Goal: Task Accomplishment & Management: Manage account settings

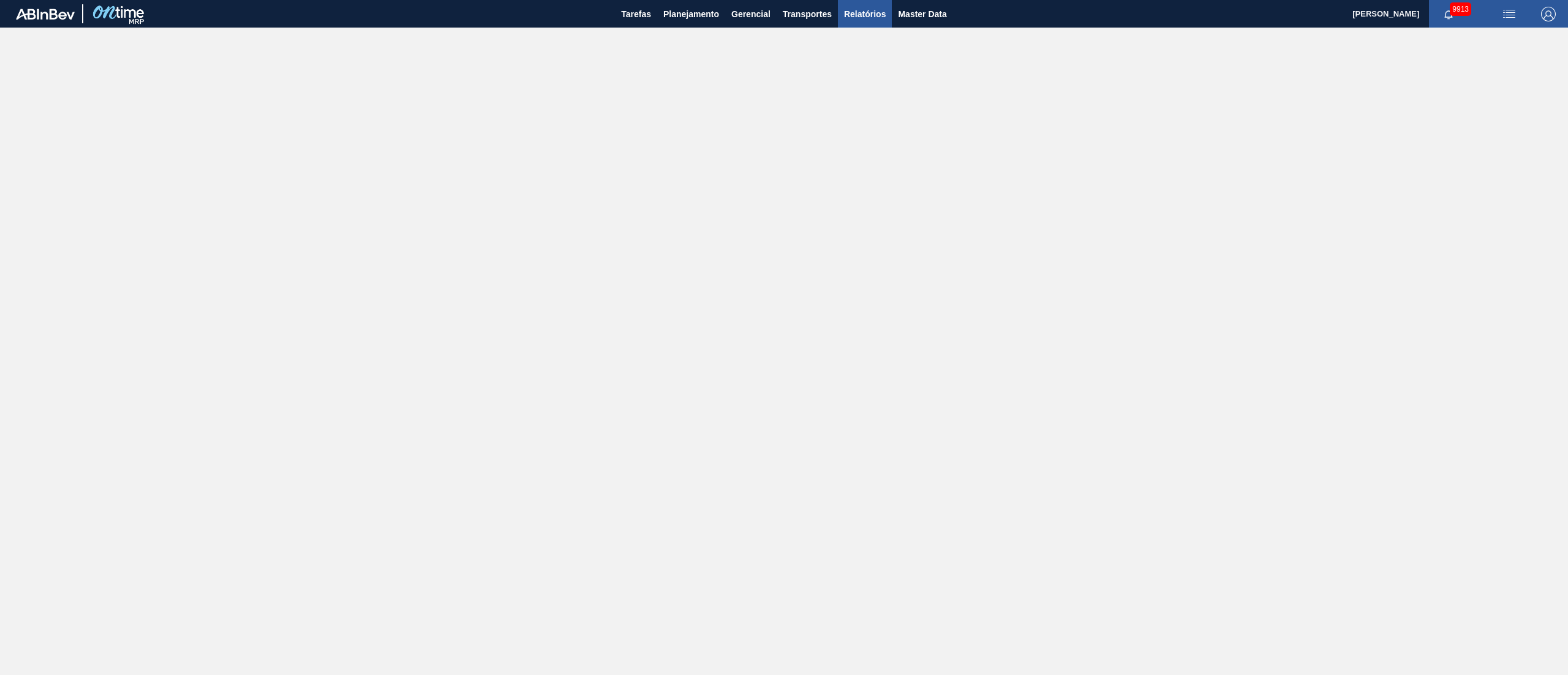
click at [783, 13] on span "Relatórios" at bounding box center [865, 14] width 42 height 15
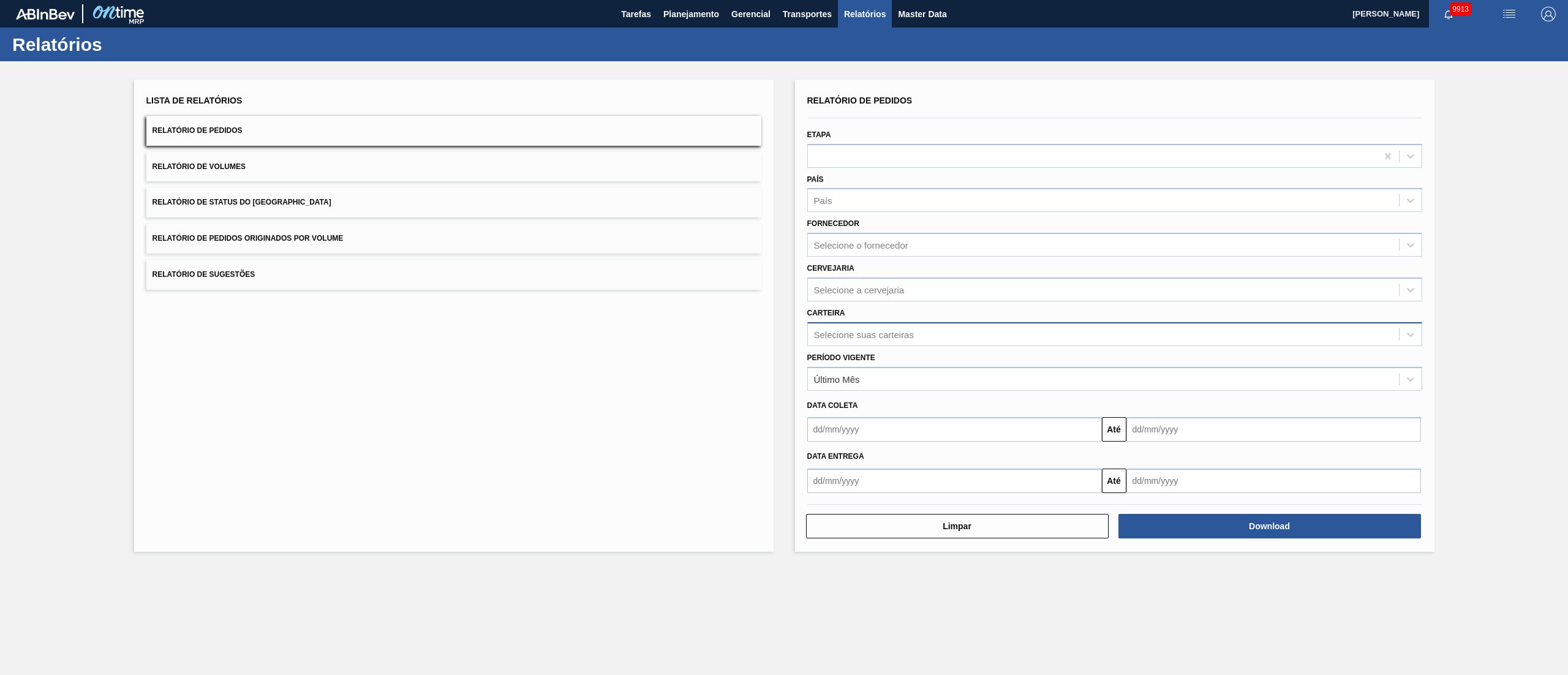
click at [783, 327] on div "Selecione suas carteiras" at bounding box center [1103, 334] width 591 height 17
type input "garra"
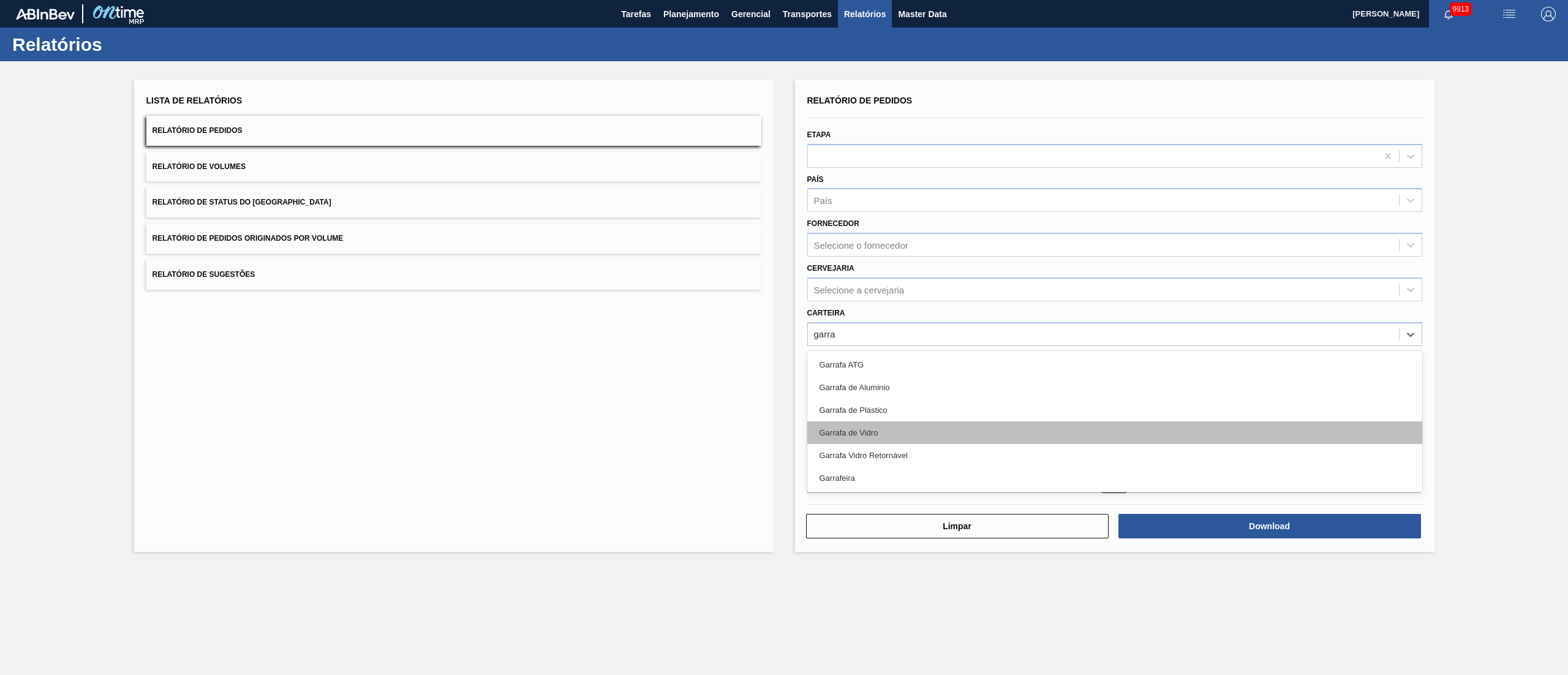
click at [783, 337] on div "Garrafa de Vidro" at bounding box center [1115, 433] width 615 height 23
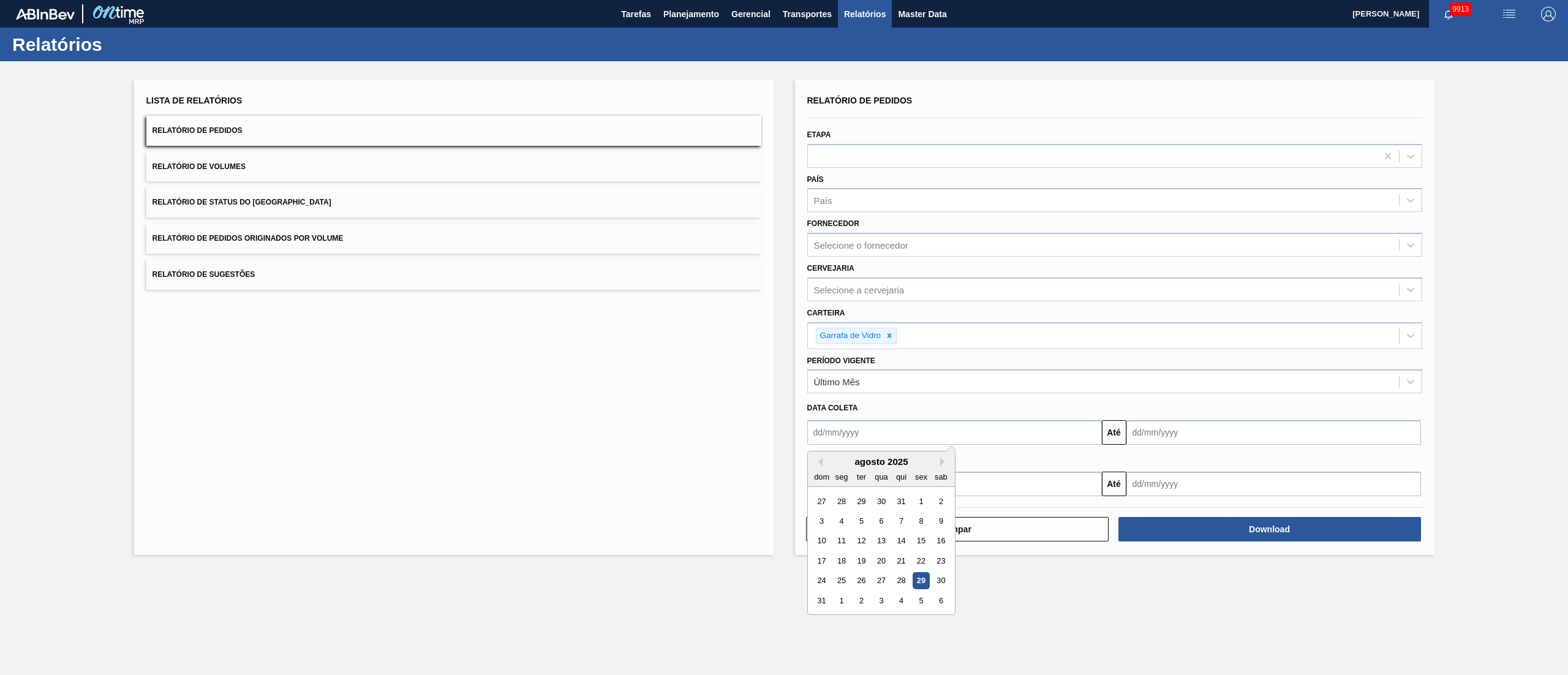
click at [783, 337] on input "text" at bounding box center [955, 432] width 295 height 24
drag, startPoint x: 919, startPoint y: 507, endPoint x: 926, endPoint y: 497, distance: 12.2
click at [783, 337] on div "1" at bounding box center [921, 501] width 17 height 17
type input "[DATE]"
click at [783, 337] on input "text" at bounding box center [1274, 432] width 295 height 24
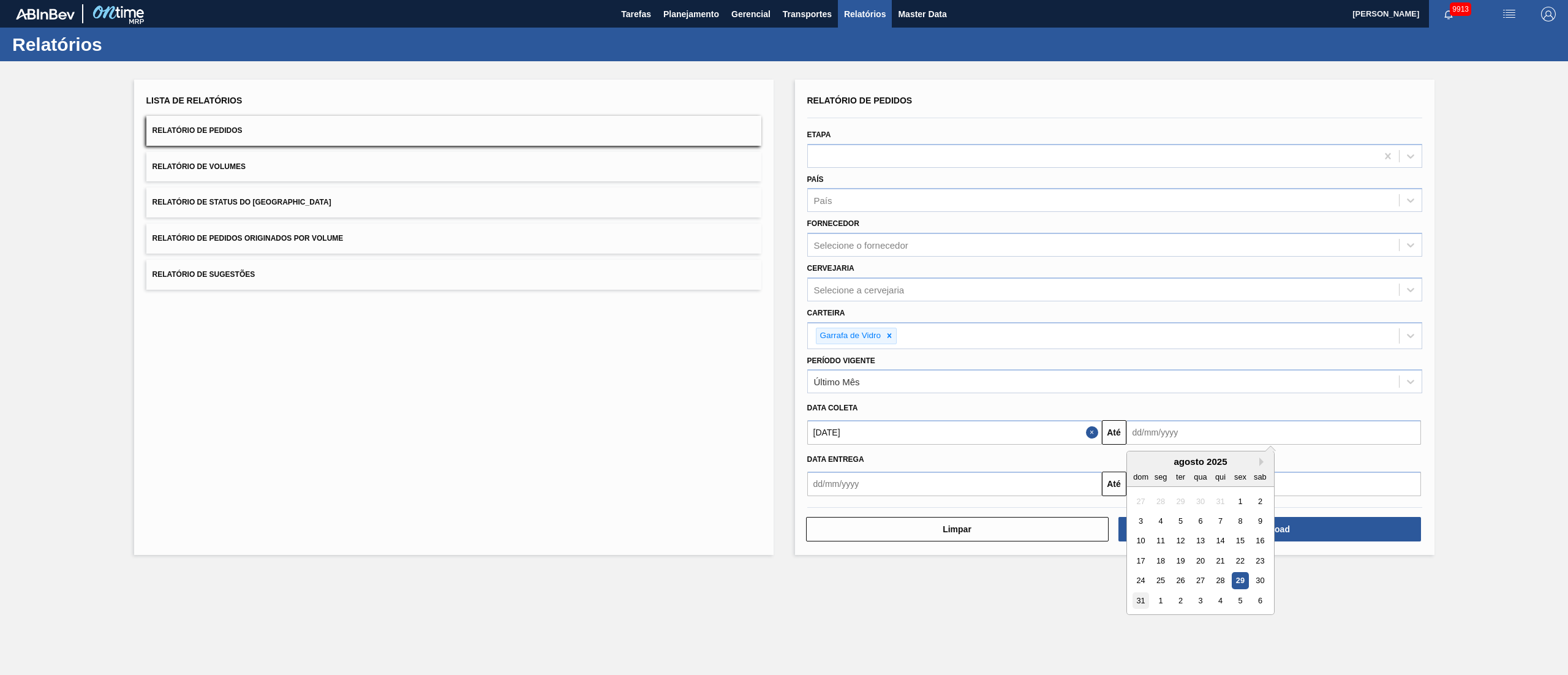
click at [783, 337] on div "31" at bounding box center [1141, 600] width 17 height 17
type input "[DATE]"
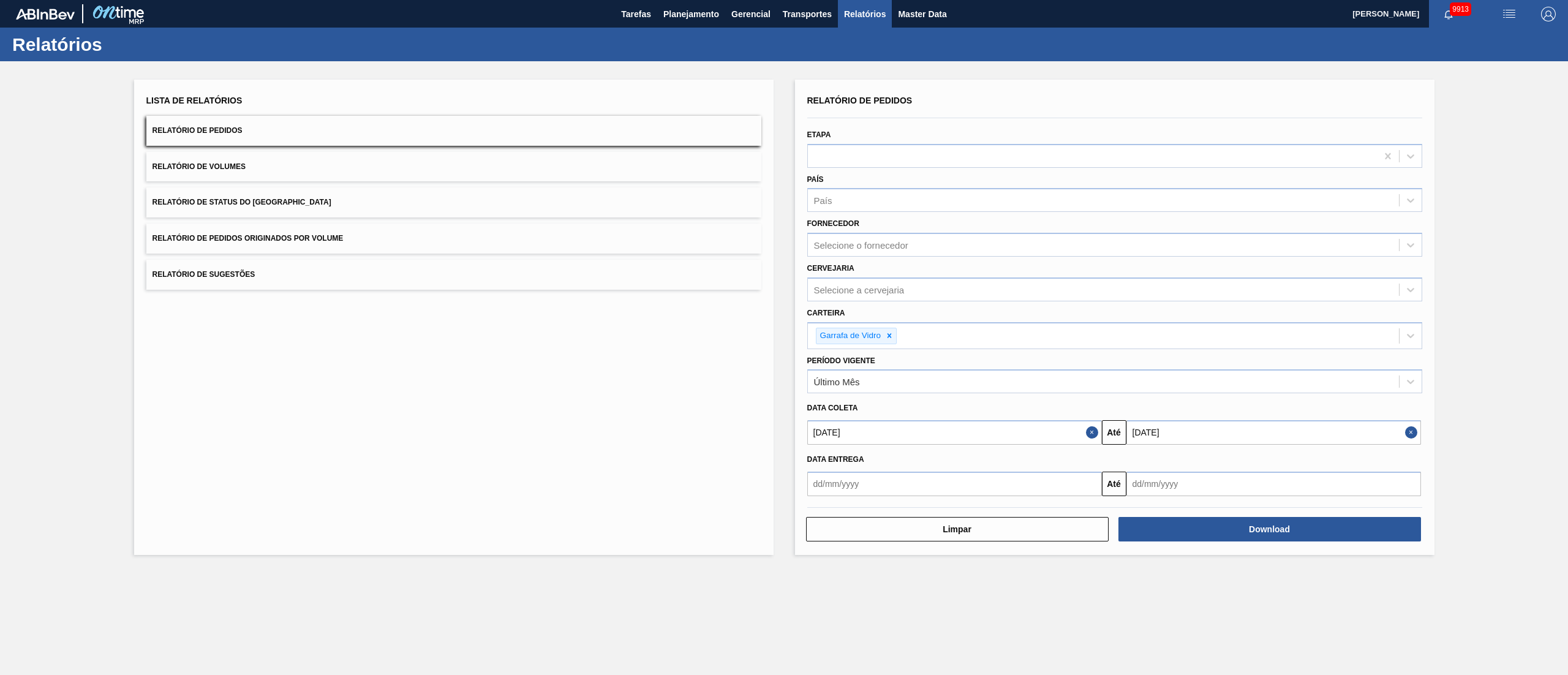
click at [302, 244] on button "Relatório de Pedidos Originados por Volume" at bounding box center [454, 238] width 615 height 30
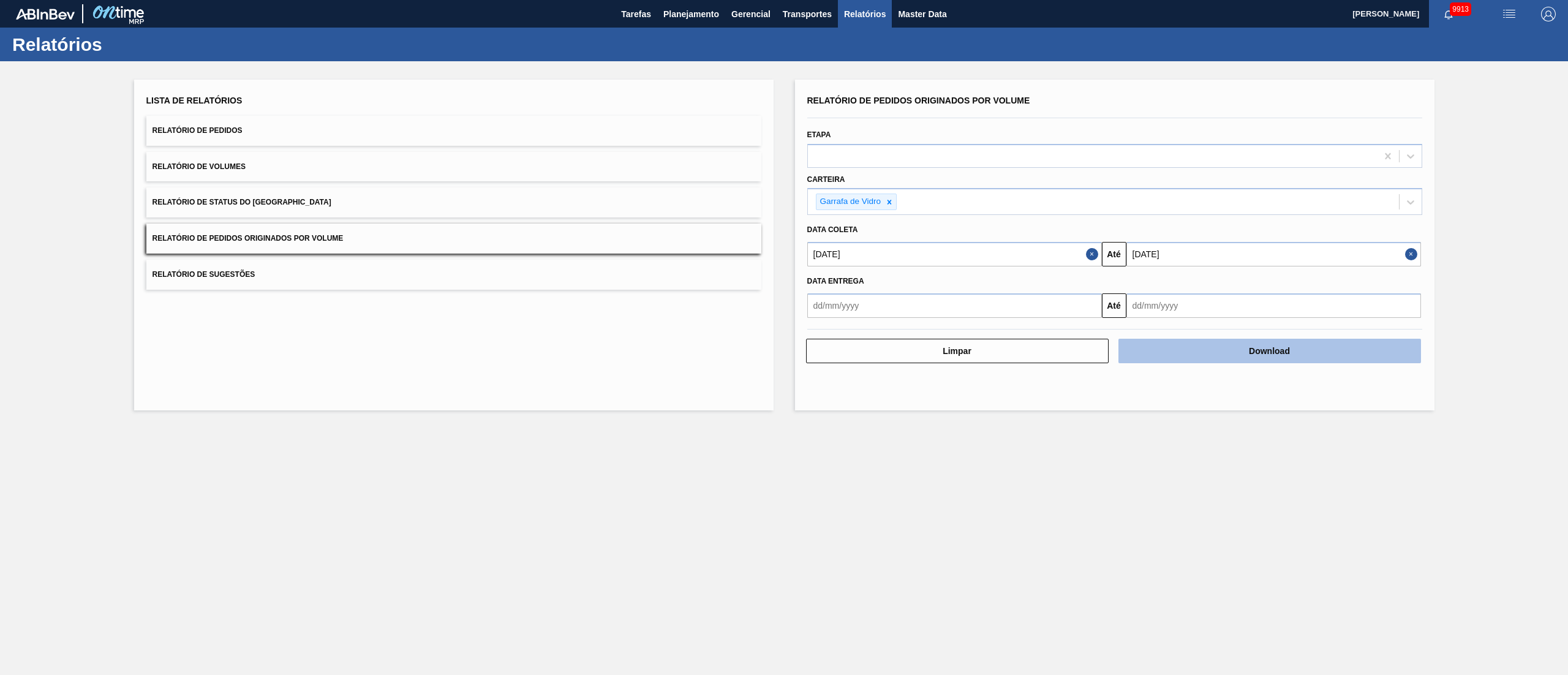
click at [783, 337] on button "Download" at bounding box center [1270, 351] width 303 height 24
click at [324, 237] on span "Relatório de Pedidos Originados por Volume" at bounding box center [248, 238] width 191 height 9
click at [783, 337] on button "Download" at bounding box center [1270, 351] width 303 height 24
click at [783, 250] on input "[DATE]" at bounding box center [1274, 254] width 295 height 24
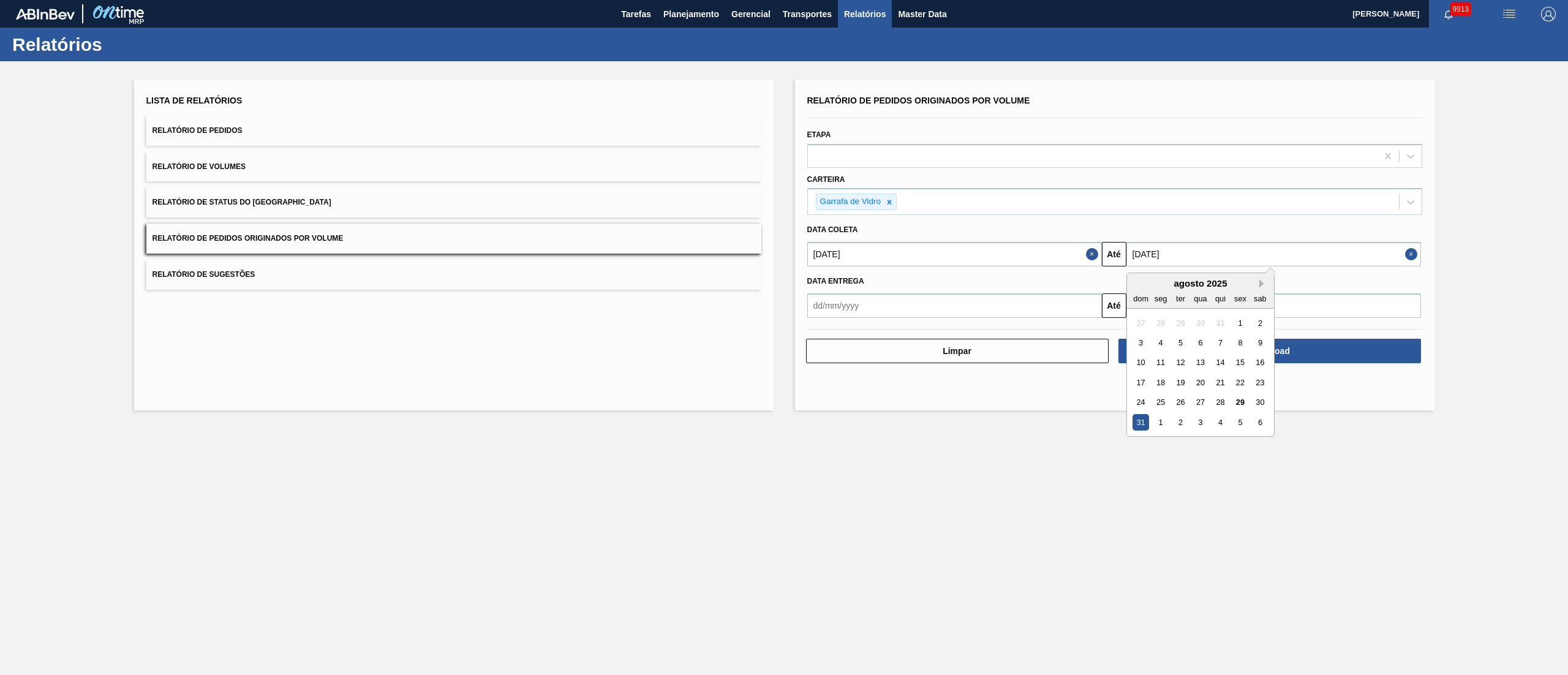
click at [783, 285] on button "Next Month" at bounding box center [1263, 283] width 9 height 9
click at [783, 337] on div "24" at bounding box center [1200, 382] width 17 height 17
type input "[DATE]"
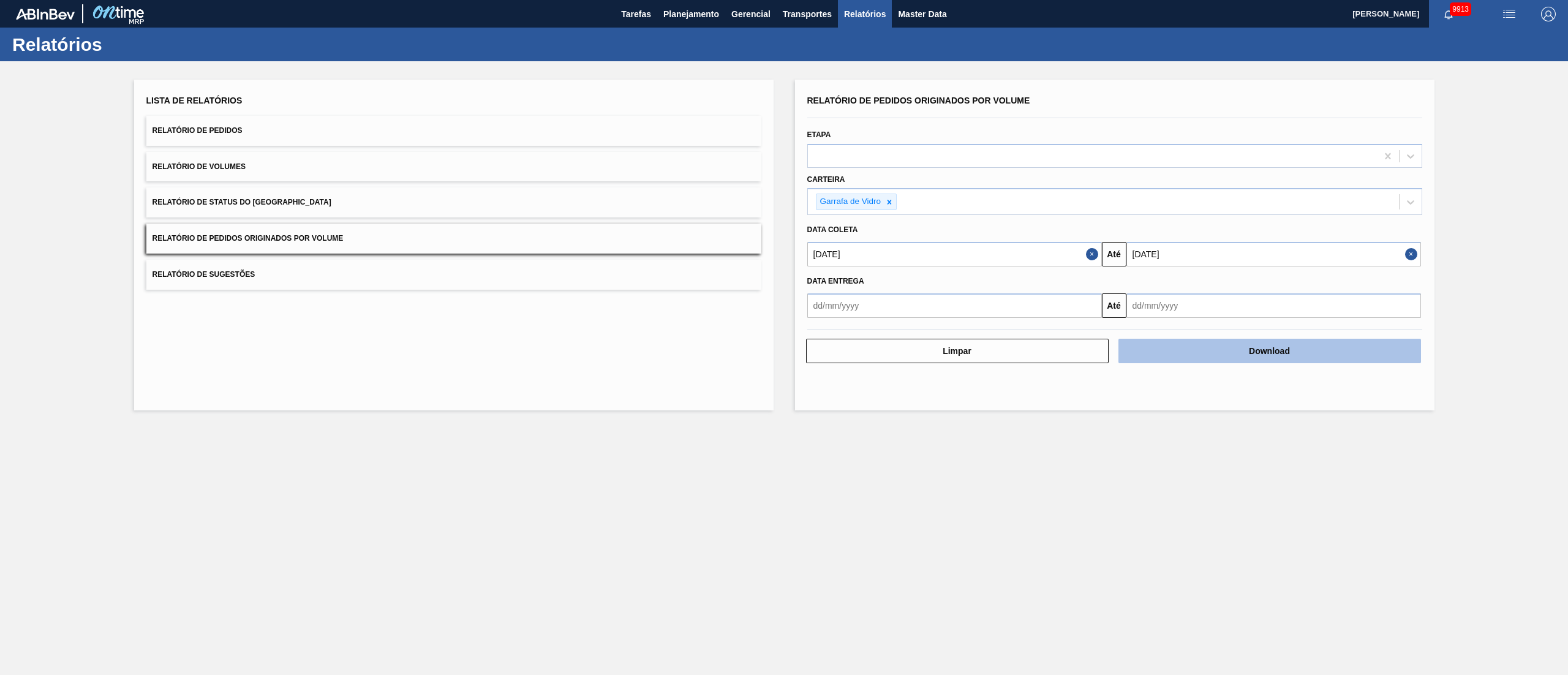
click at [783, 337] on button "Download" at bounding box center [1270, 351] width 303 height 24
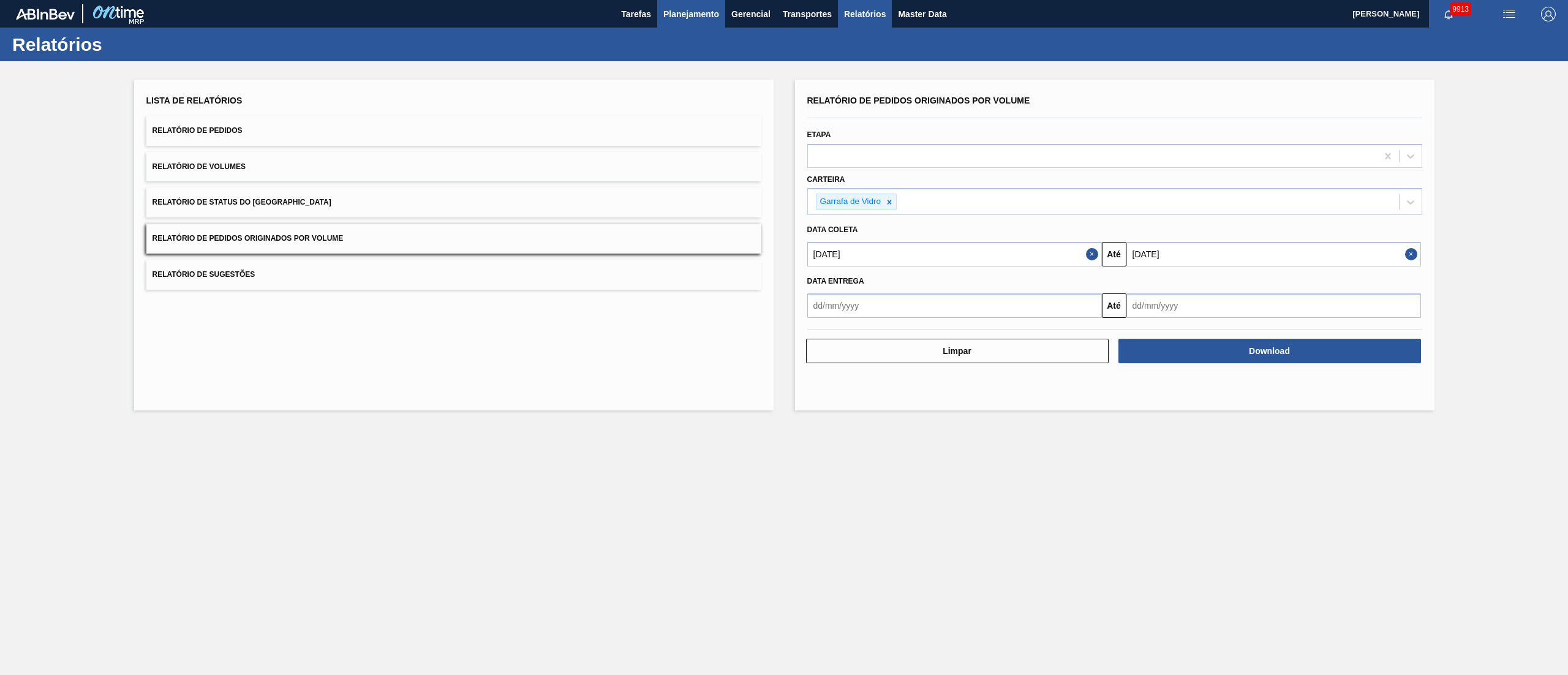
click at [697, 17] on span "Planejamento" at bounding box center [691, 14] width 56 height 15
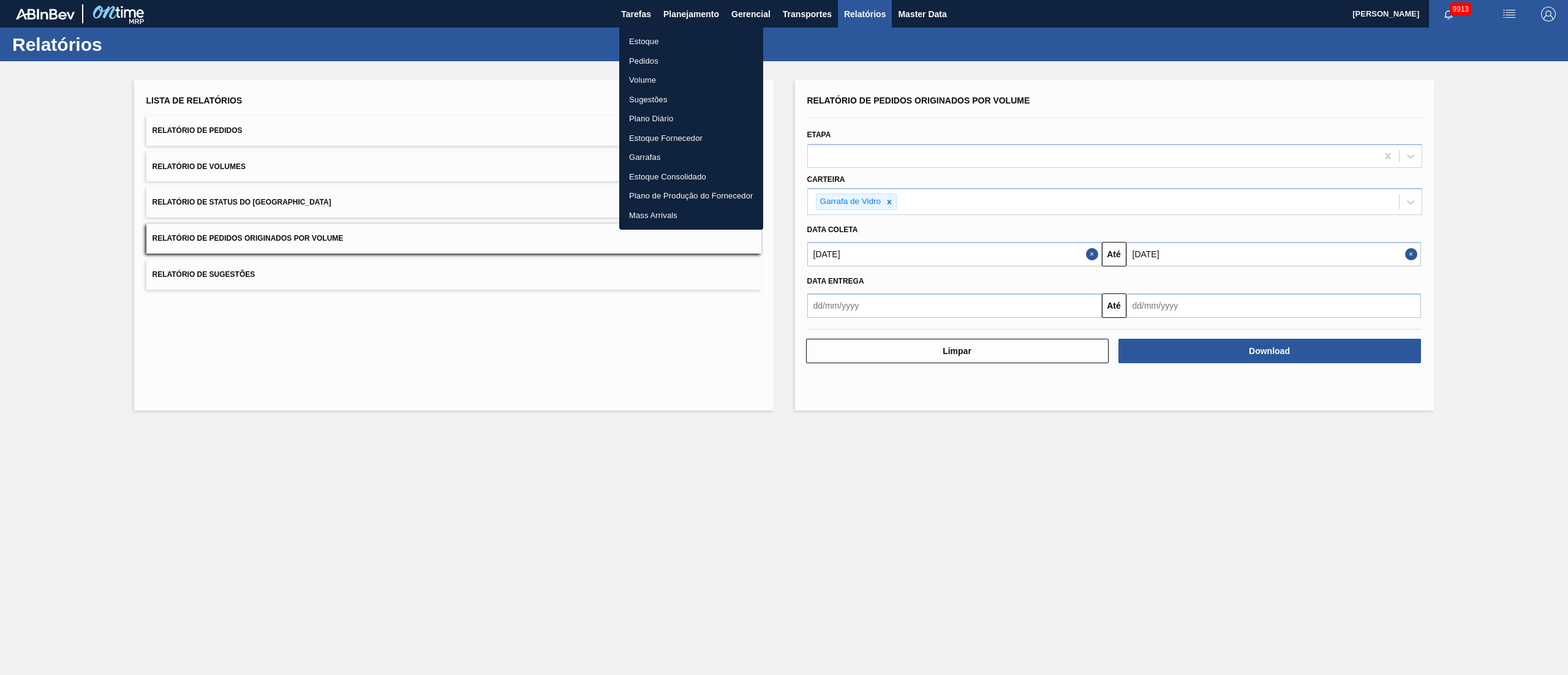
click at [647, 63] on li "Pedidos" at bounding box center [691, 61] width 144 height 20
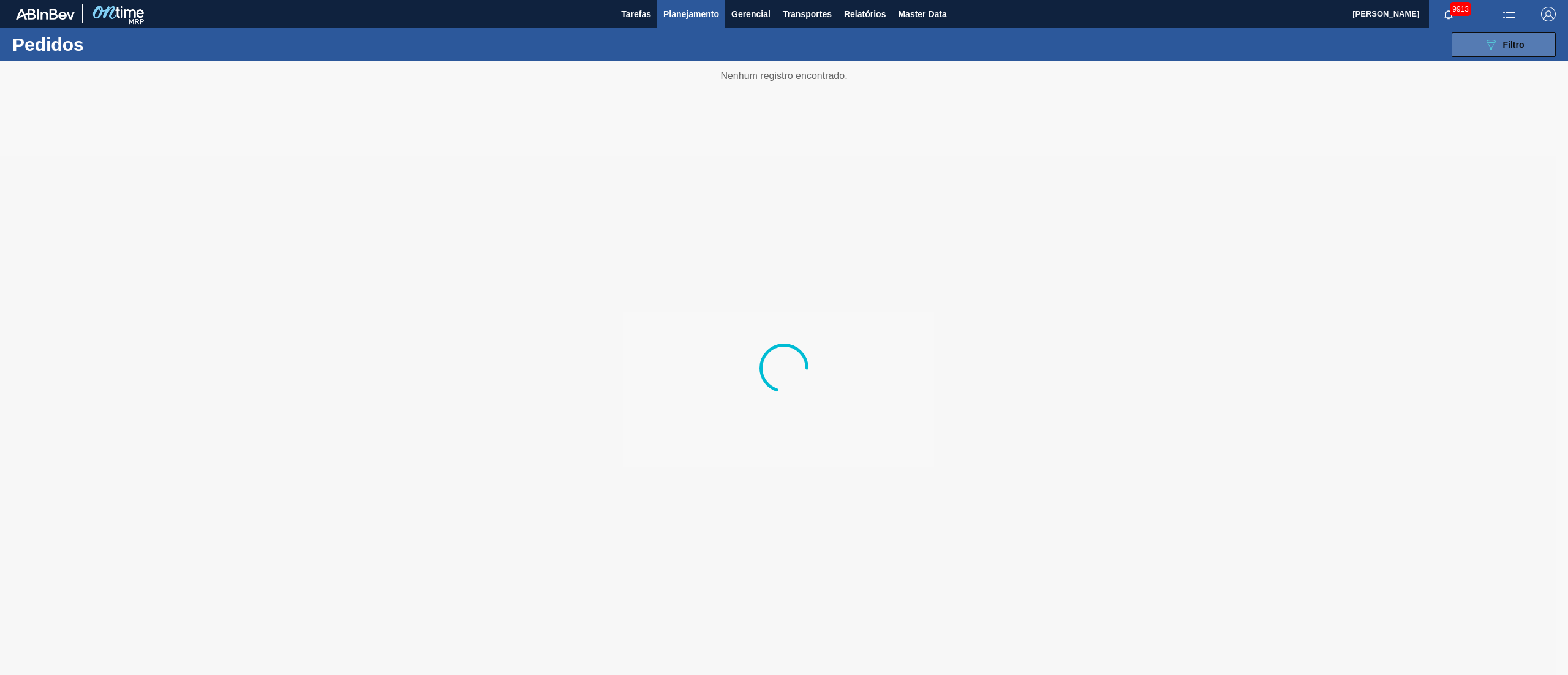
click at [783, 38] on icon "089F7B8B-B2A5-4AFE-B5C0-19BA573D28AC" at bounding box center [1491, 45] width 15 height 15
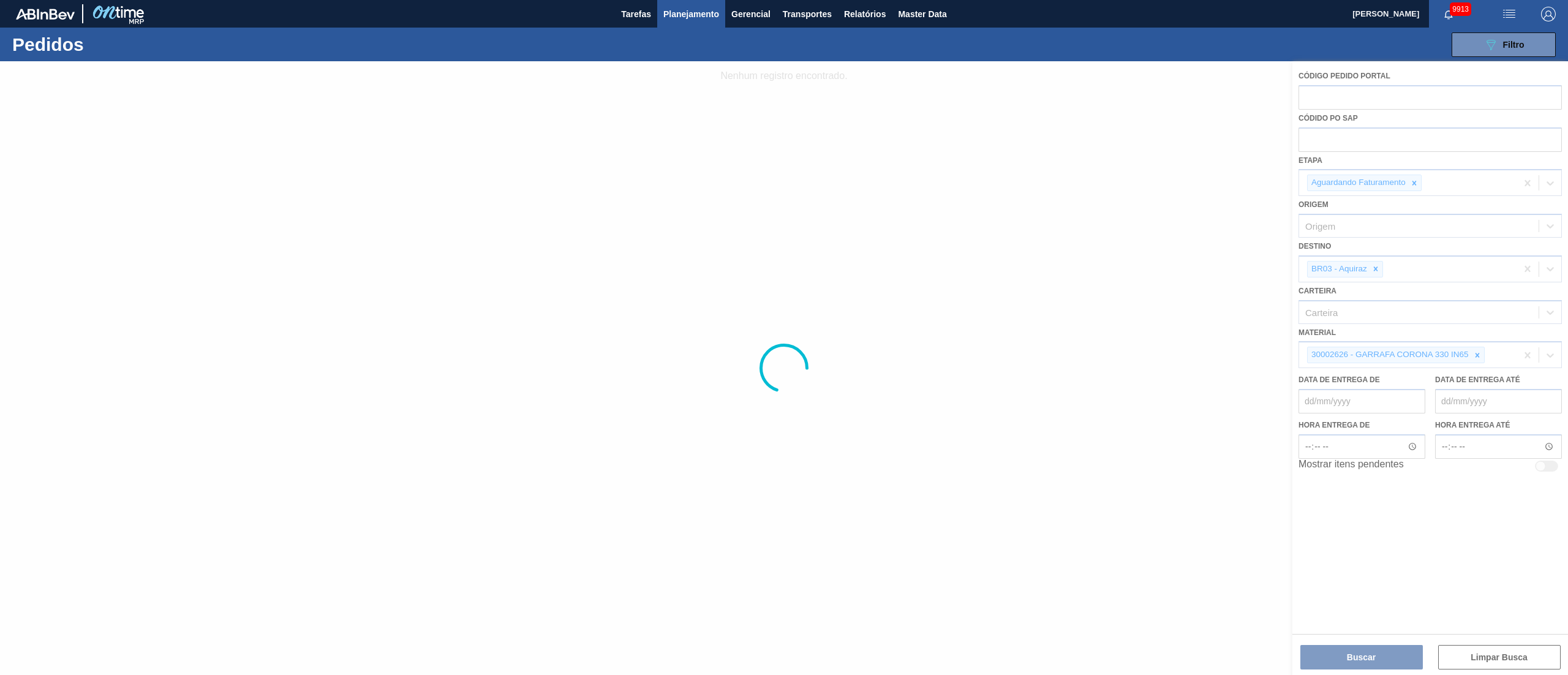
click at [783, 269] on div at bounding box center [784, 368] width 1568 height 614
click at [783, 269] on div at bounding box center [784, 368] width 1568 height 614
click at [783, 271] on div at bounding box center [784, 368] width 1568 height 614
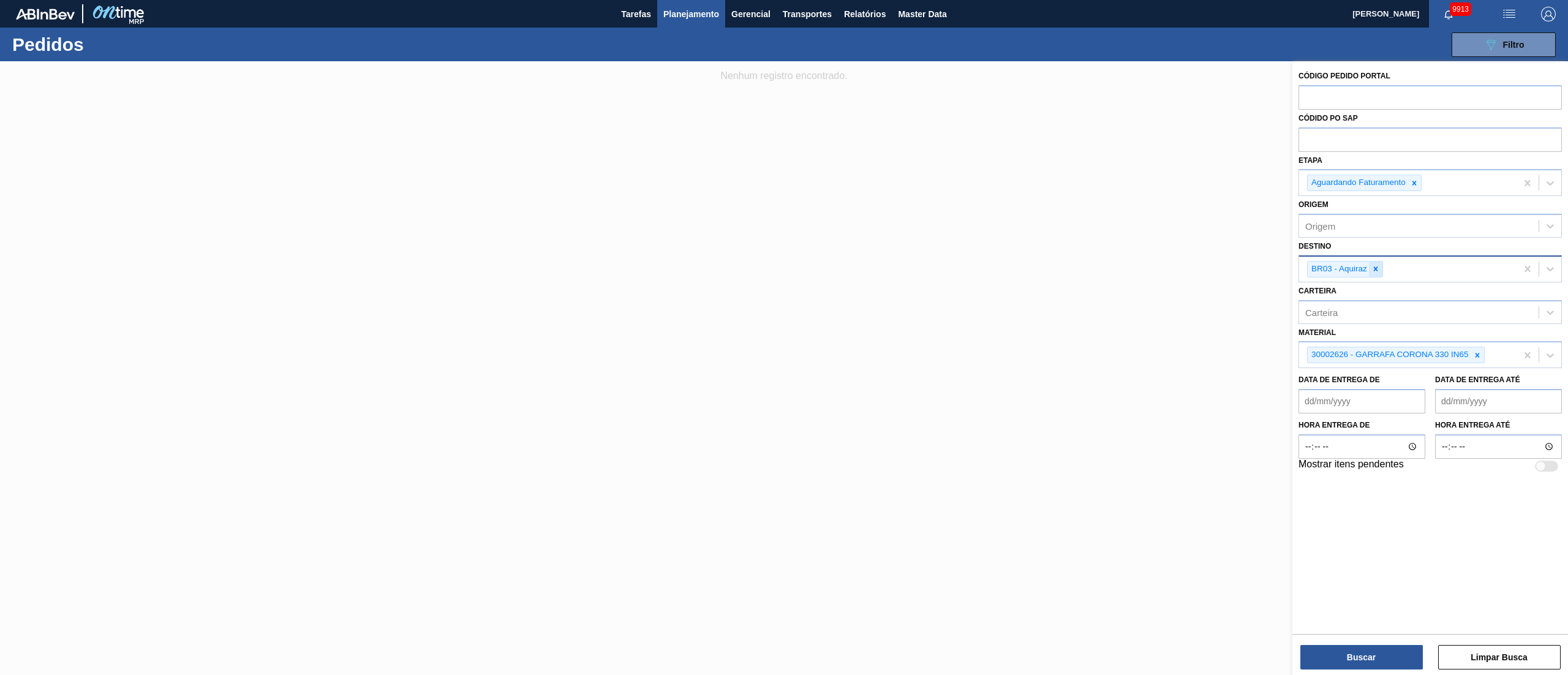
click at [783, 269] on icon at bounding box center [1376, 269] width 9 height 9
type input "16"
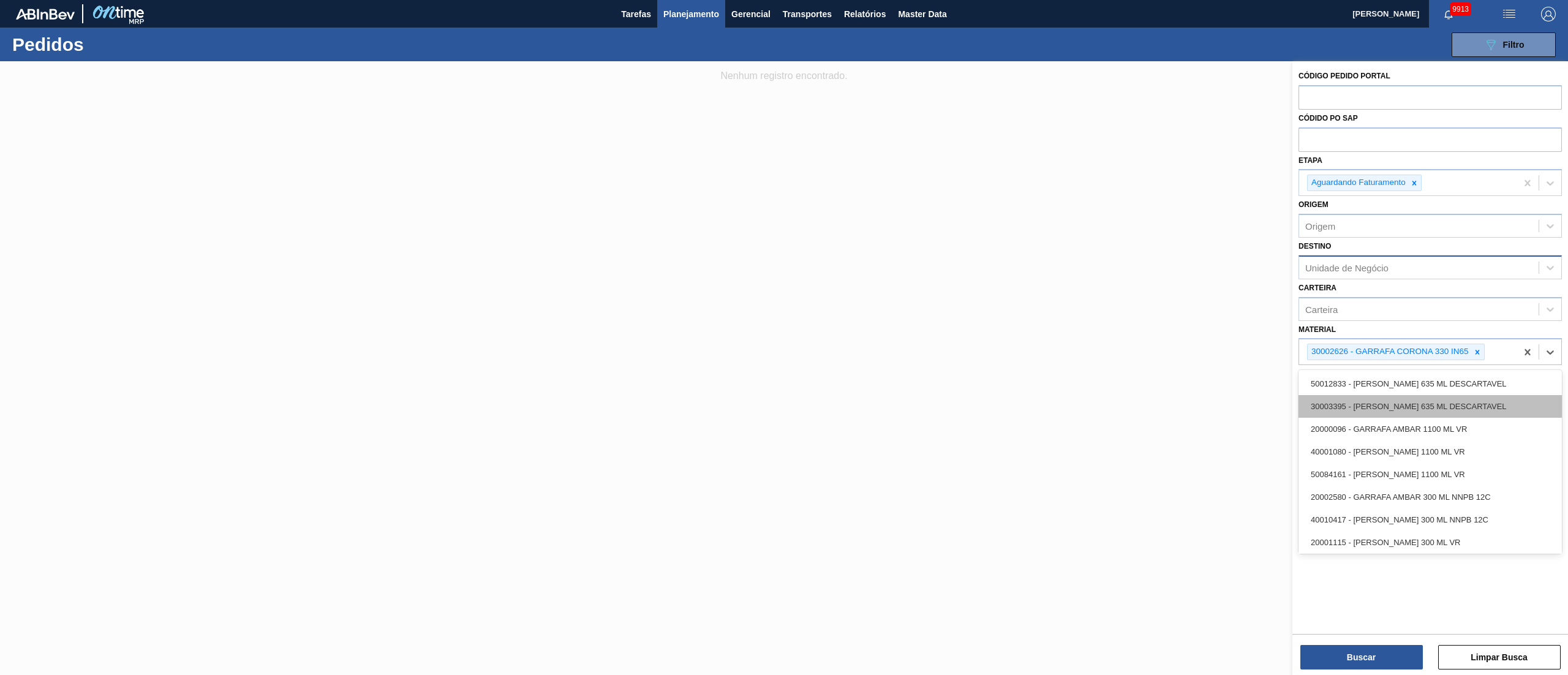
drag, startPoint x: 1334, startPoint y: 364, endPoint x: 1320, endPoint y: 396, distance: 34.9
click at [783, 337] on div "option 50012833 - [PERSON_NAME] 635 ML DESCARTAVEL focused, 1 of 101. 100 resul…" at bounding box center [1430, 351] width 263 height 27
click at [783, 337] on icon at bounding box center [1477, 352] width 9 height 9
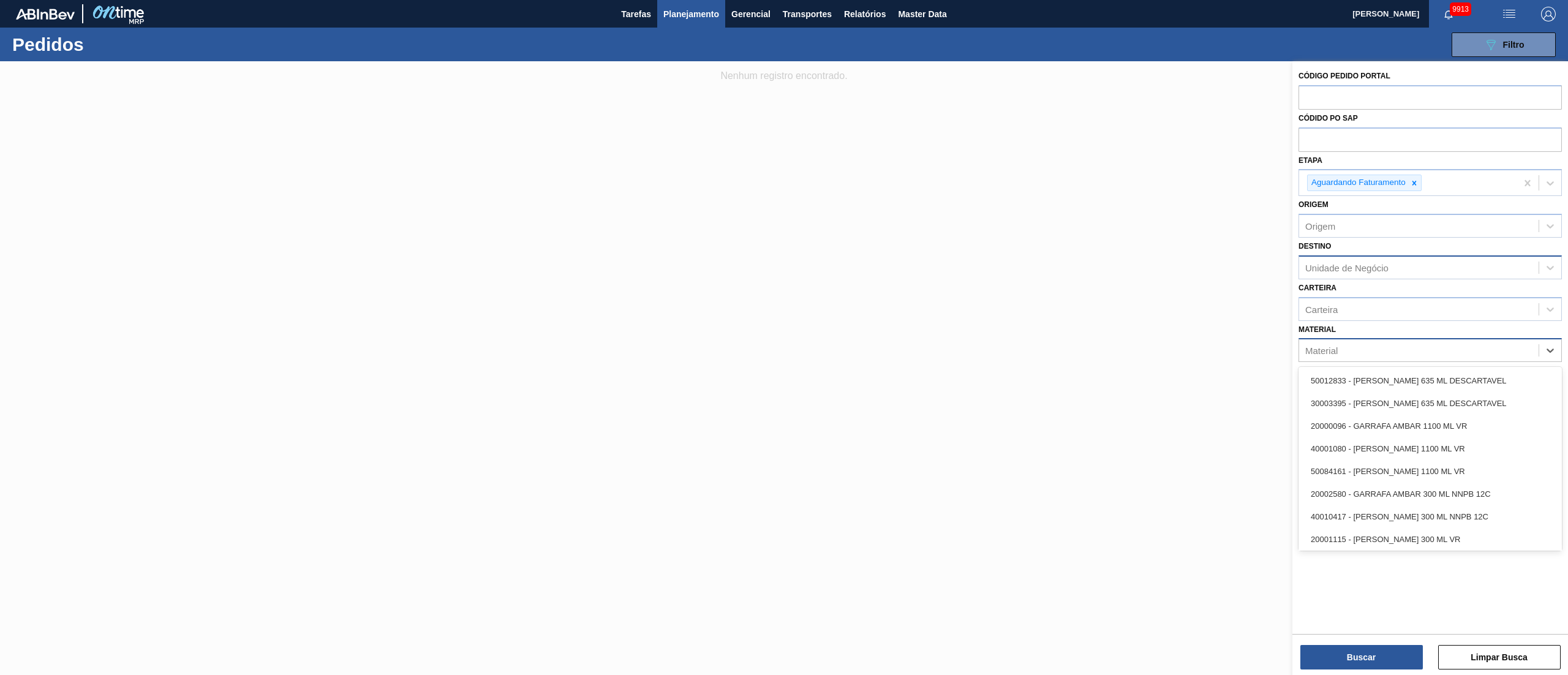
paste input "20002580"
type input "20002580"
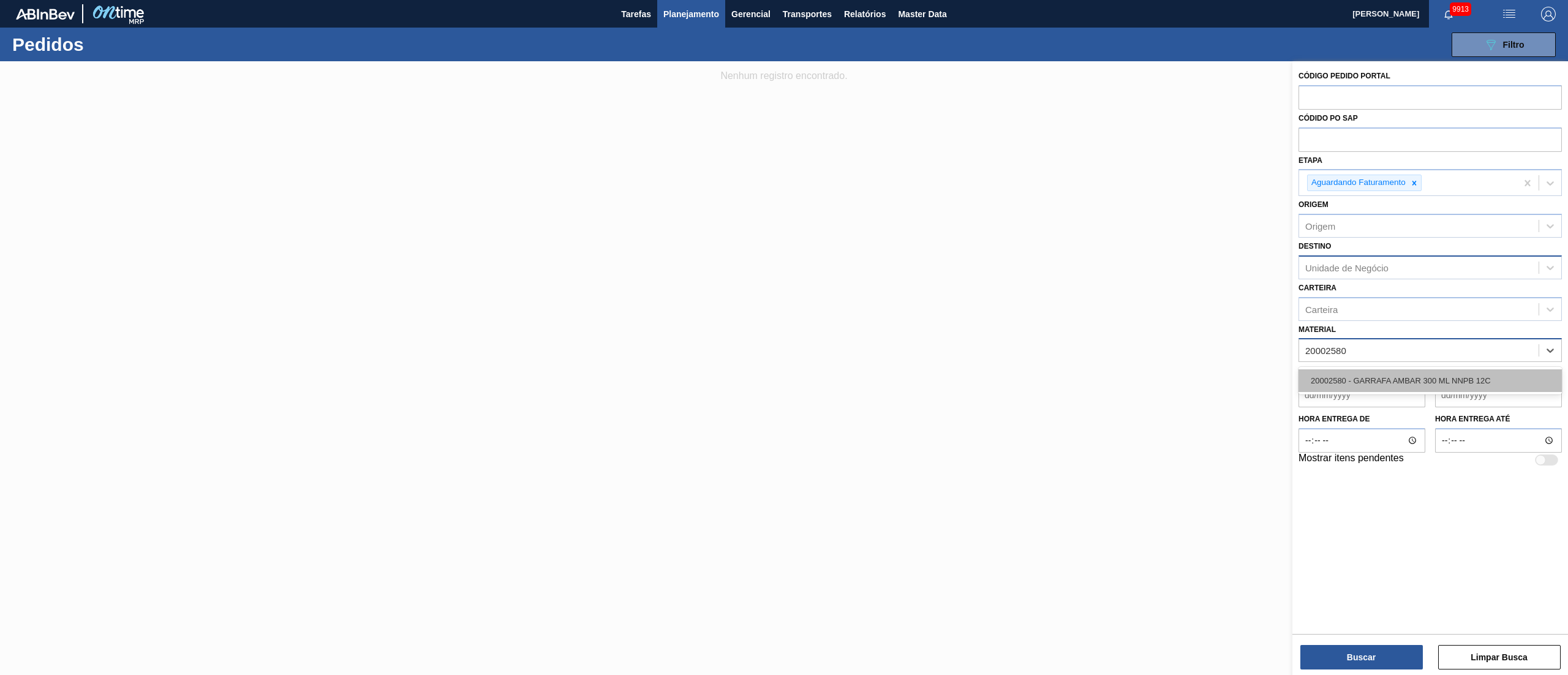
click at [783, 337] on div "20002580 - GARRAFA AMBAR 300 ML NNPB 12C" at bounding box center [1430, 381] width 263 height 23
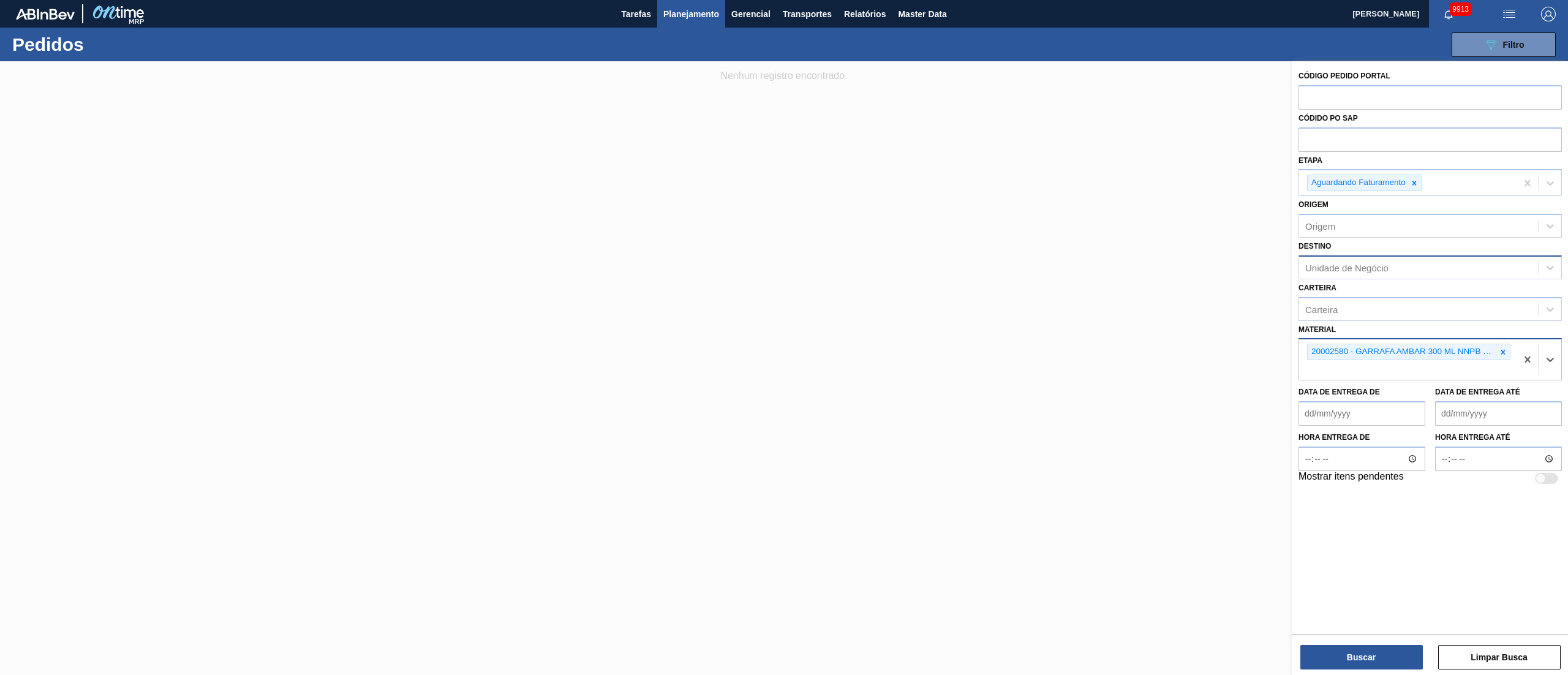
click at [783, 267] on div "Unidade de Negócio" at bounding box center [1347, 267] width 83 height 10
type input "16"
click at [783, 291] on div "BR16 - Jacareí" at bounding box center [1430, 298] width 263 height 23
click at [783, 337] on button "Buscar" at bounding box center [1361, 657] width 122 height 24
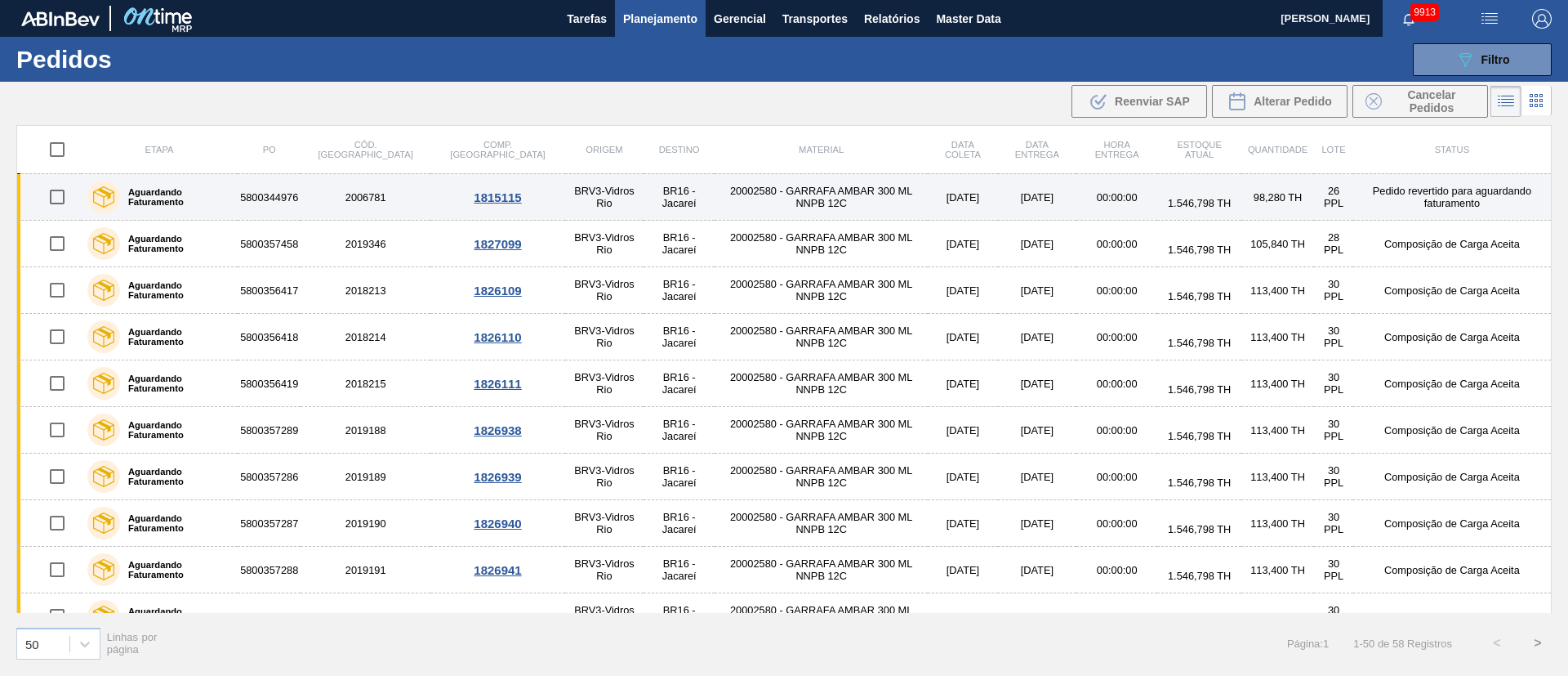
click at [56, 196] on input "checkbox" at bounding box center [57, 197] width 34 height 34
checkbox input "true"
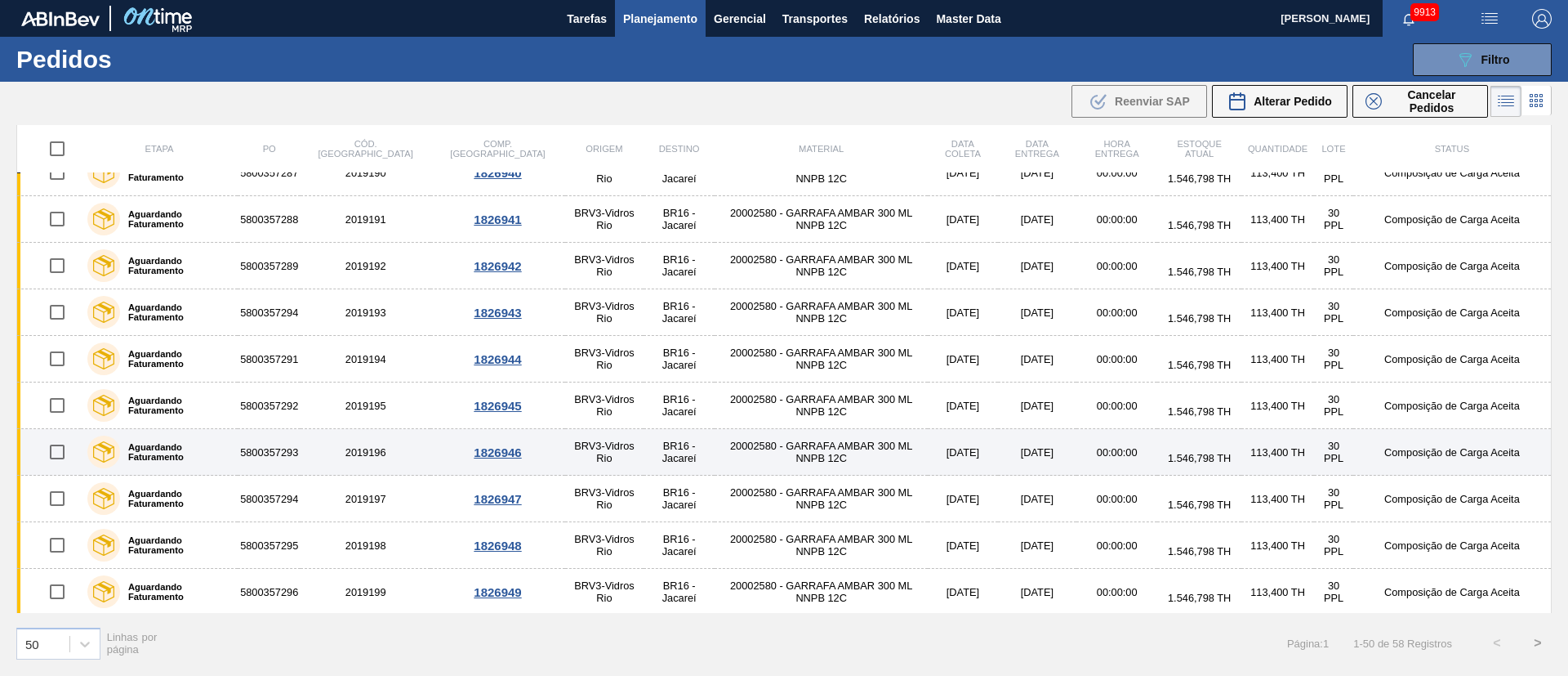
scroll to position [490, 0]
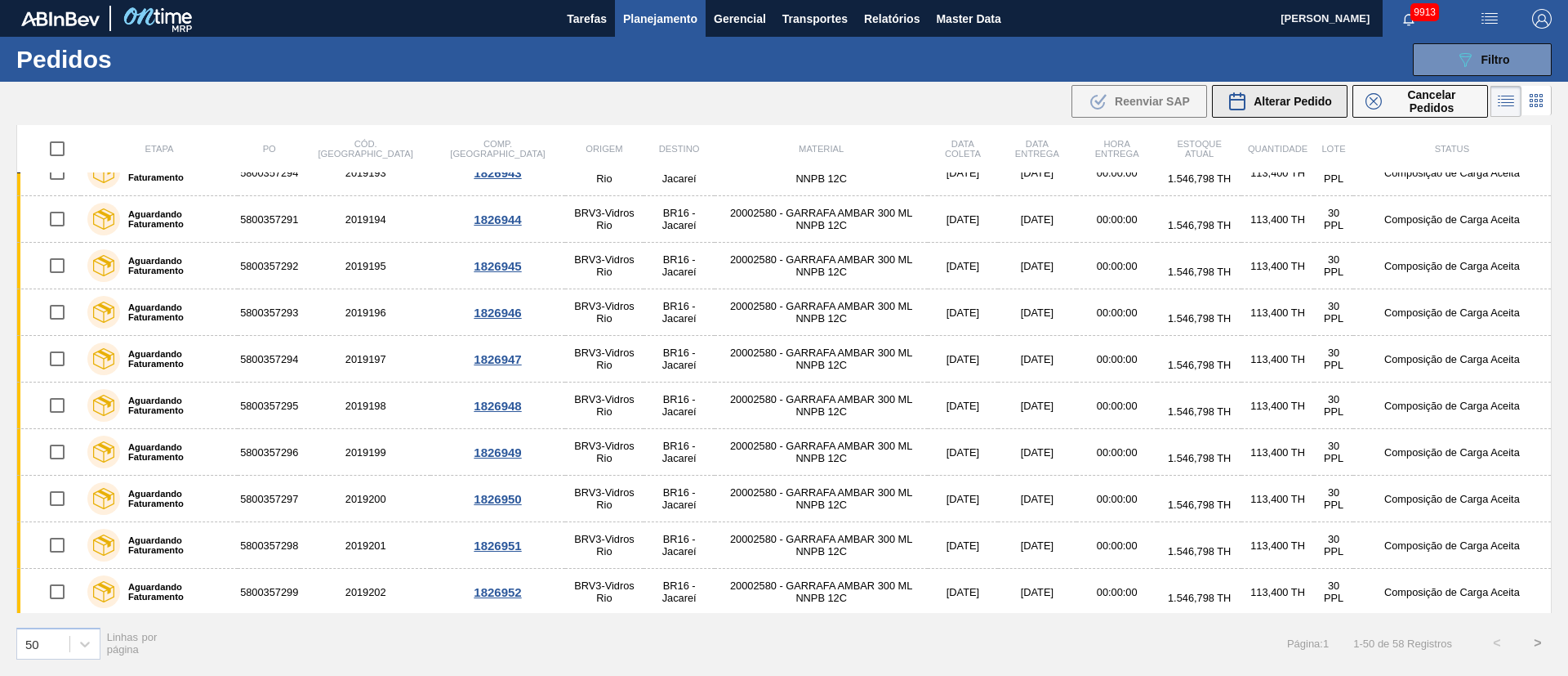
click at [1045, 104] on span "Alterar Pedido" at bounding box center [1292, 101] width 78 height 13
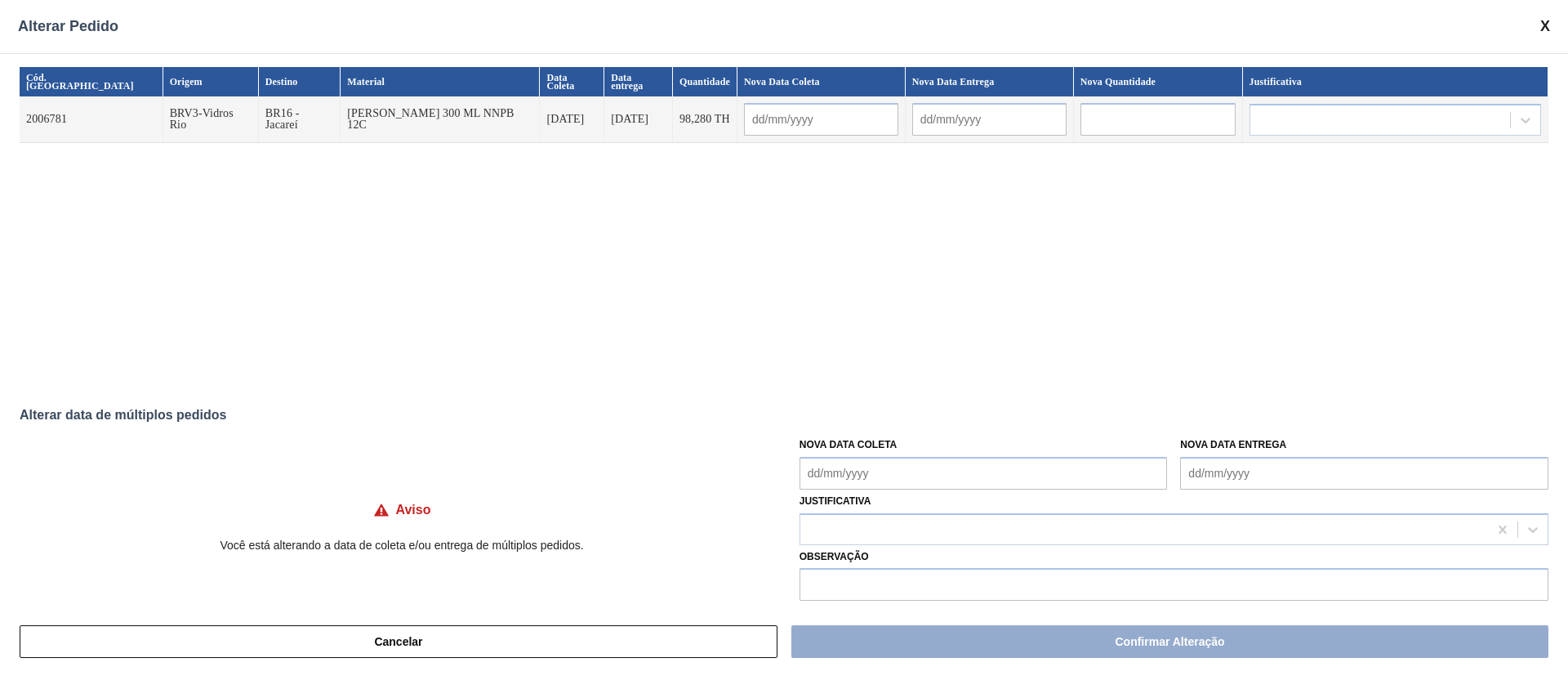
click at [841, 450] on Coleta "Nova Data Coleta" at bounding box center [984, 473] width 368 height 32
click at [838, 434] on div "1" at bounding box center [845, 426] width 22 height 22
type Coleta "[DATE]"
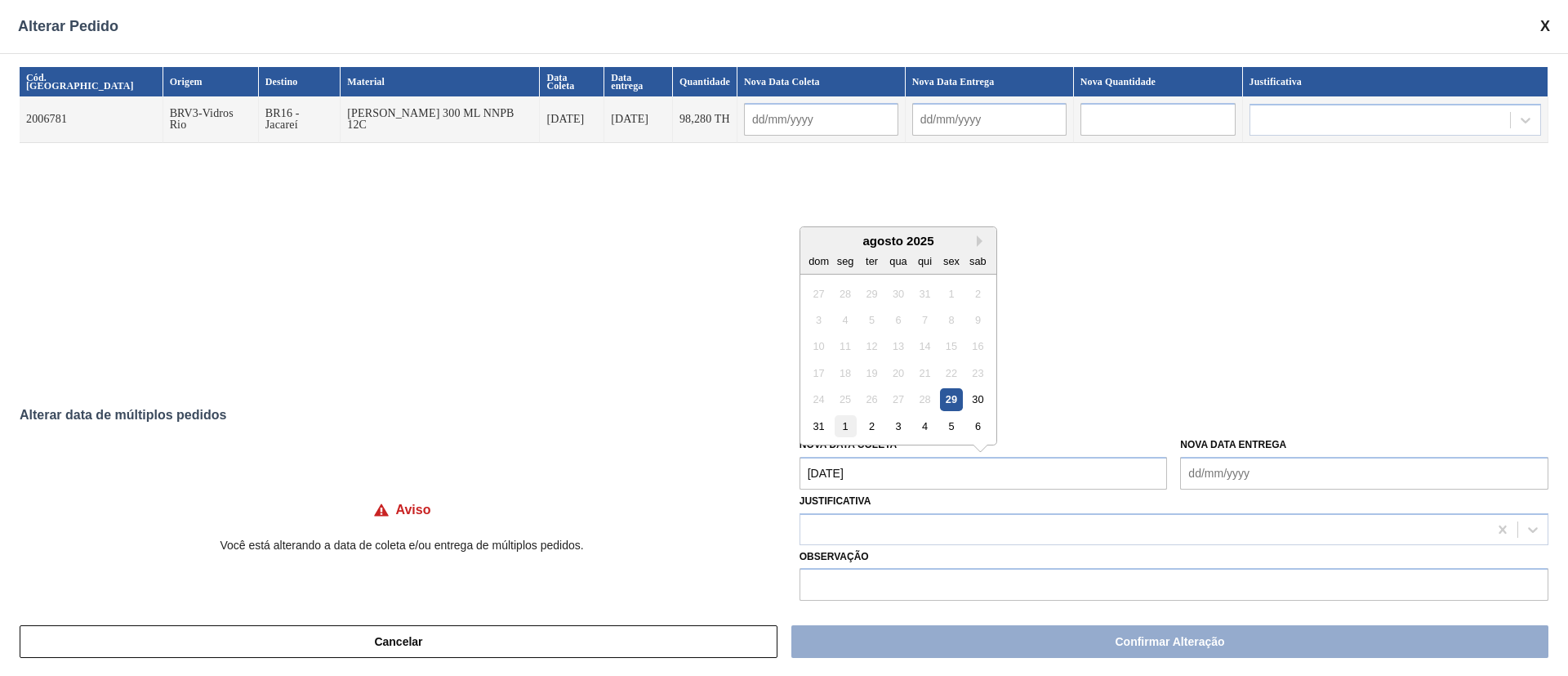
type input "[DATE]"
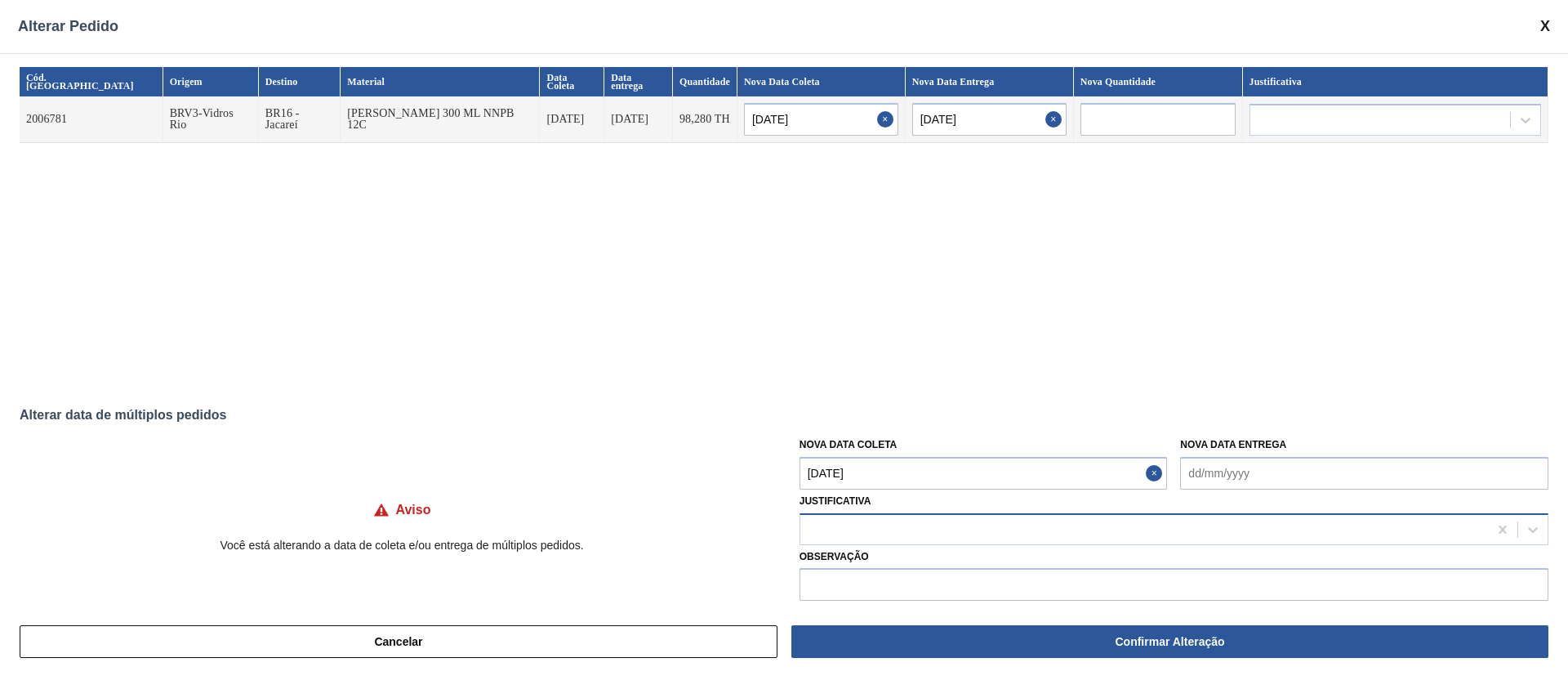
click at [832, 450] on div at bounding box center [1144, 529] width 688 height 23
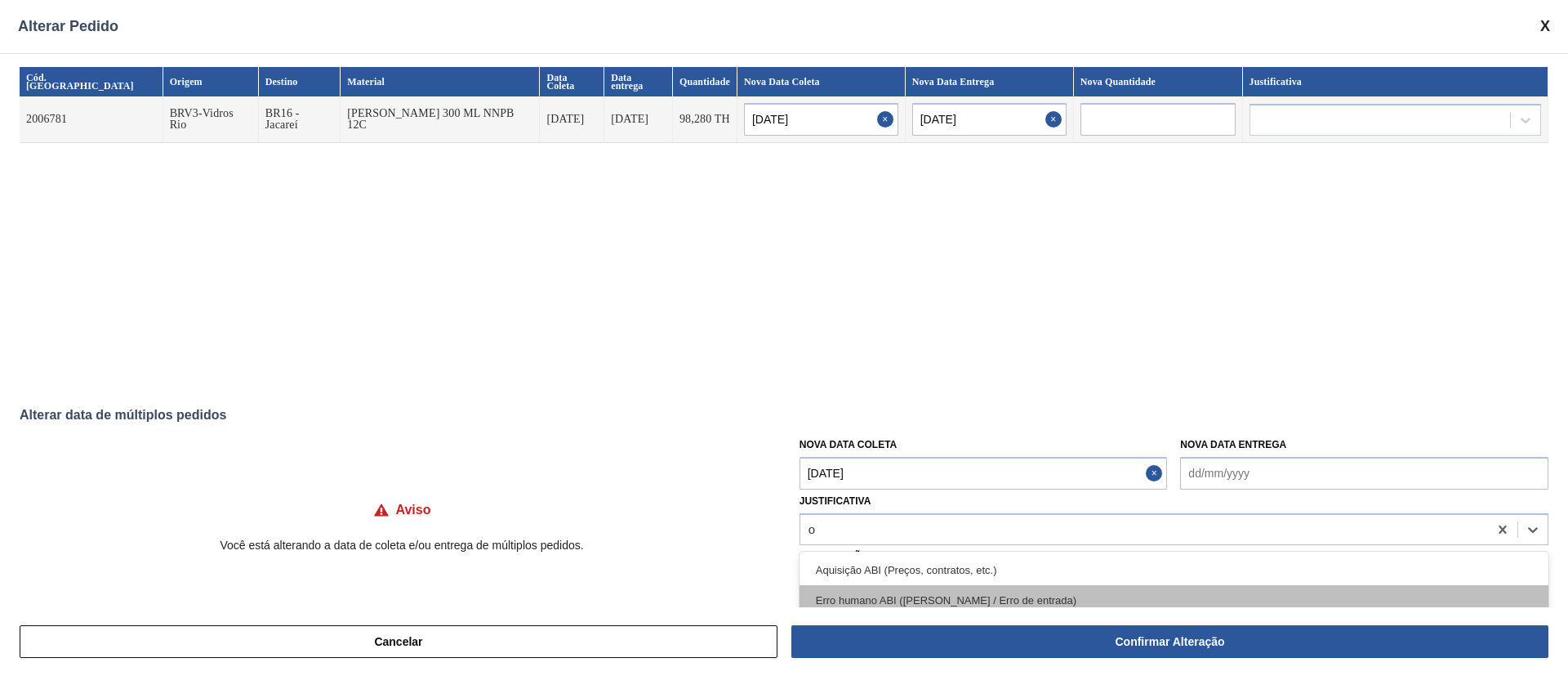
type input "ou"
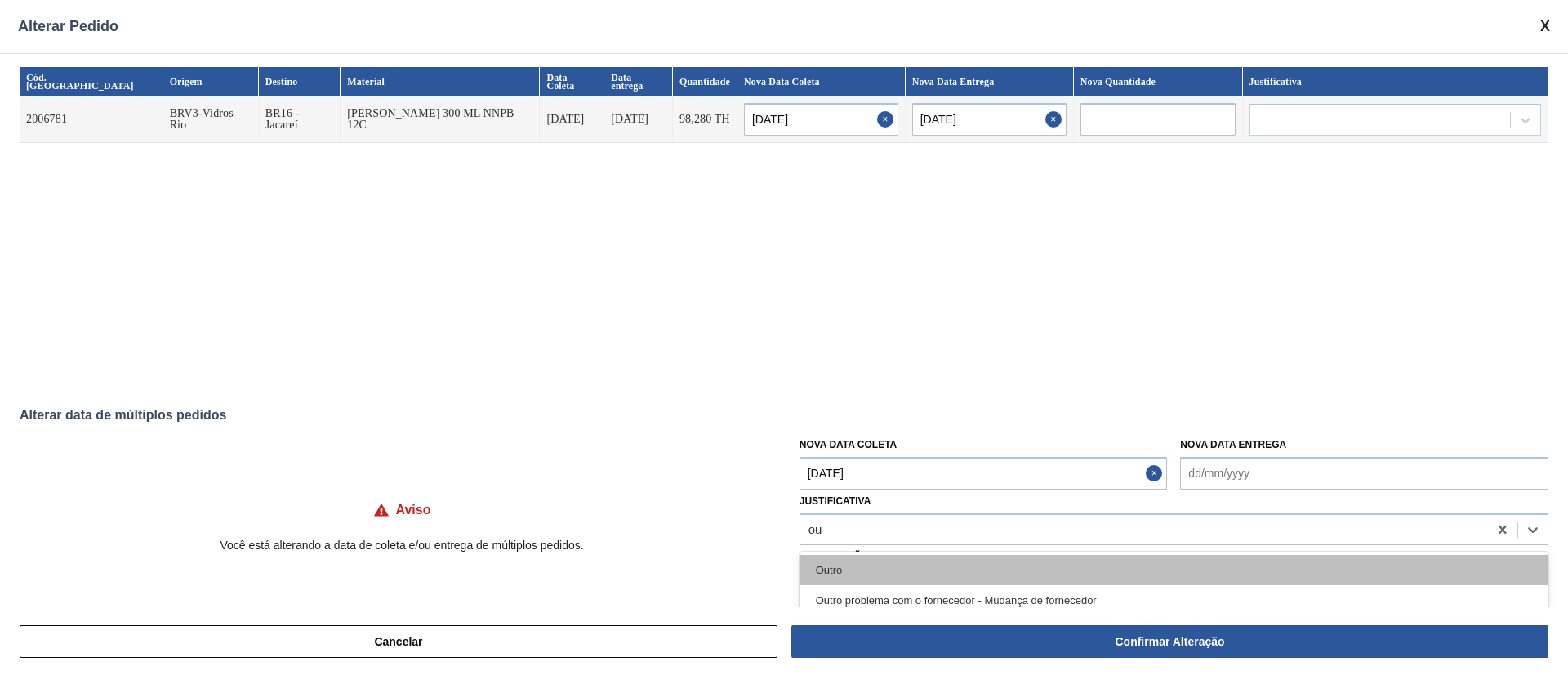
click at [849, 450] on div "Outro" at bounding box center [1174, 570] width 749 height 31
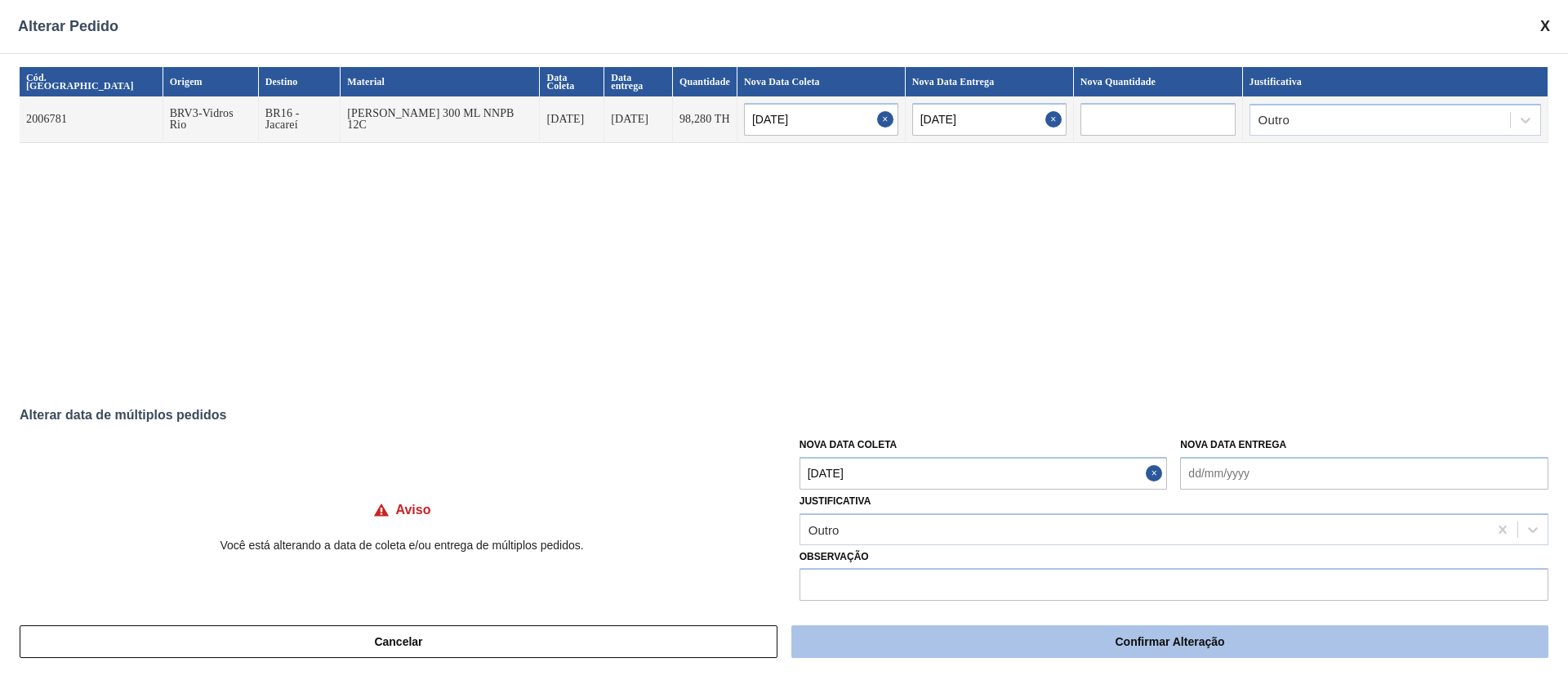
click at [1018, 450] on button "Confirmar Alteração" at bounding box center [1170, 641] width 758 height 32
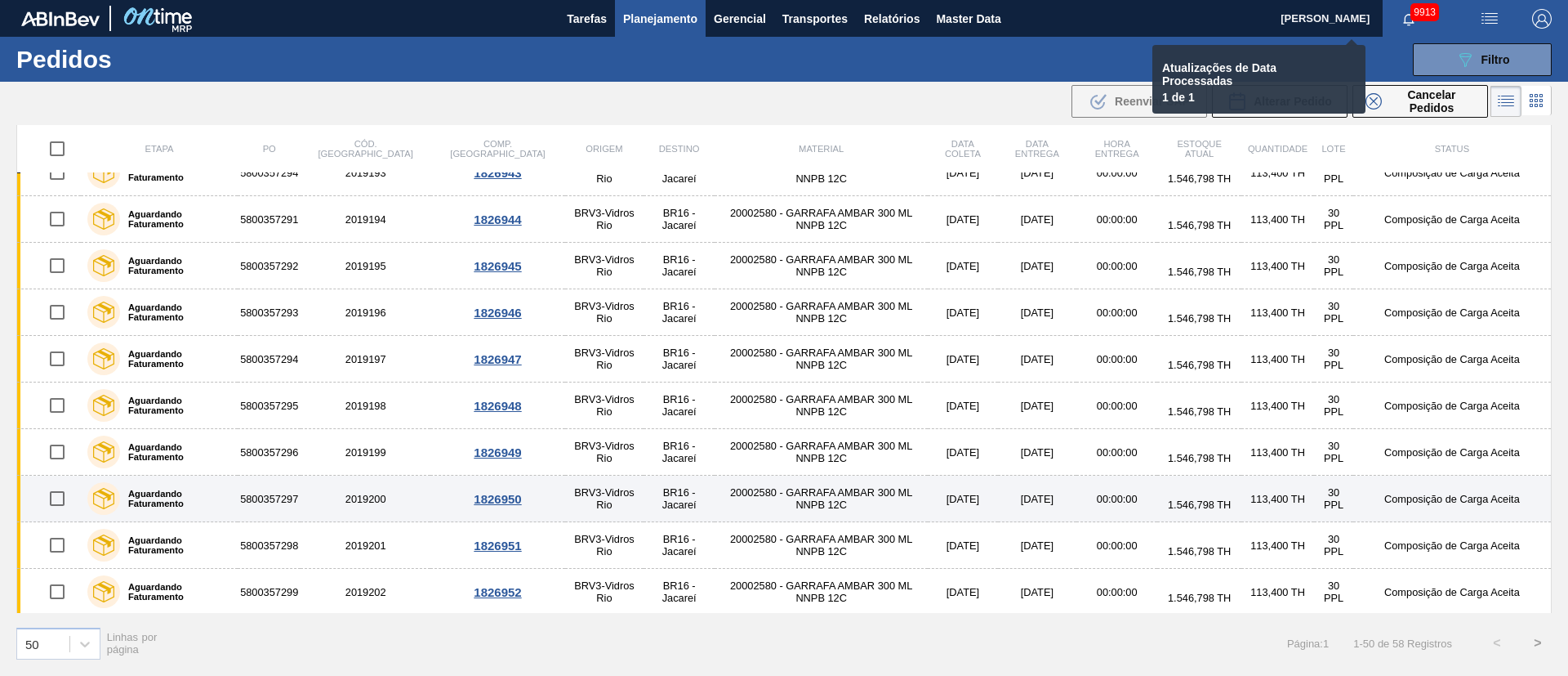
checkbox input "false"
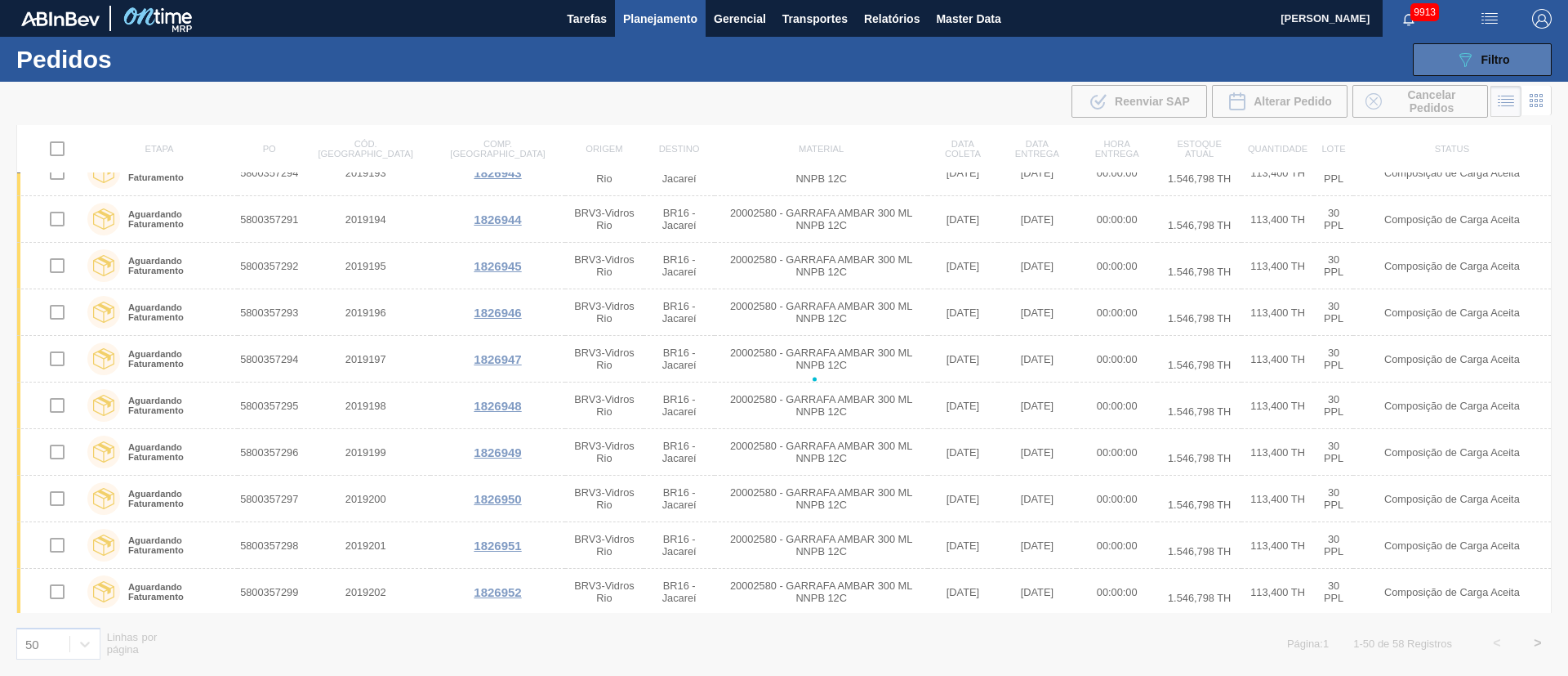
click at [1045, 50] on div "089F7B8B-B2A5-4AFE-B5C0-19BA573D28AC Filtro" at bounding box center [1483, 60] width 55 height 20
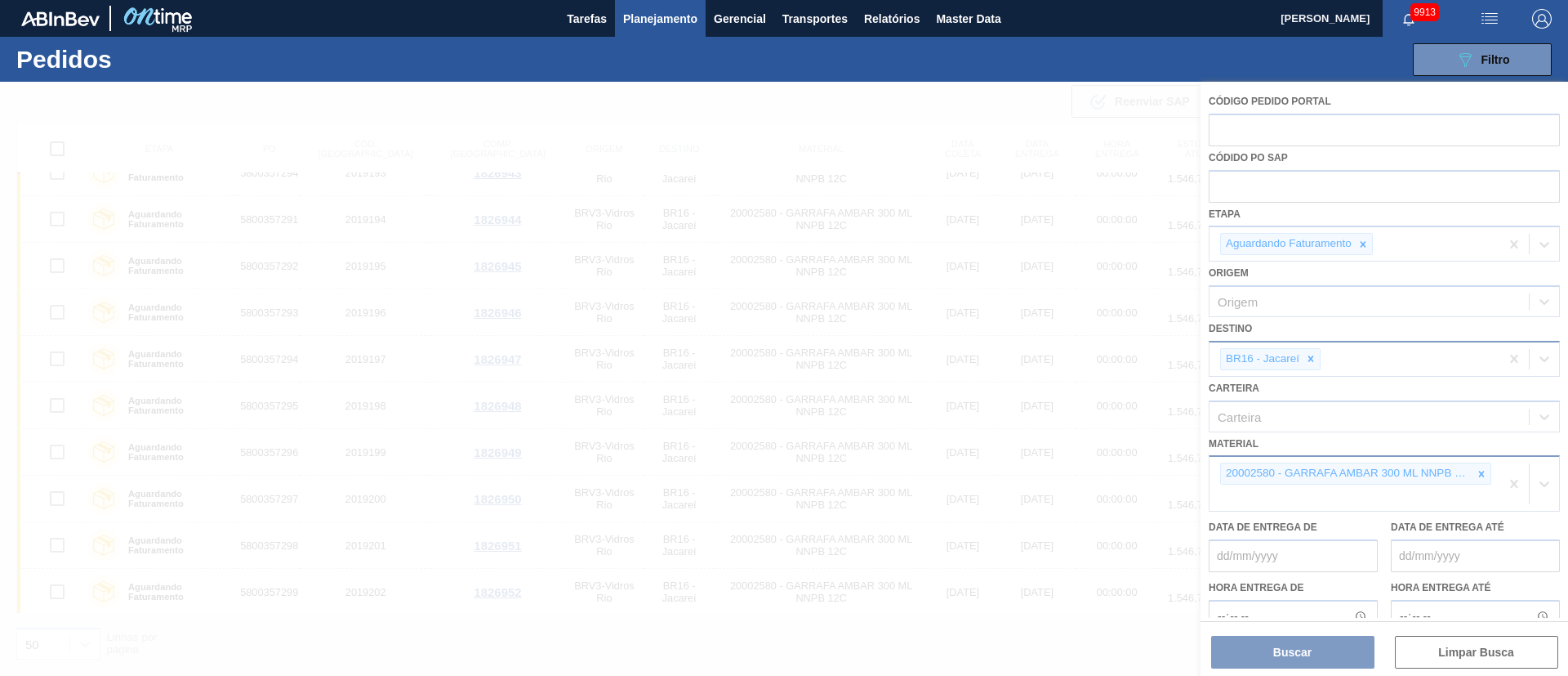
scroll to position [443, 0]
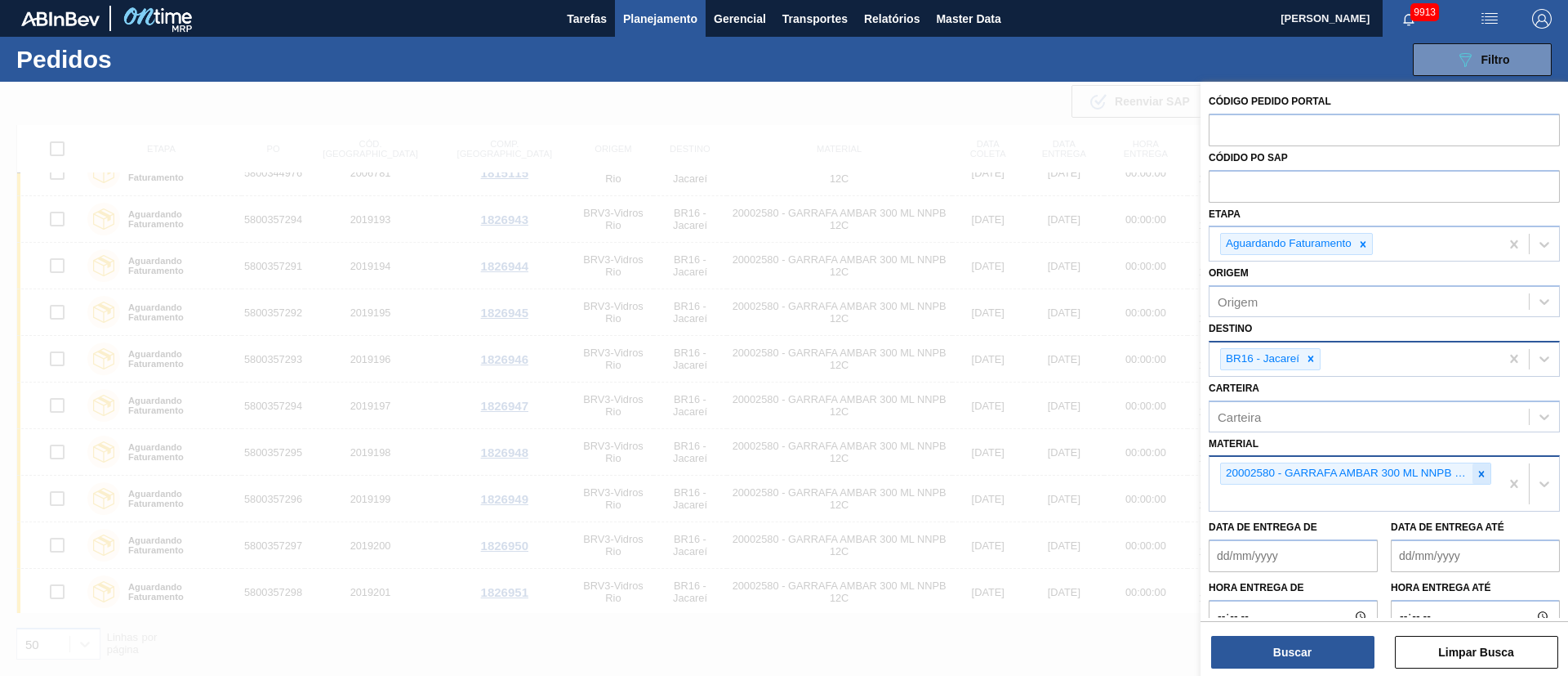
click at [1045, 450] on icon at bounding box center [1482, 474] width 12 height 12
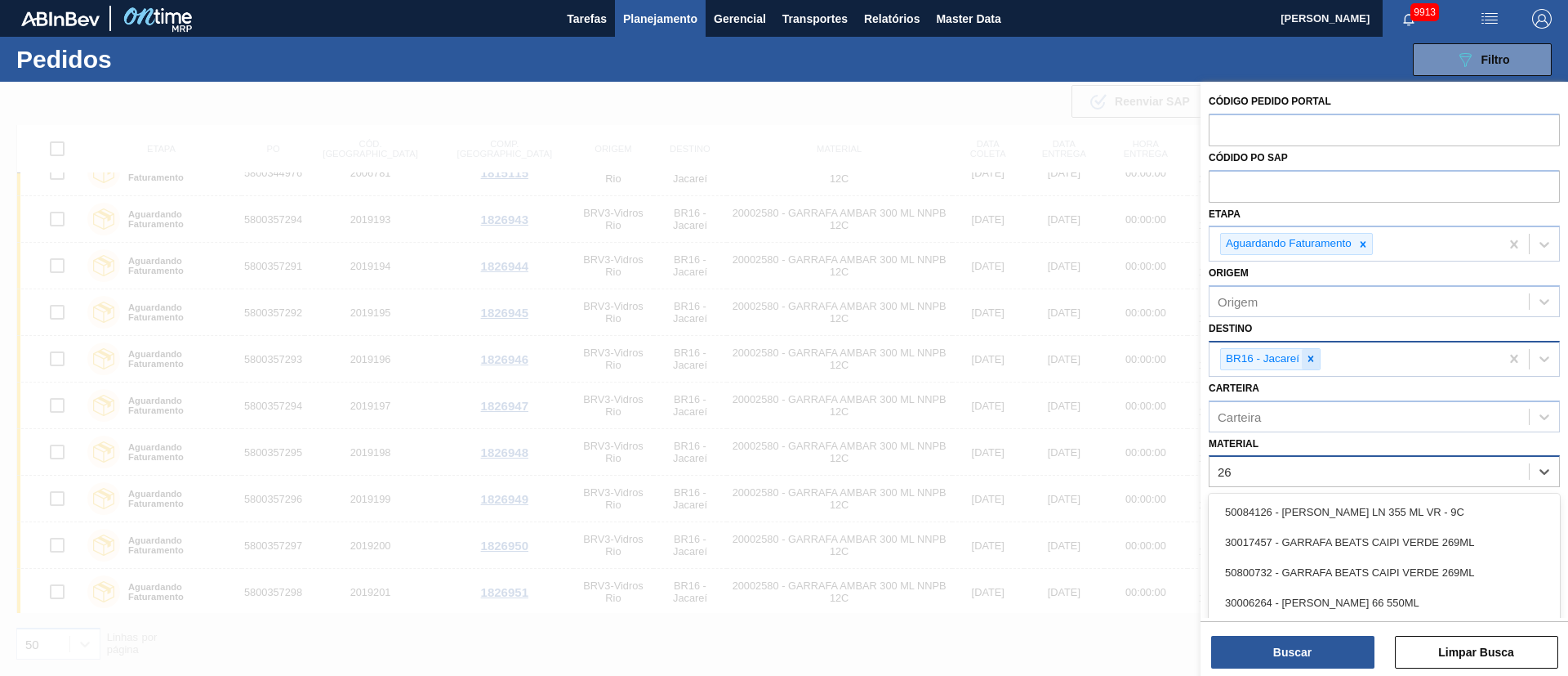
click at [1045, 353] on icon at bounding box center [1310, 358] width 12 height 12
type input "26"
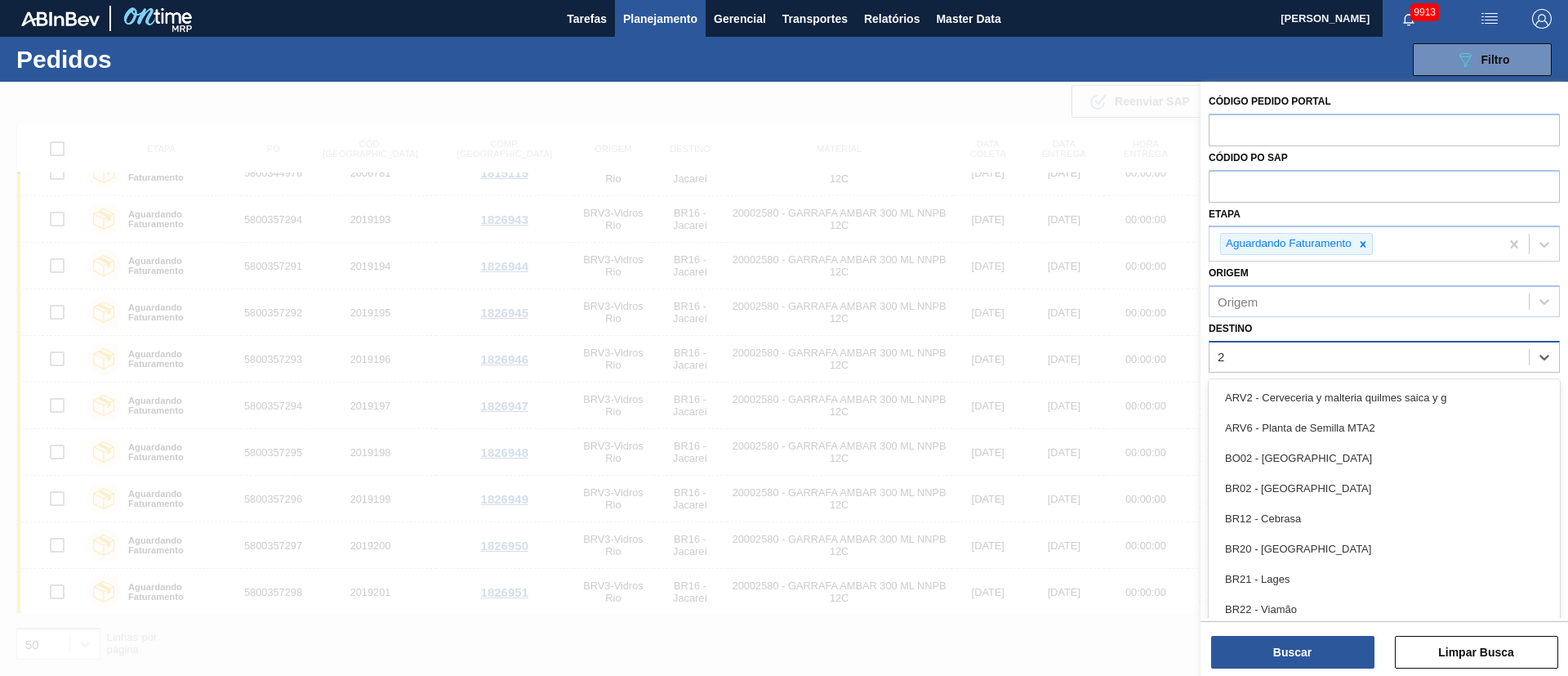
type input "26"
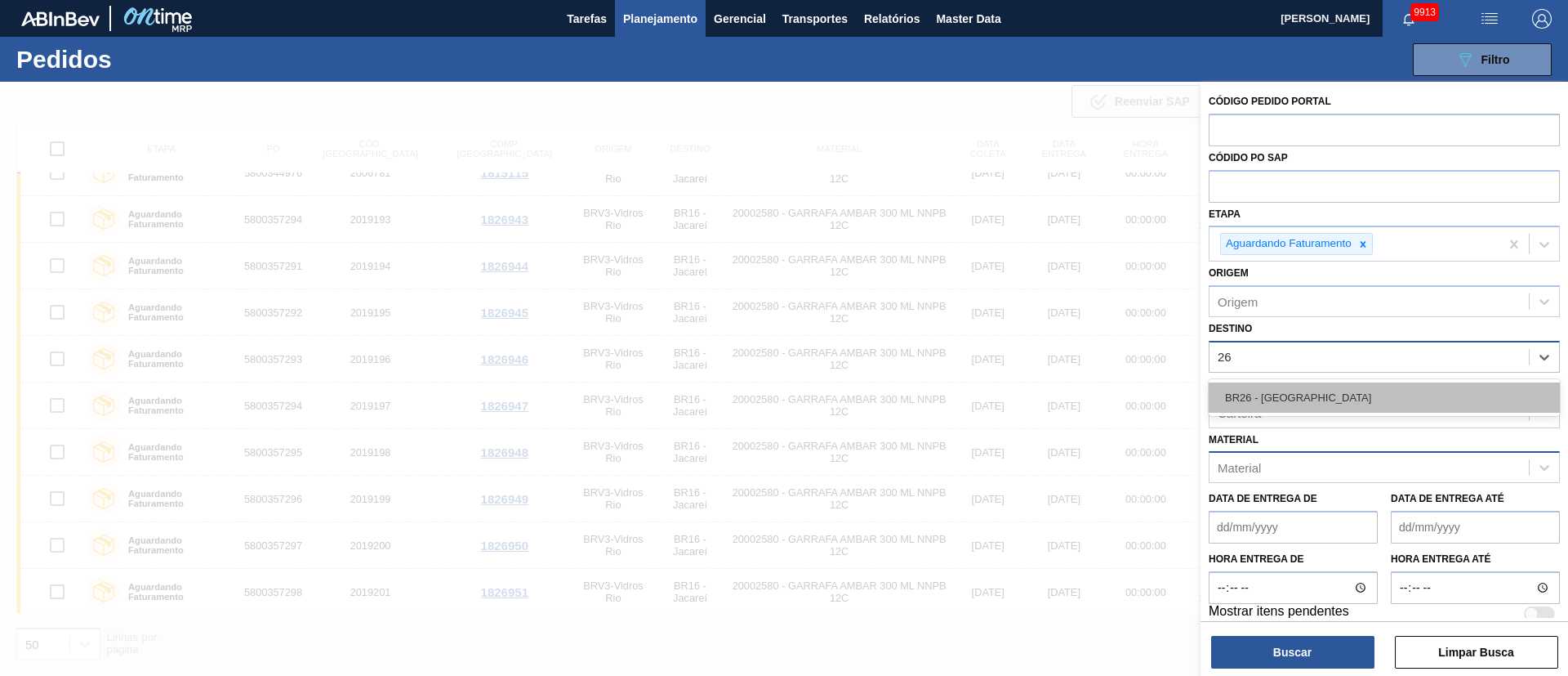
click at [1045, 391] on div "BR26 - [GEOGRAPHIC_DATA]" at bounding box center [1384, 398] width 351 height 31
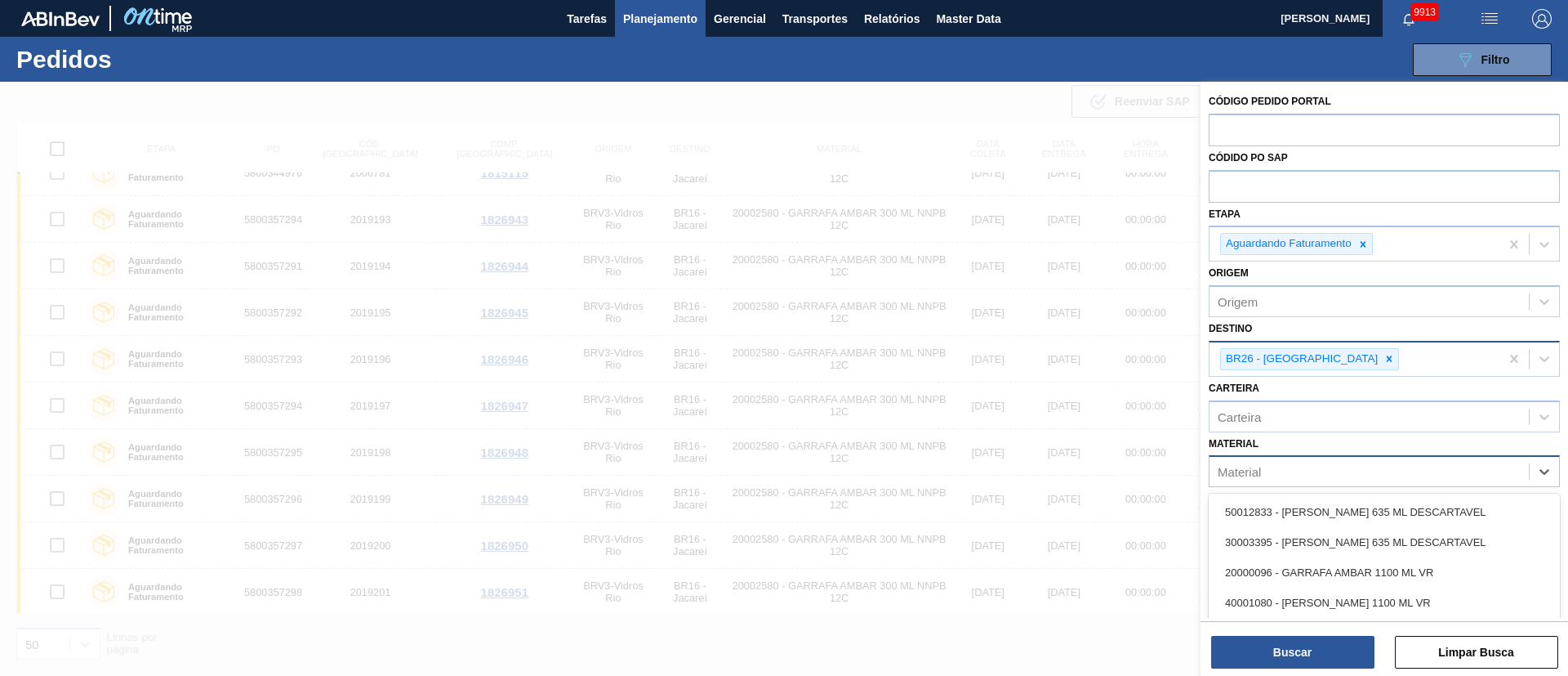
click at [1045, 450] on div "Material" at bounding box center [1370, 471] width 320 height 23
paste input "20002580"
type input "20002580"
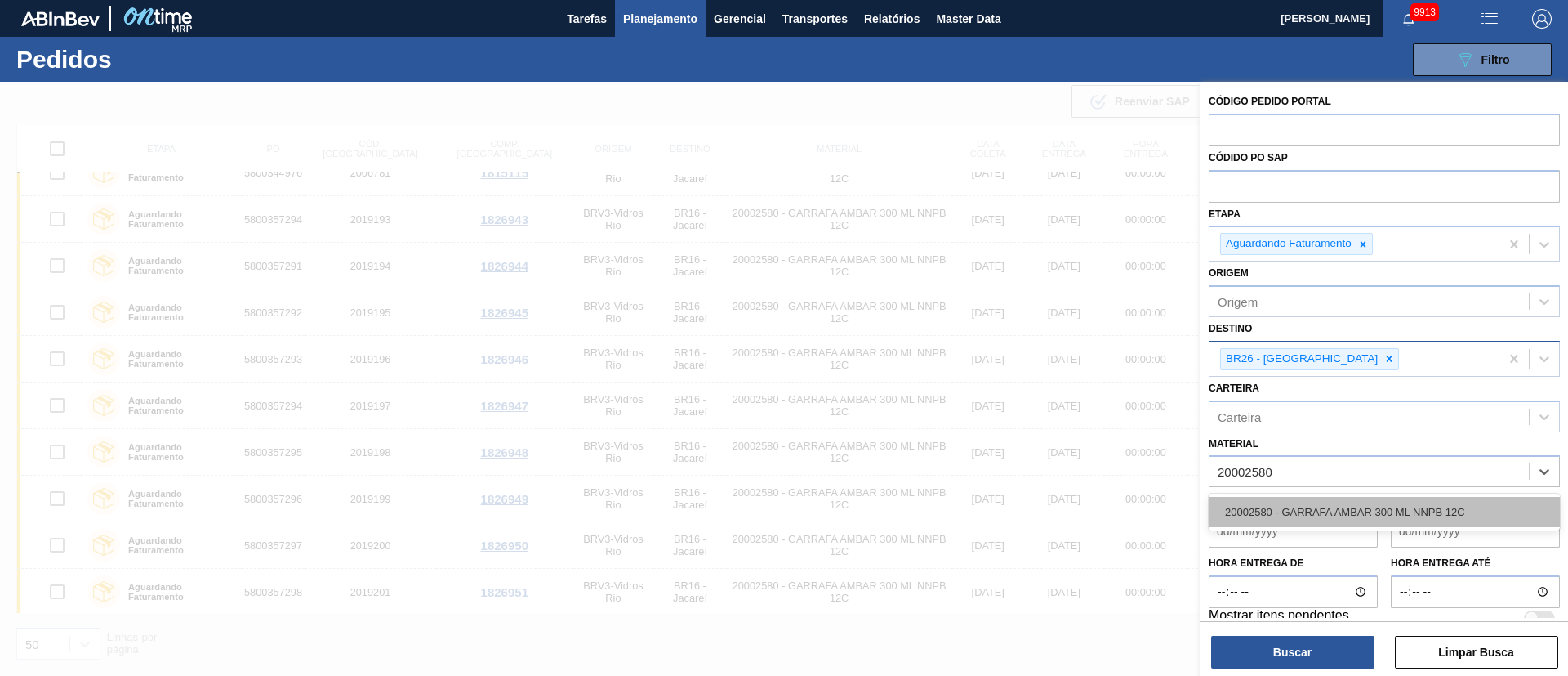
click at [1045, 450] on div "20002580 - GARRAFA AMBAR 300 ML NNPB 12C" at bounding box center [1384, 512] width 351 height 31
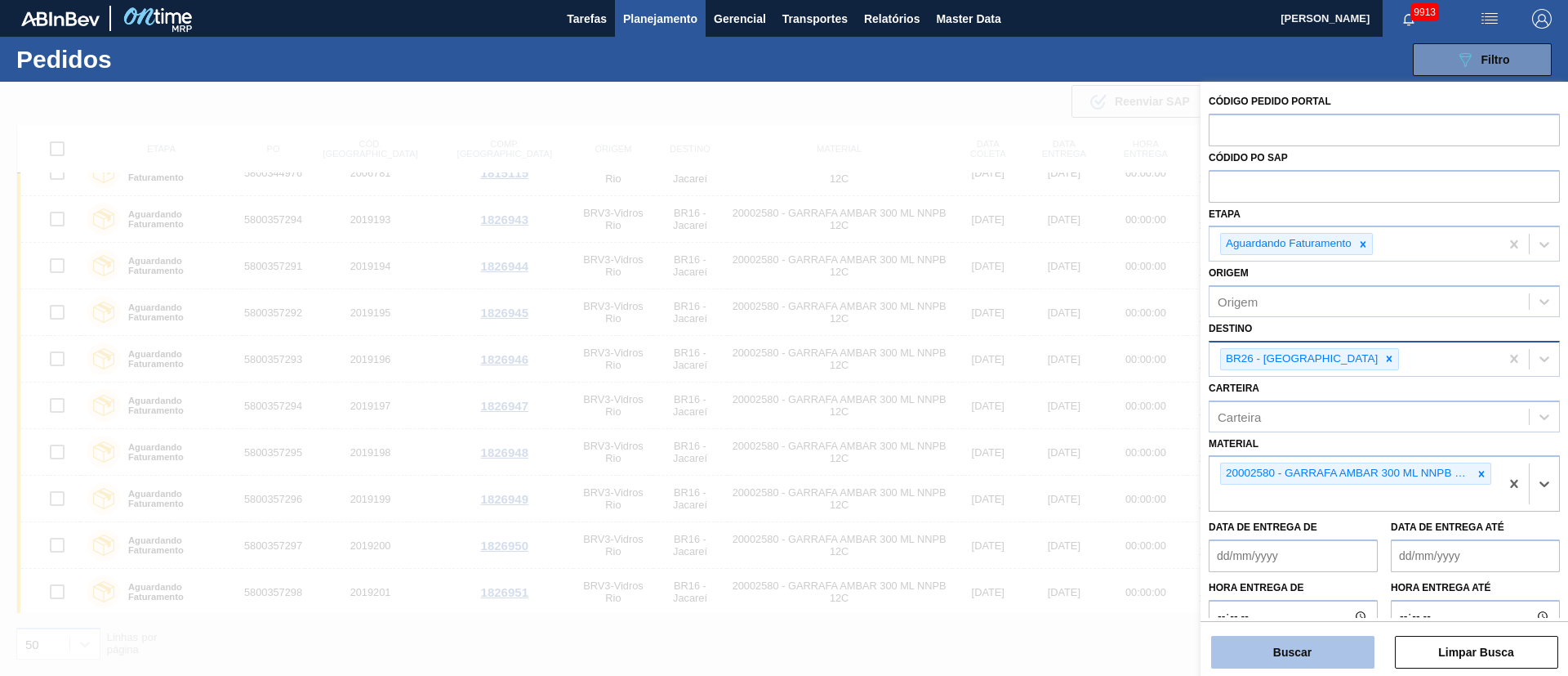
click at [1045, 450] on button "Buscar" at bounding box center [1293, 652] width 163 height 32
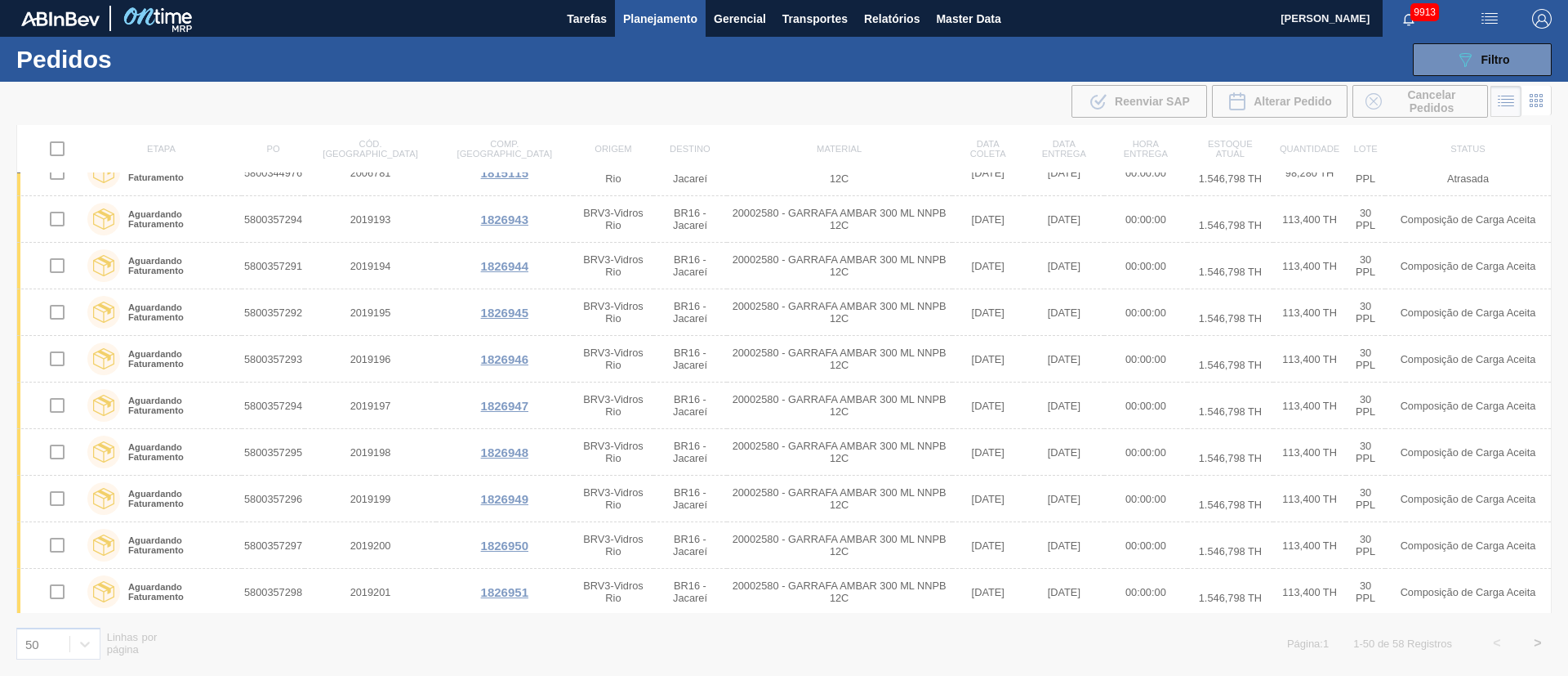
scroll to position [0, 0]
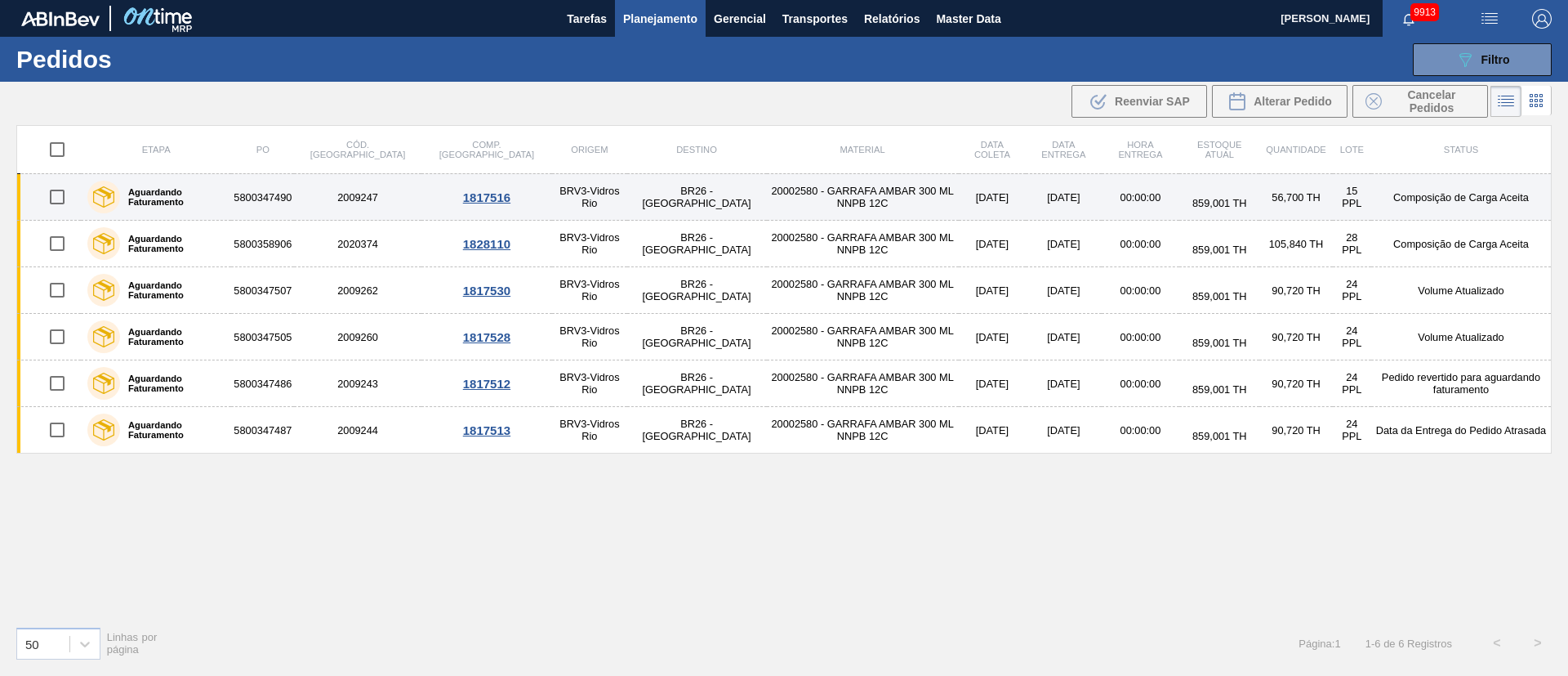
click at [58, 196] on input "checkbox" at bounding box center [57, 197] width 34 height 34
checkbox input "true"
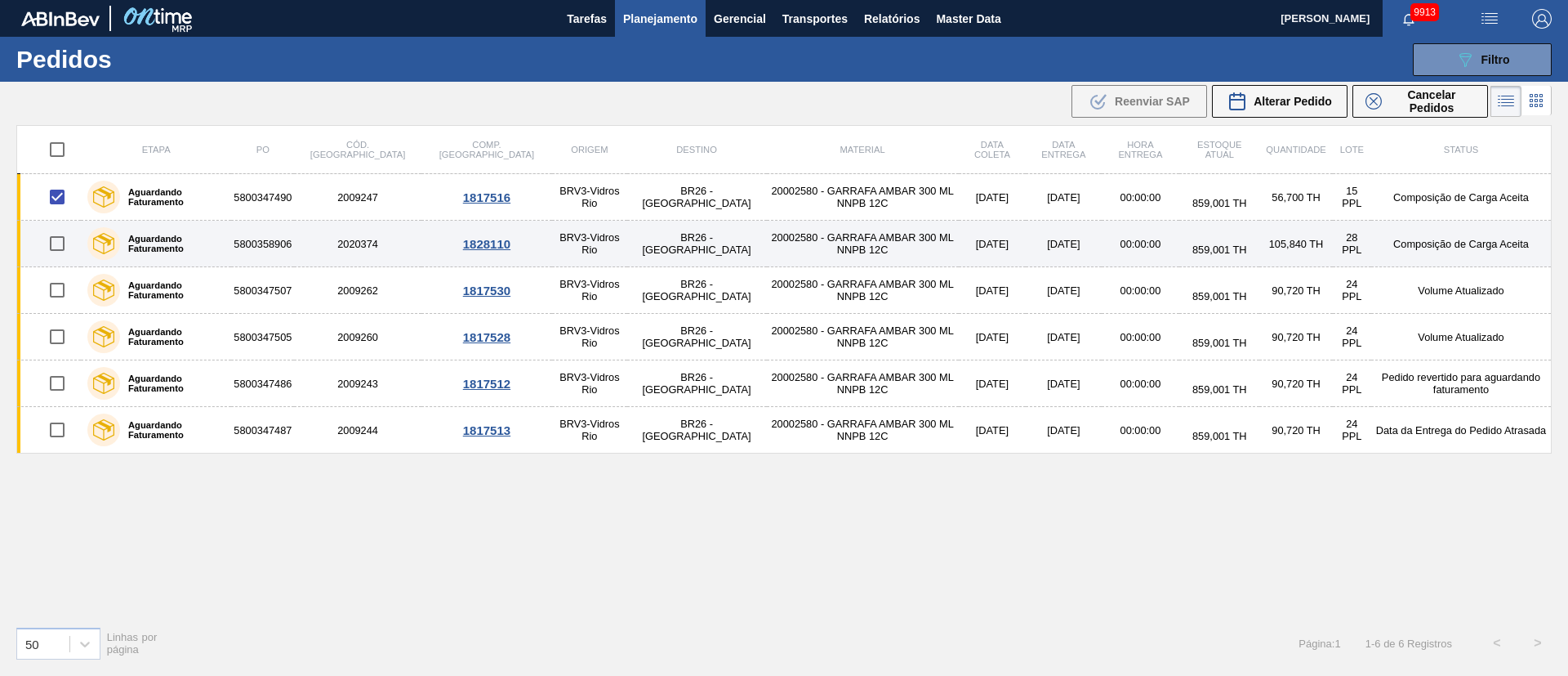
click at [59, 236] on input "checkbox" at bounding box center [57, 243] width 34 height 34
click at [56, 241] on input "checkbox" at bounding box center [57, 243] width 34 height 34
checkbox input "false"
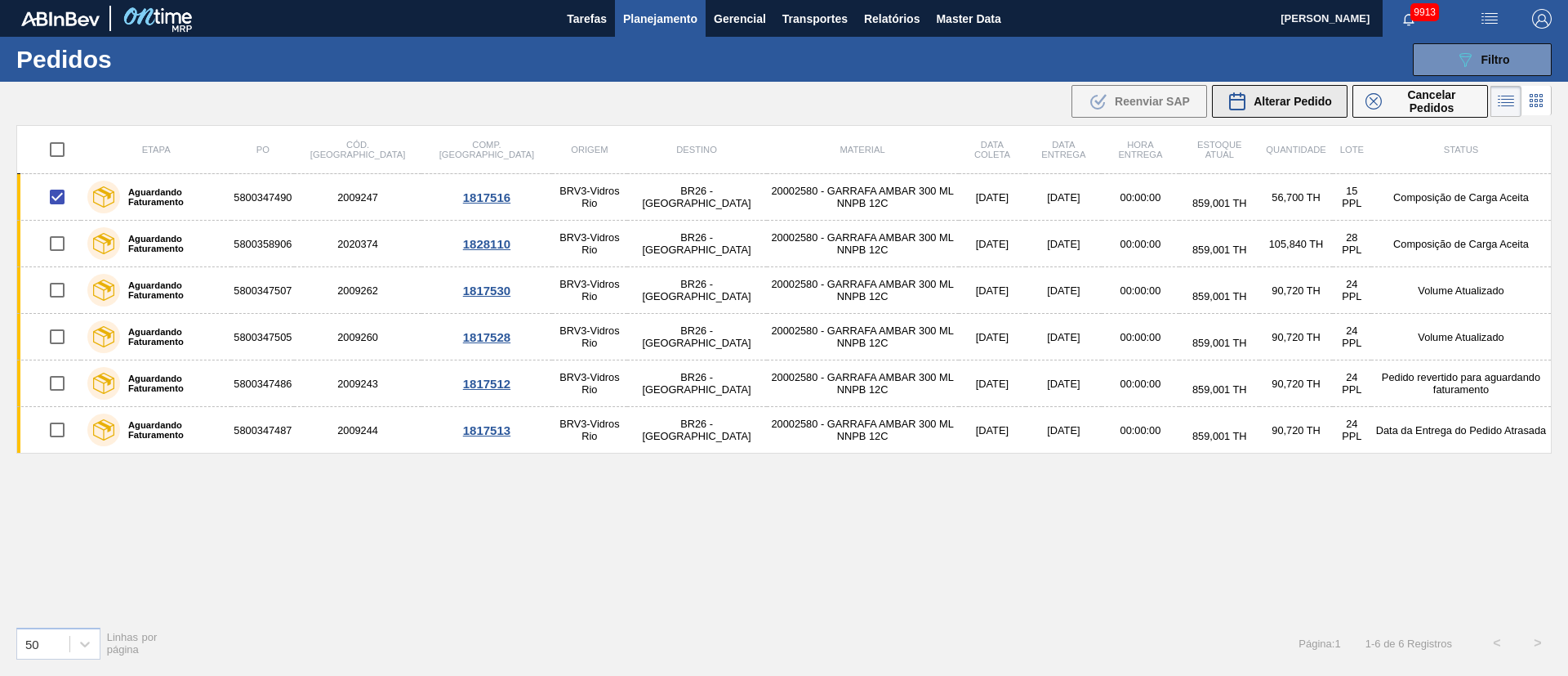
click at [1045, 107] on span "Alterar Pedido" at bounding box center [1292, 101] width 78 height 13
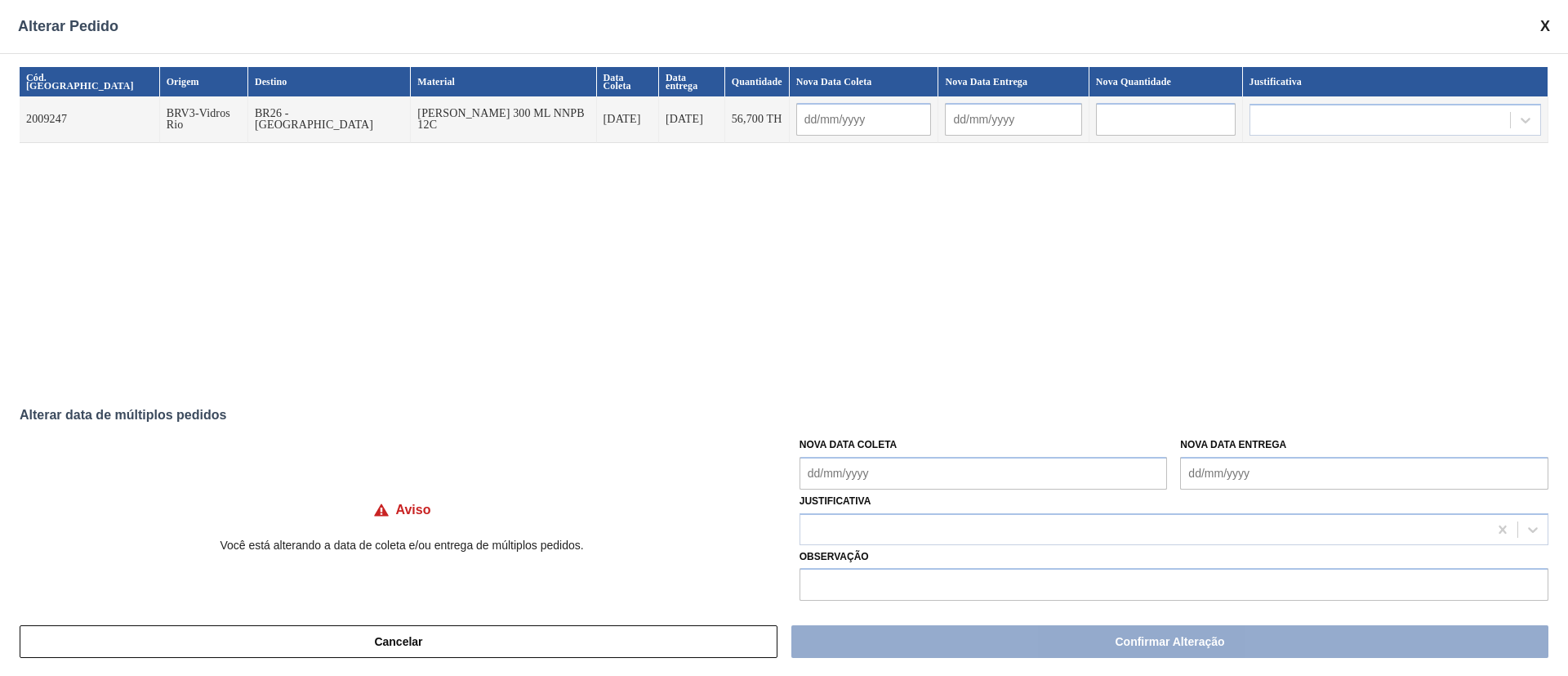
click at [854, 450] on Coleta "Nova Data Coleta" at bounding box center [984, 473] width 368 height 32
click at [839, 425] on div "1" at bounding box center [845, 426] width 22 height 22
type Coleta "[DATE]"
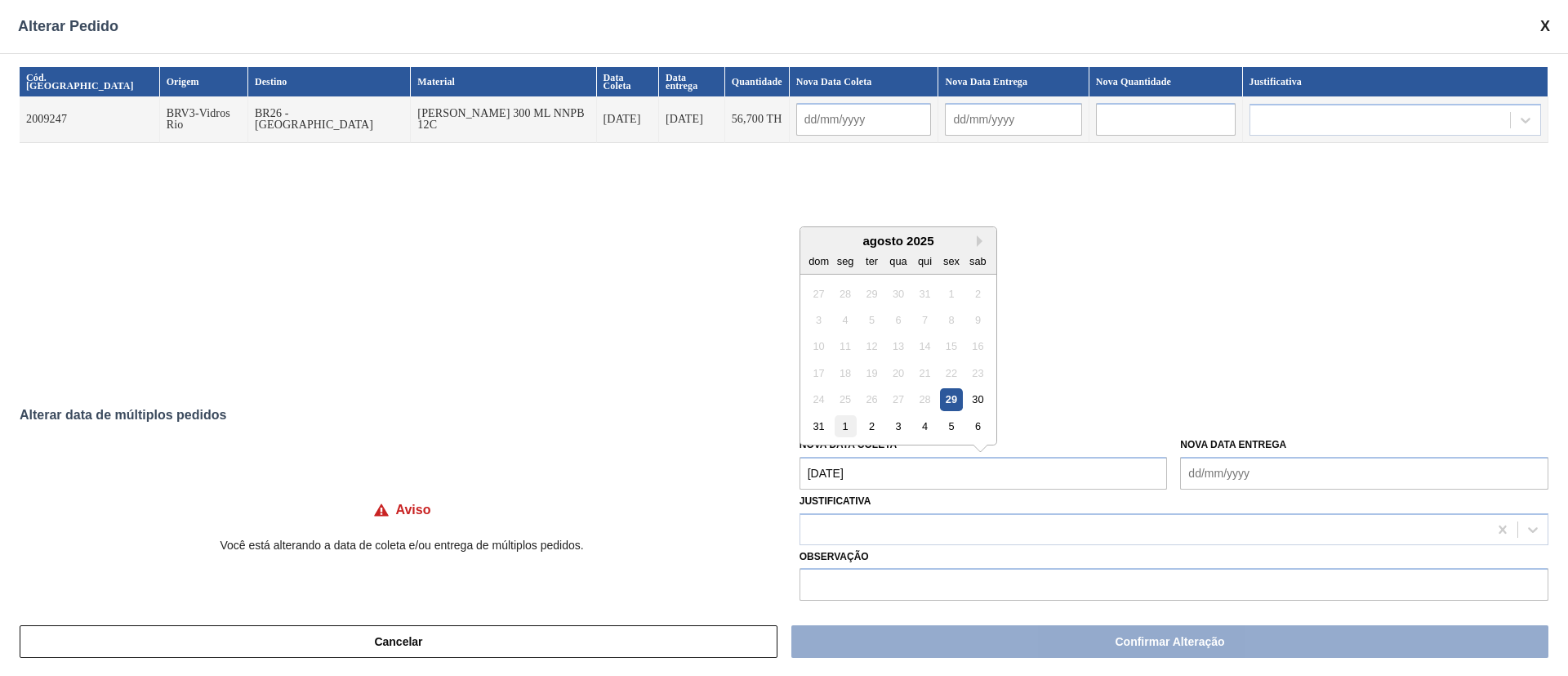
type input "[DATE]"
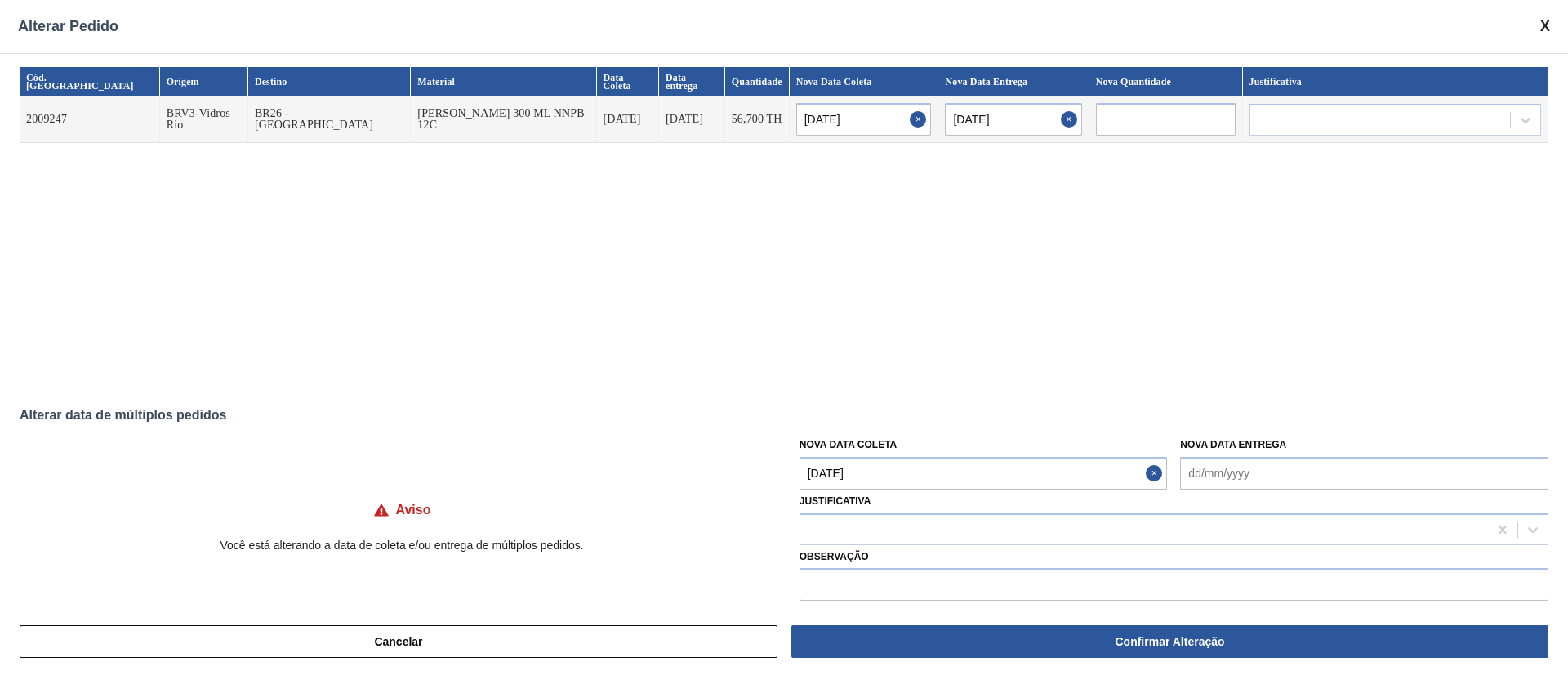
click at [889, 450] on Coleta "[DATE]" at bounding box center [984, 473] width 368 height 32
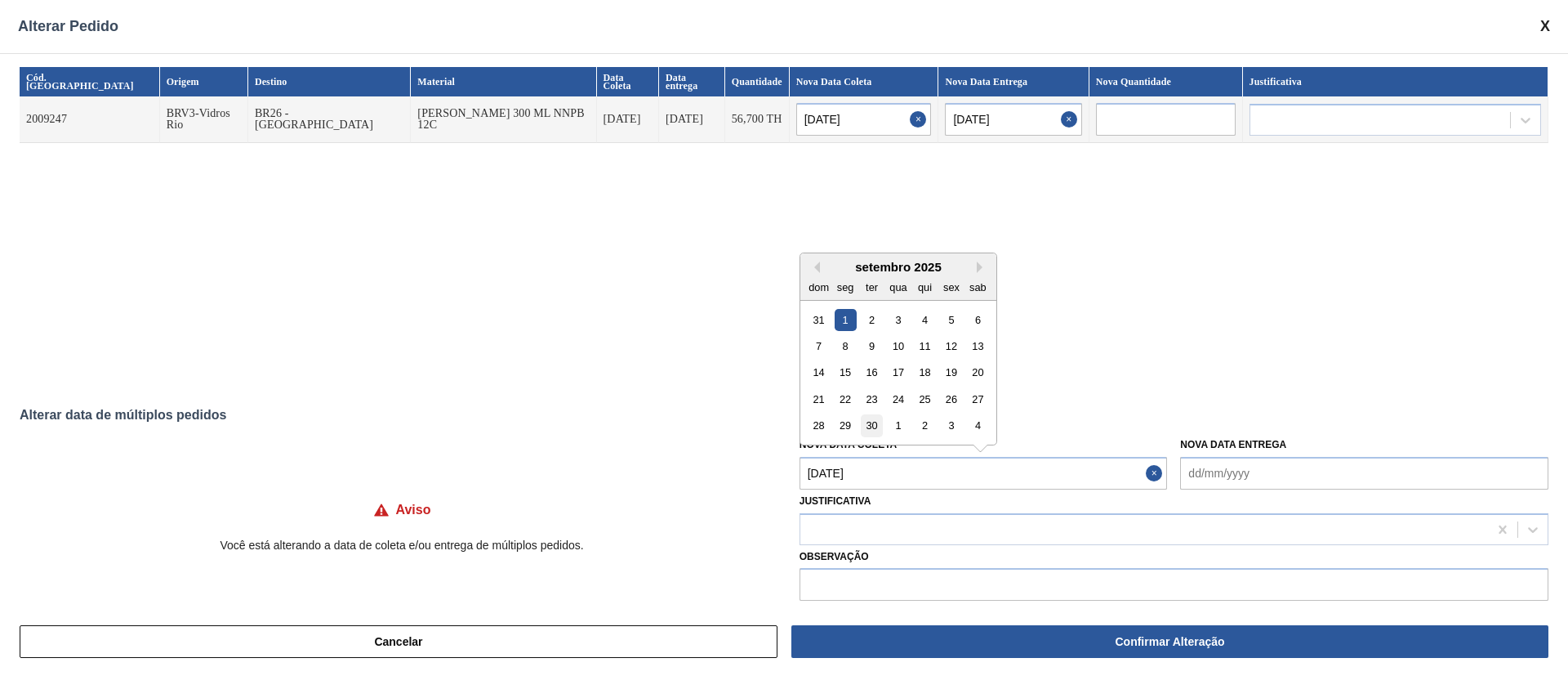
click at [872, 428] on div "30" at bounding box center [872, 425] width 22 height 22
type input "[DATE]"
type Coleta "[DATE]"
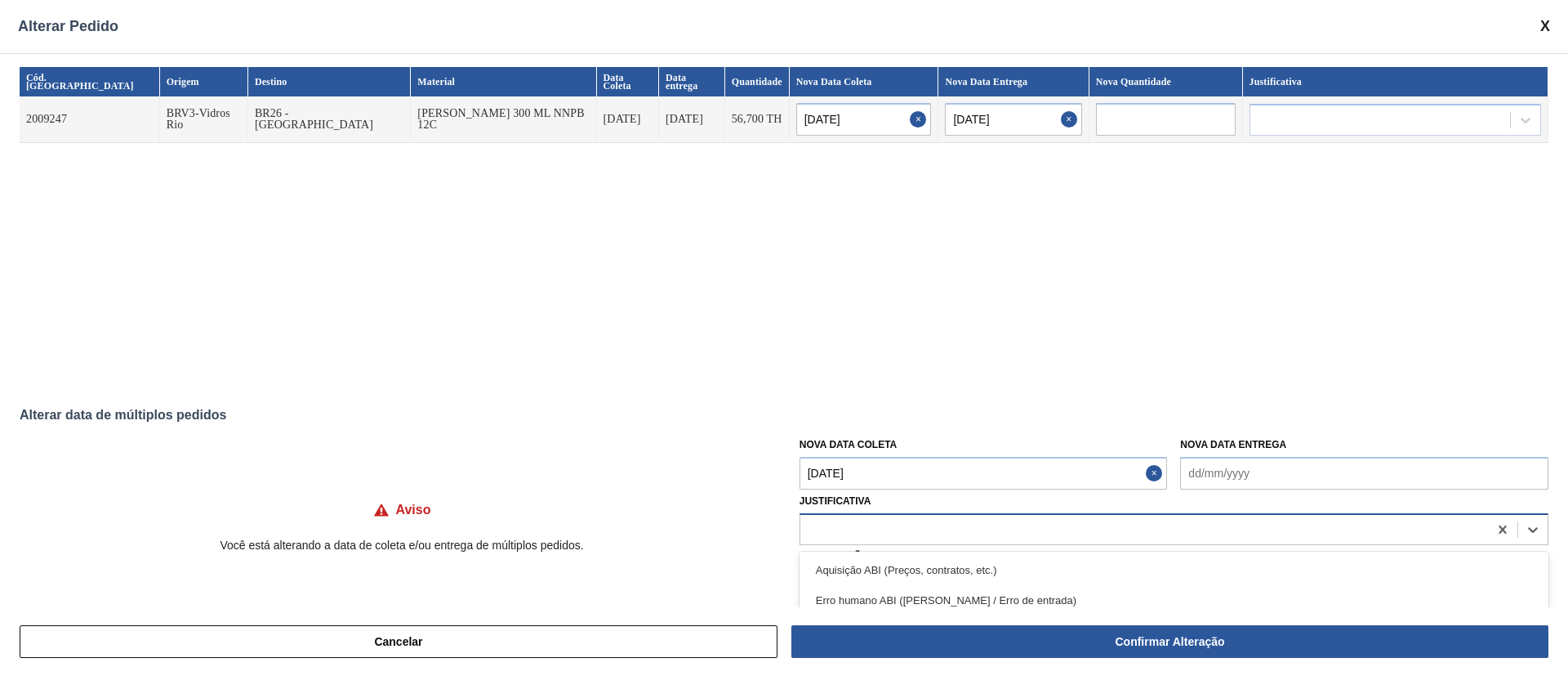
click at [848, 450] on div at bounding box center [1144, 529] width 688 height 23
type input "ou"
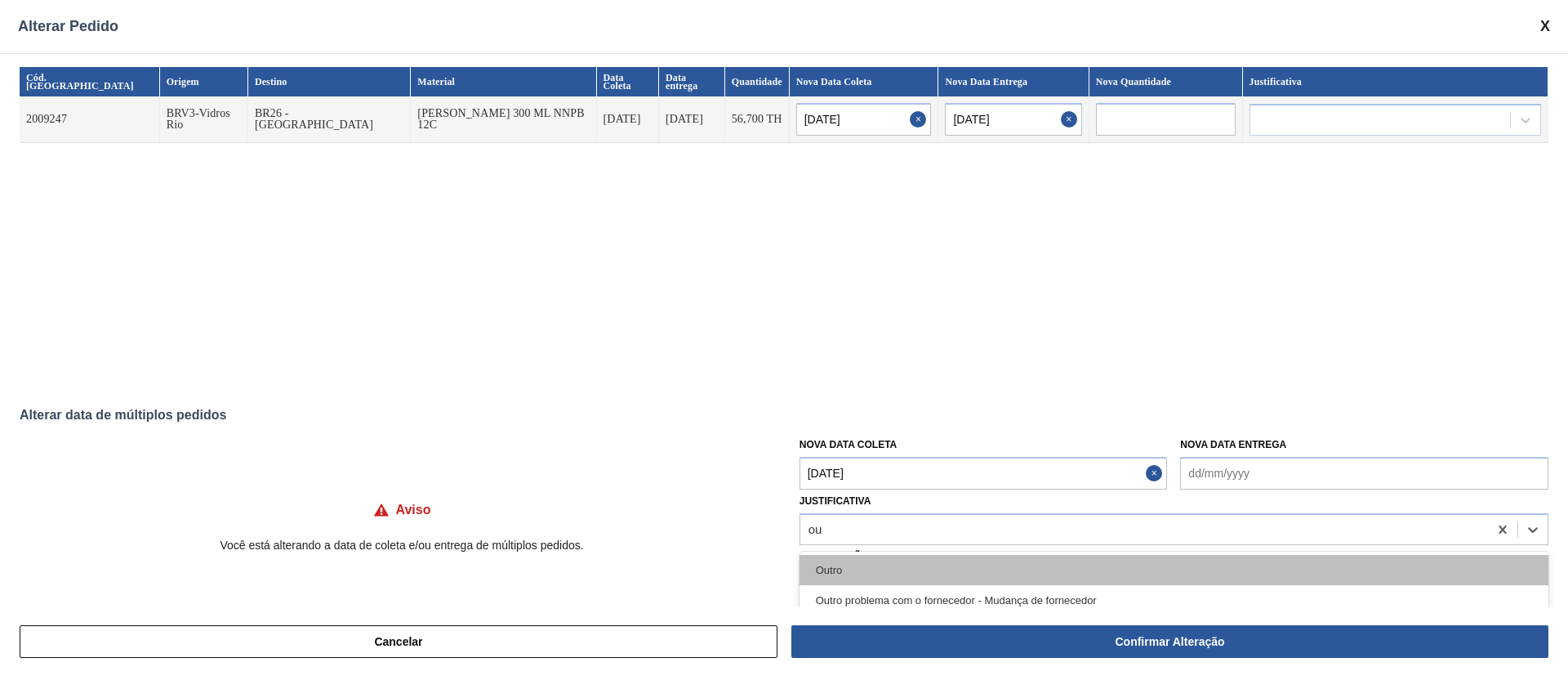
click at [851, 450] on div "Outro" at bounding box center [1174, 570] width 749 height 31
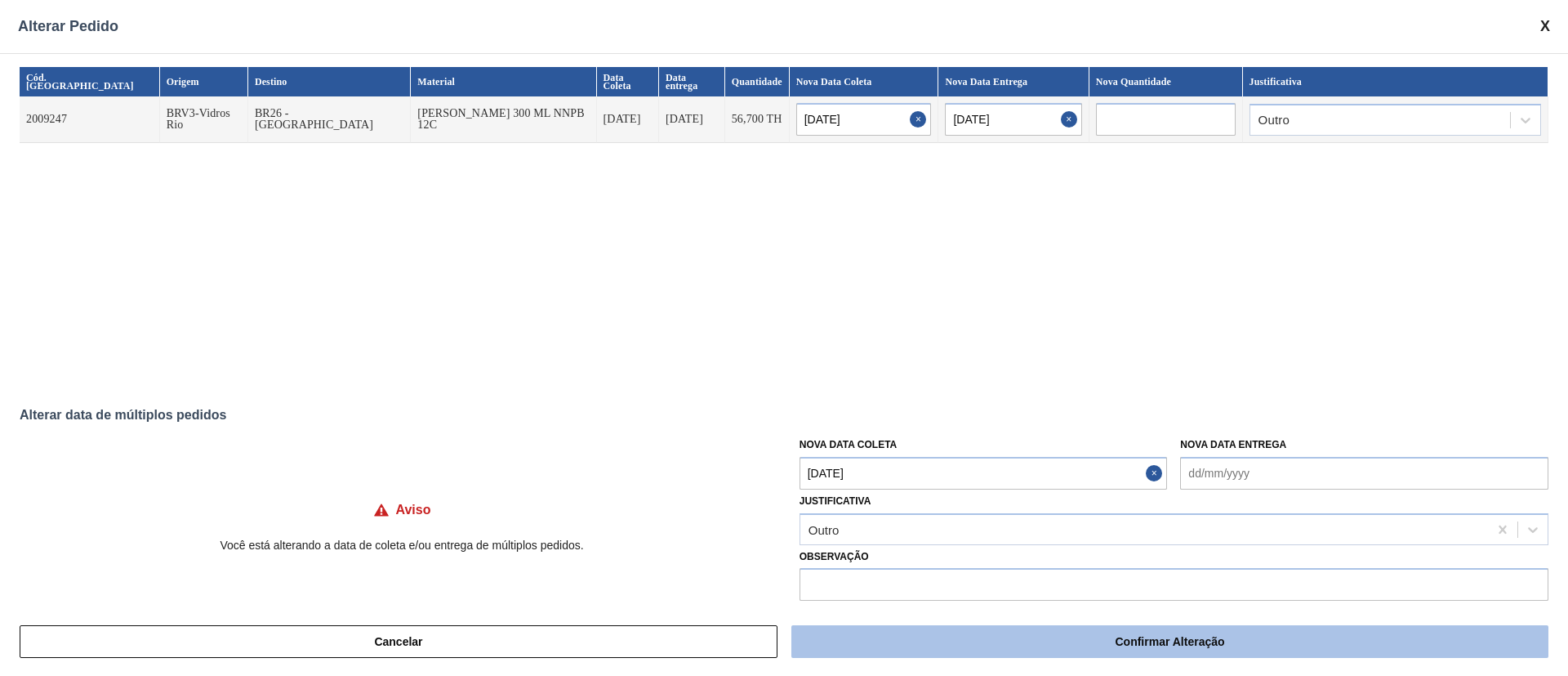
click at [872, 450] on button "Confirmar Alteração" at bounding box center [1170, 641] width 758 height 32
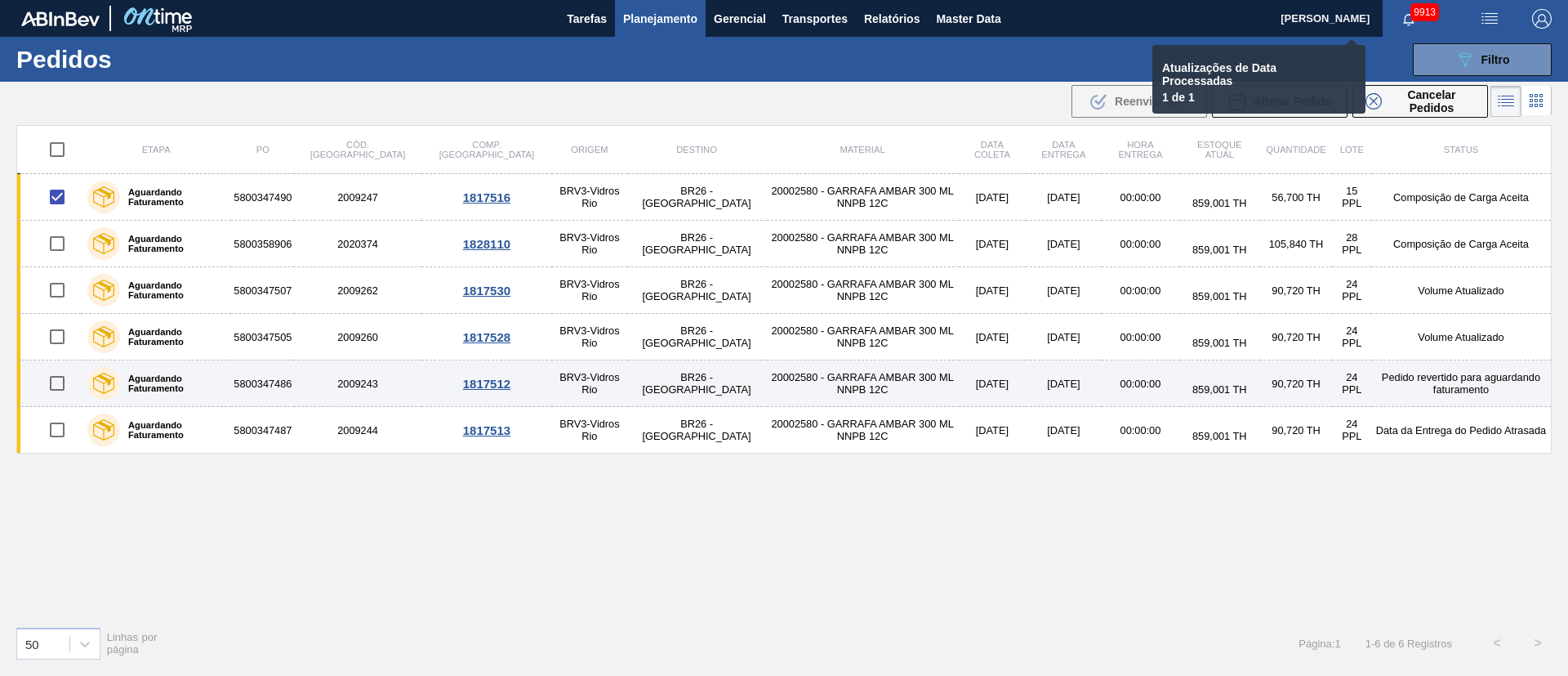
checkbox input "false"
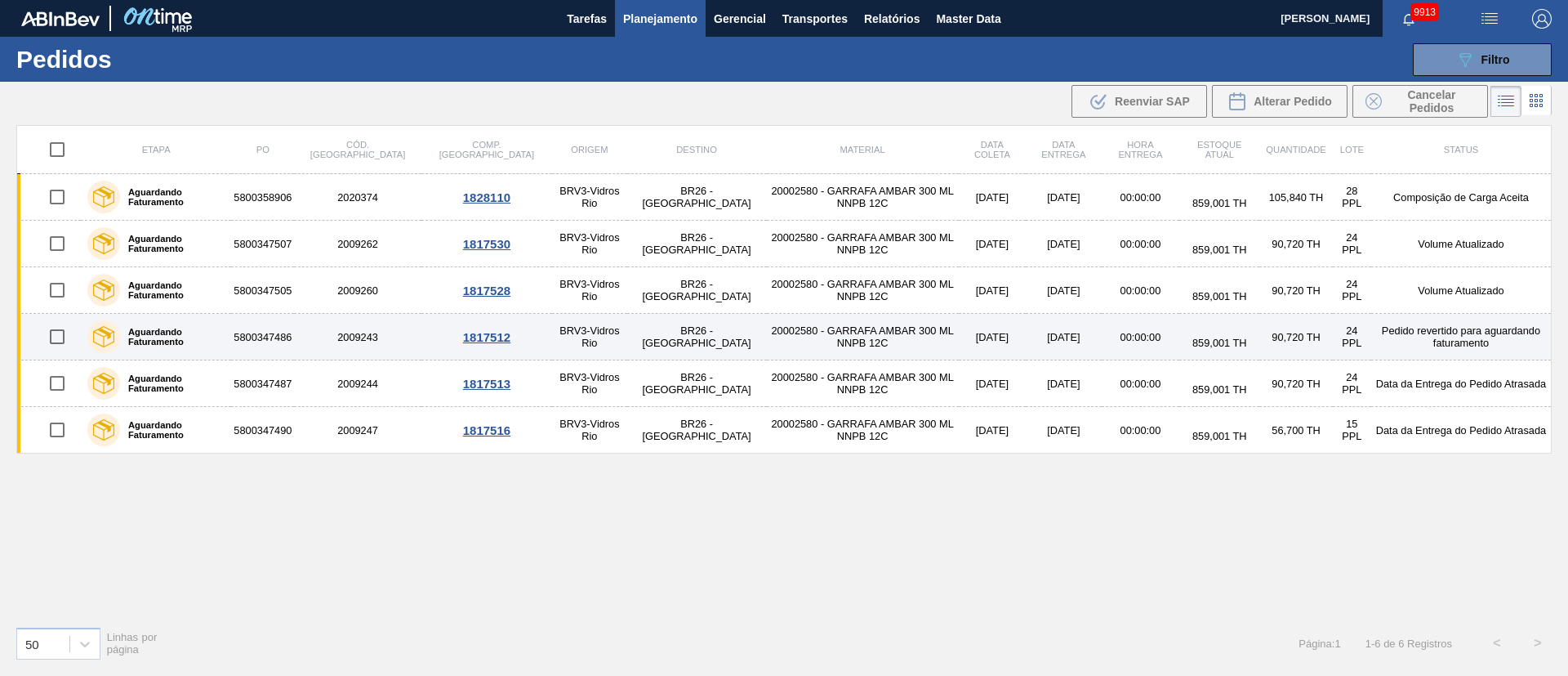
click at [48, 338] on input "checkbox" at bounding box center [57, 337] width 34 height 34
checkbox input "true"
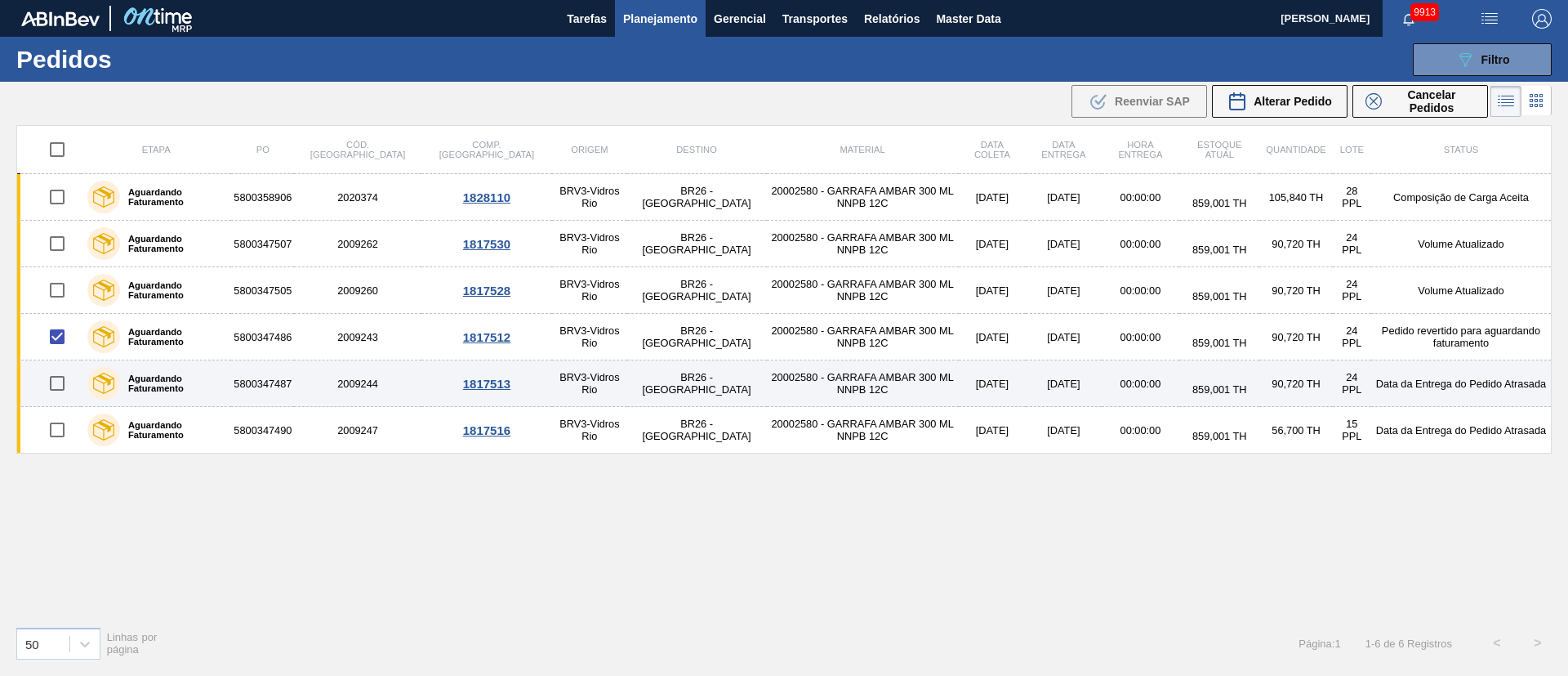
click at [53, 383] on input "checkbox" at bounding box center [57, 383] width 34 height 34
checkbox input "true"
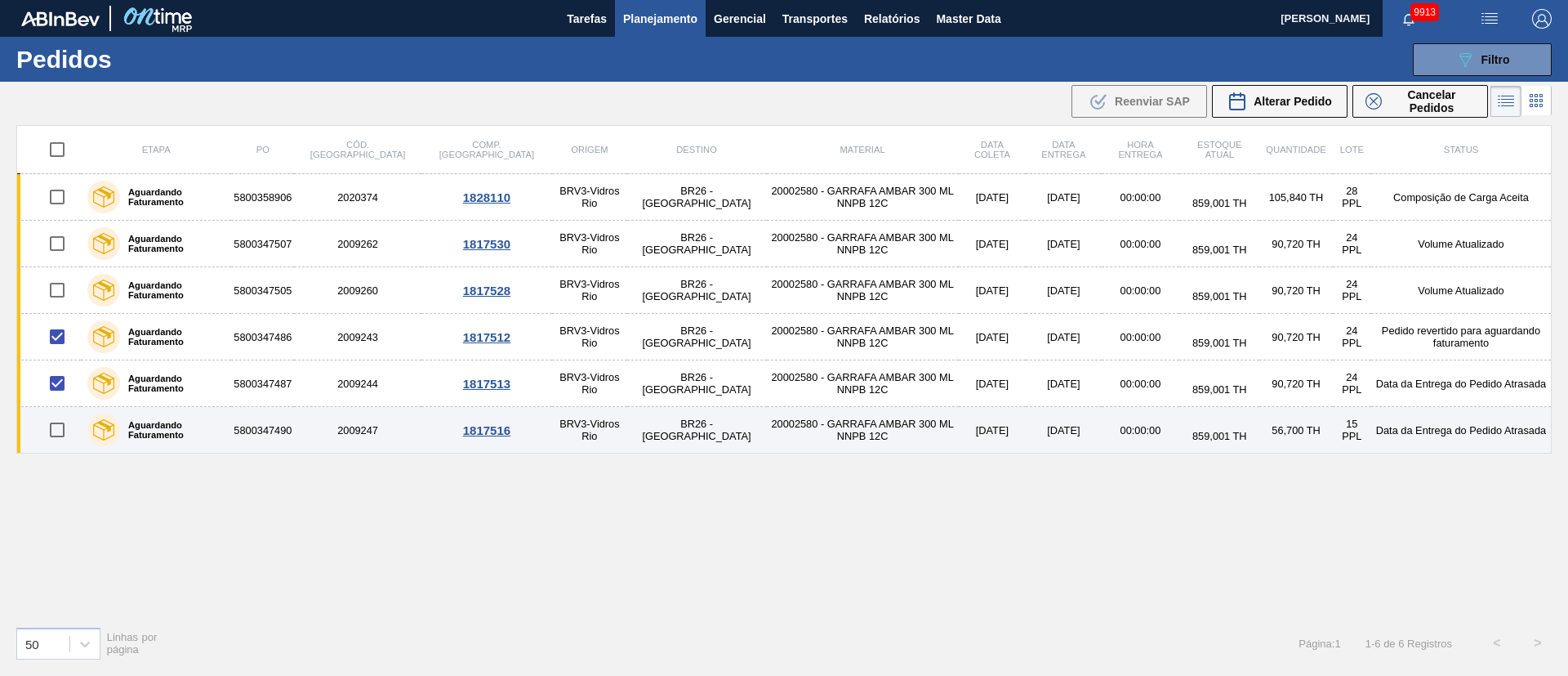
click at [59, 426] on input "checkbox" at bounding box center [57, 430] width 34 height 34
checkbox input "true"
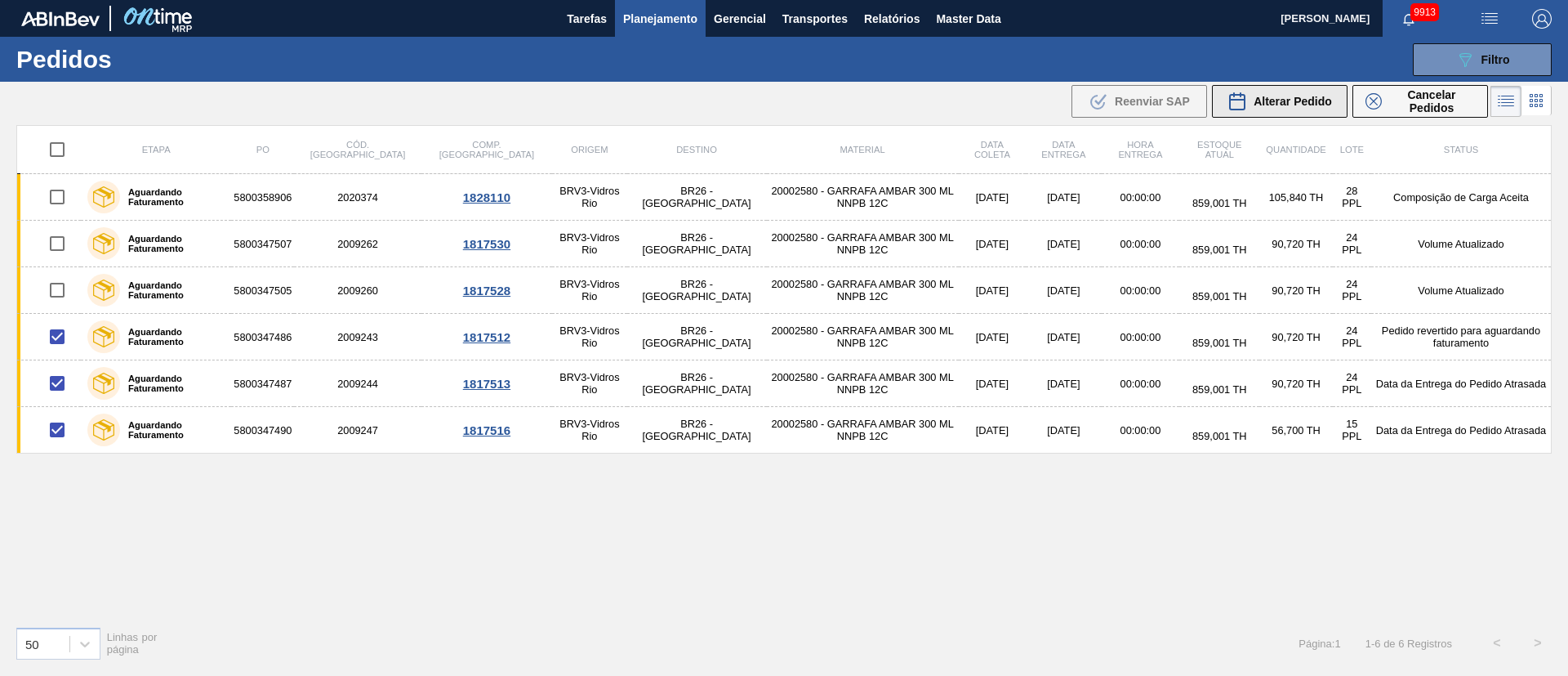
click at [1045, 98] on span "Alterar Pedido" at bounding box center [1292, 101] width 78 height 13
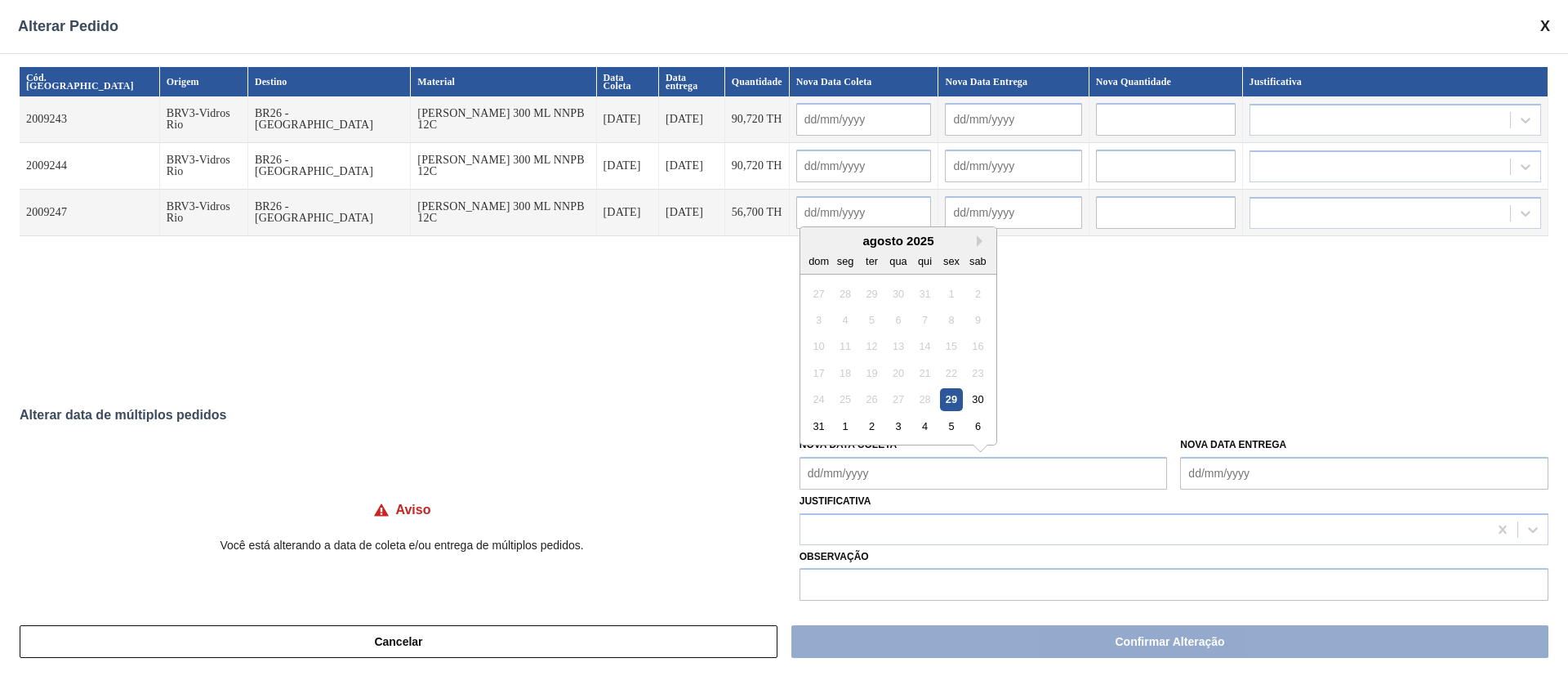
click at [864, 450] on Coleta "Nova Data Coleta" at bounding box center [984, 473] width 368 height 32
click at [828, 450] on div at bounding box center [1174, 529] width 749 height 31
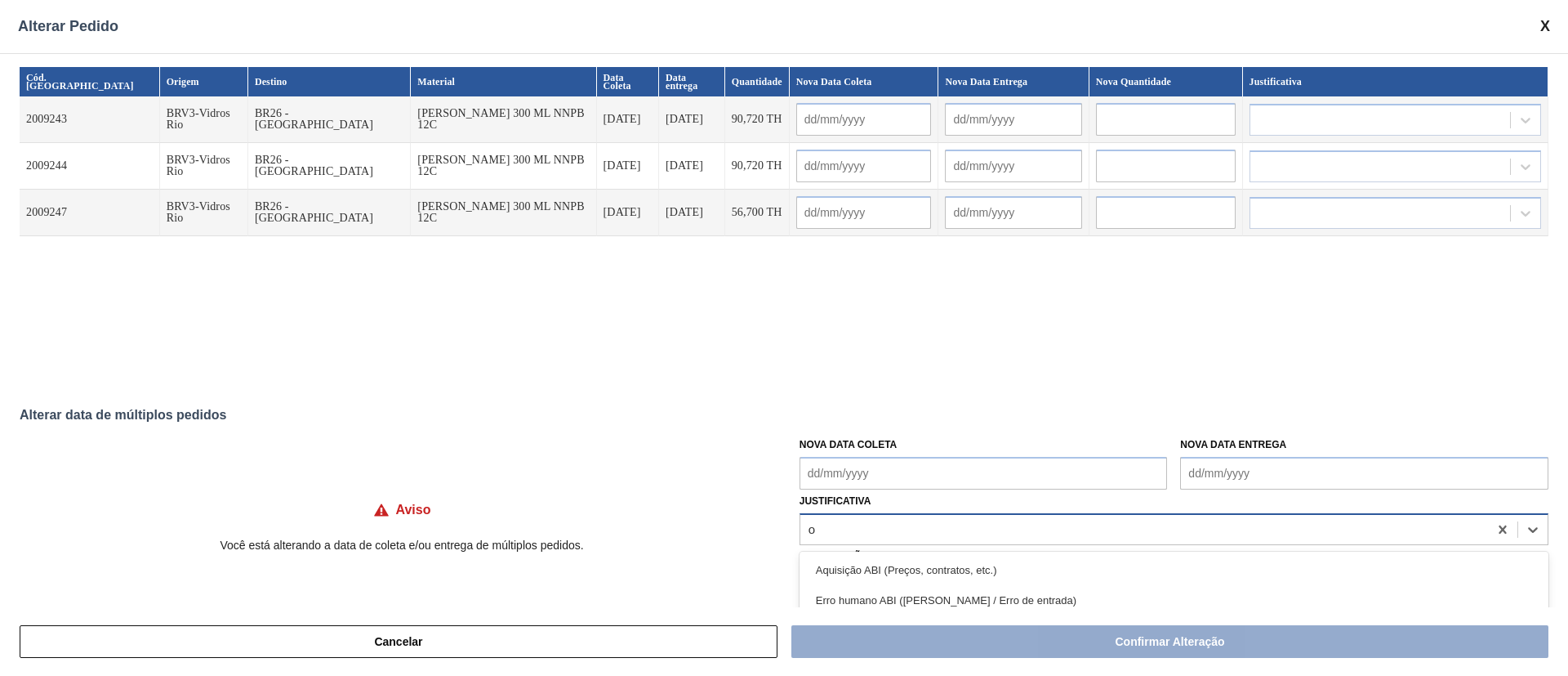
type input "ou"
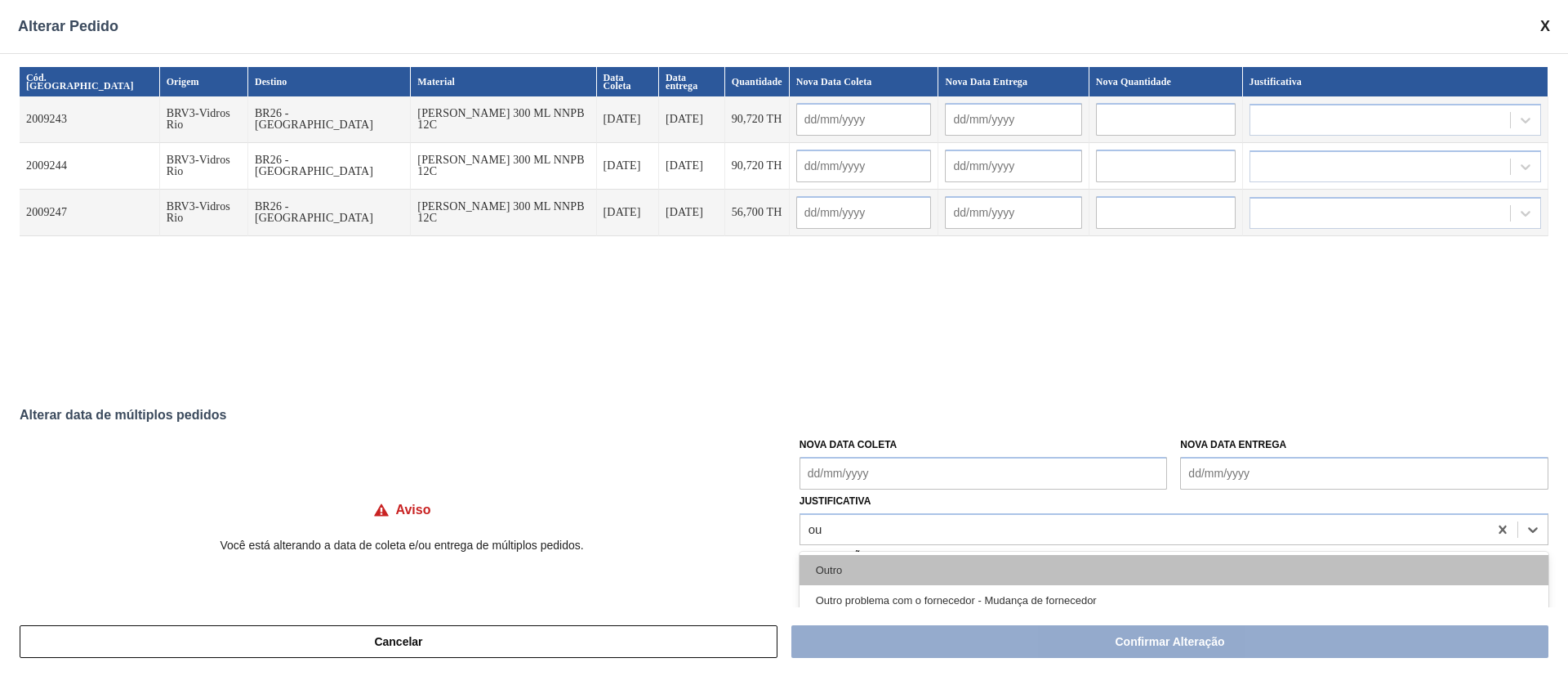
click at [832, 450] on div "Outro" at bounding box center [1174, 570] width 749 height 31
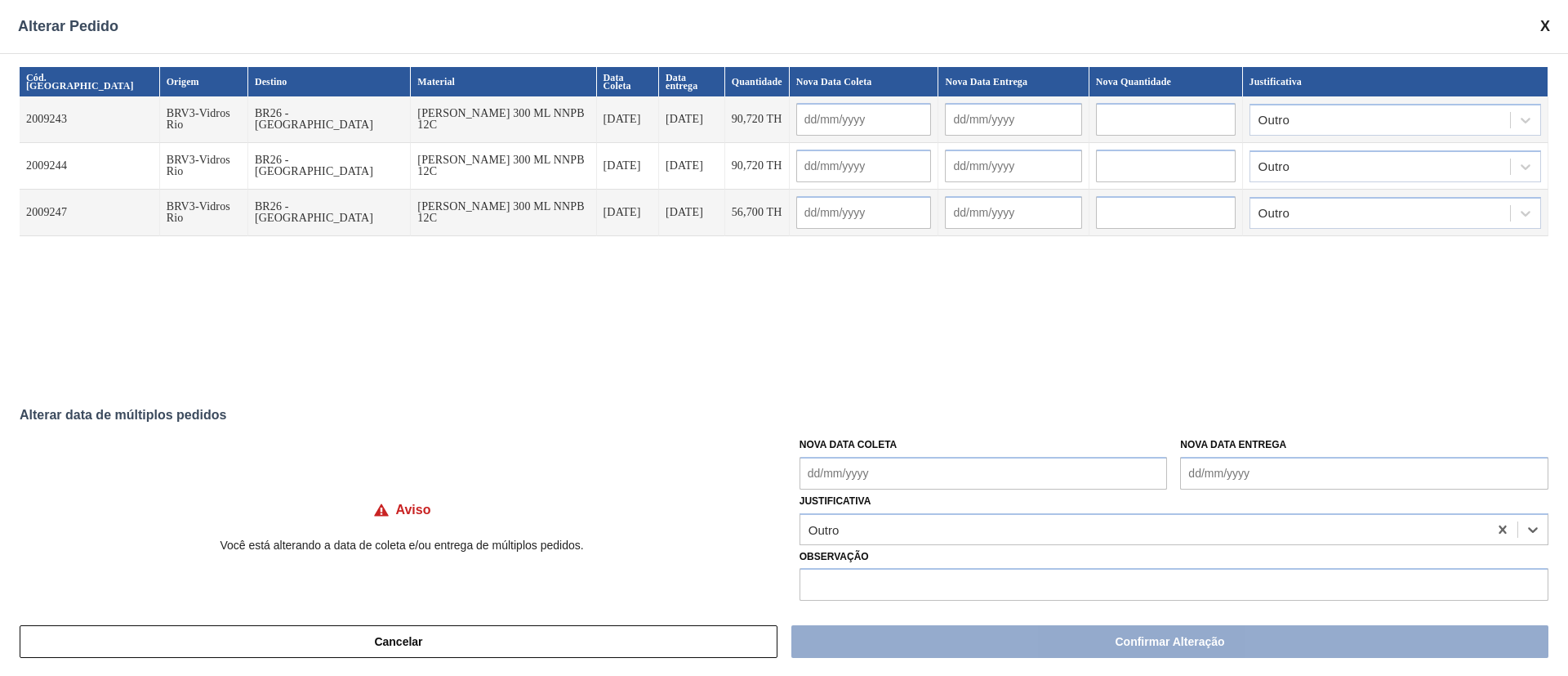
click at [828, 450] on Coleta "Nova Data Coleta" at bounding box center [984, 473] width 368 height 32
click at [848, 420] on div "1" at bounding box center [845, 426] width 22 height 22
type Coleta "[DATE]"
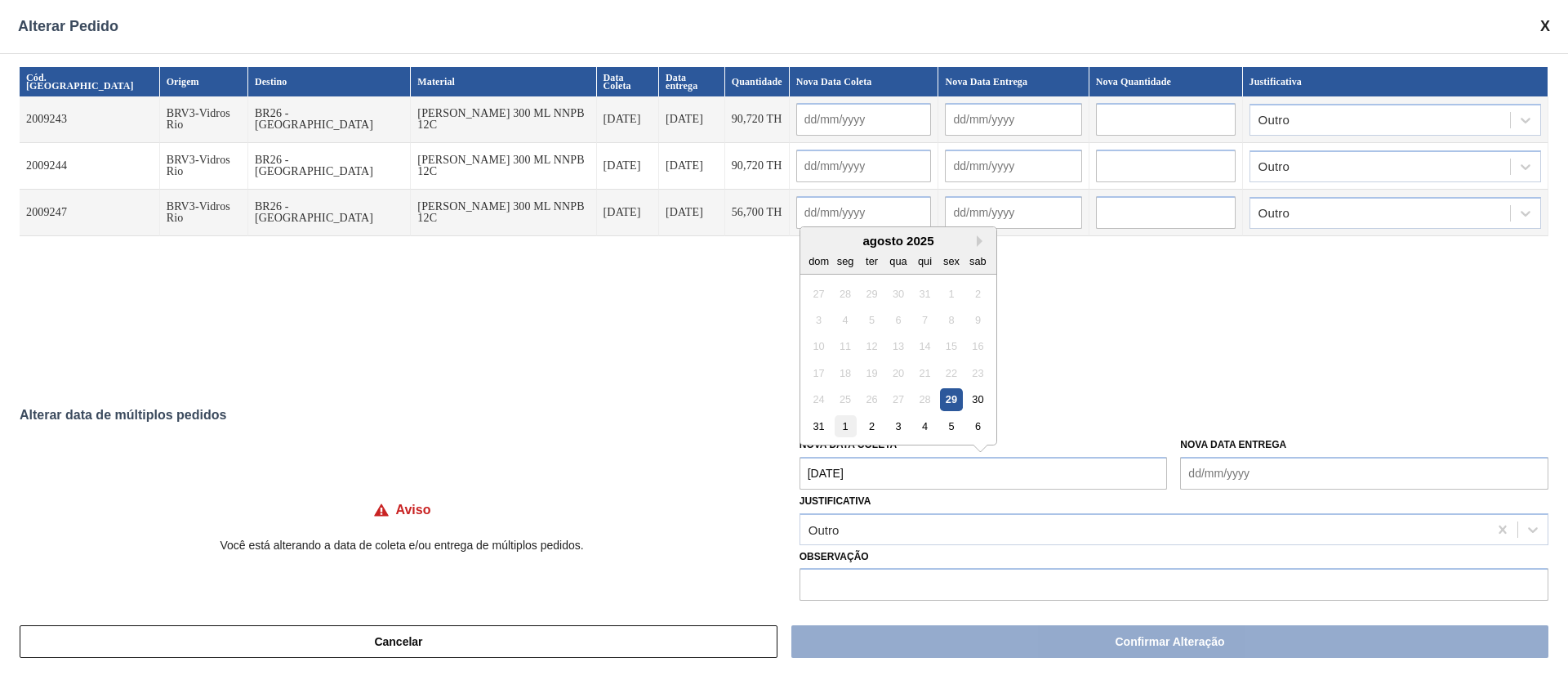
type input "[DATE]"
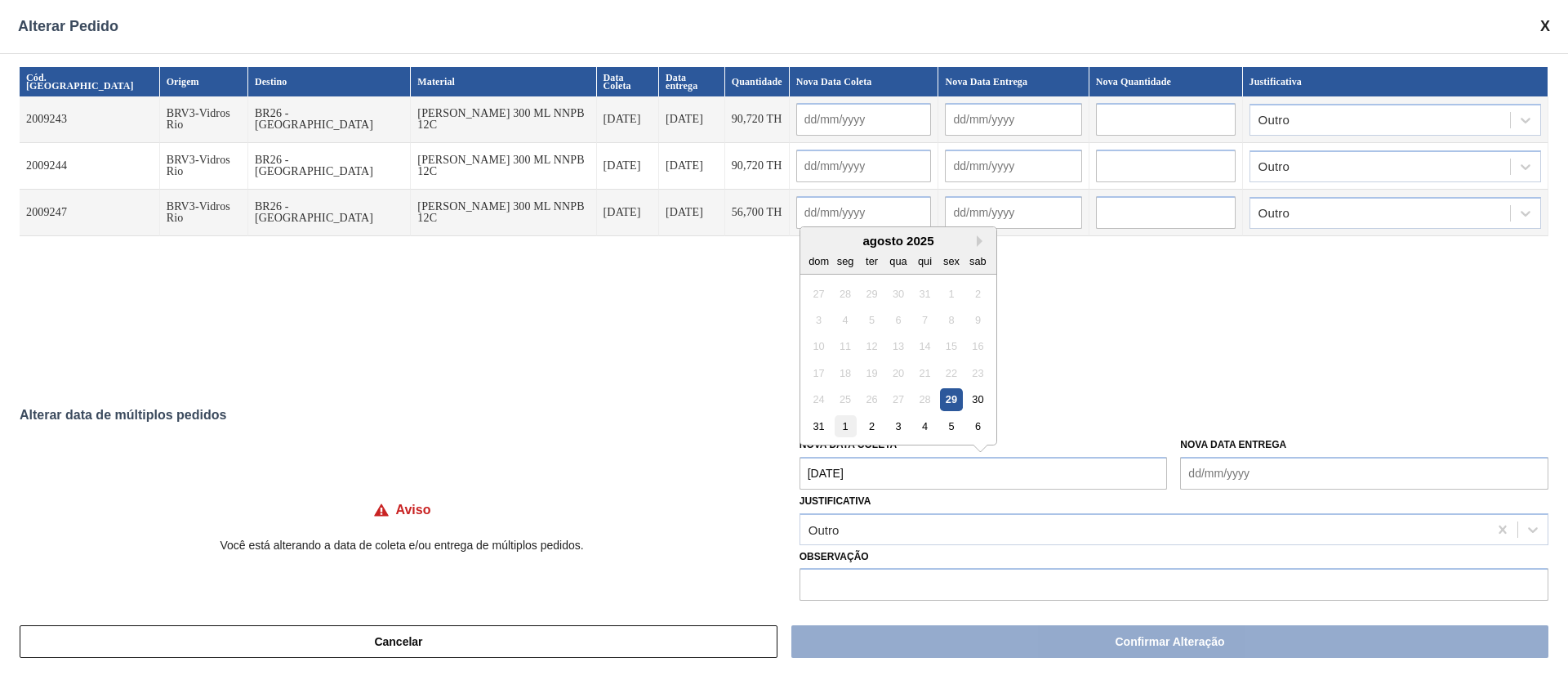
type input "[DATE]"
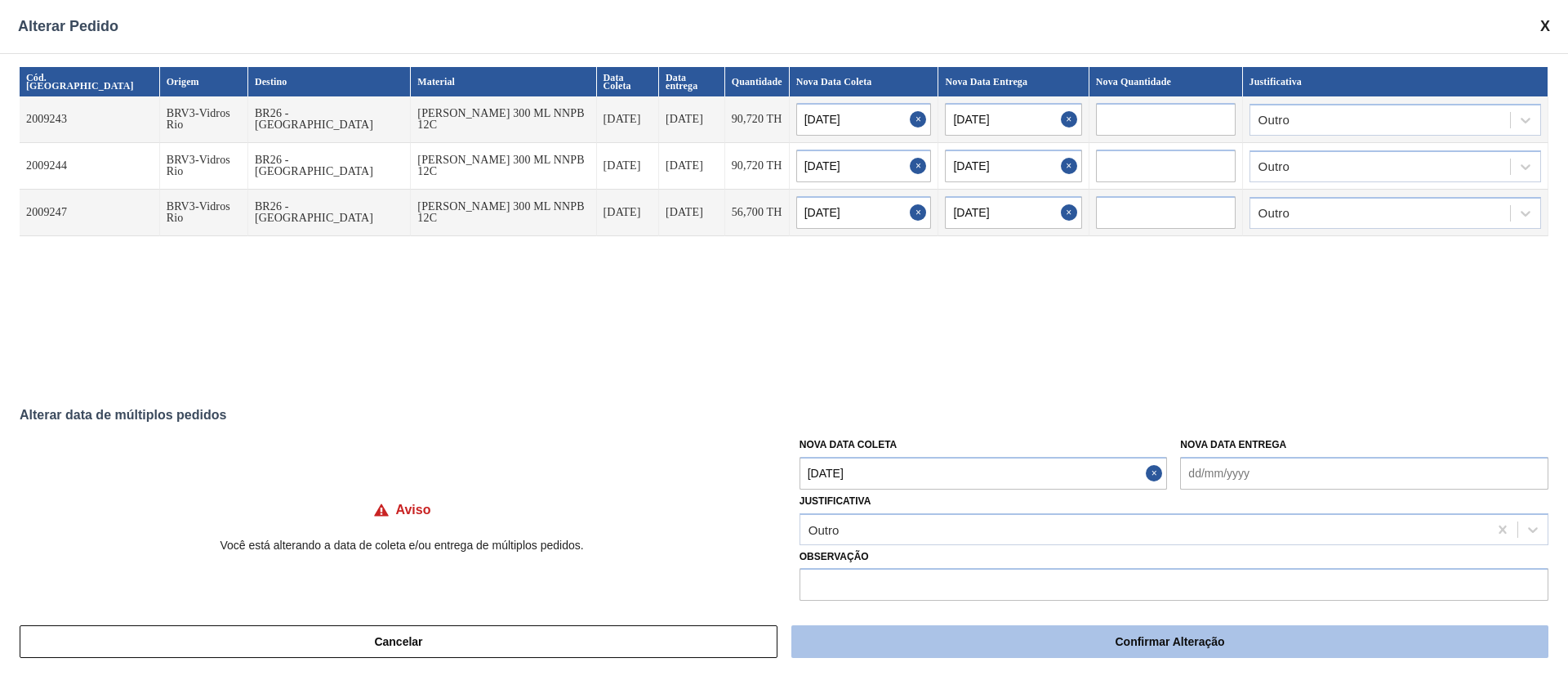
click at [872, 450] on button "Confirmar Alteração" at bounding box center [1170, 641] width 758 height 32
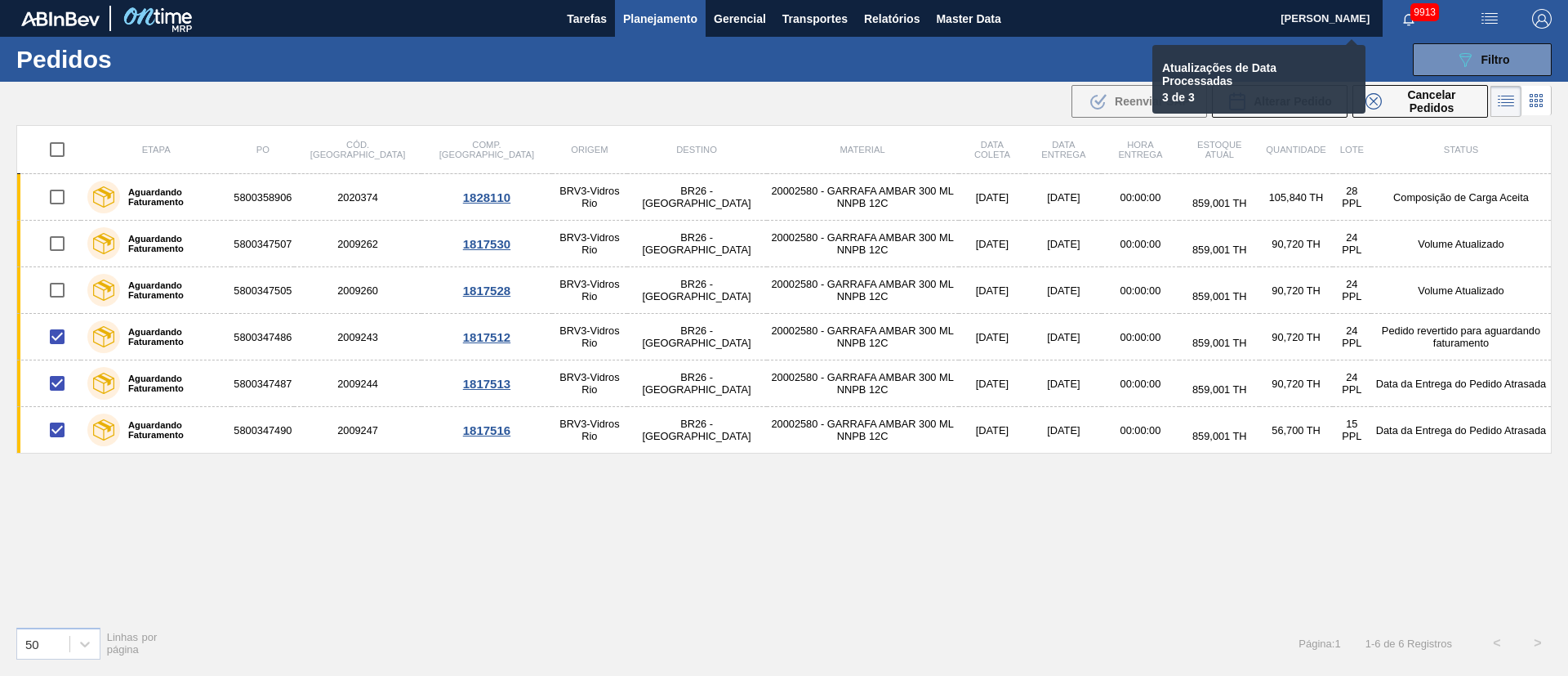
checkbox input "false"
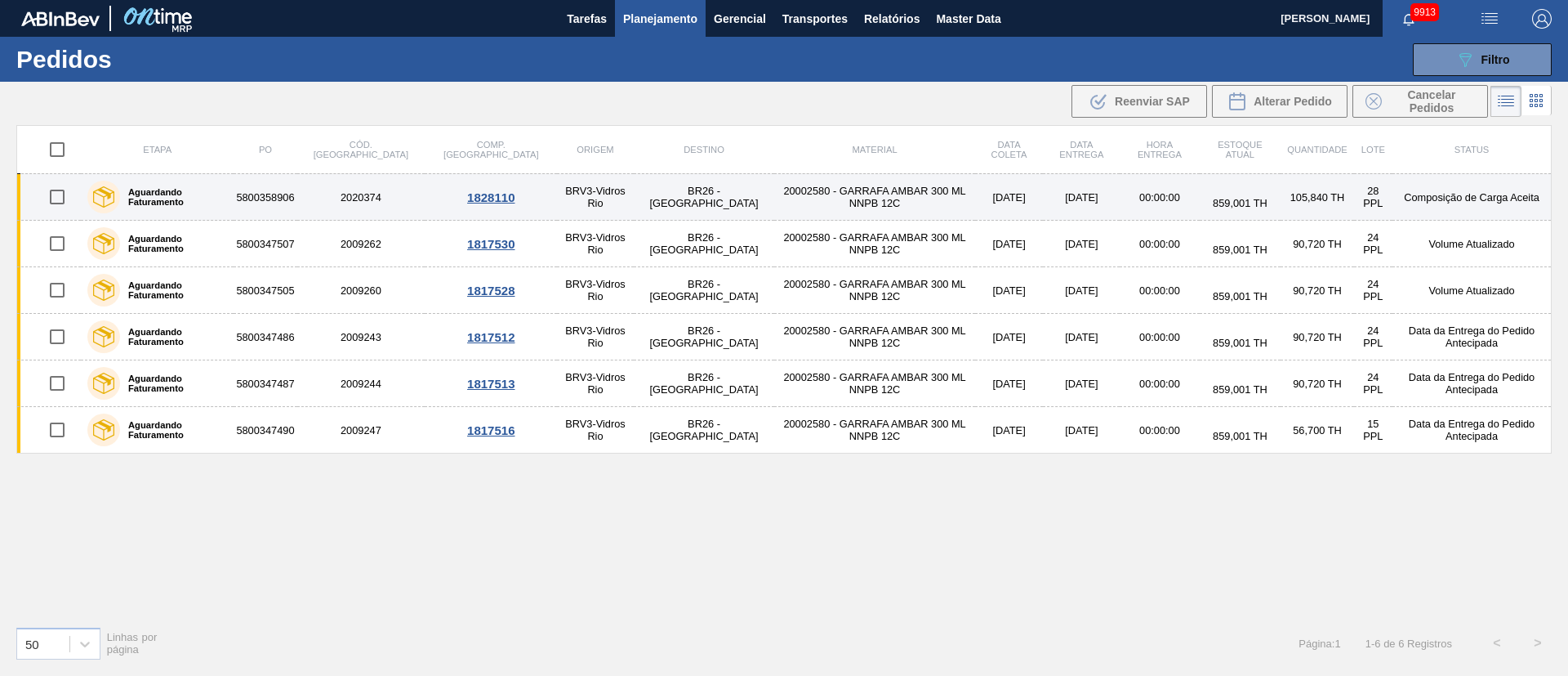
click at [67, 196] on input "checkbox" at bounding box center [57, 197] width 34 height 34
checkbox input "true"
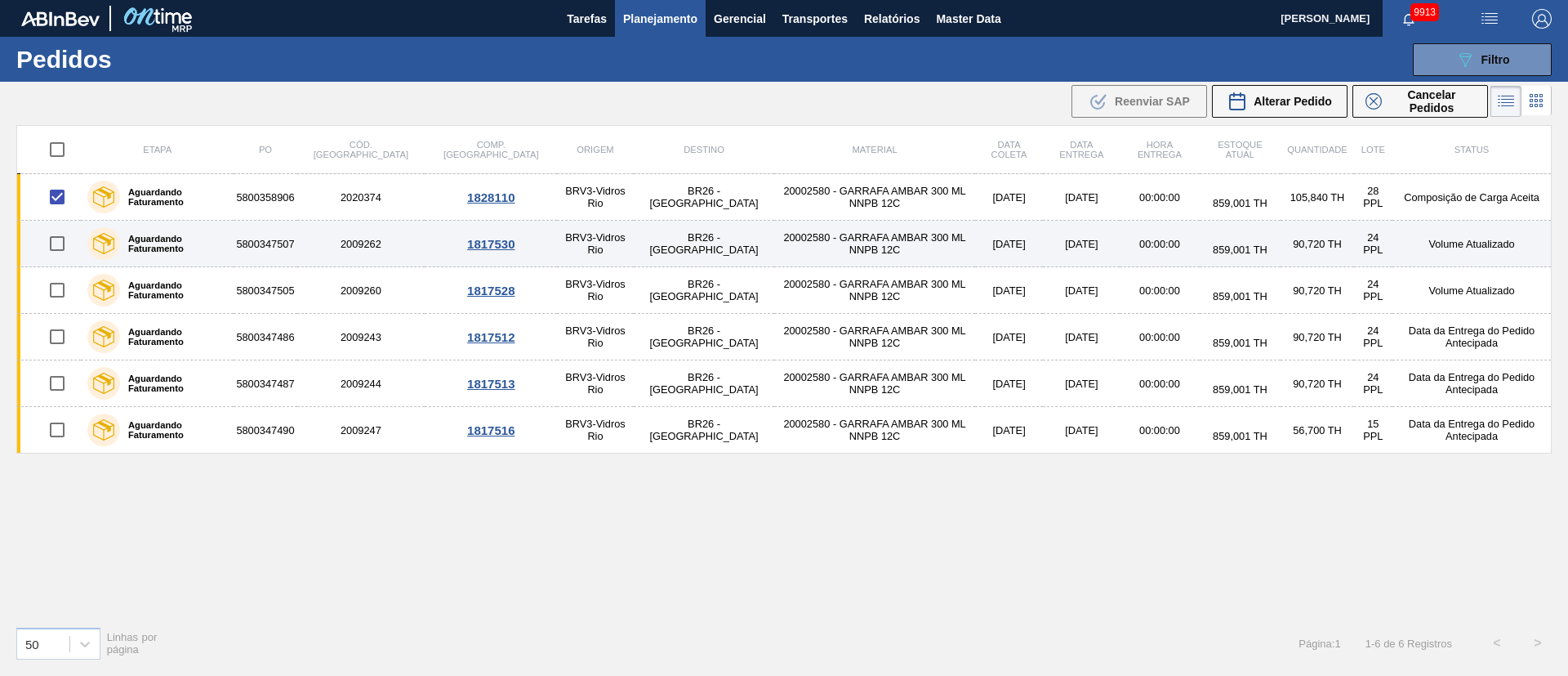
click at [64, 246] on input "checkbox" at bounding box center [57, 243] width 34 height 34
checkbox input "true"
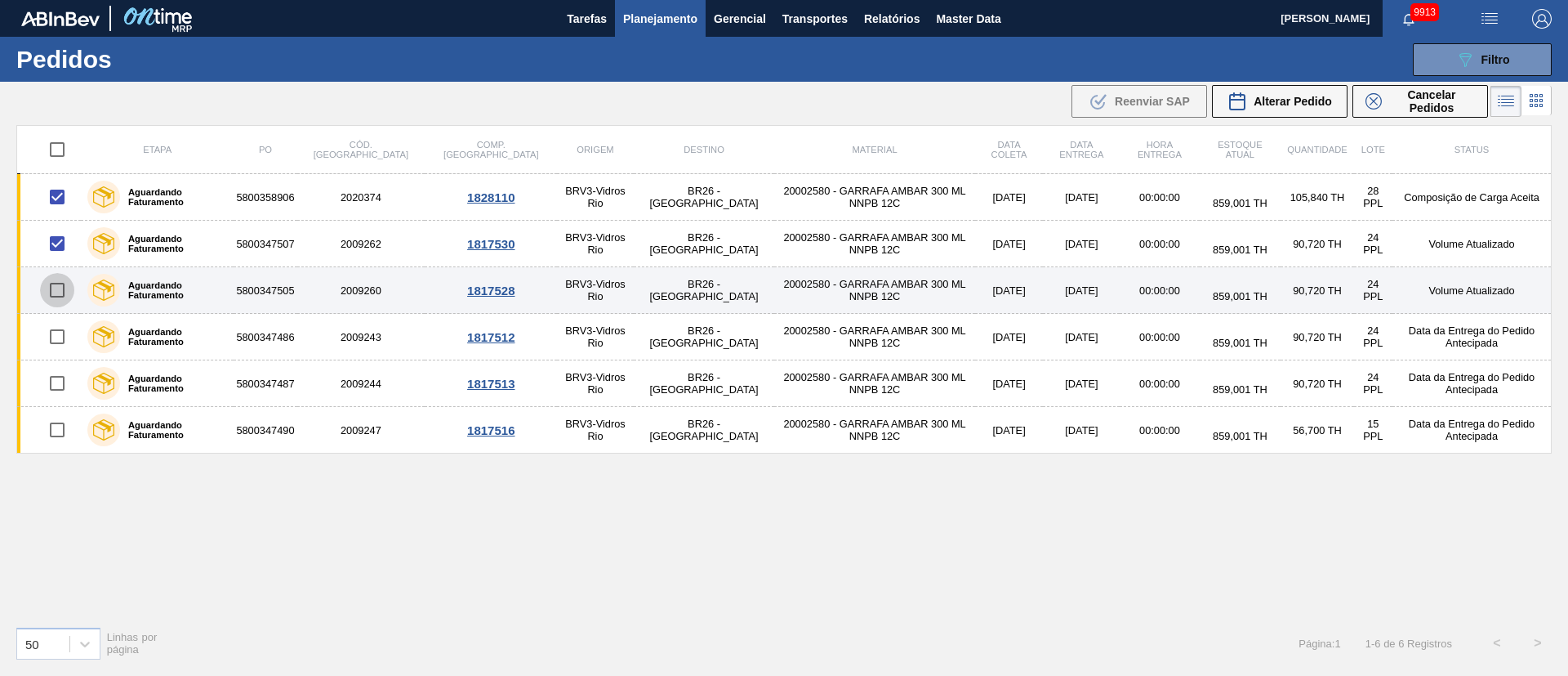
click at [65, 286] on input "checkbox" at bounding box center [57, 290] width 34 height 34
checkbox input "true"
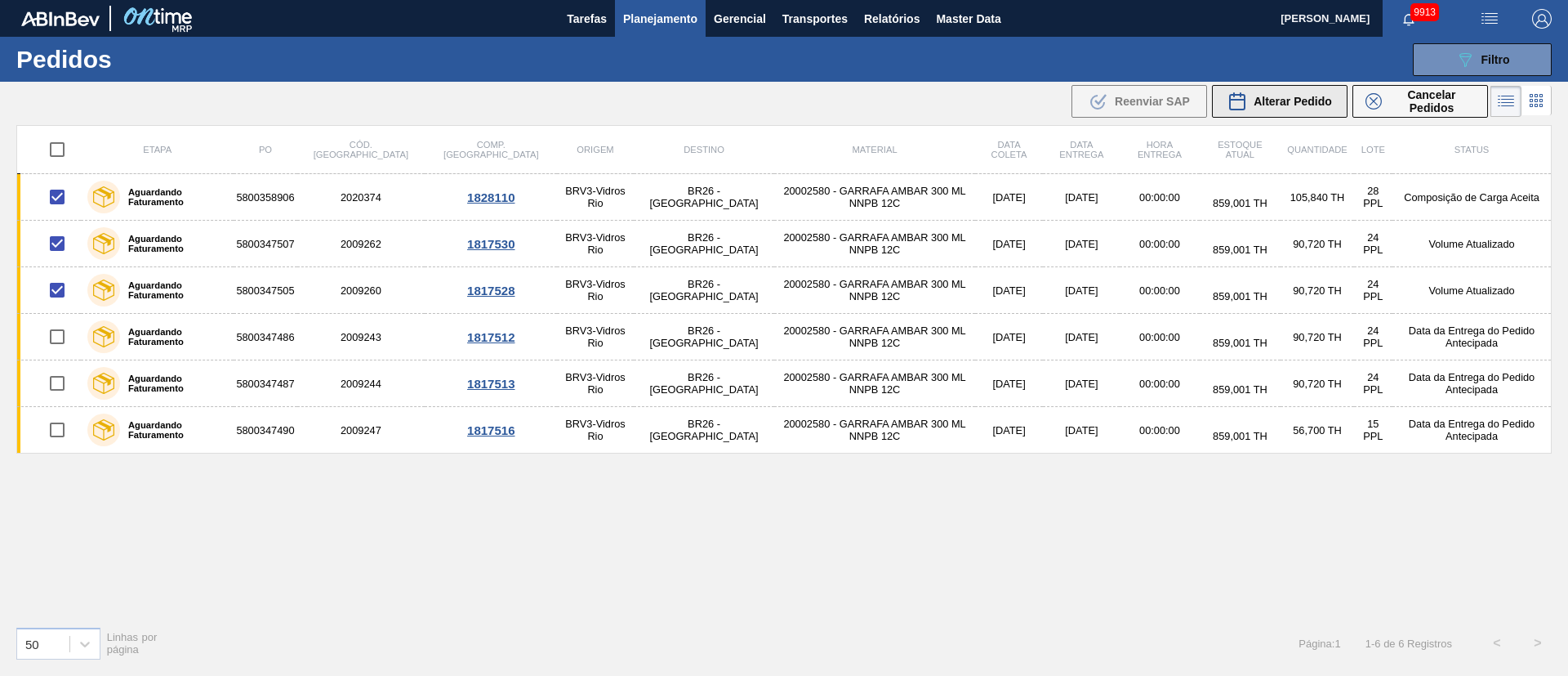
click at [1045, 104] on span "Alterar Pedido" at bounding box center [1292, 101] width 78 height 13
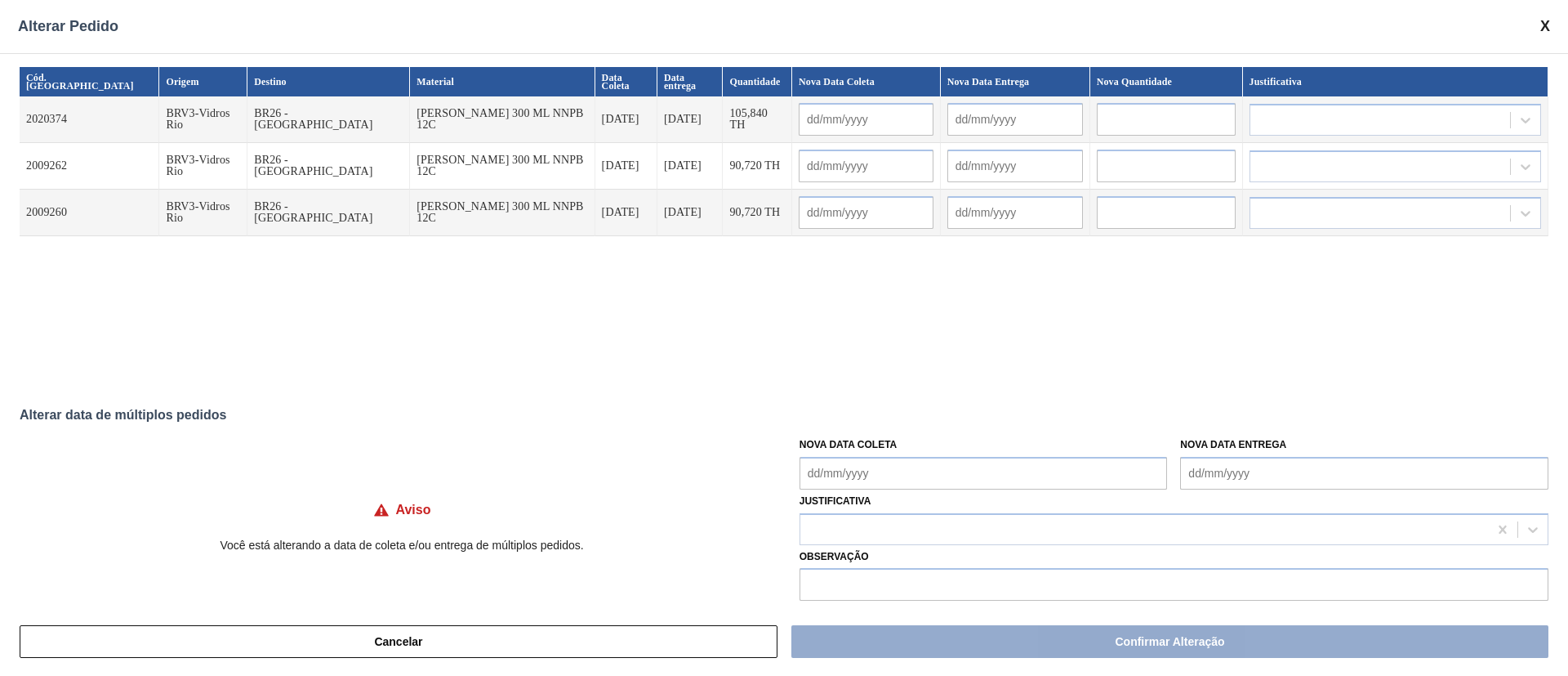
click at [859, 450] on Coleta "Nova Data Coleta" at bounding box center [984, 473] width 368 height 32
click at [838, 426] on div "1" at bounding box center [845, 426] width 22 height 22
type Coleta "[DATE]"
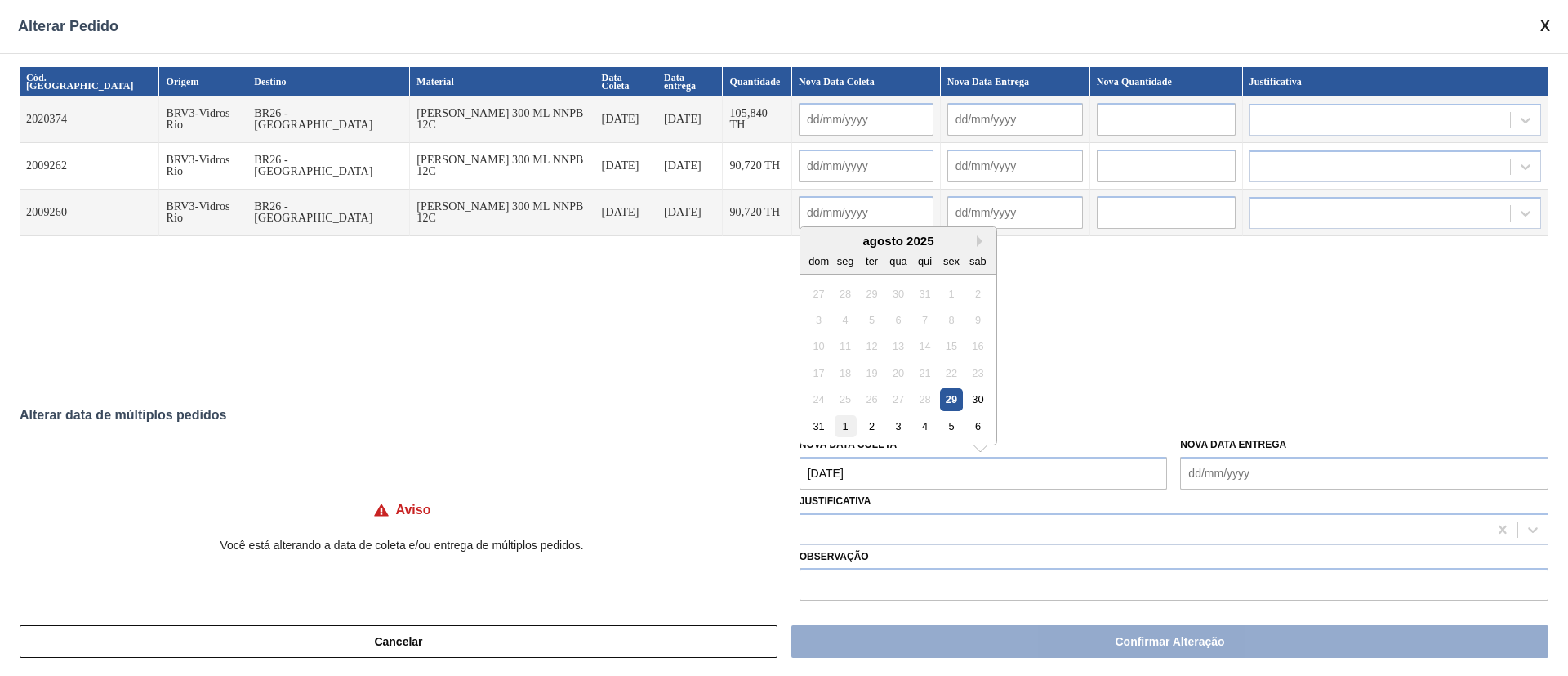
type input "[DATE]"
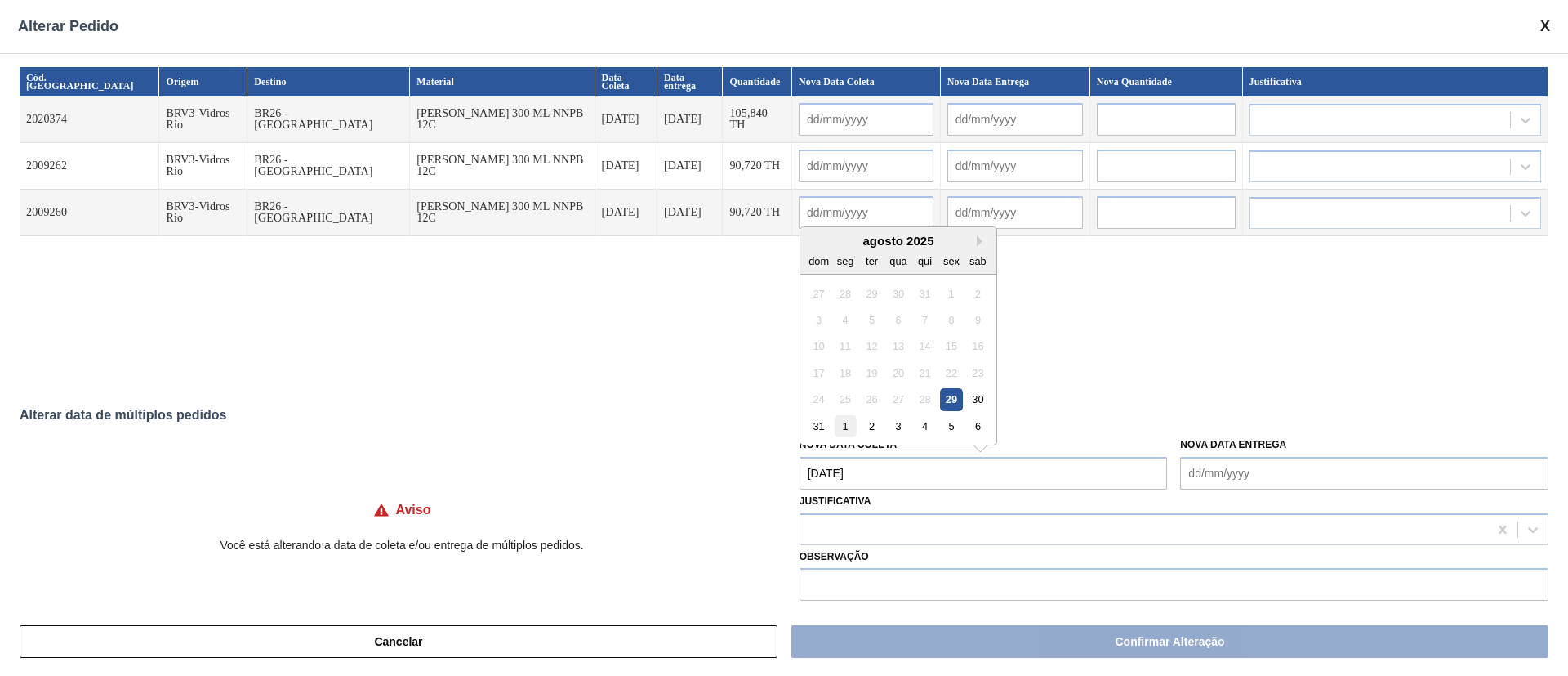
type input "[DATE]"
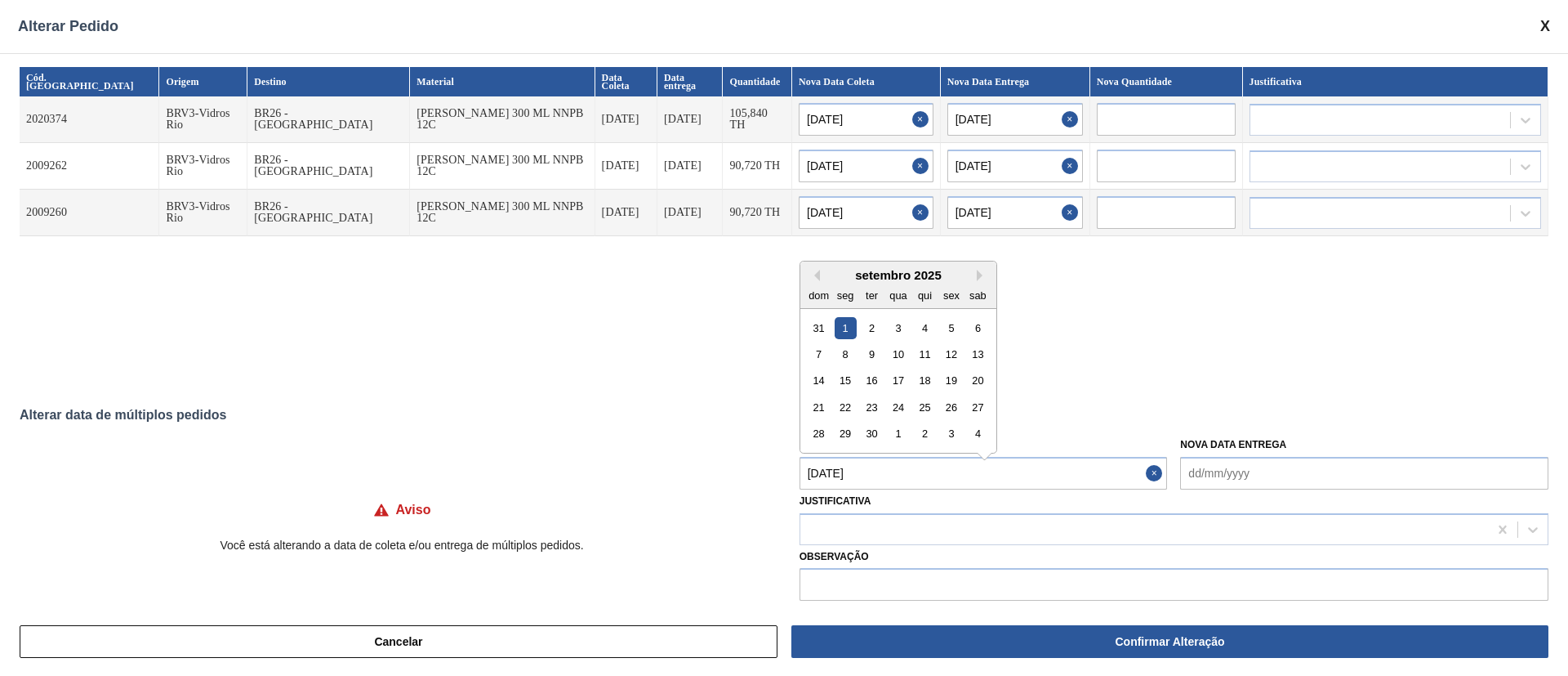
click at [842, 450] on Coleta "[DATE]" at bounding box center [984, 473] width 368 height 32
click at [814, 264] on button "Previous Month" at bounding box center [814, 267] width 12 height 12
click at [983, 423] on div "30" at bounding box center [978, 425] width 22 height 22
type Coleta "[DATE]"
type input "[DATE]"
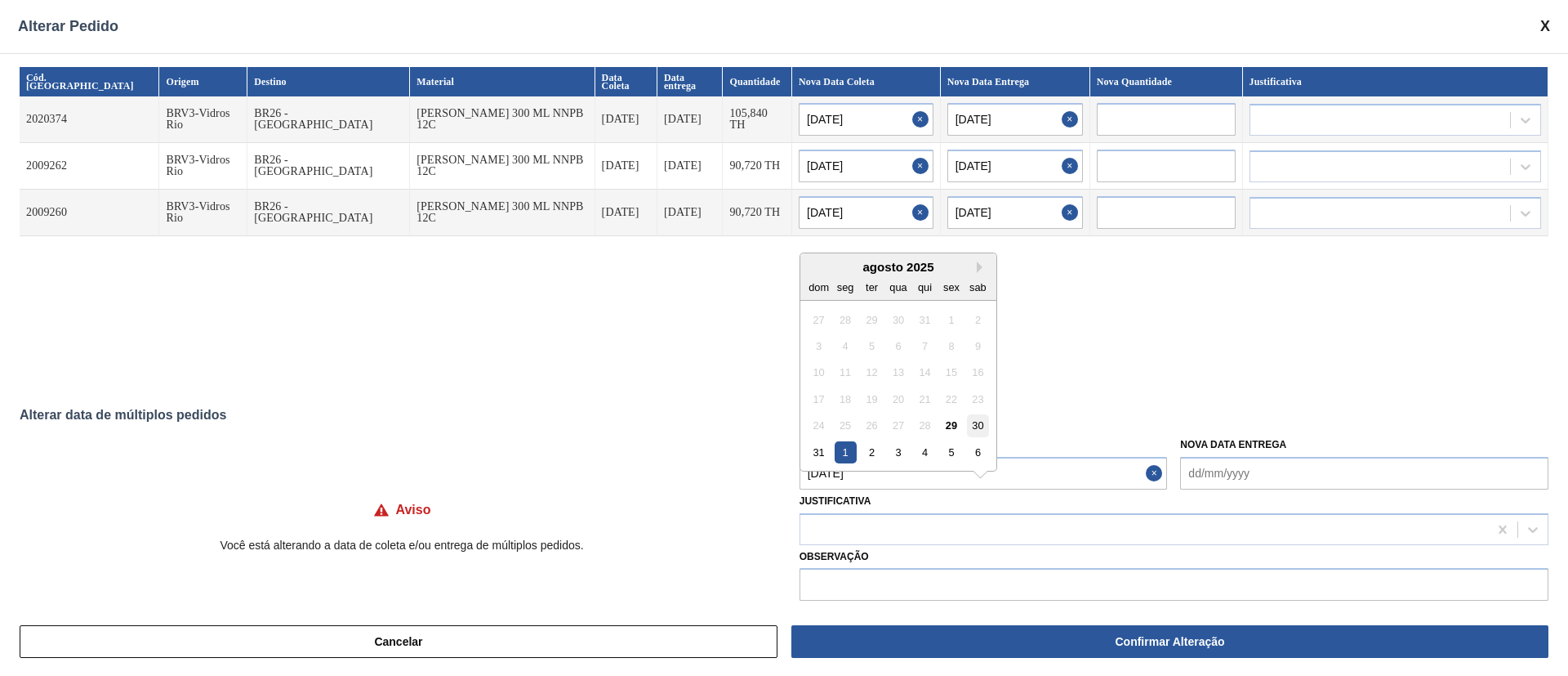
type input "[DATE]"
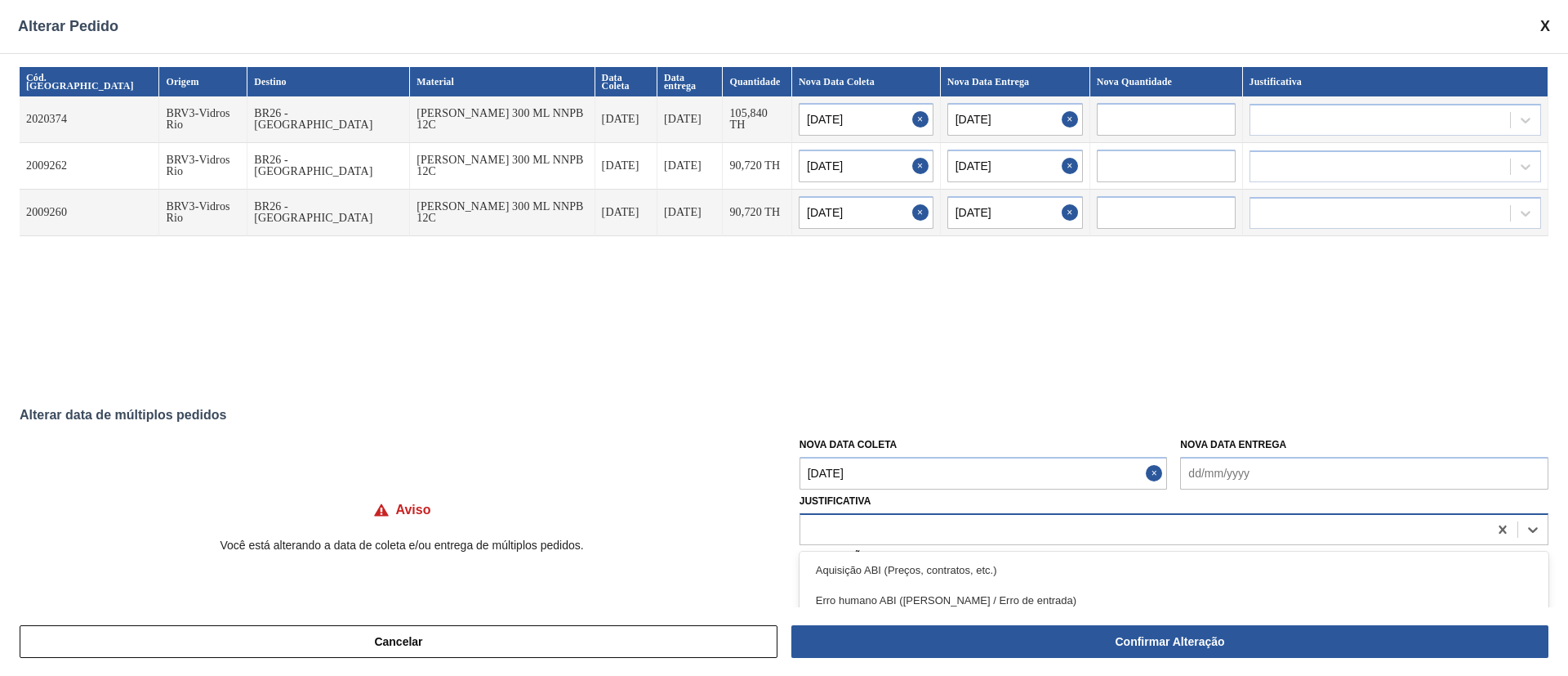
click at [905, 450] on div at bounding box center [1144, 529] width 688 height 23
type input "ou"
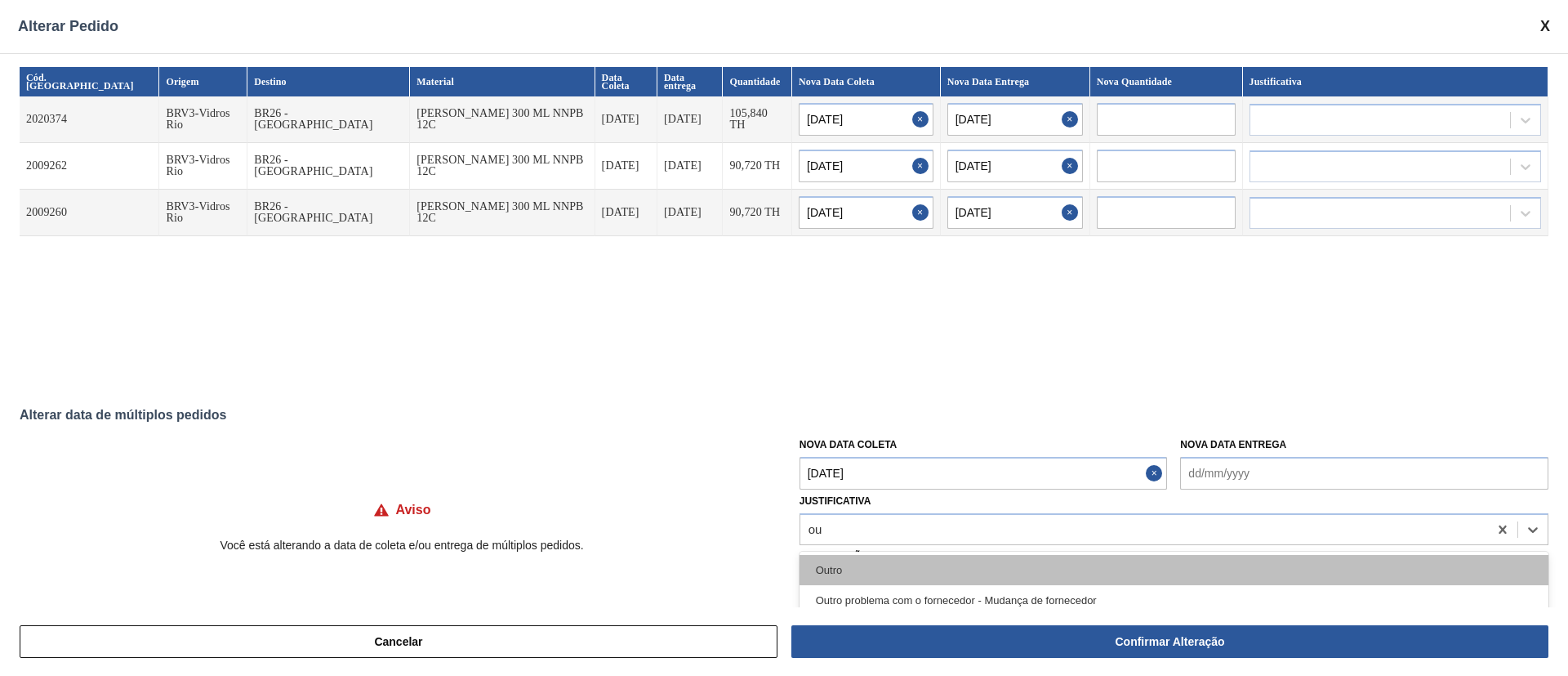
click at [845, 450] on div "Outro" at bounding box center [1174, 570] width 749 height 31
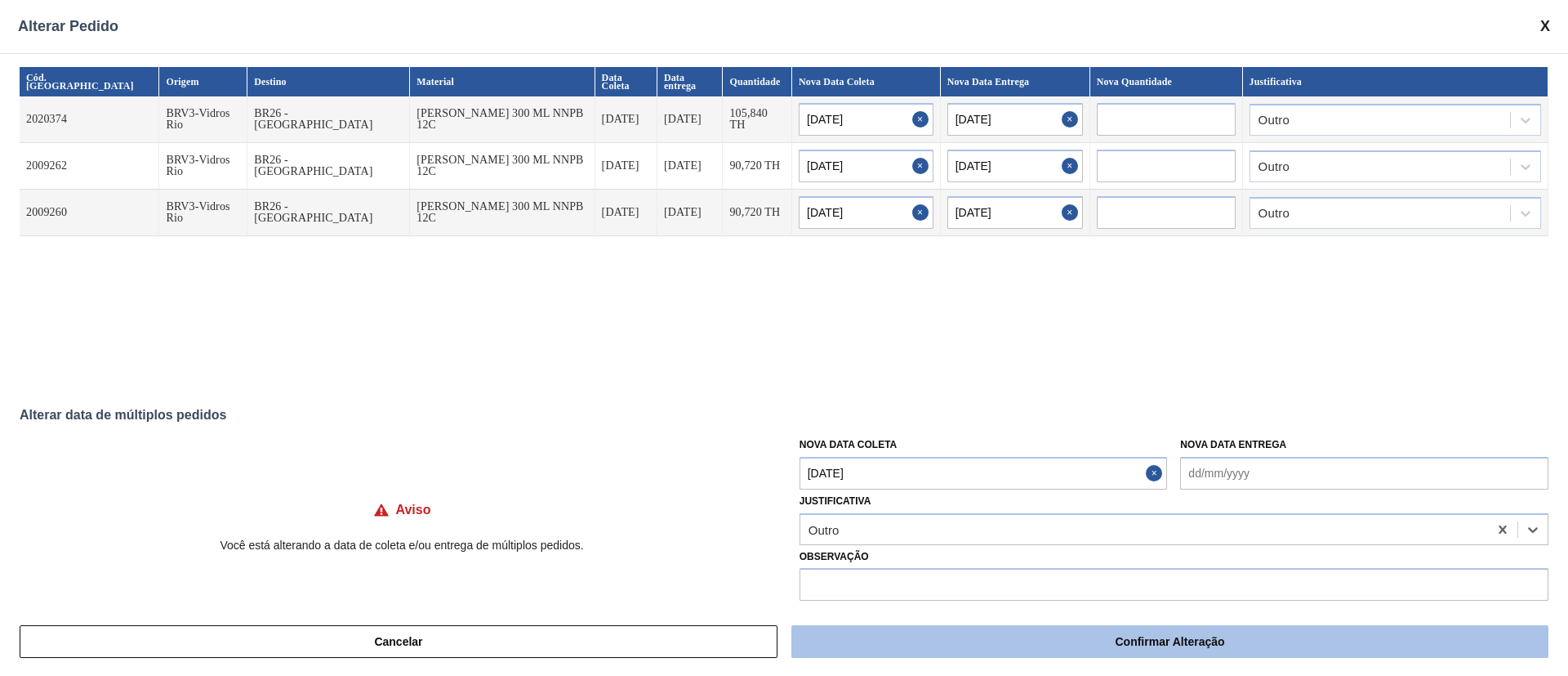
click at [931, 450] on button "Confirmar Alteração" at bounding box center [1170, 641] width 758 height 32
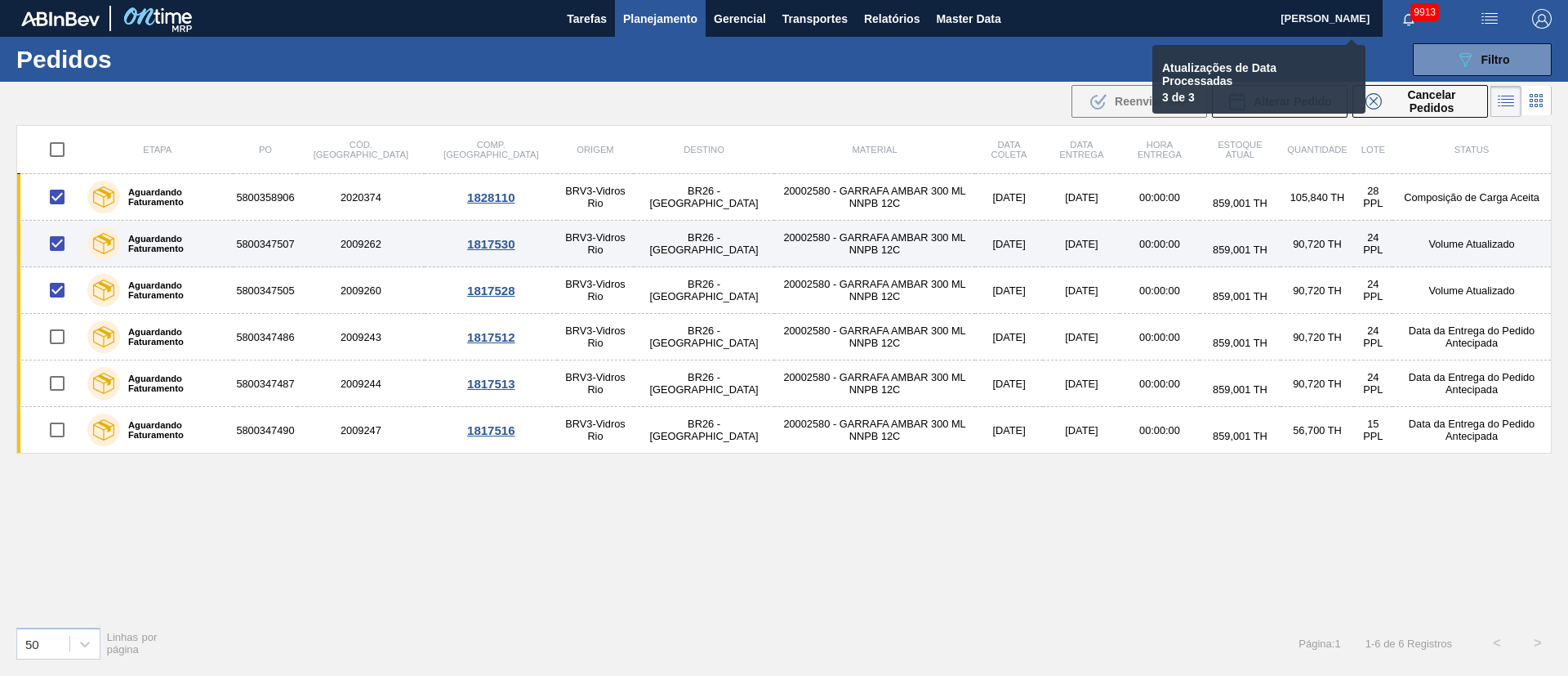
checkbox input "false"
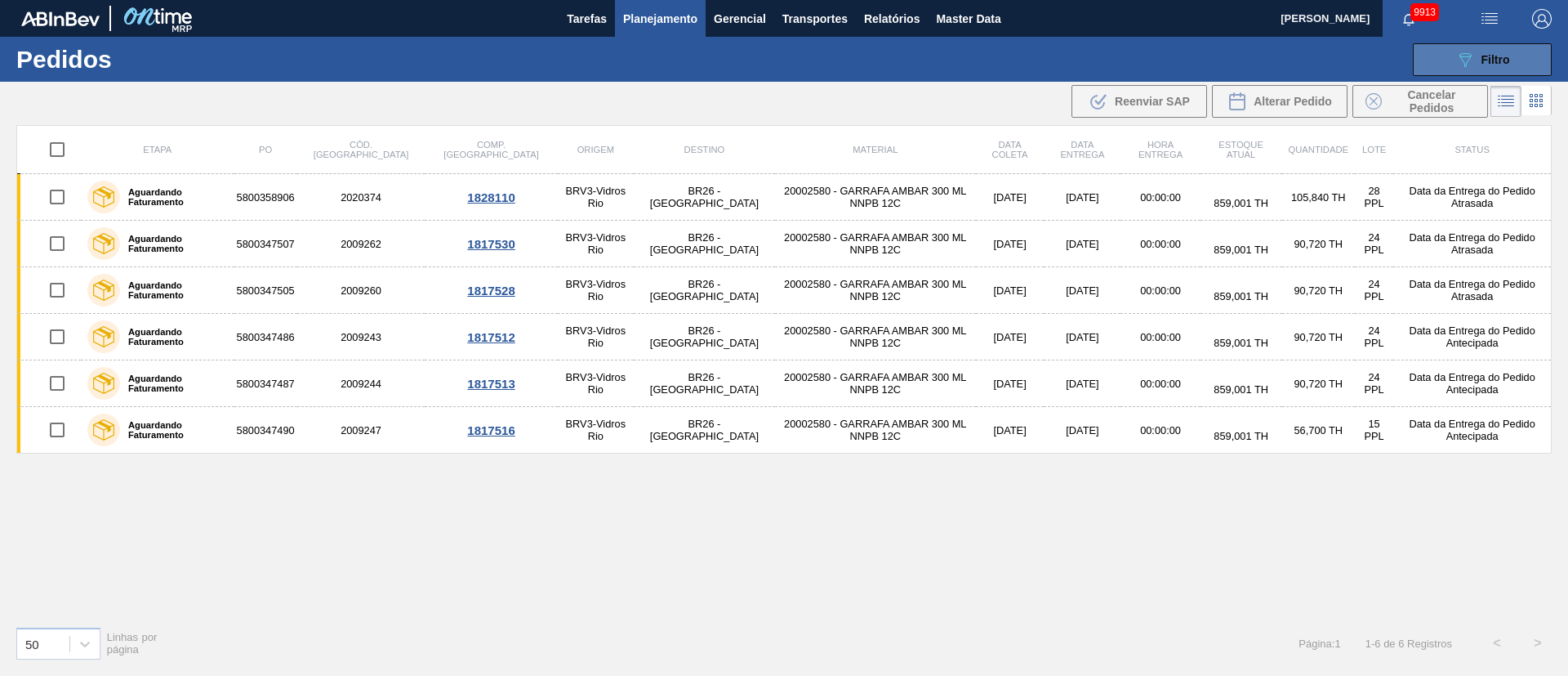
click at [1045, 69] on button "089F7B8B-B2A5-4AFE-B5C0-19BA573D28AC Filtro" at bounding box center [1483, 59] width 139 height 32
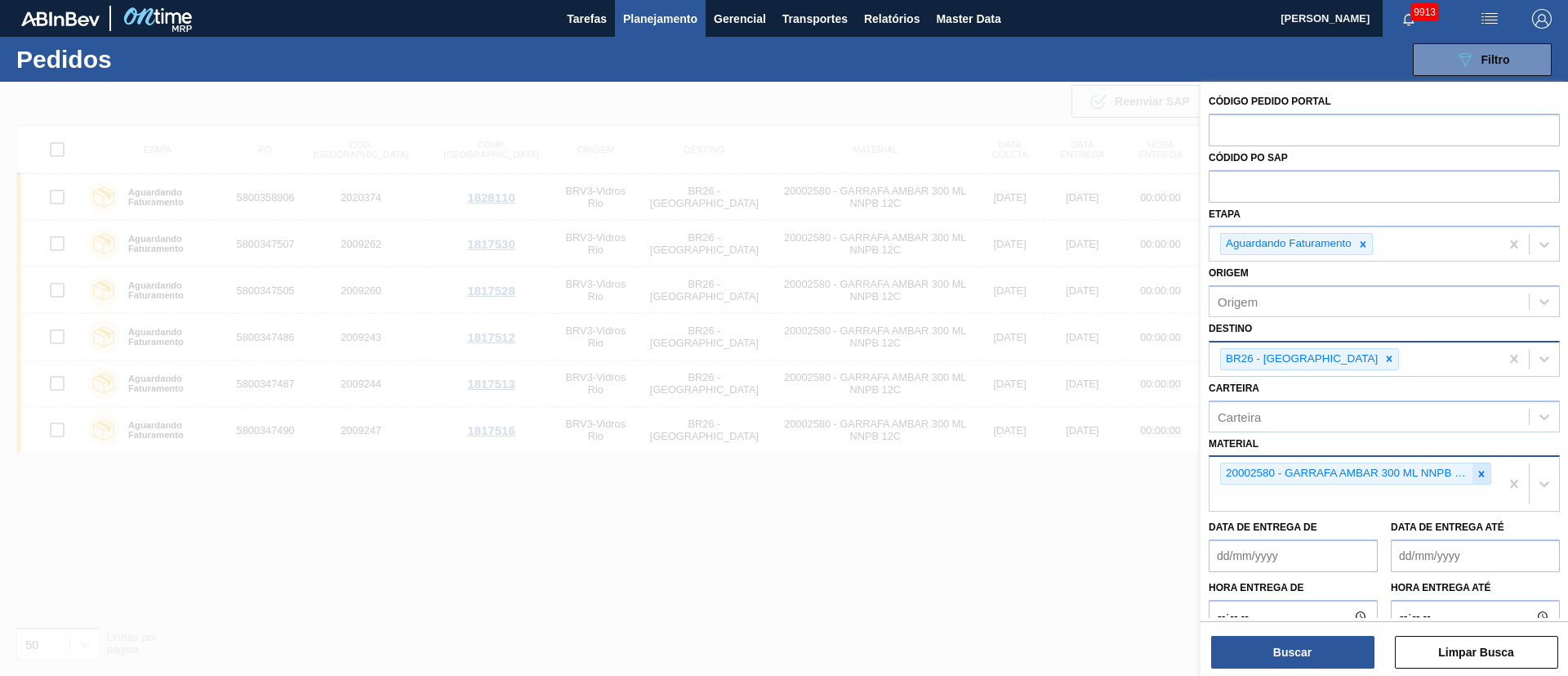
click at [1045, 450] on icon at bounding box center [1482, 474] width 12 height 12
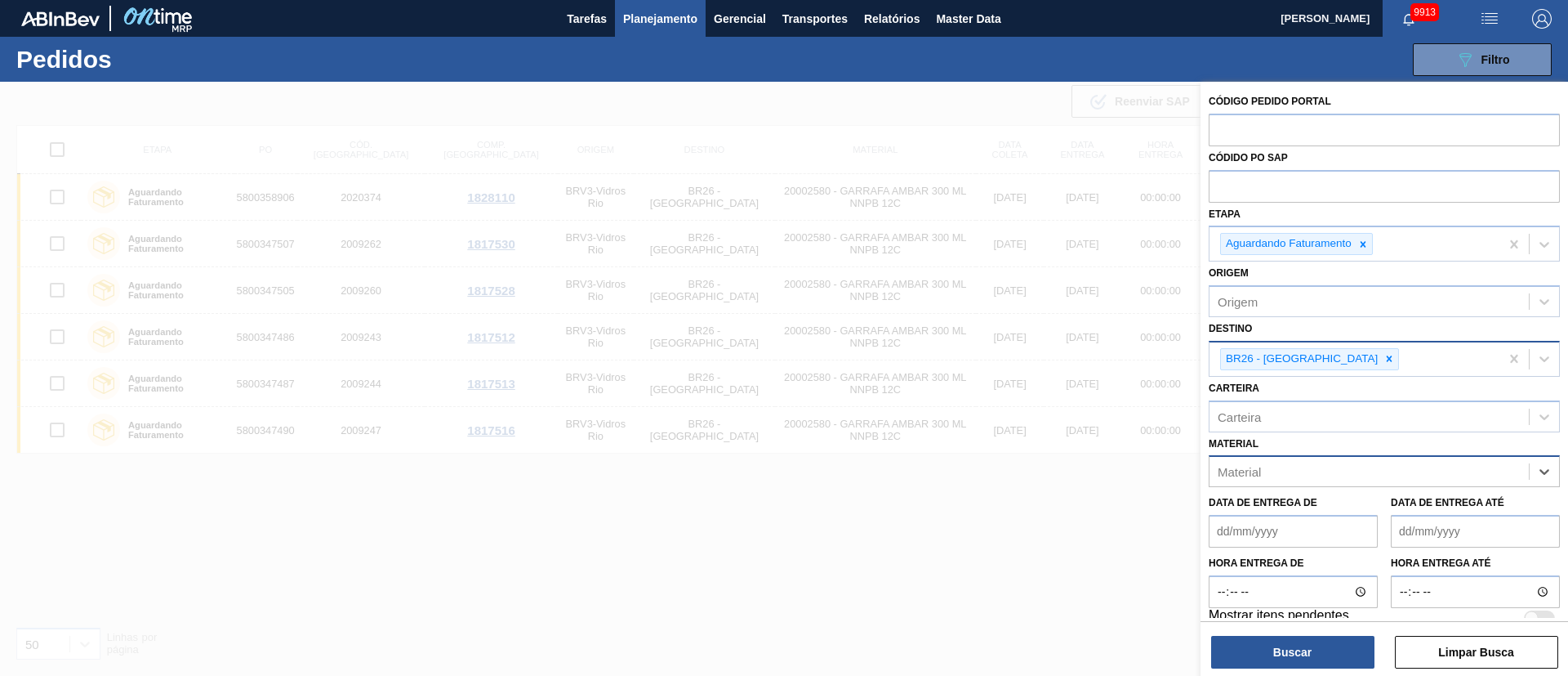
paste input "30005328"
type input "30005328"
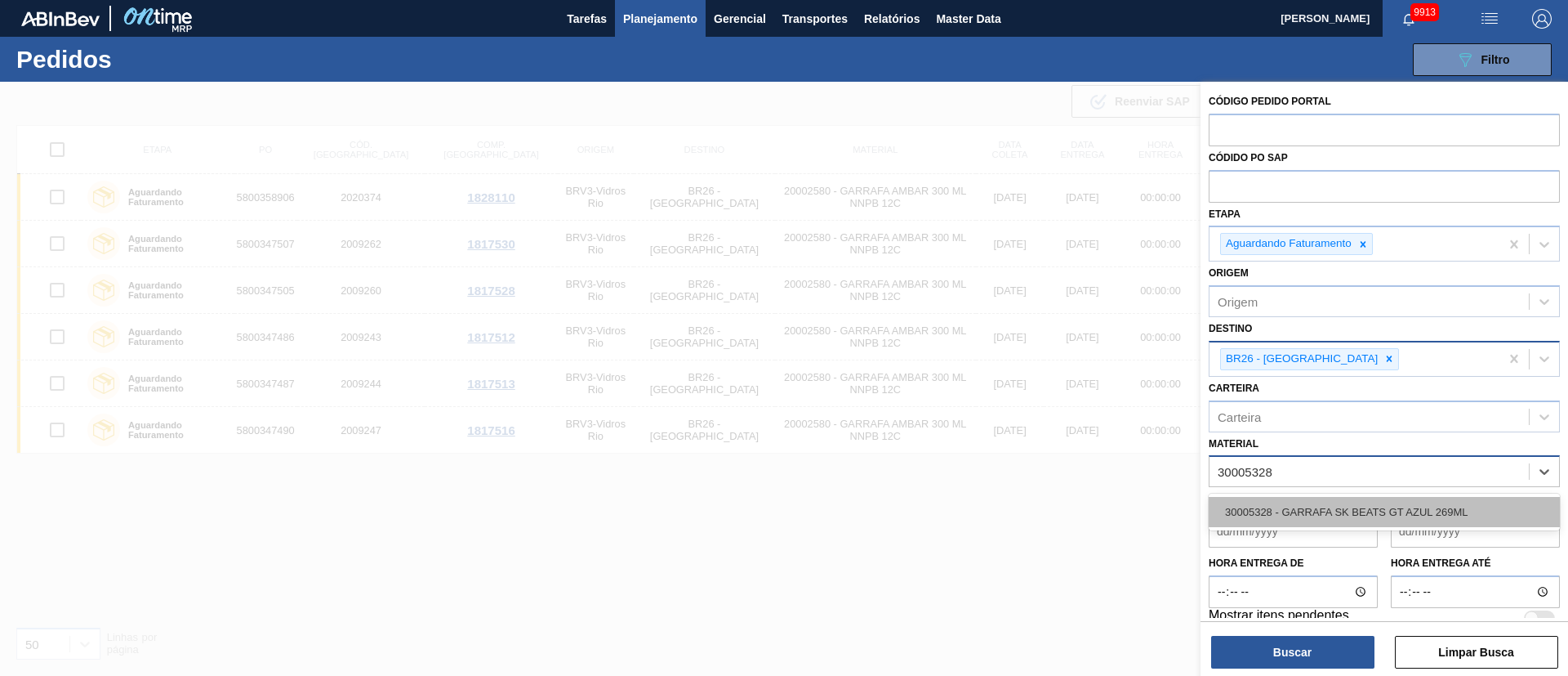
click at [1045, 450] on div "30005328 - GARRAFA SK BEATS GT AZUL 269ML" at bounding box center [1384, 512] width 351 height 31
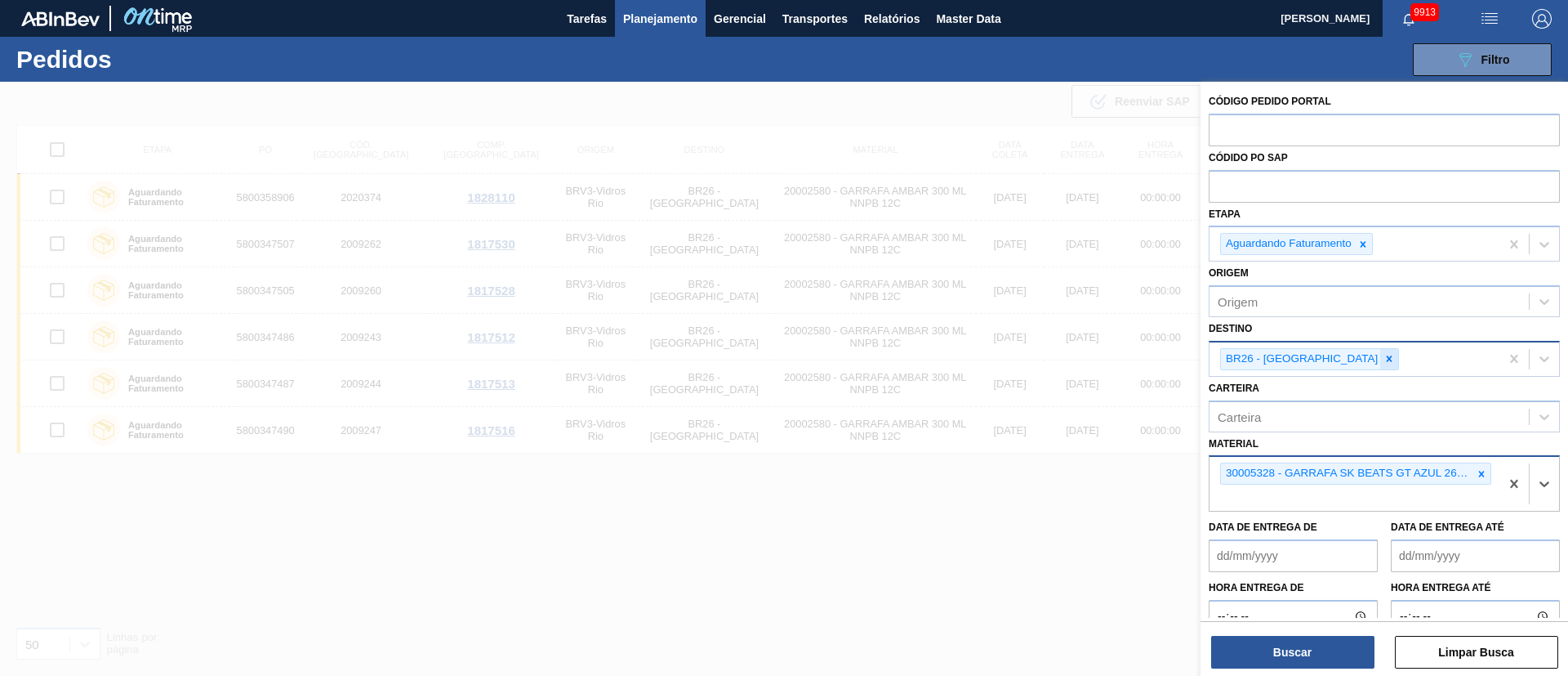
click at [1045, 362] on icon at bounding box center [1389, 358] width 12 height 12
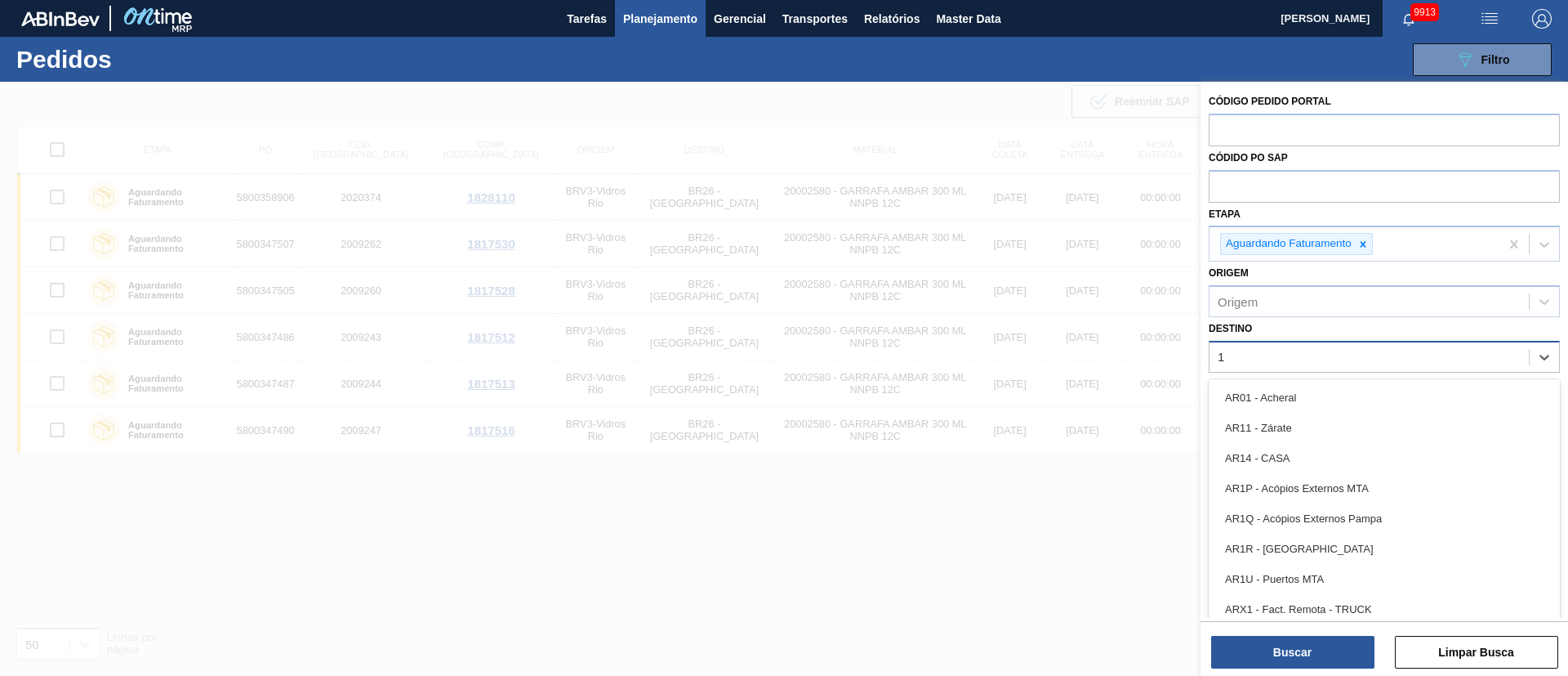
type input "16"
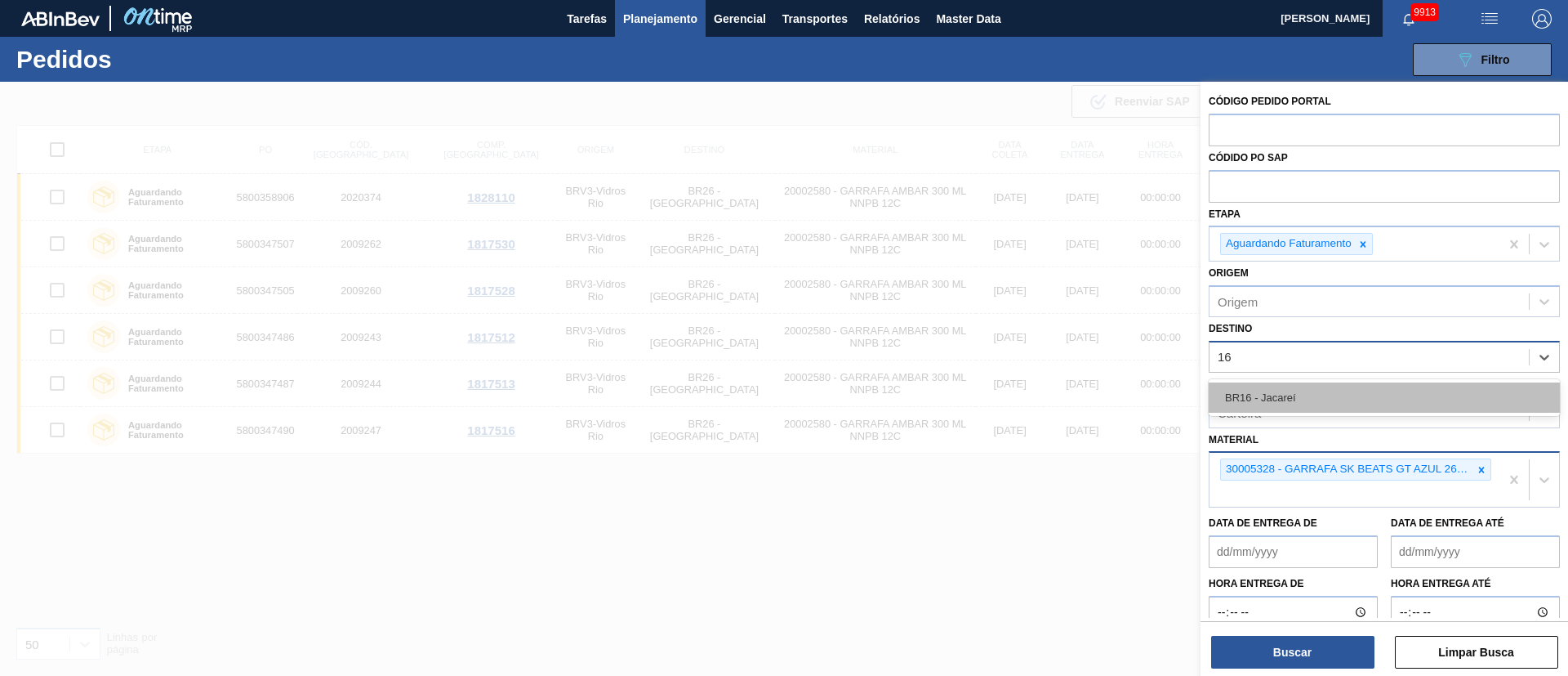
click at [1045, 399] on div "BR16 - Jacareí" at bounding box center [1384, 398] width 351 height 31
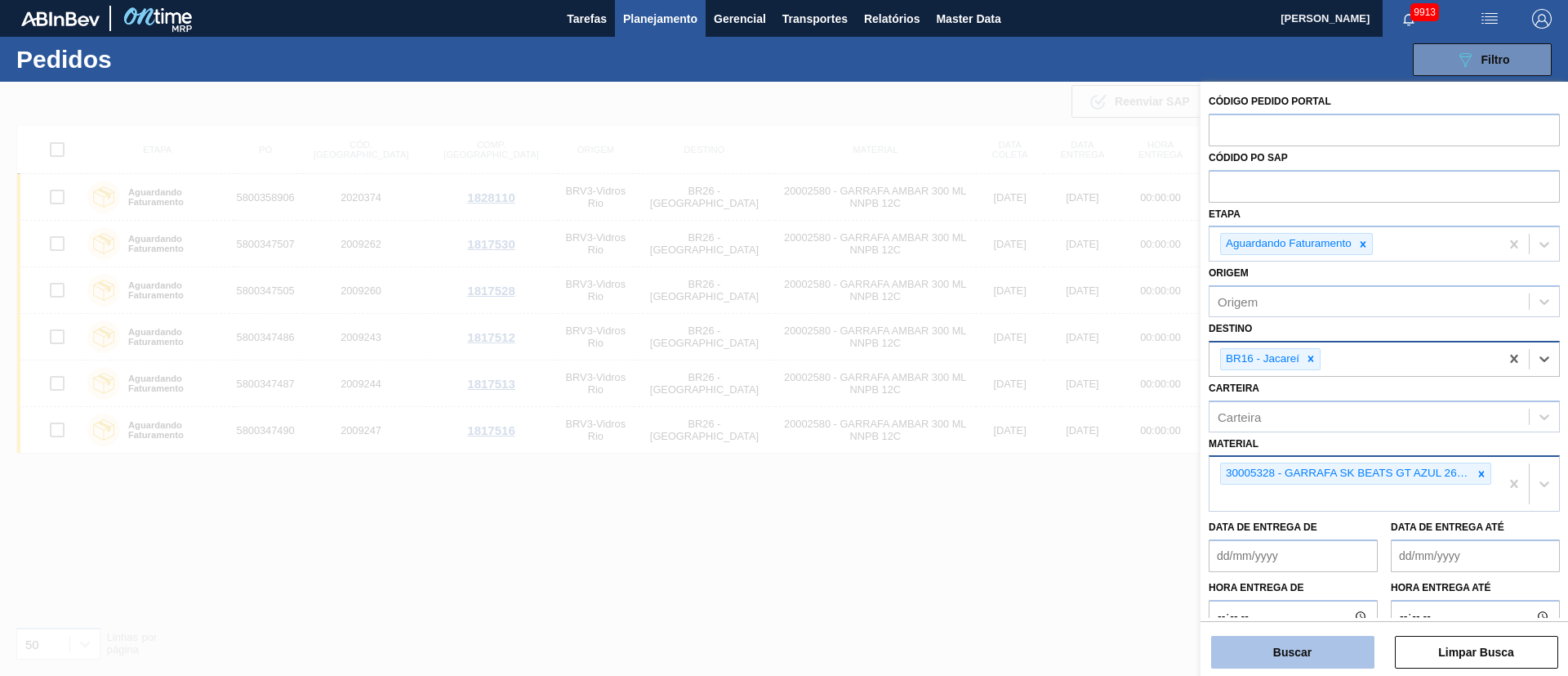
click at [1045, 450] on button "Buscar" at bounding box center [1293, 652] width 163 height 32
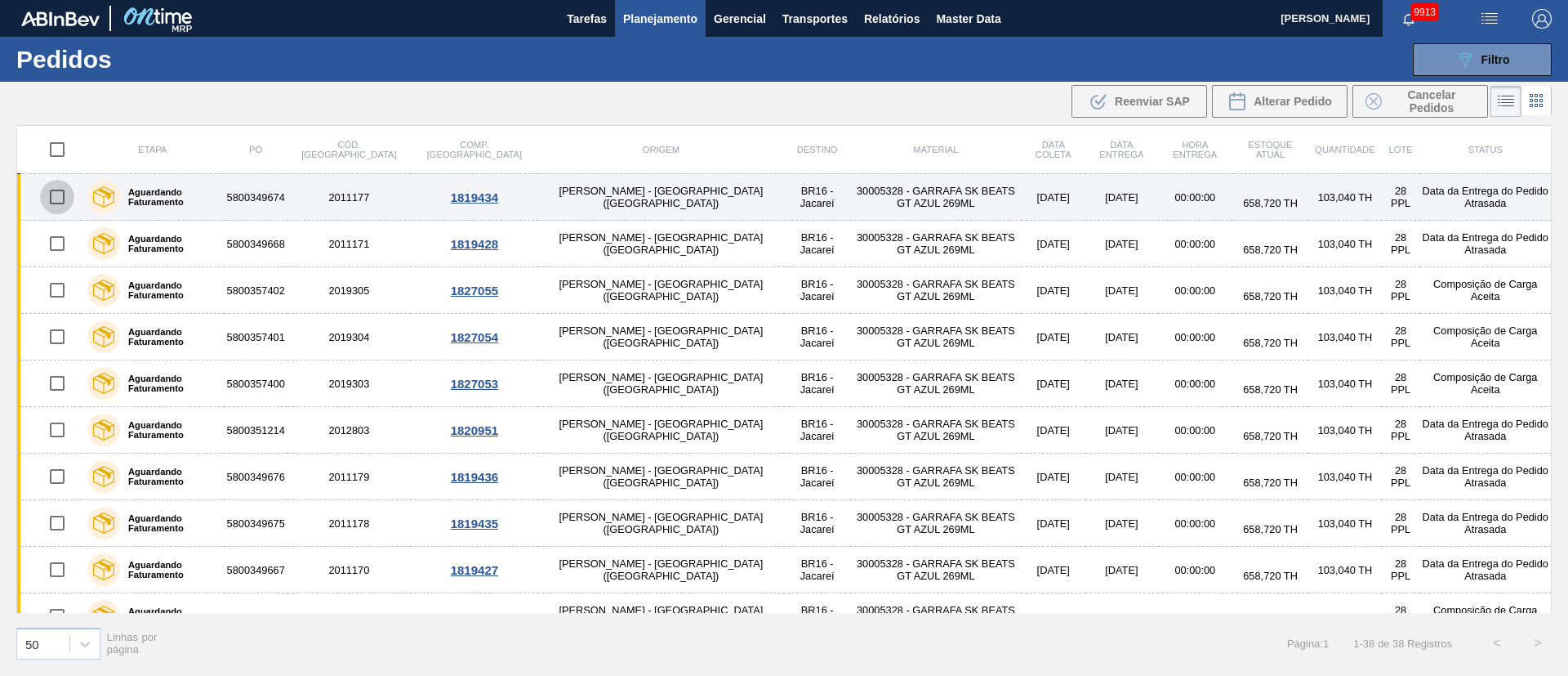
click at [66, 209] on input "checkbox" at bounding box center [57, 197] width 34 height 34
checkbox input "true"
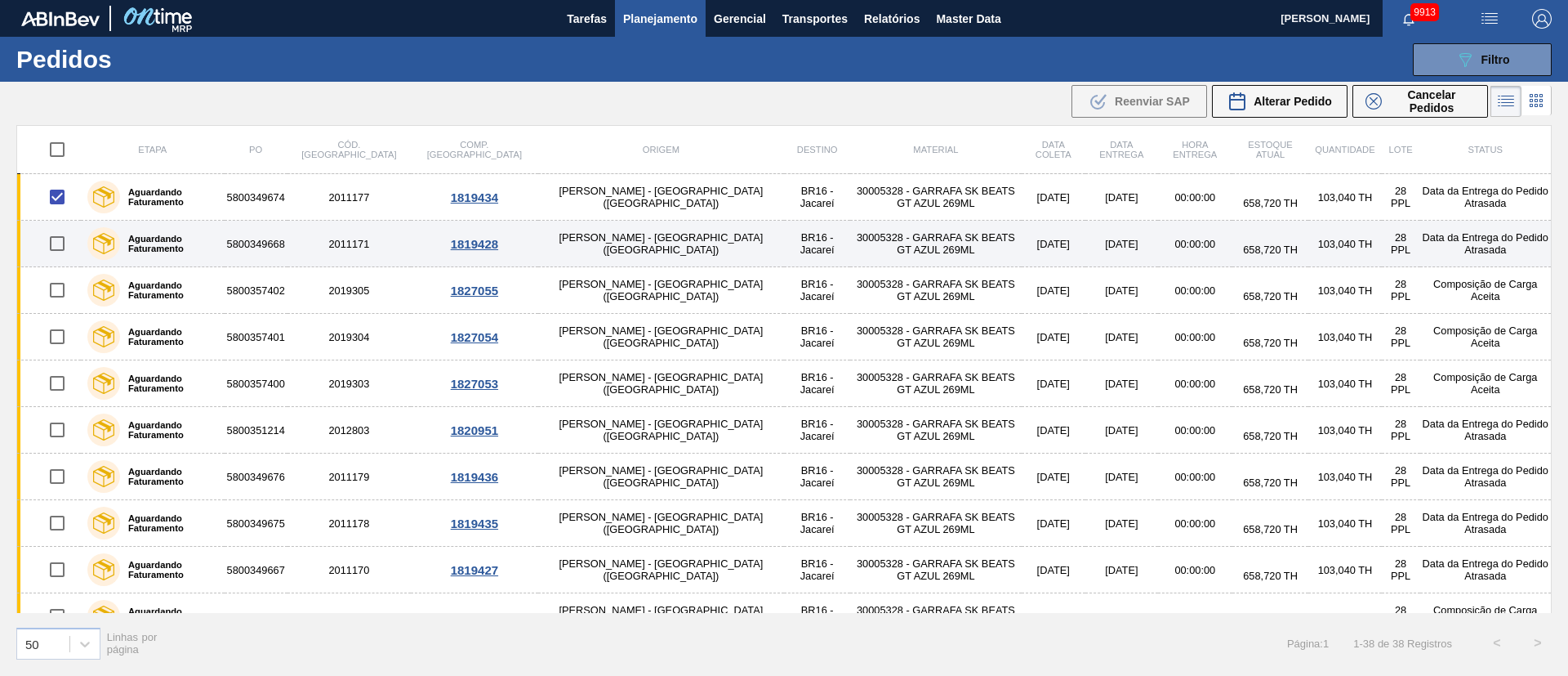
click at [63, 249] on input "checkbox" at bounding box center [57, 243] width 34 height 34
checkbox input "true"
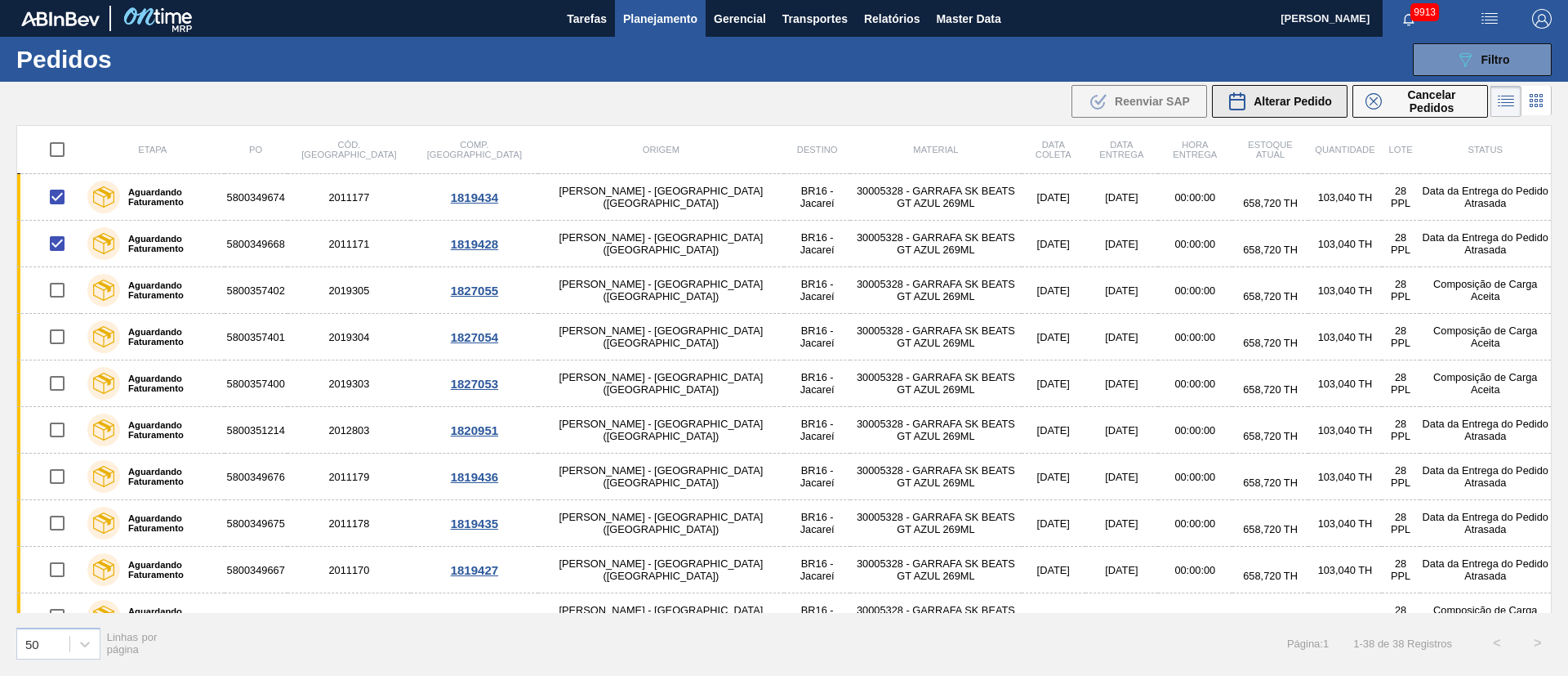
click at [1045, 108] on div "Alterar Pedido" at bounding box center [1280, 101] width 104 height 20
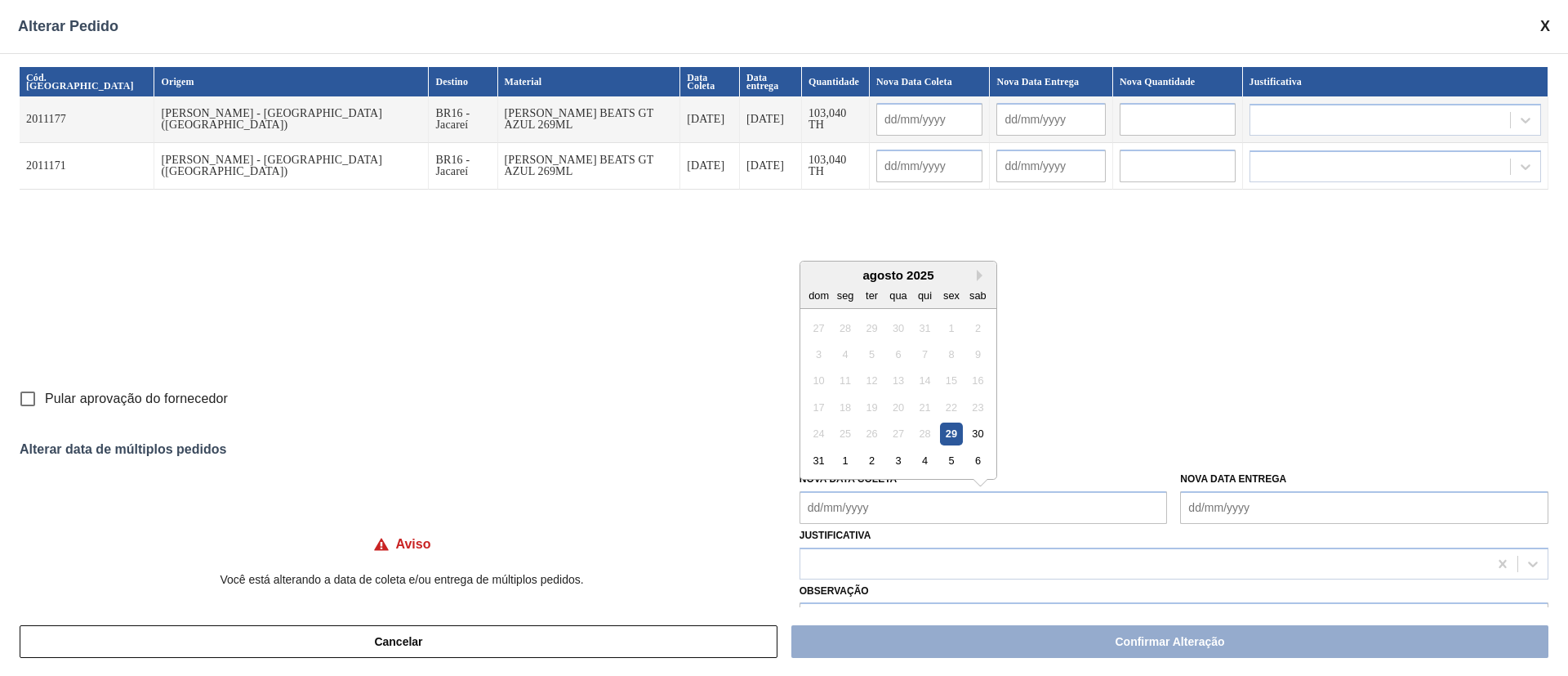
click at [904, 450] on Coleta "Nova Data Coleta" at bounding box center [984, 507] width 368 height 32
click at [842, 450] on div "1" at bounding box center [845, 461] width 22 height 22
type Coleta "[DATE]"
type input "[DATE]"
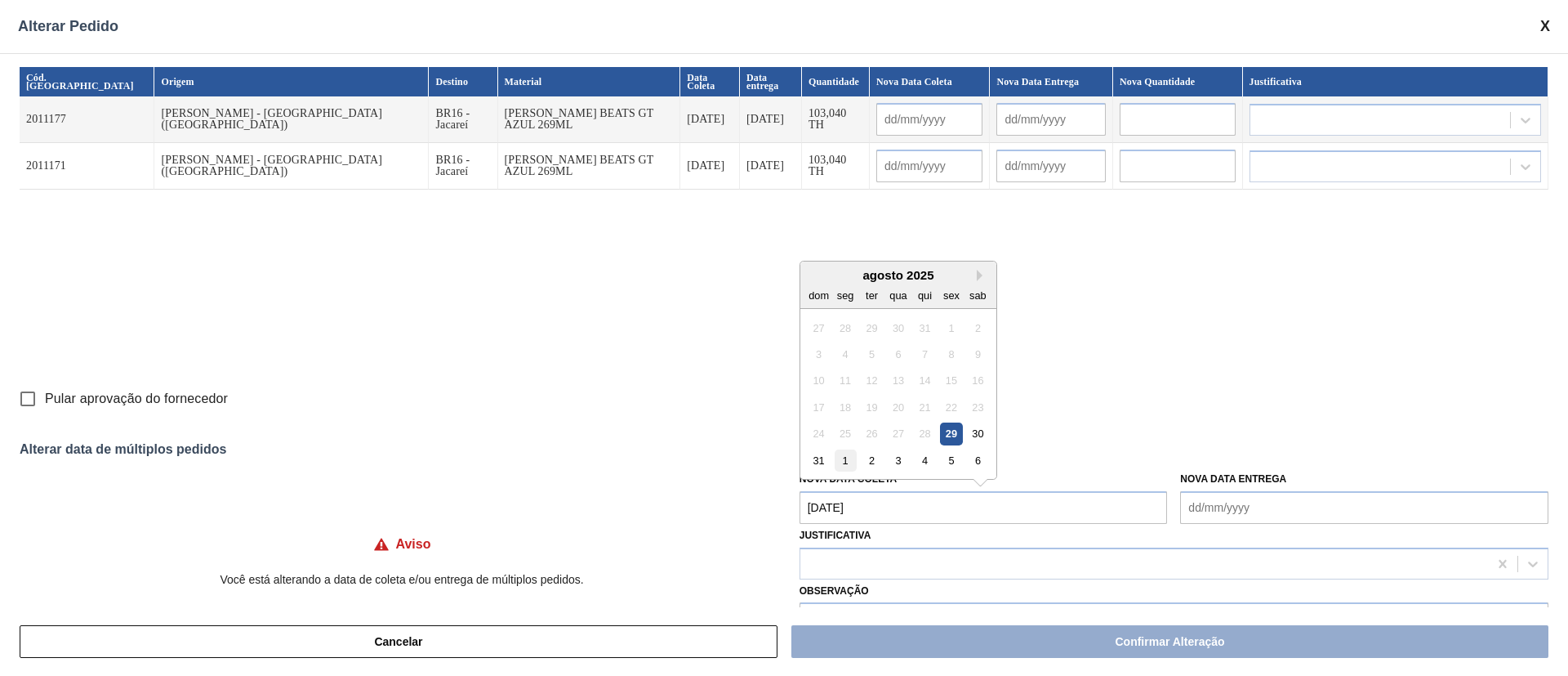
type input "[DATE]"
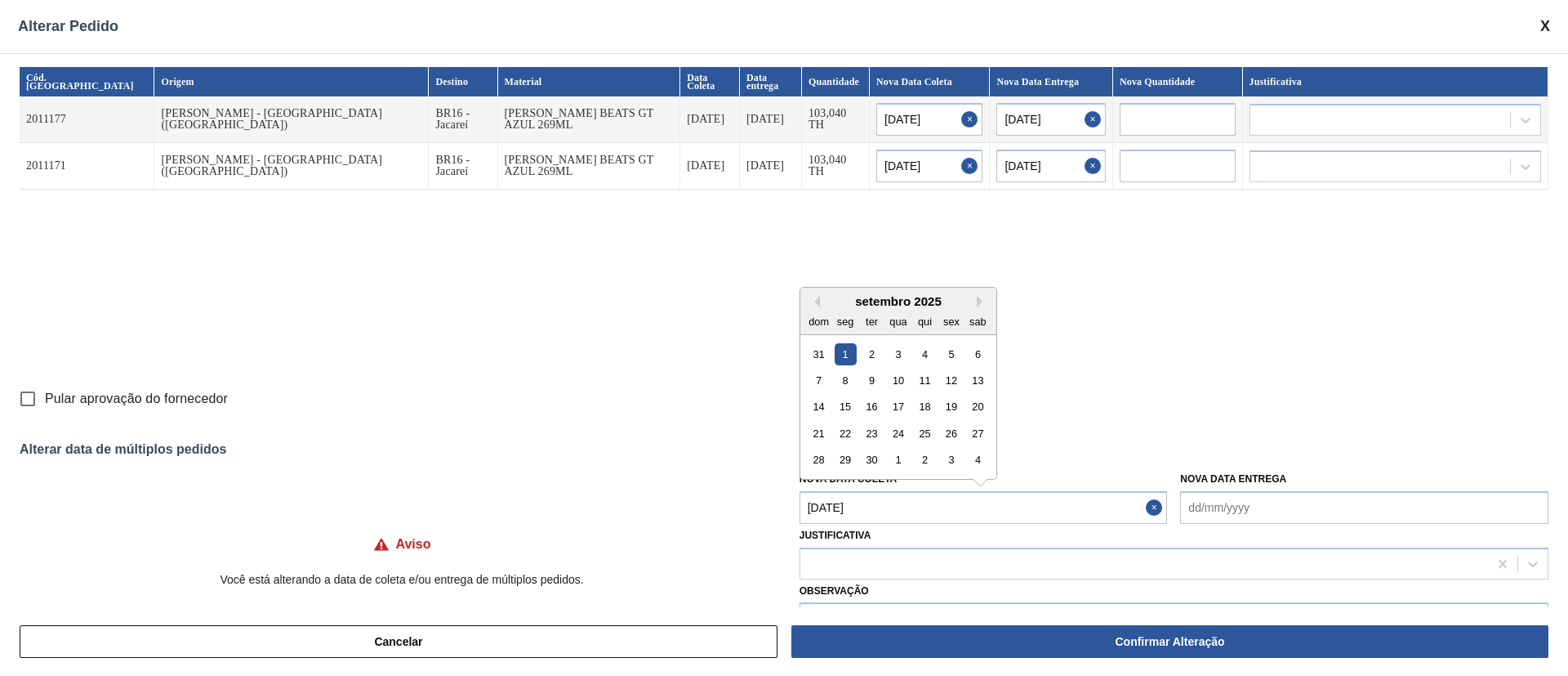
click at [858, 450] on Coleta "[DATE]" at bounding box center [984, 507] width 368 height 32
click at [824, 350] on div "31" at bounding box center [819, 353] width 22 height 22
type input "[DATE]"
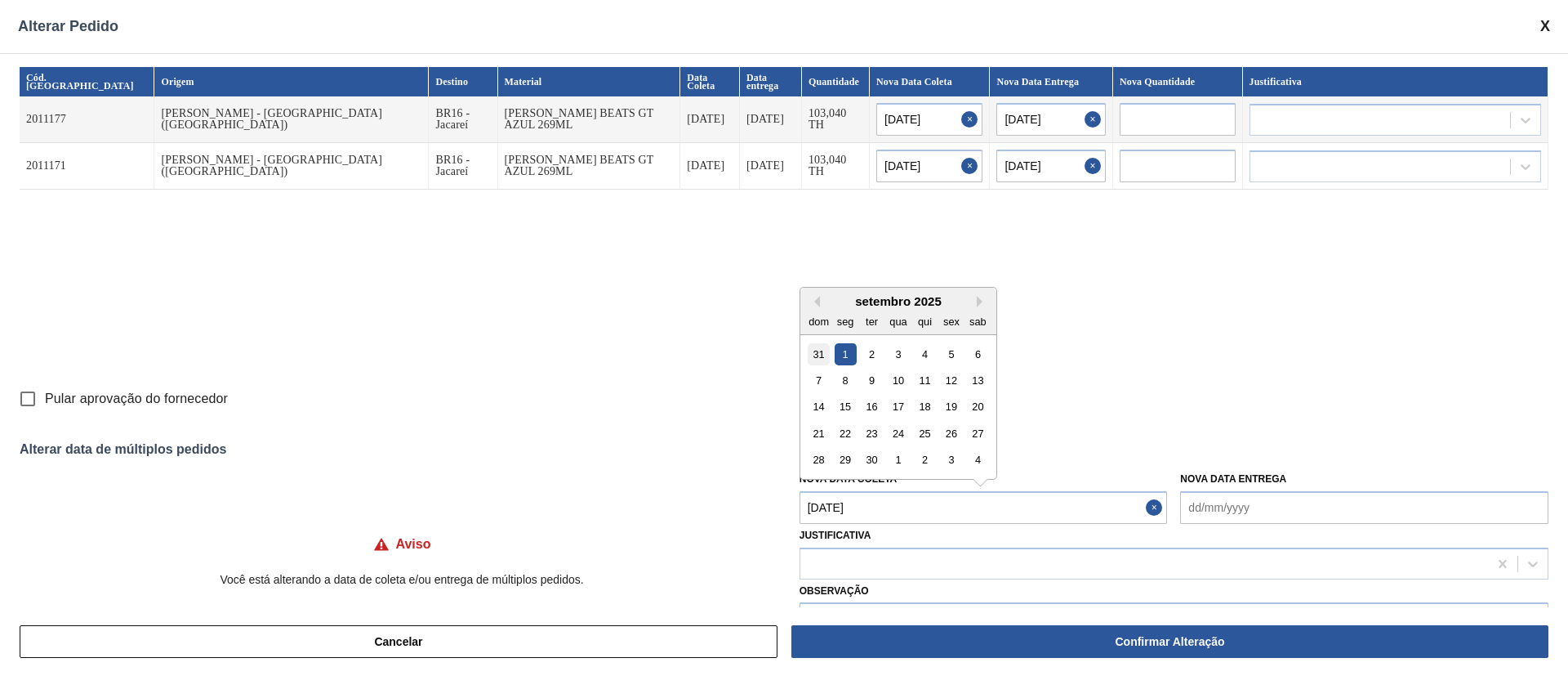
type input "[DATE]"
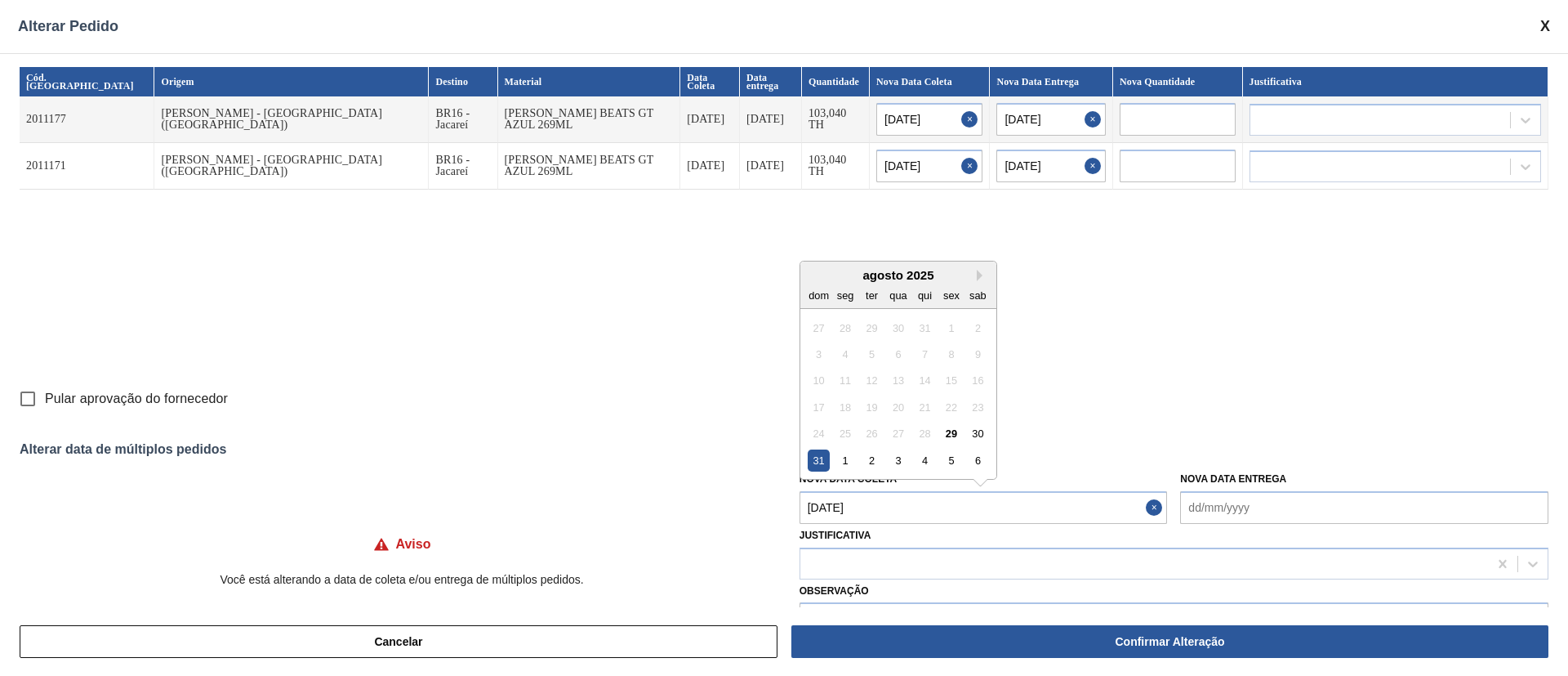
click at [854, 450] on Coleta "[DATE]" at bounding box center [984, 507] width 368 height 32
click at [976, 429] on div "30" at bounding box center [978, 434] width 22 height 22
type Coleta "[DATE]"
type input "[DATE]"
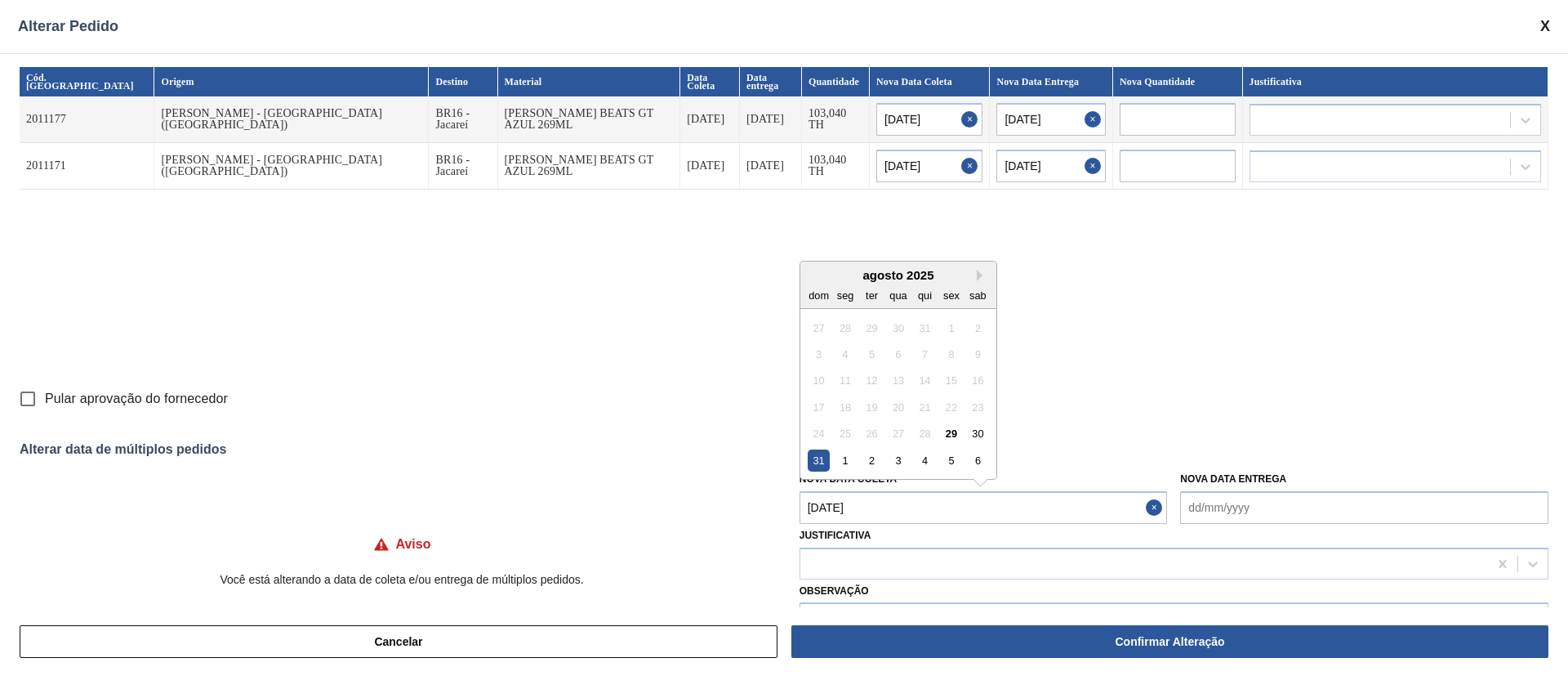
type input "[DATE]"
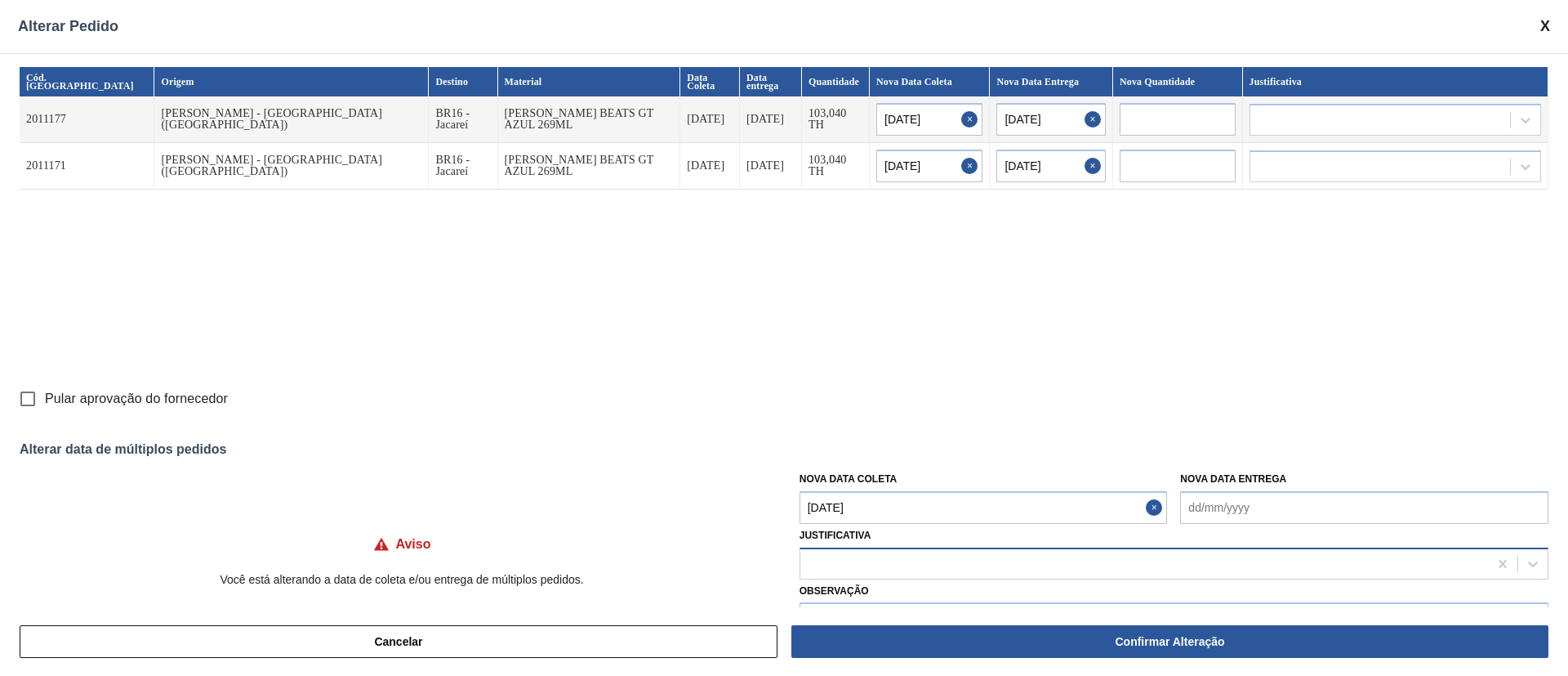
click at [902, 450] on div at bounding box center [1144, 563] width 688 height 23
type input "ou"
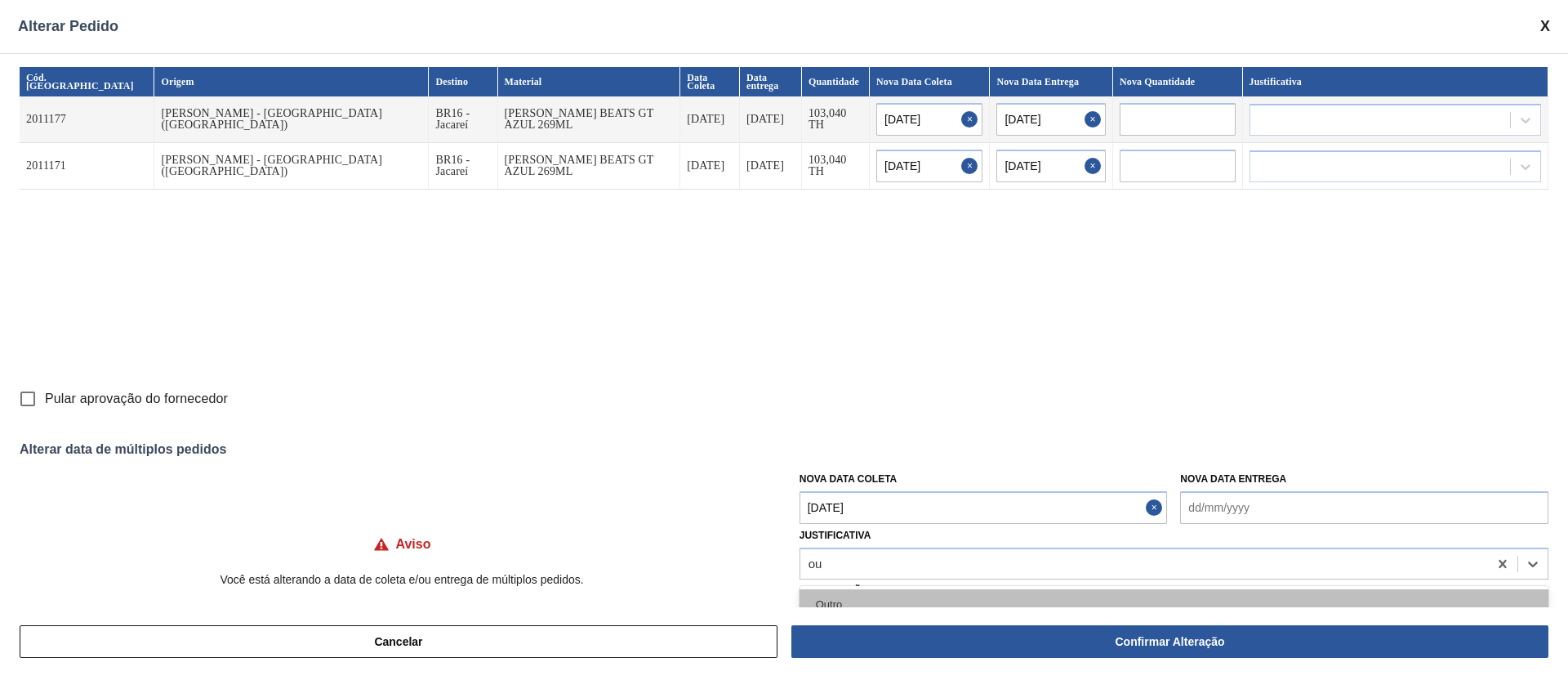
click at [883, 450] on div "Outro" at bounding box center [1174, 604] width 749 height 31
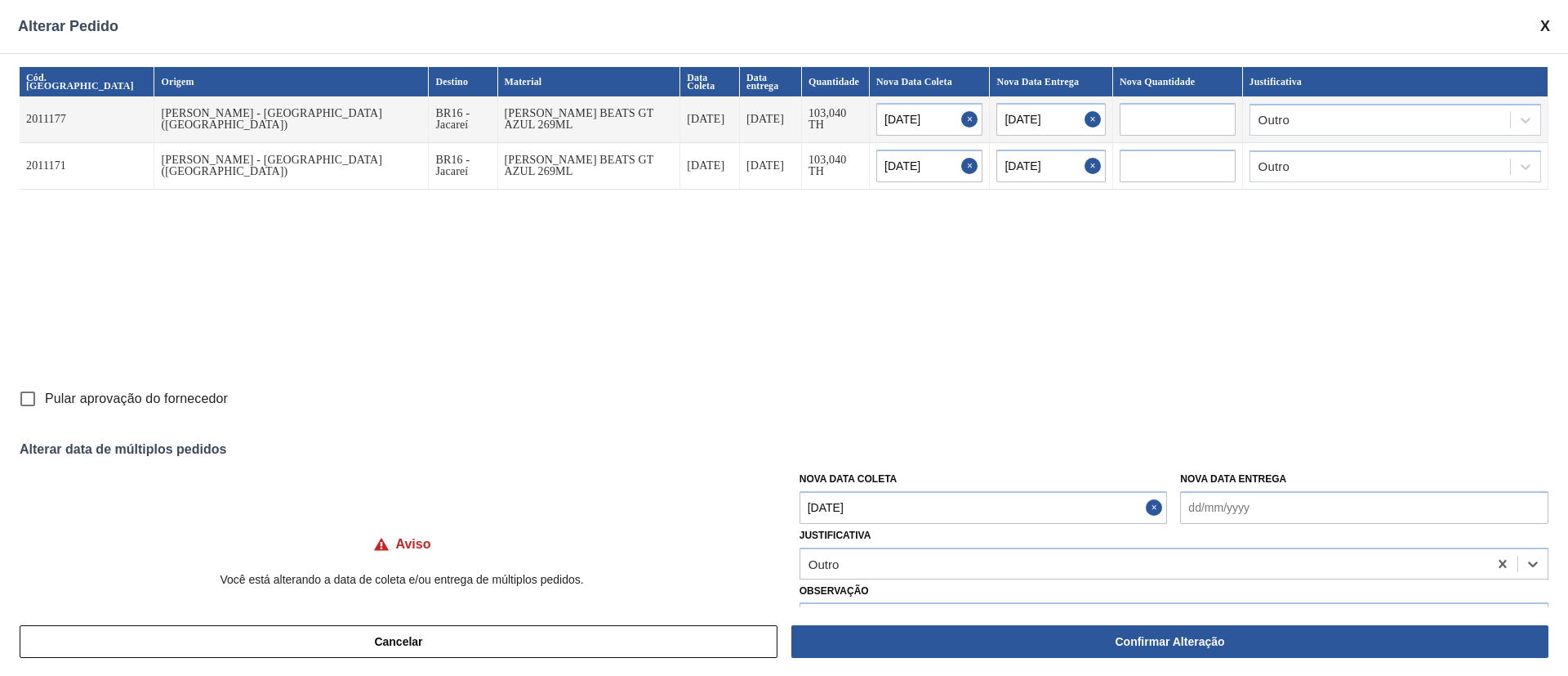
click at [27, 405] on input "Pular aprovação do fornecedor" at bounding box center [28, 399] width 34 height 34
checkbox input "true"
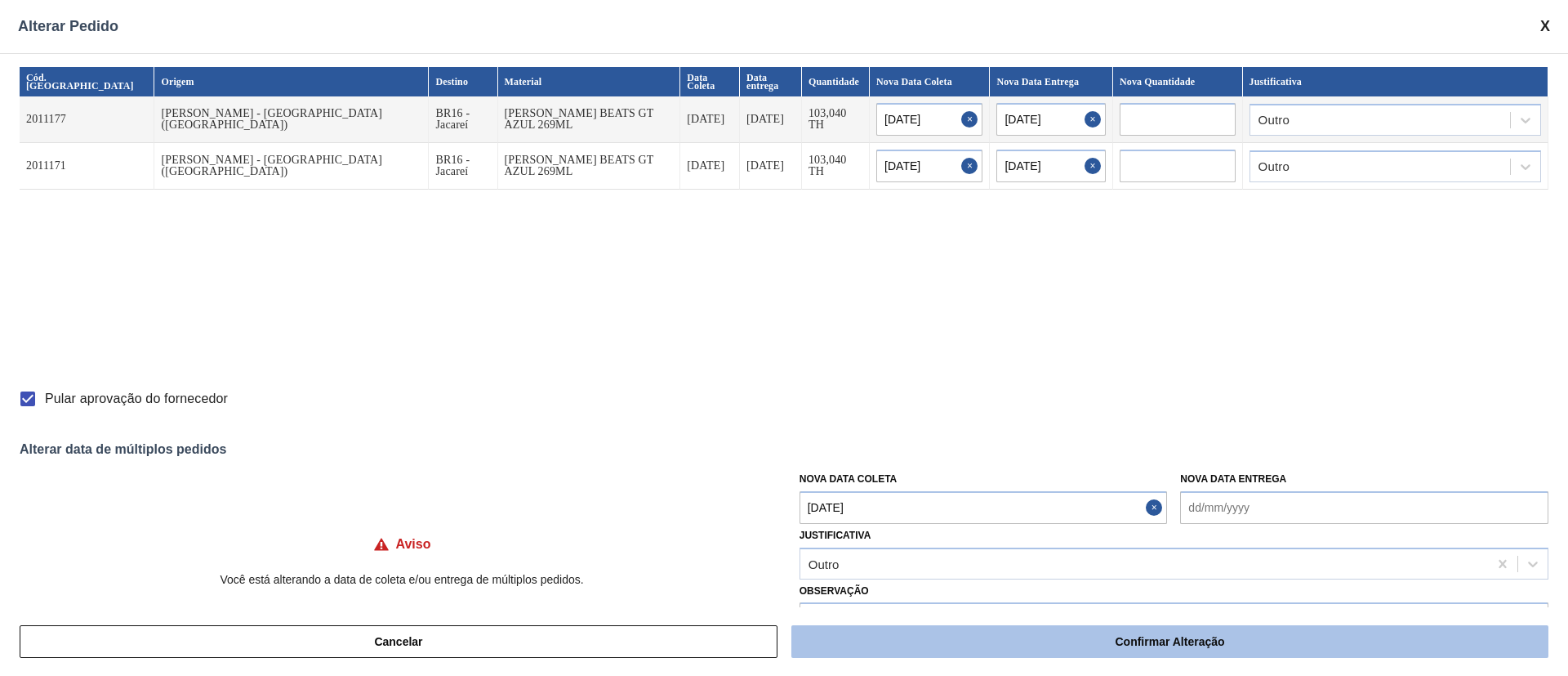
click at [1045, 450] on button "Confirmar Alteração" at bounding box center [1170, 641] width 758 height 32
checkbox input "false"
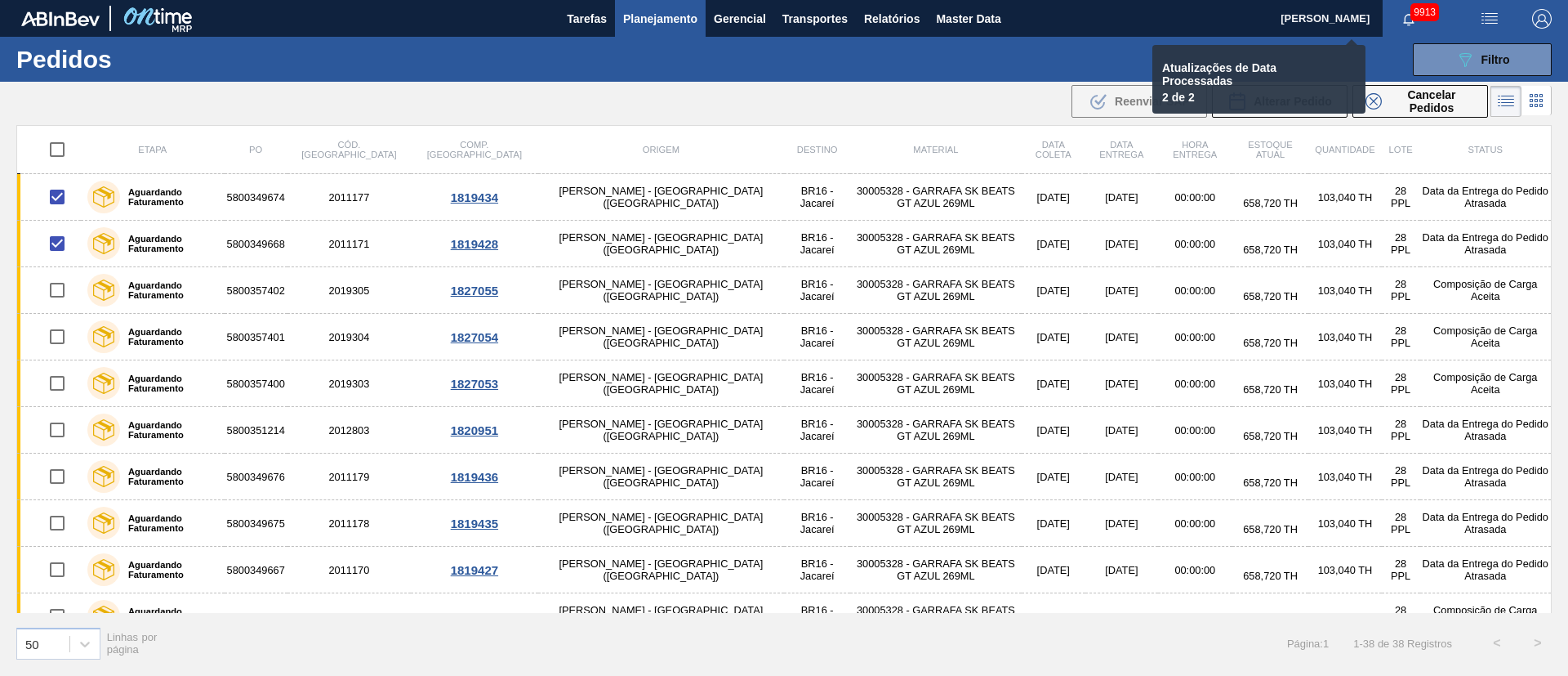
checkbox input "false"
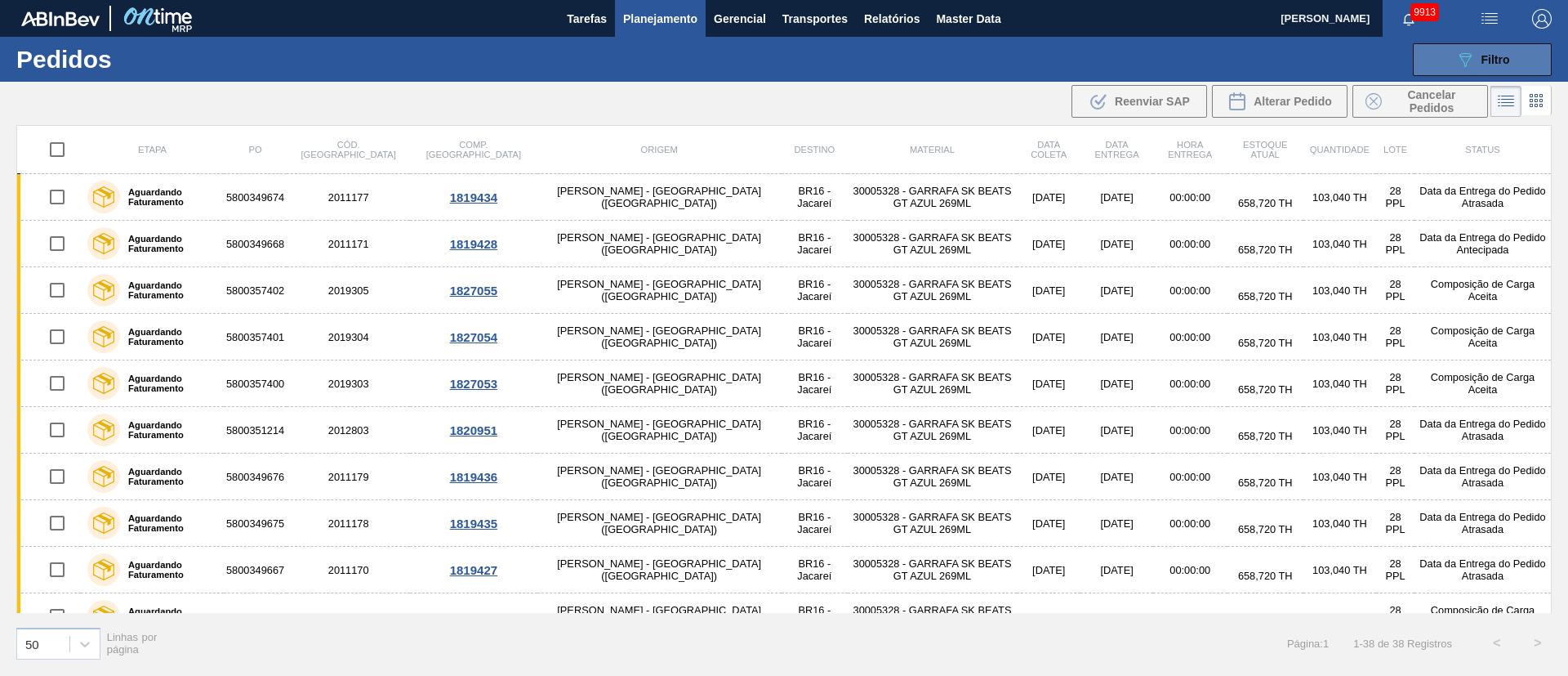
click at [1045, 53] on span "Filtro" at bounding box center [1496, 59] width 29 height 13
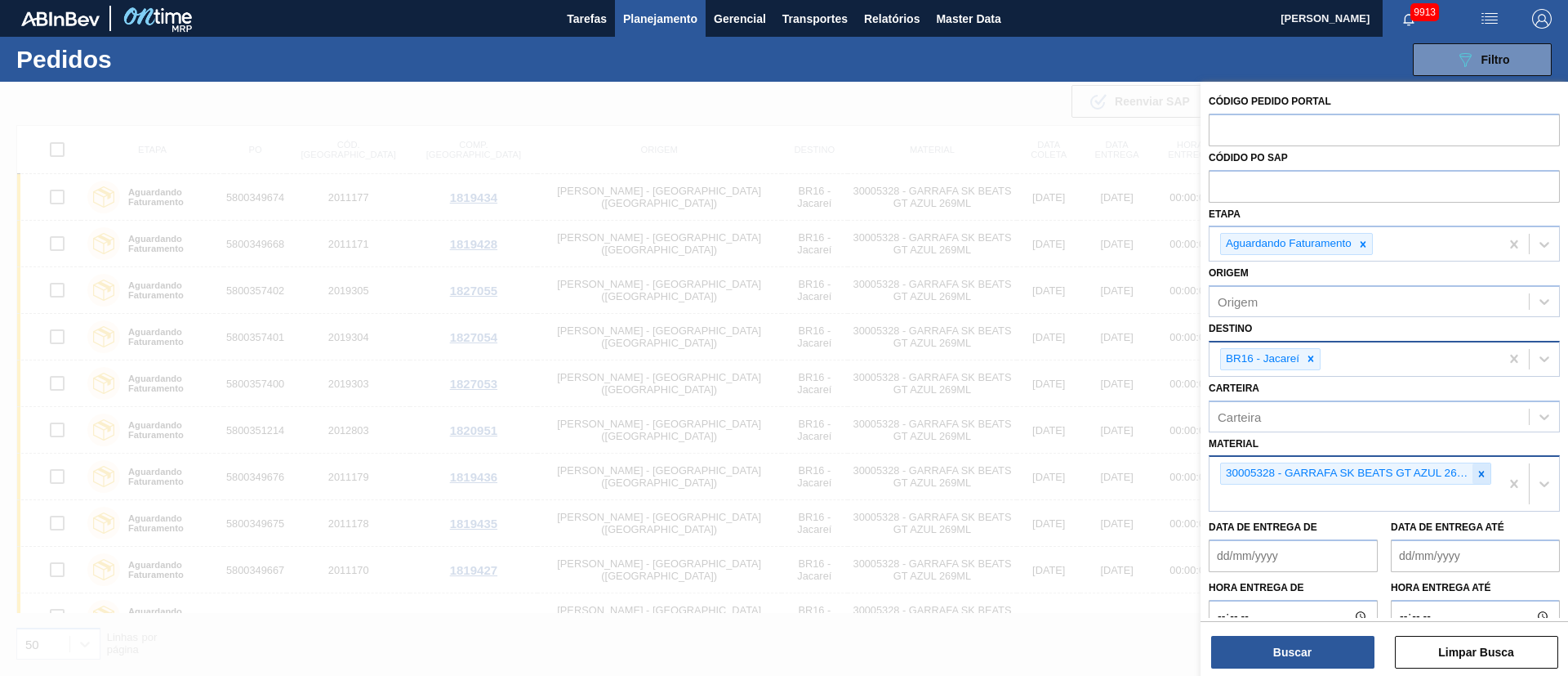
click at [1045, 450] on icon at bounding box center [1482, 473] width 5 height 5
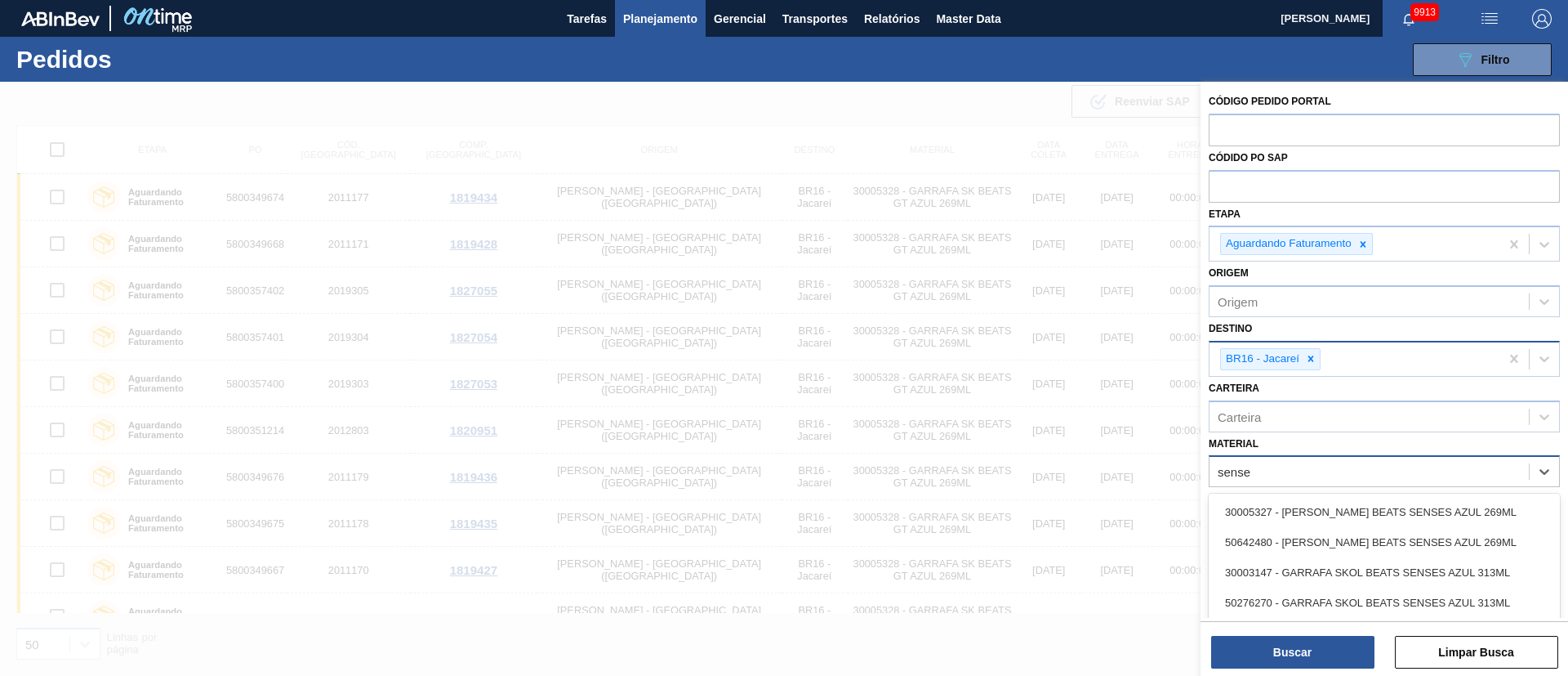
type input "senses"
click at [1045, 450] on div "30005327 - [PERSON_NAME] BEATS SENSES AZUL 269ML" at bounding box center [1384, 512] width 351 height 31
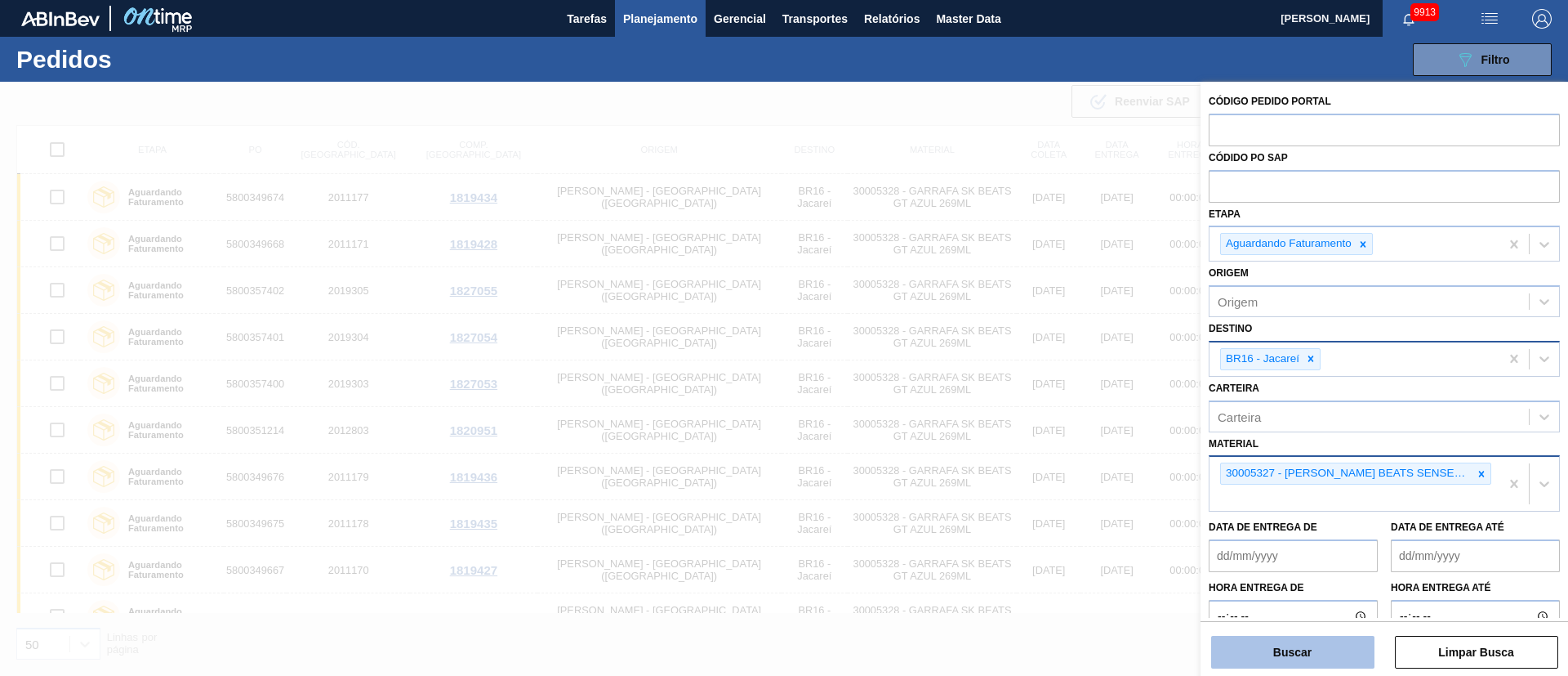
click at [1045, 450] on button "Buscar" at bounding box center [1293, 652] width 163 height 32
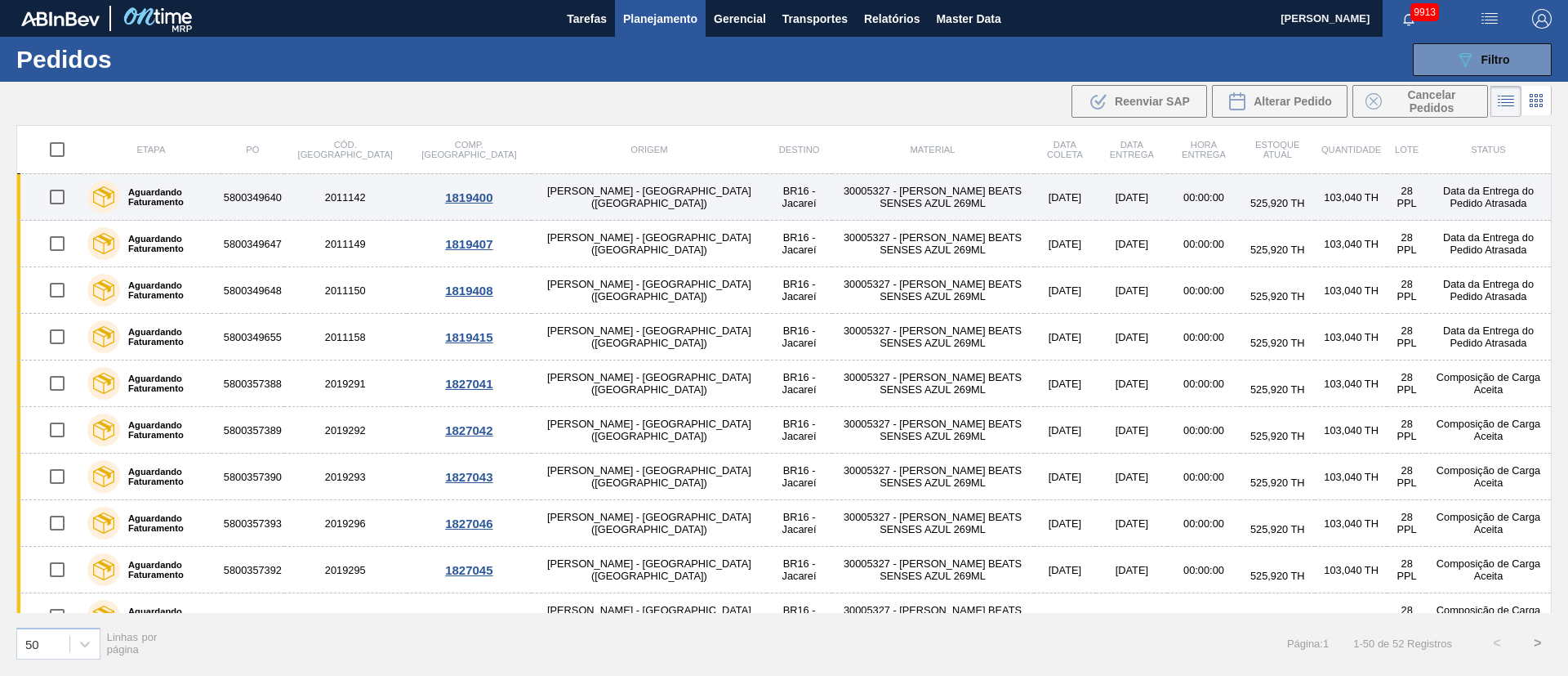
click at [64, 201] on input "checkbox" at bounding box center [57, 197] width 34 height 34
checkbox input "true"
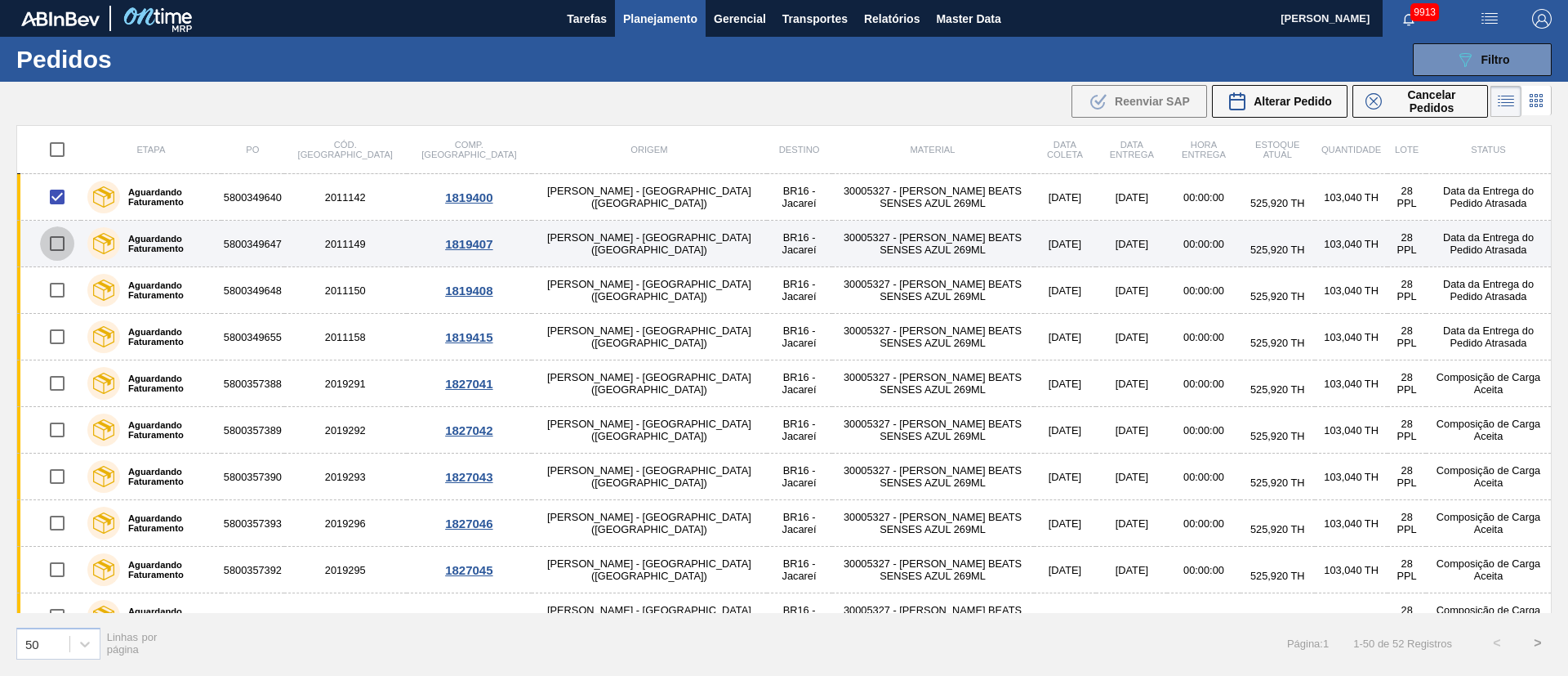
click at [57, 253] on input "checkbox" at bounding box center [57, 243] width 34 height 34
checkbox input "true"
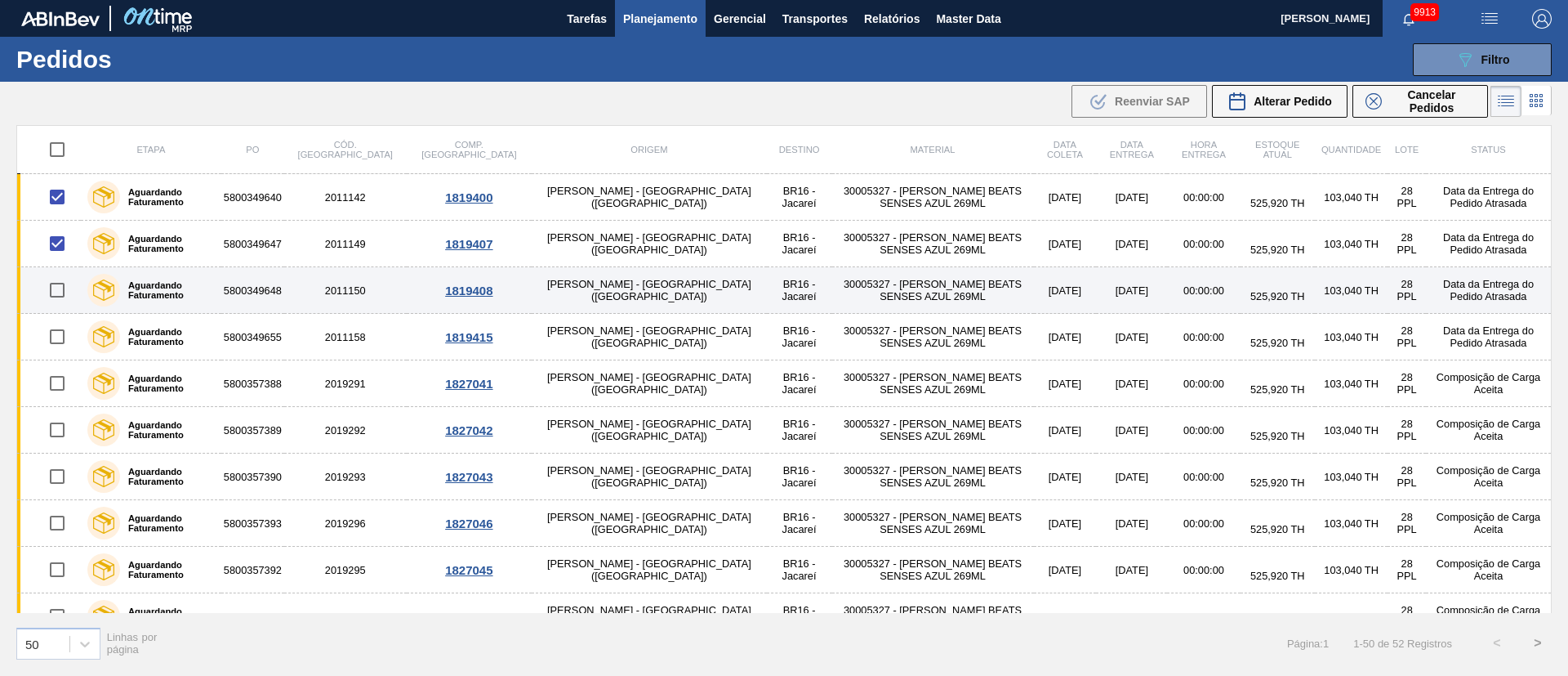
click at [60, 296] on input "checkbox" at bounding box center [57, 290] width 34 height 34
checkbox input "true"
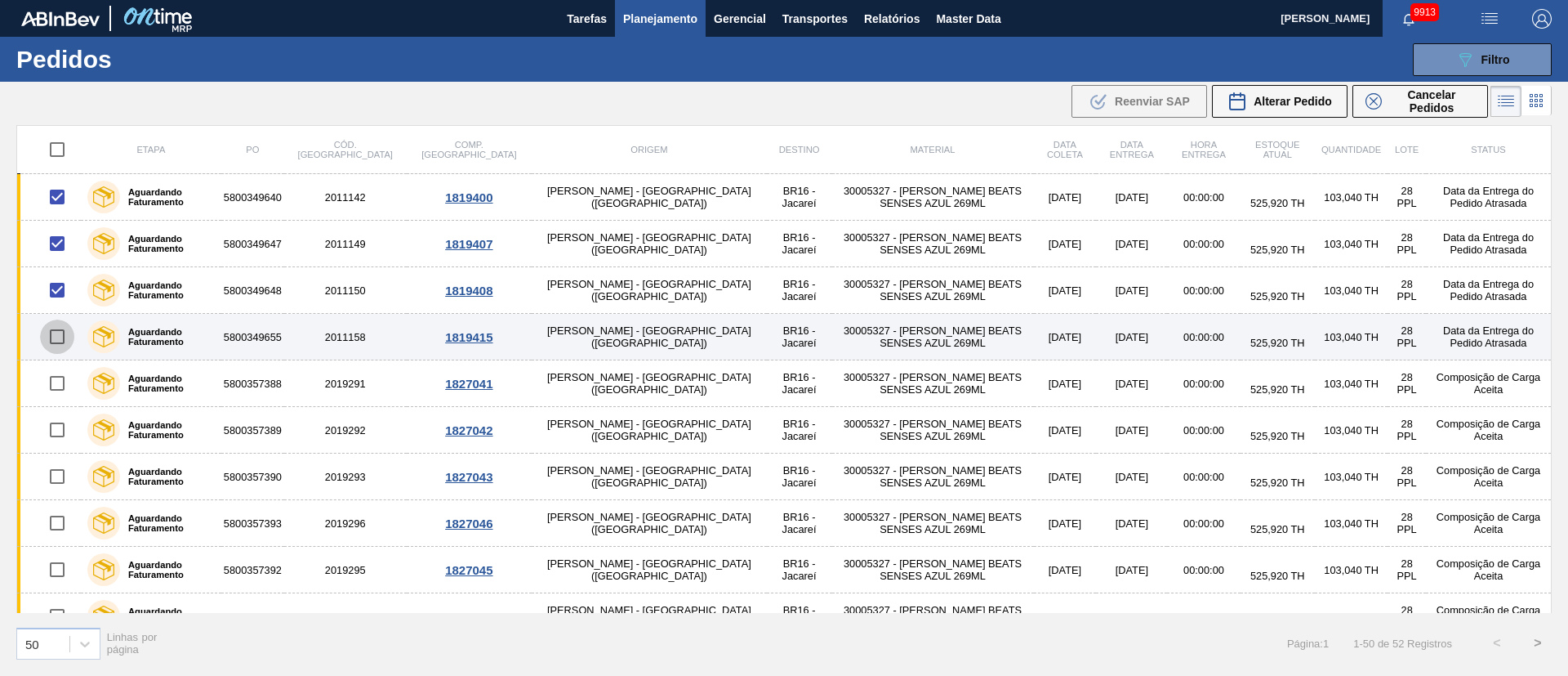
drag, startPoint x: 61, startPoint y: 343, endPoint x: 66, endPoint y: 333, distance: 11.2
click at [63, 343] on input "checkbox" at bounding box center [57, 337] width 34 height 34
checkbox input "true"
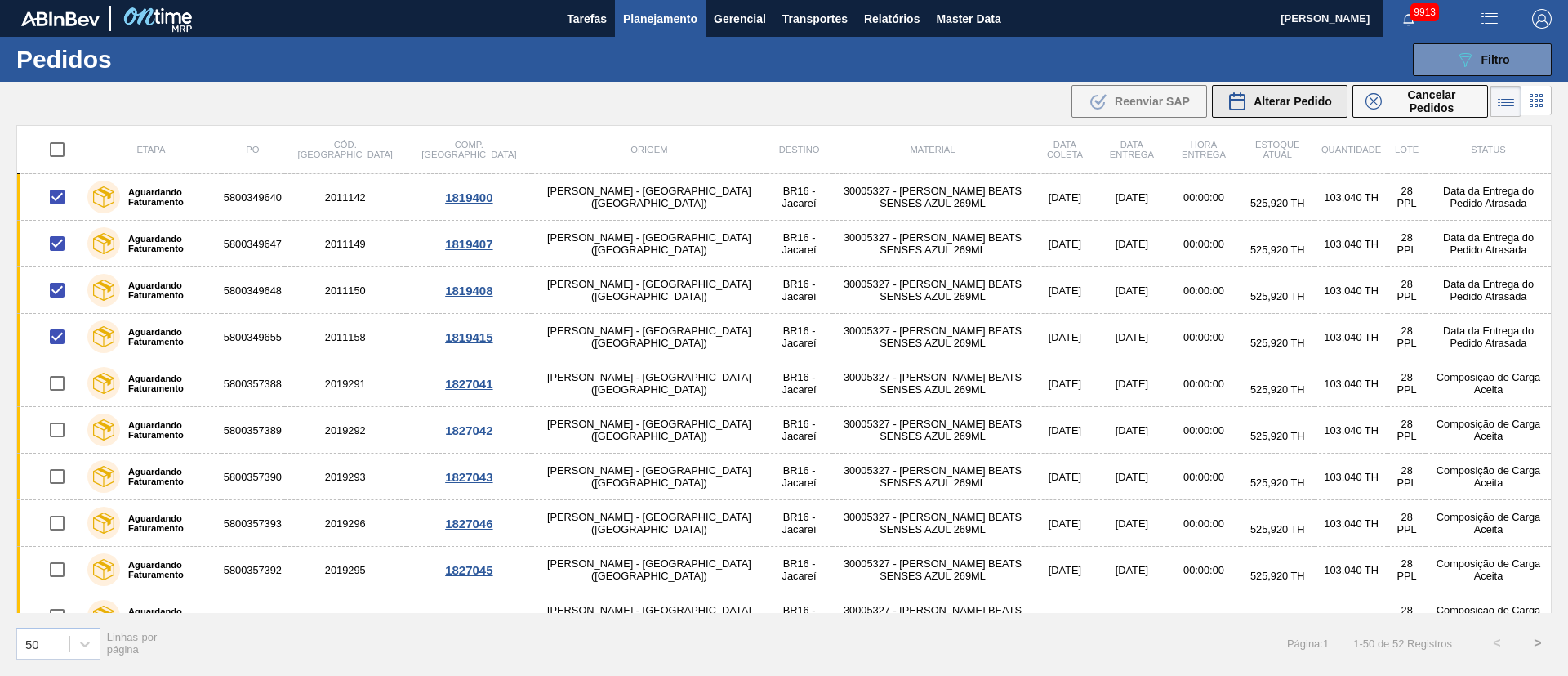
click at [1045, 101] on span "Alterar Pedido" at bounding box center [1292, 101] width 78 height 13
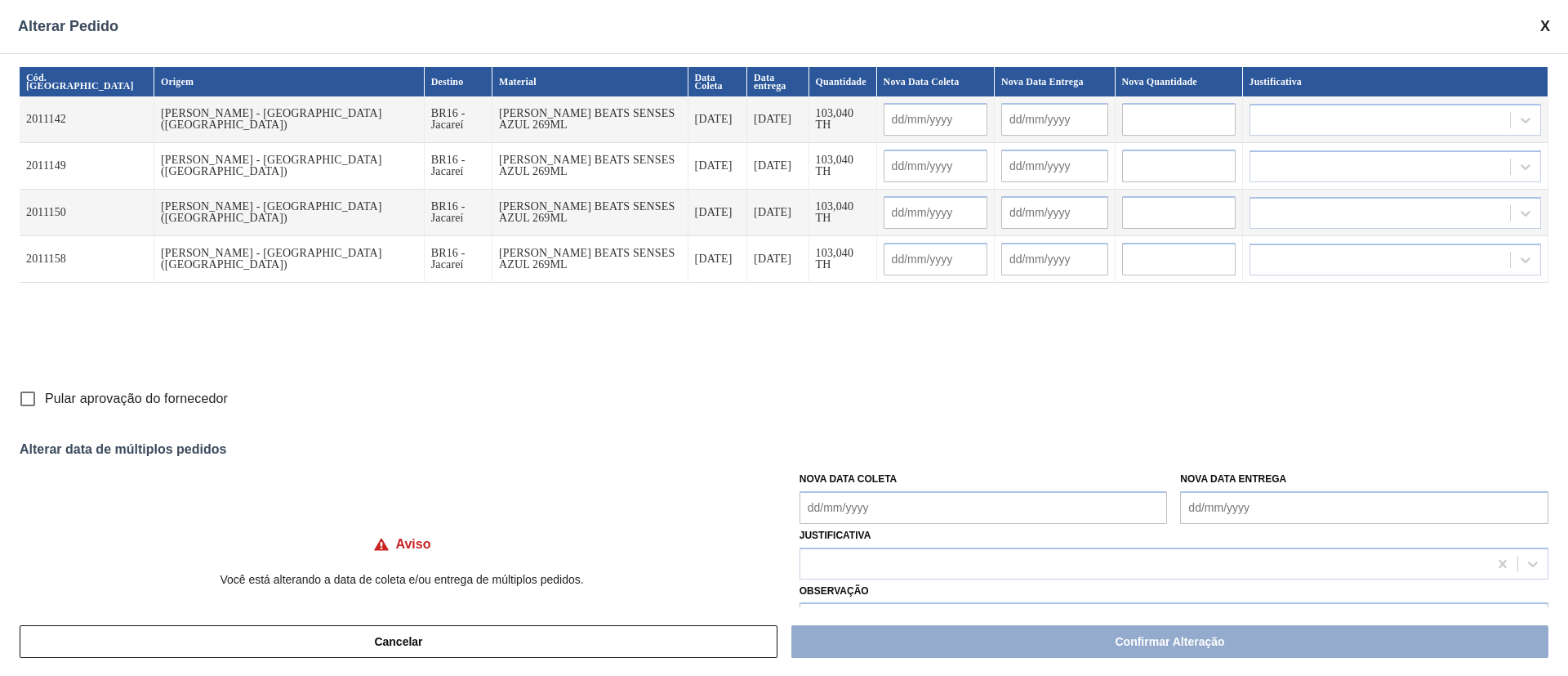
click at [26, 401] on input "Pular aprovação do fornecedor" at bounding box center [28, 399] width 34 height 34
checkbox input "true"
click at [920, 450] on Coleta "Nova Data Coleta" at bounding box center [984, 507] width 368 height 32
click at [842, 450] on div "1" at bounding box center [845, 461] width 22 height 22
type Coleta "[DATE]"
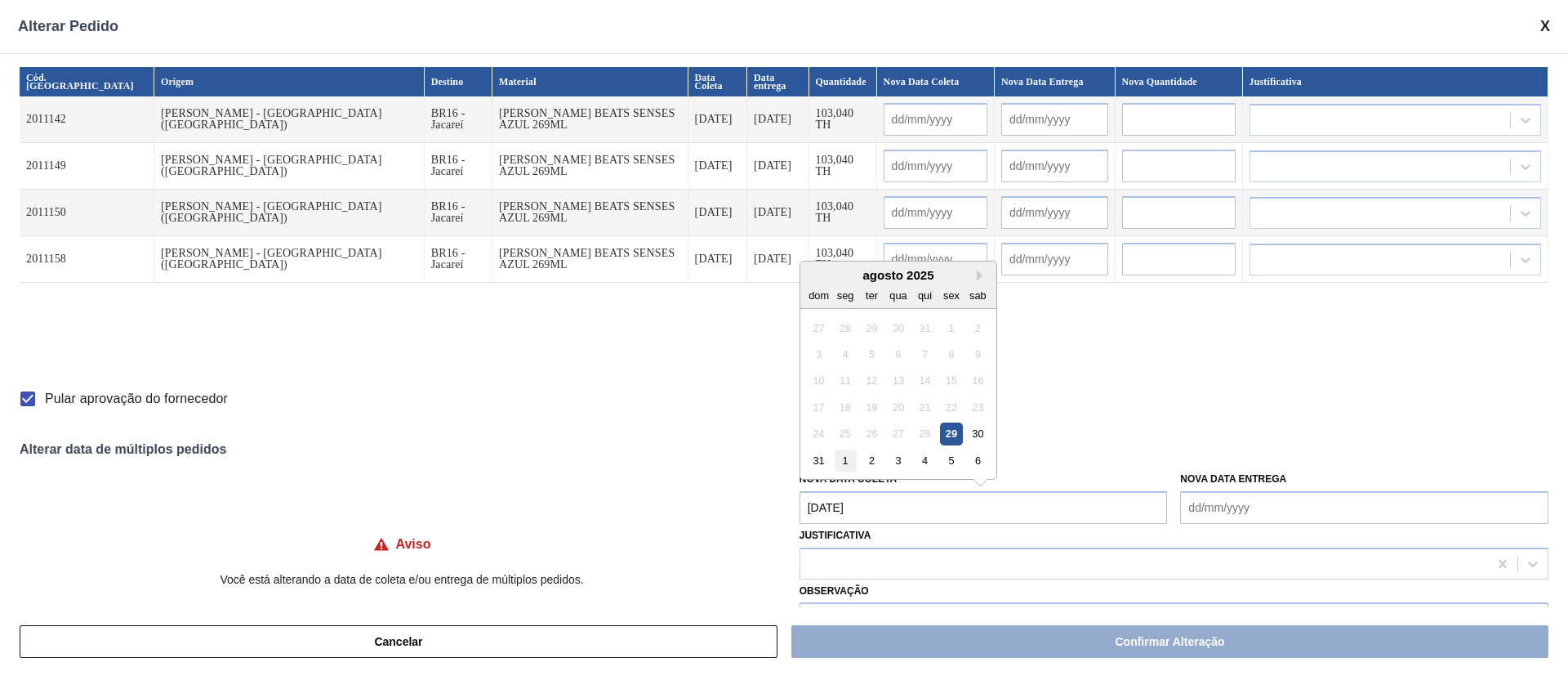
type input "[DATE]"
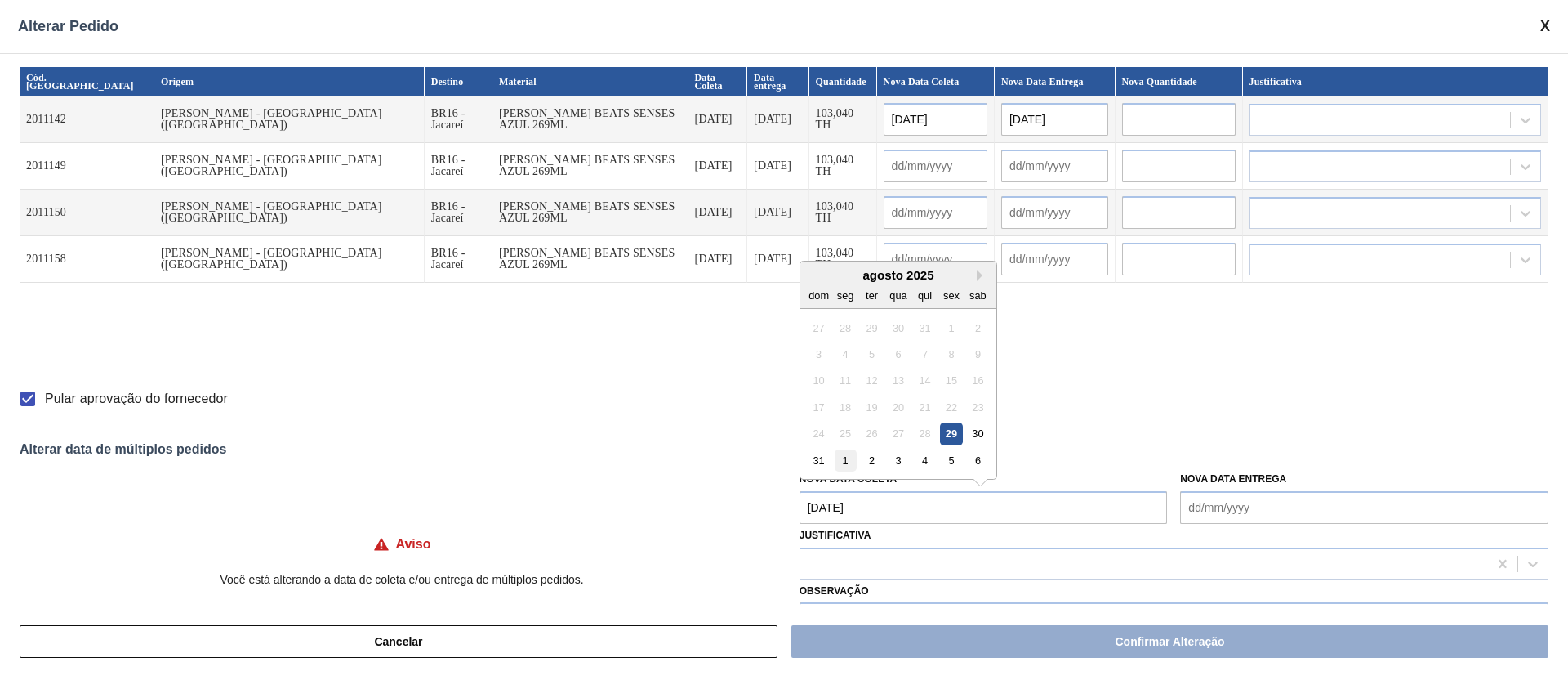
type input "[DATE]"
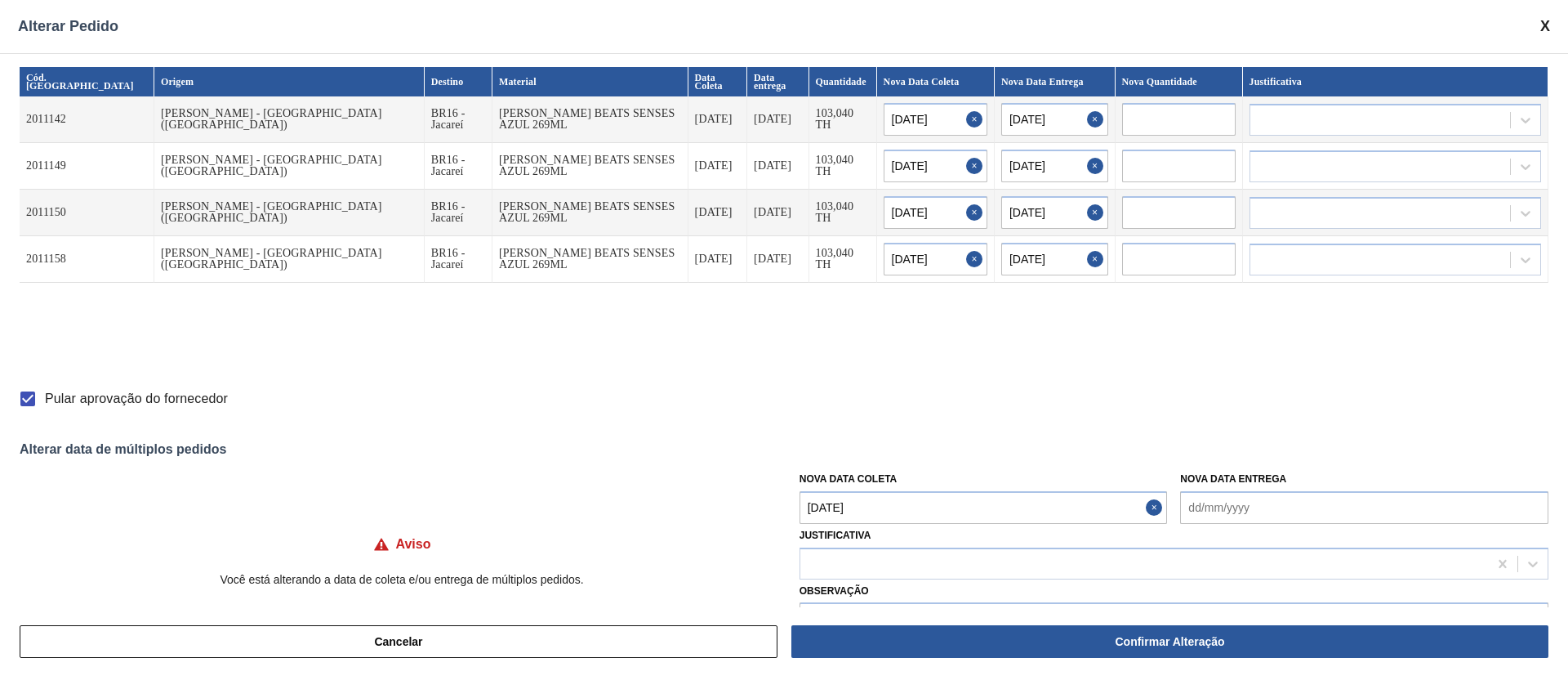
click at [853, 450] on Coleta "[DATE]" at bounding box center [984, 507] width 368 height 32
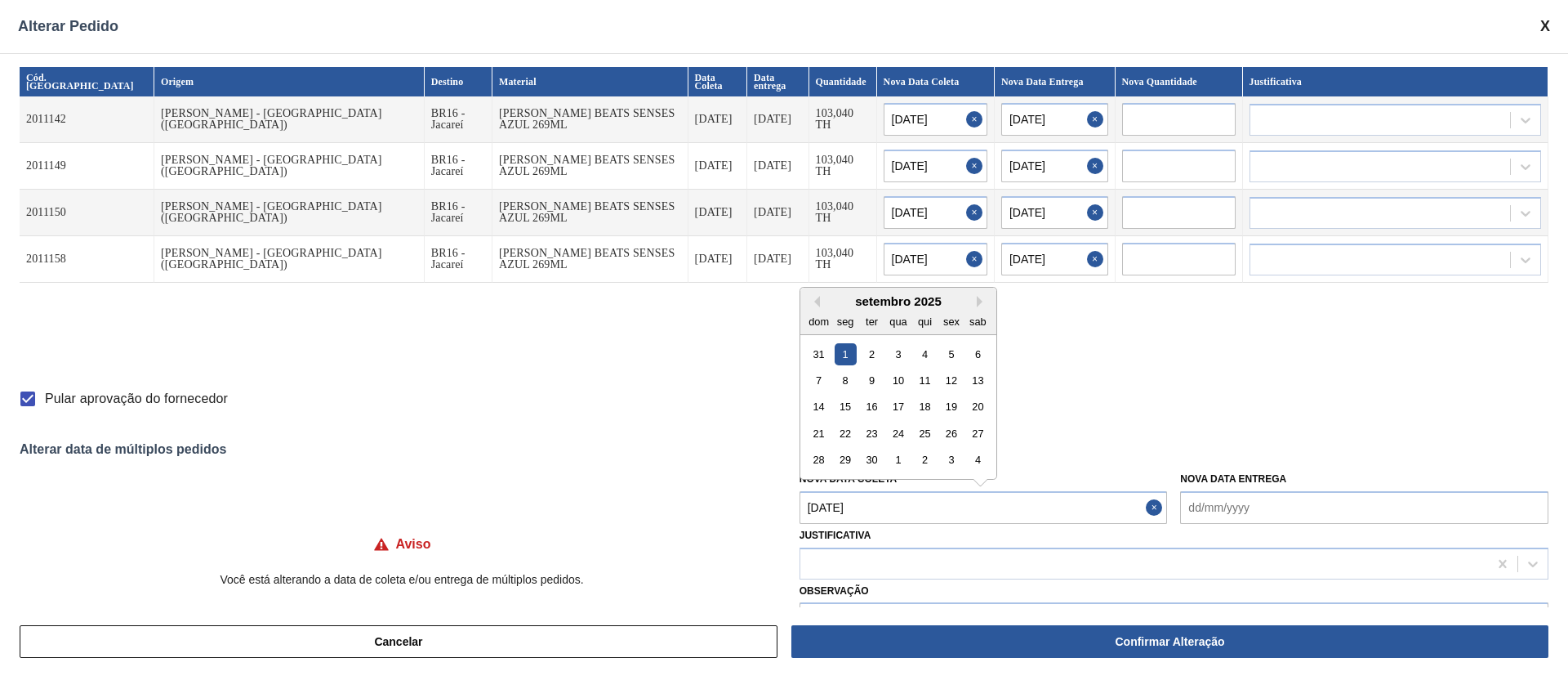
click at [821, 304] on div "setembro 2025" at bounding box center [898, 301] width 196 height 13
click at [816, 299] on button "Previous Month" at bounding box center [814, 301] width 12 height 12
click at [985, 450] on div "30" at bounding box center [978, 460] width 22 height 22
type Coleta "[DATE]"
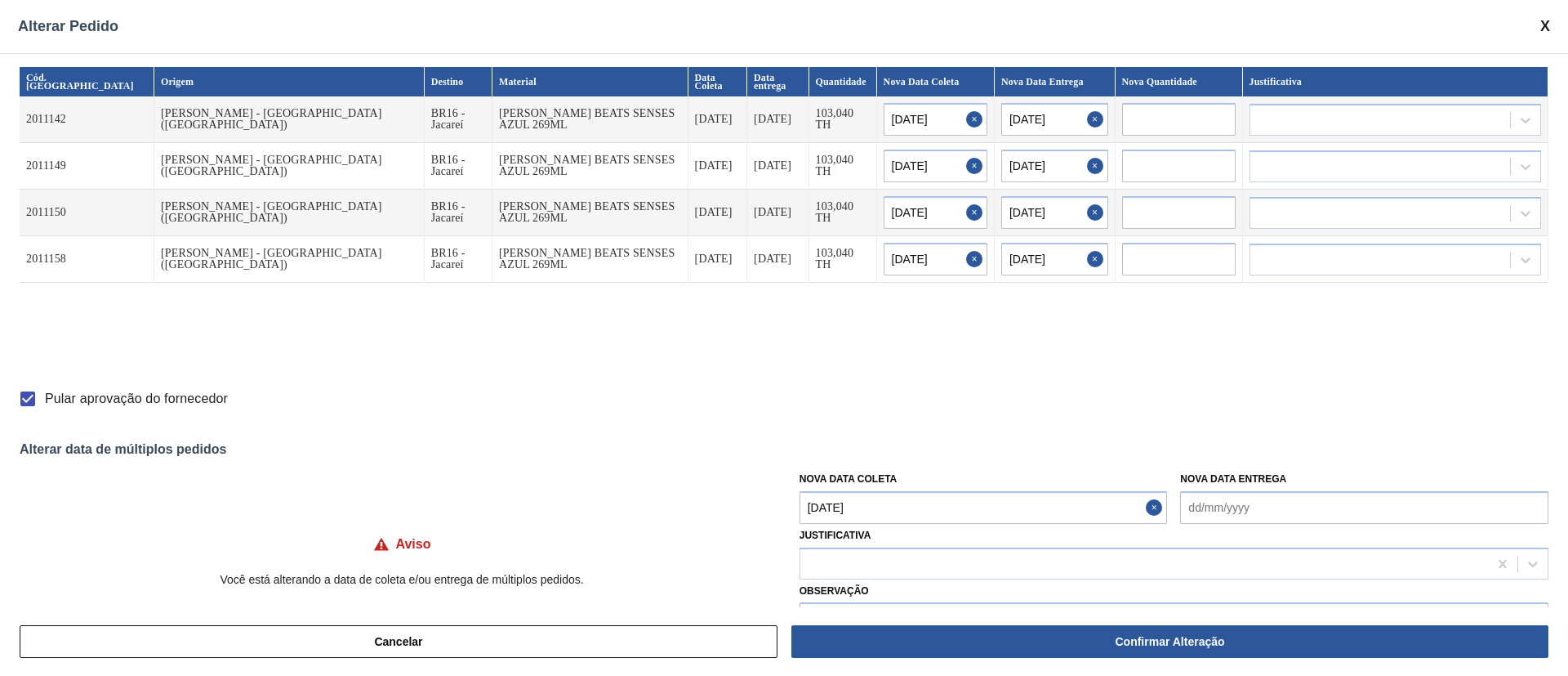
type input "[DATE]"
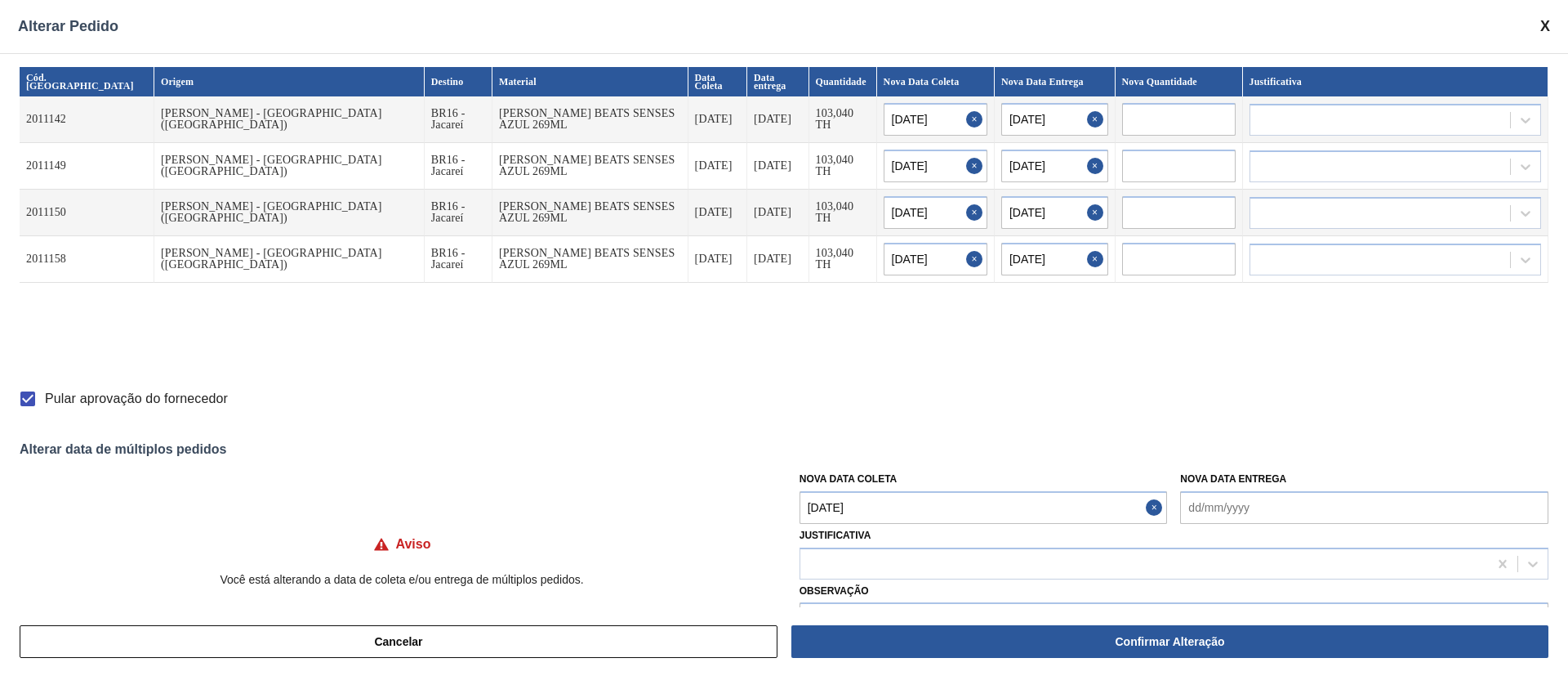
type input "[DATE]"
click at [875, 450] on div at bounding box center [1144, 563] width 688 height 23
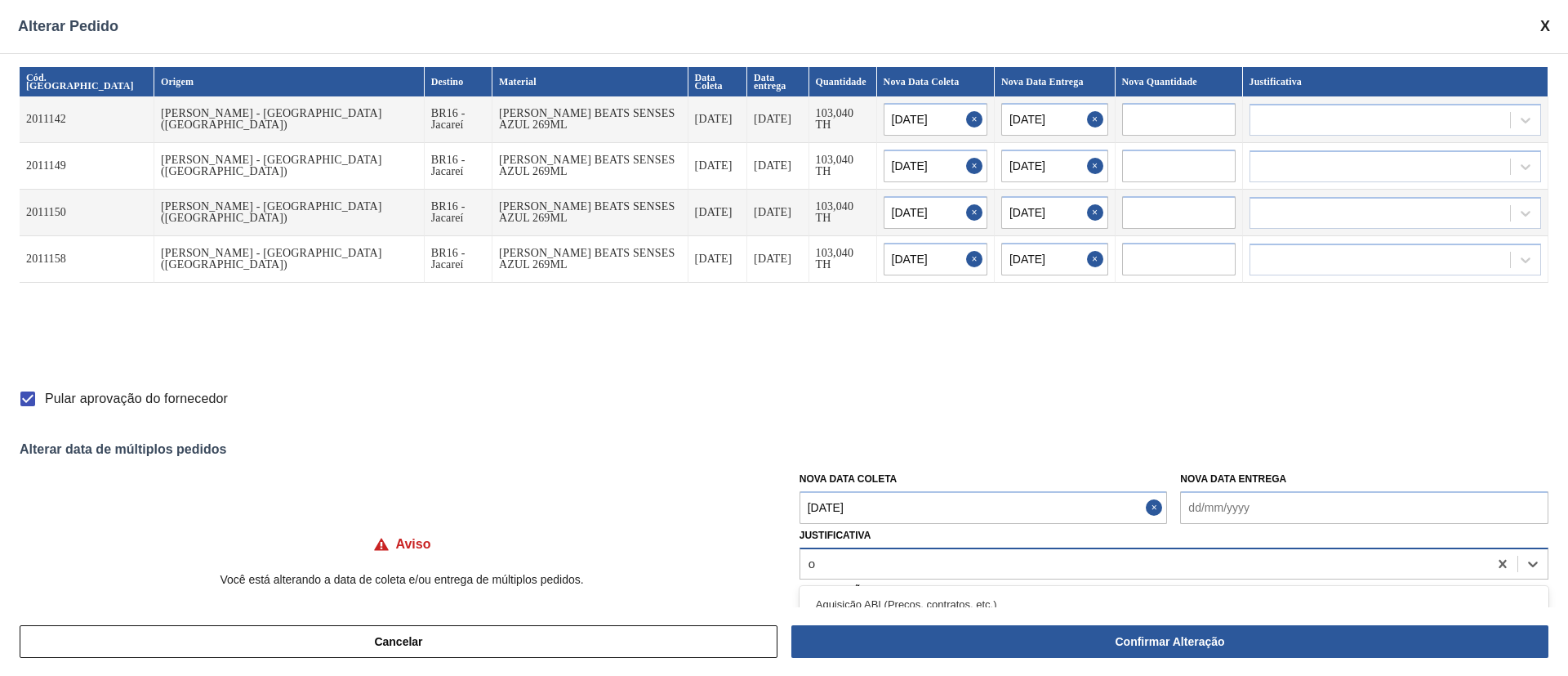
type input "ou"
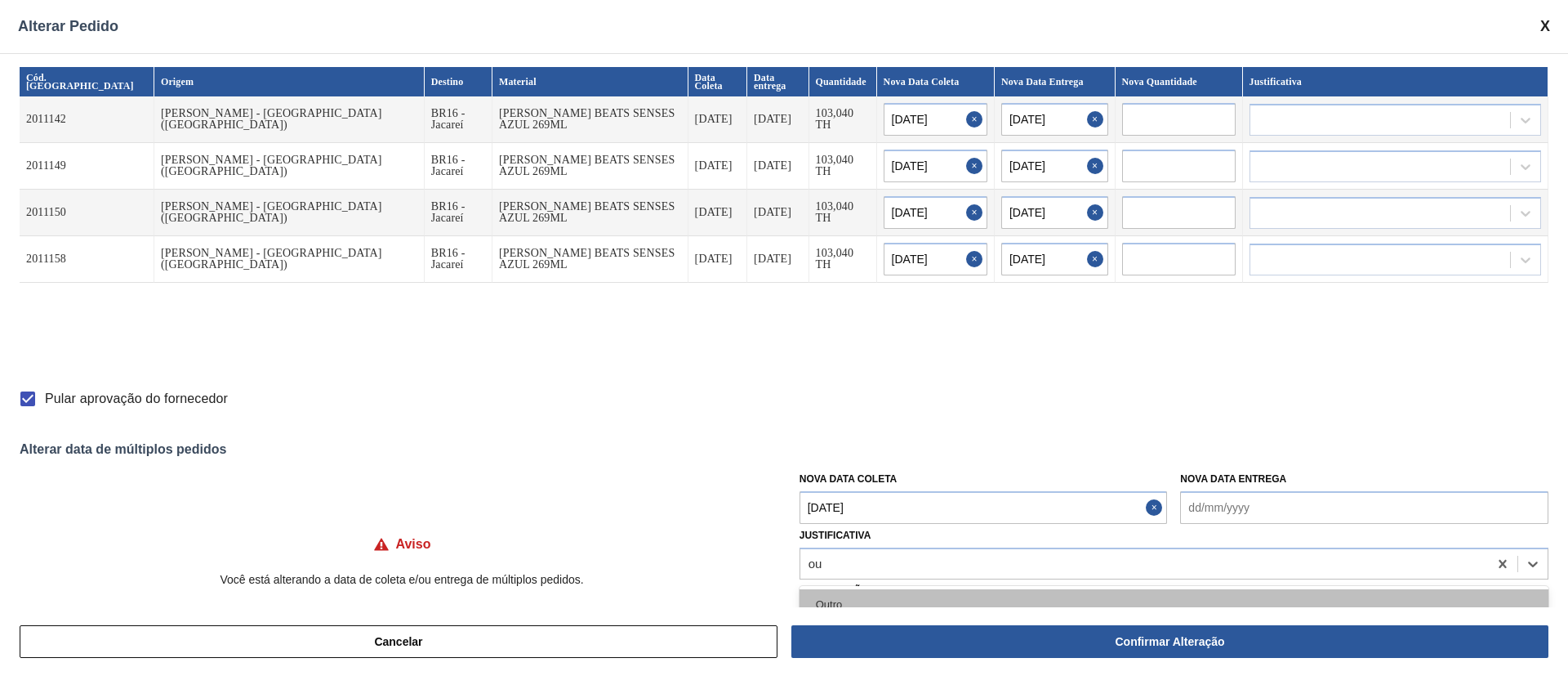
click at [848, 450] on div "Outro" at bounding box center [1174, 604] width 749 height 31
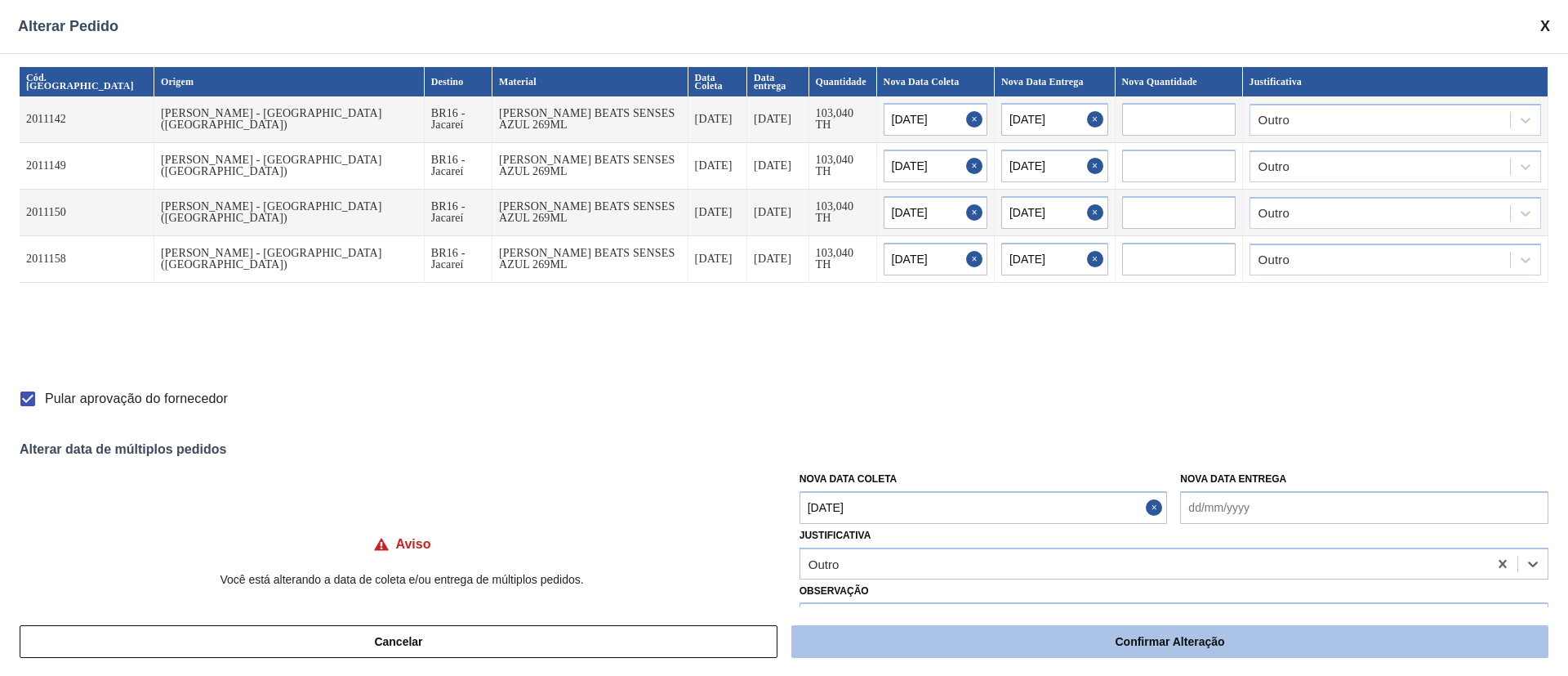
click at [1045, 450] on button "Confirmar Alteração" at bounding box center [1170, 641] width 758 height 32
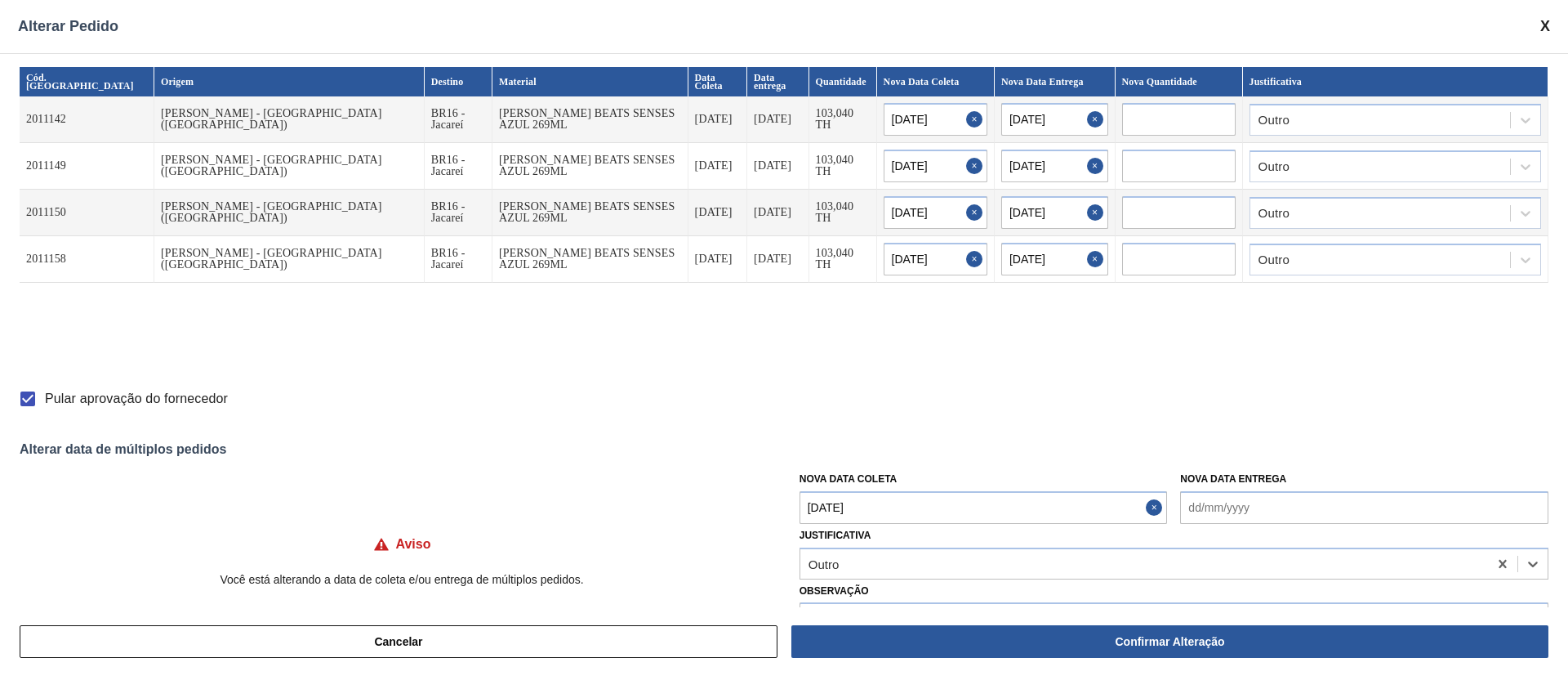
checkbox input "false"
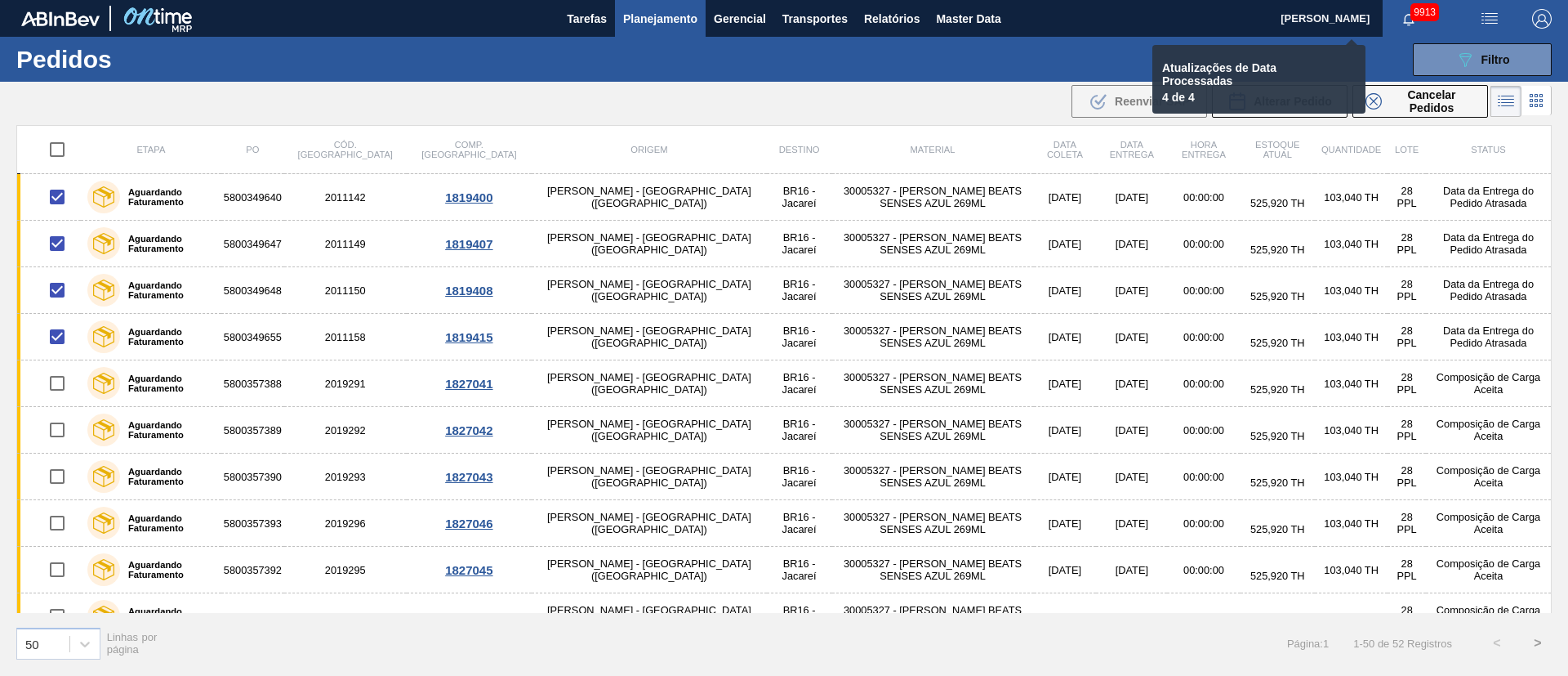
checkbox input "false"
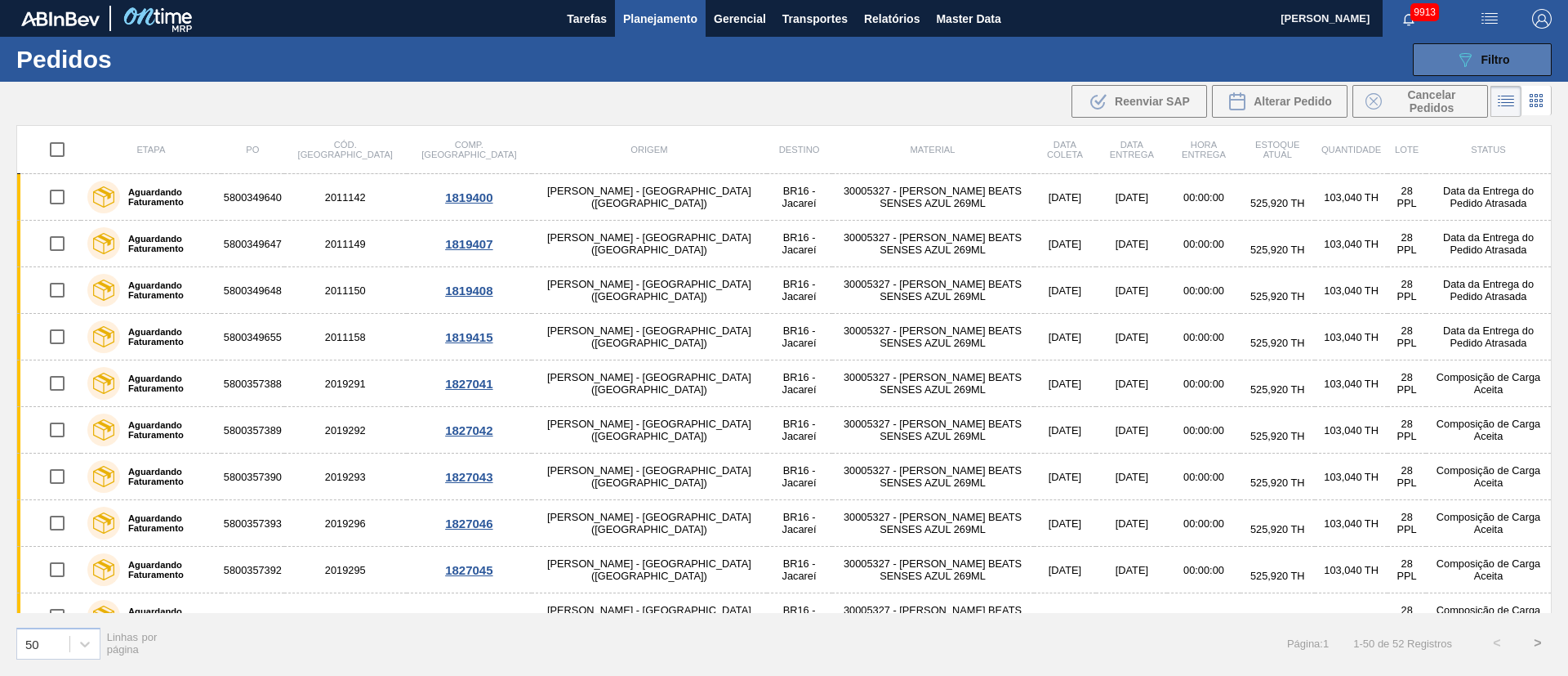
click at [1045, 70] on button "089F7B8B-B2A5-4AFE-B5C0-19BA573D28AC Filtro" at bounding box center [1483, 59] width 139 height 32
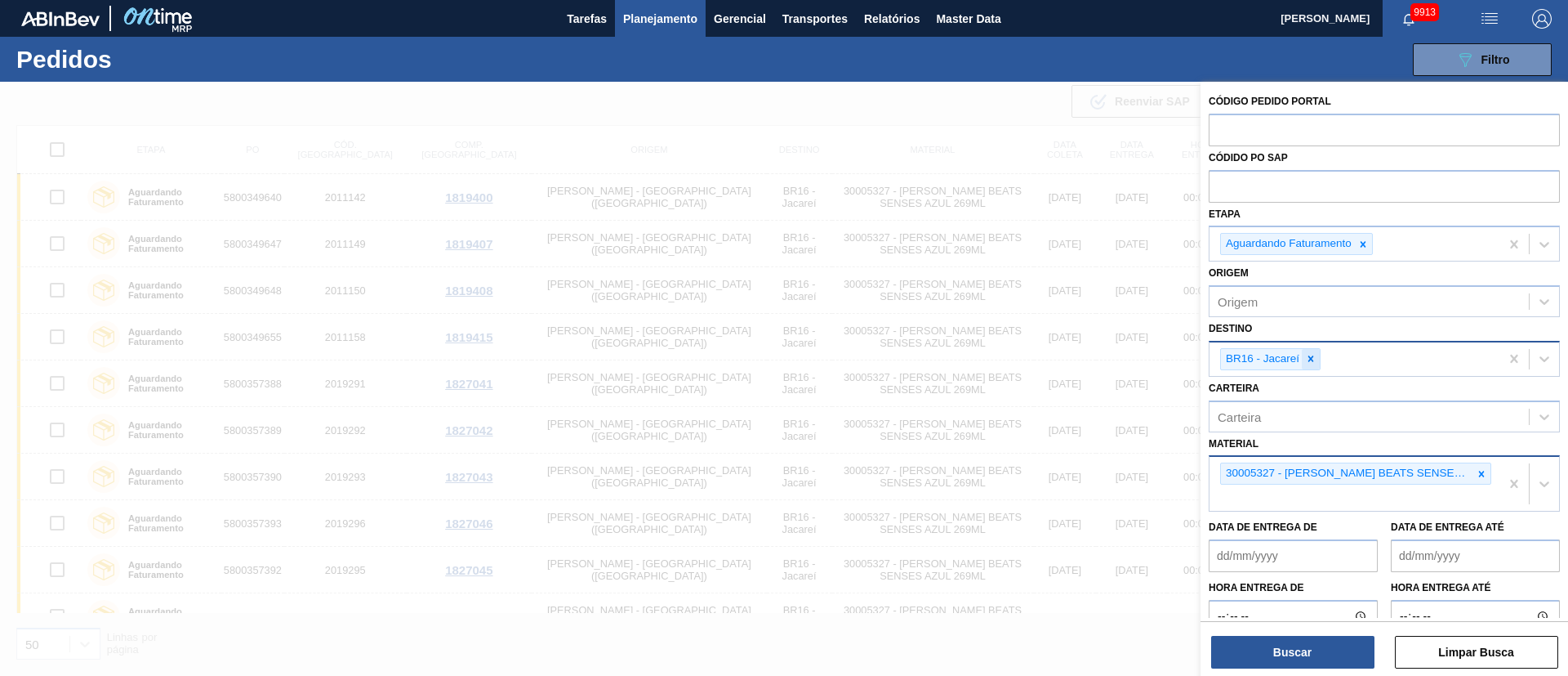
click at [1045, 367] on div at bounding box center [1311, 359] width 18 height 21
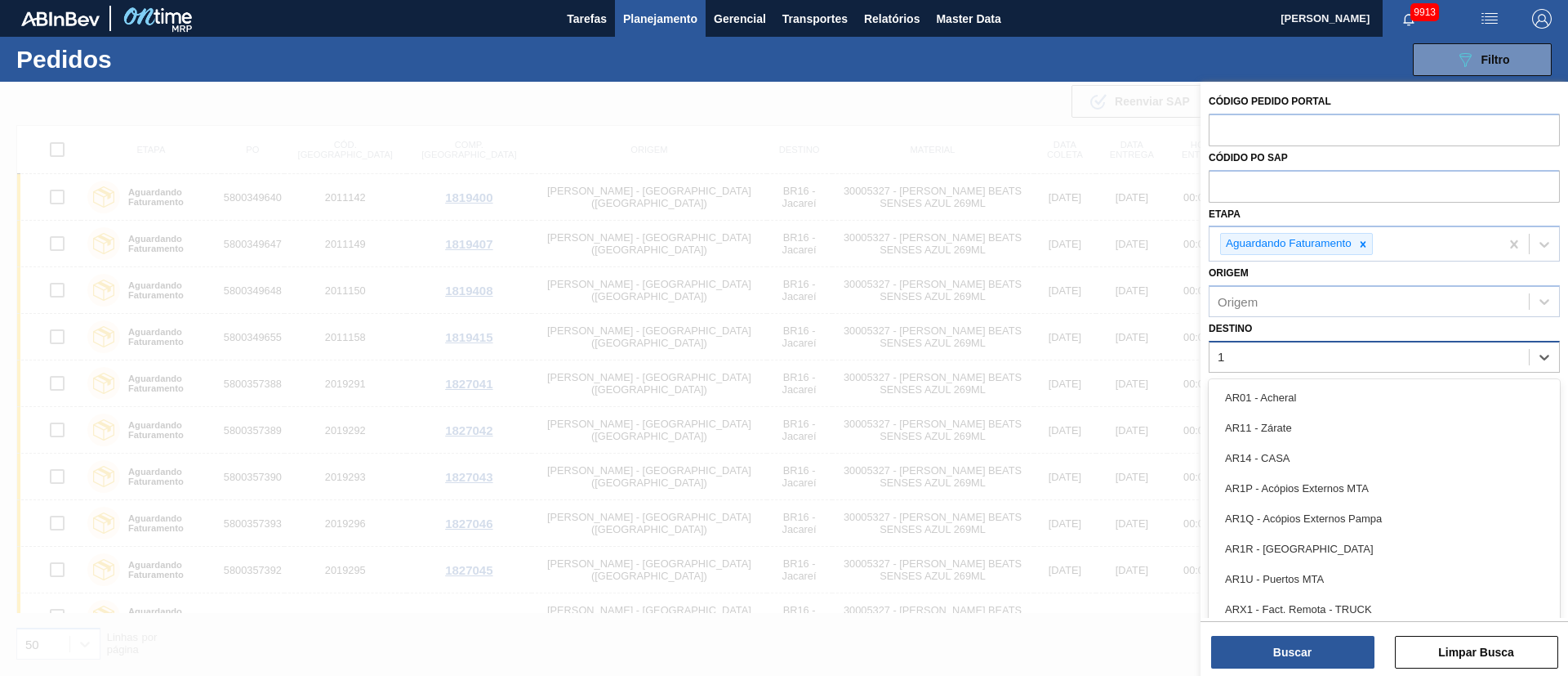
type input "18"
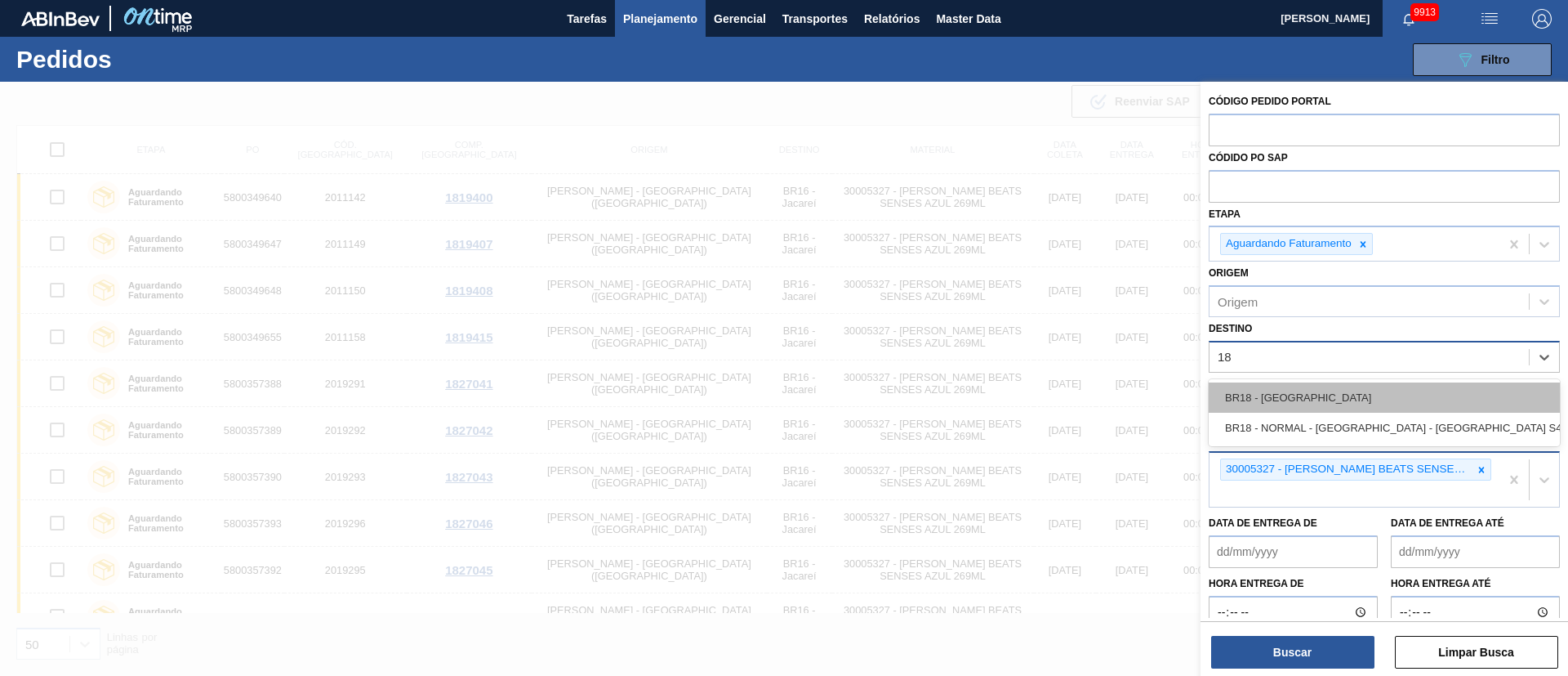
click at [1045, 389] on div "BR18 - [GEOGRAPHIC_DATA]" at bounding box center [1384, 398] width 351 height 31
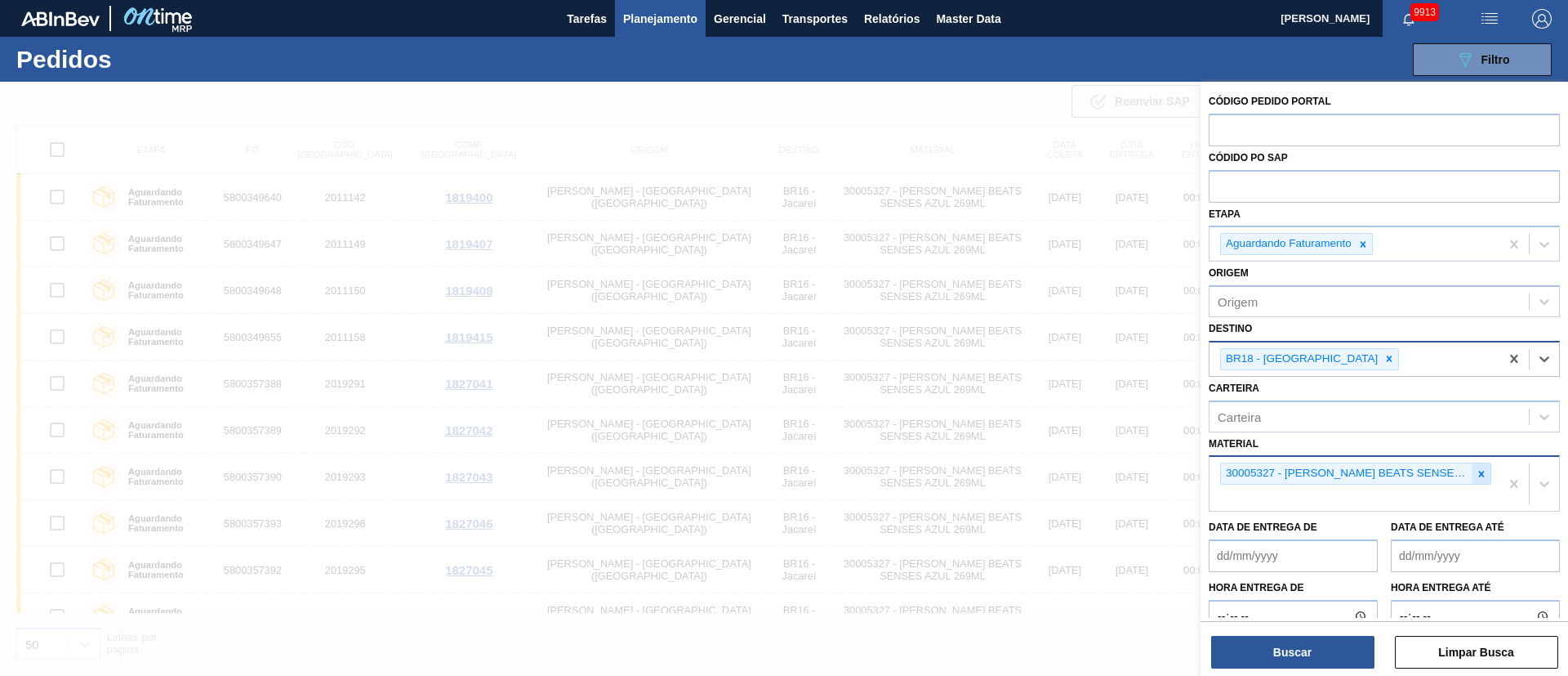
click at [1045, 450] on icon at bounding box center [1482, 474] width 12 height 12
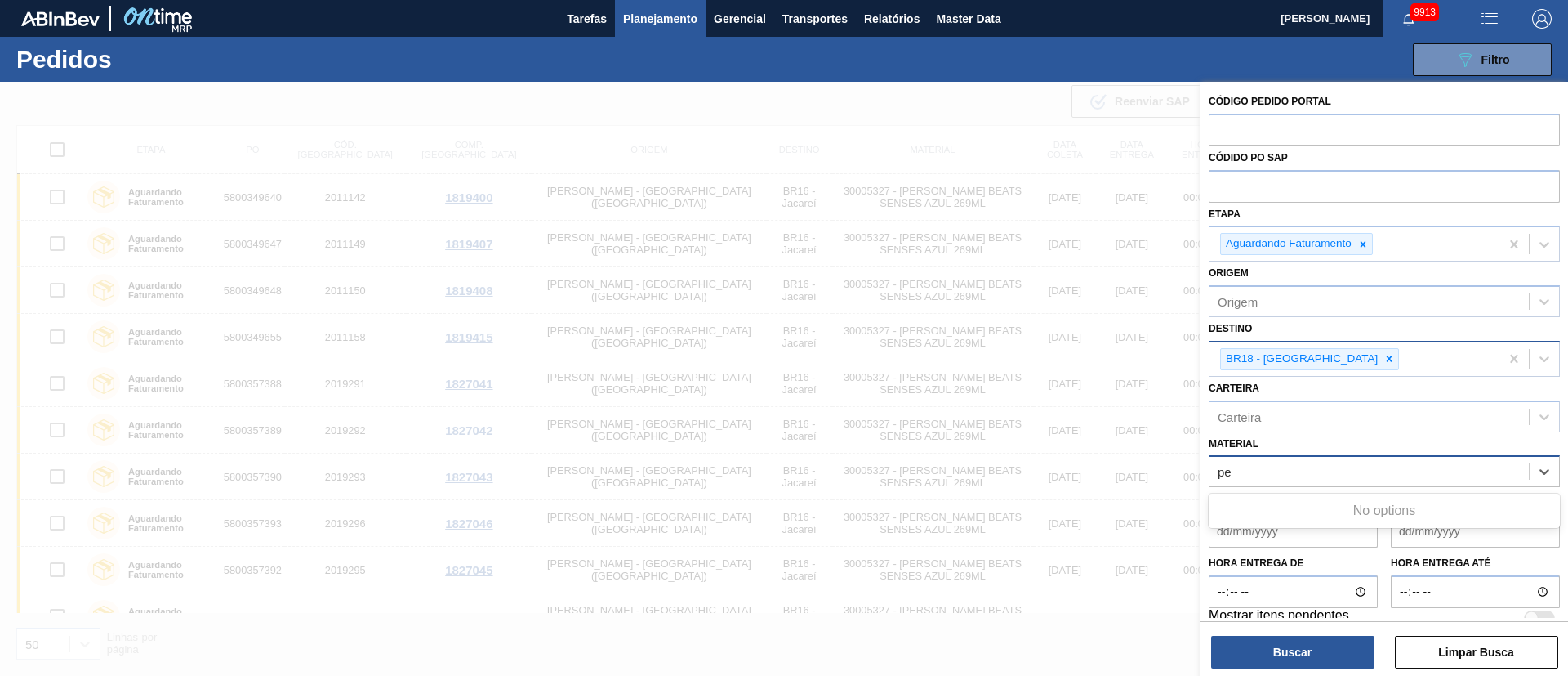
type input "p"
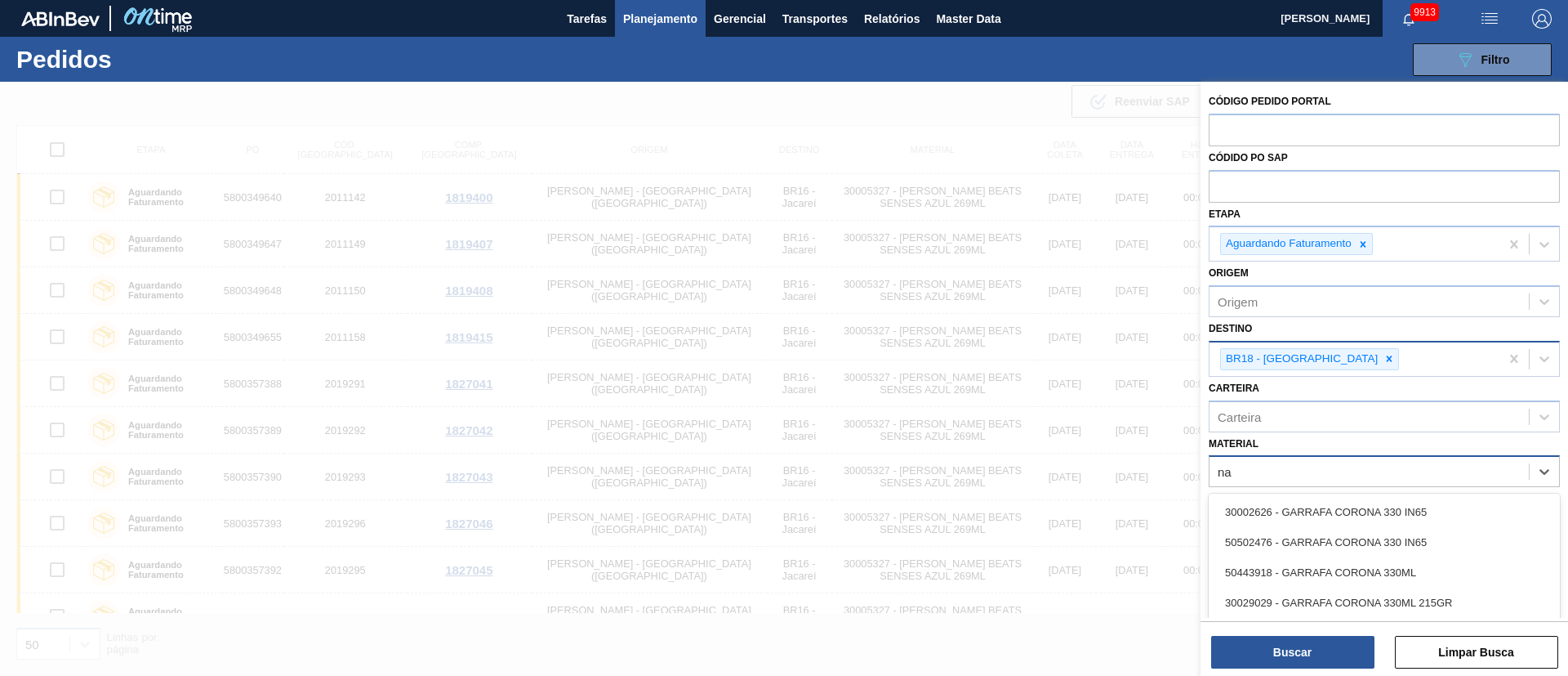
type input "n"
paste input "30007587"
type input "30007587"
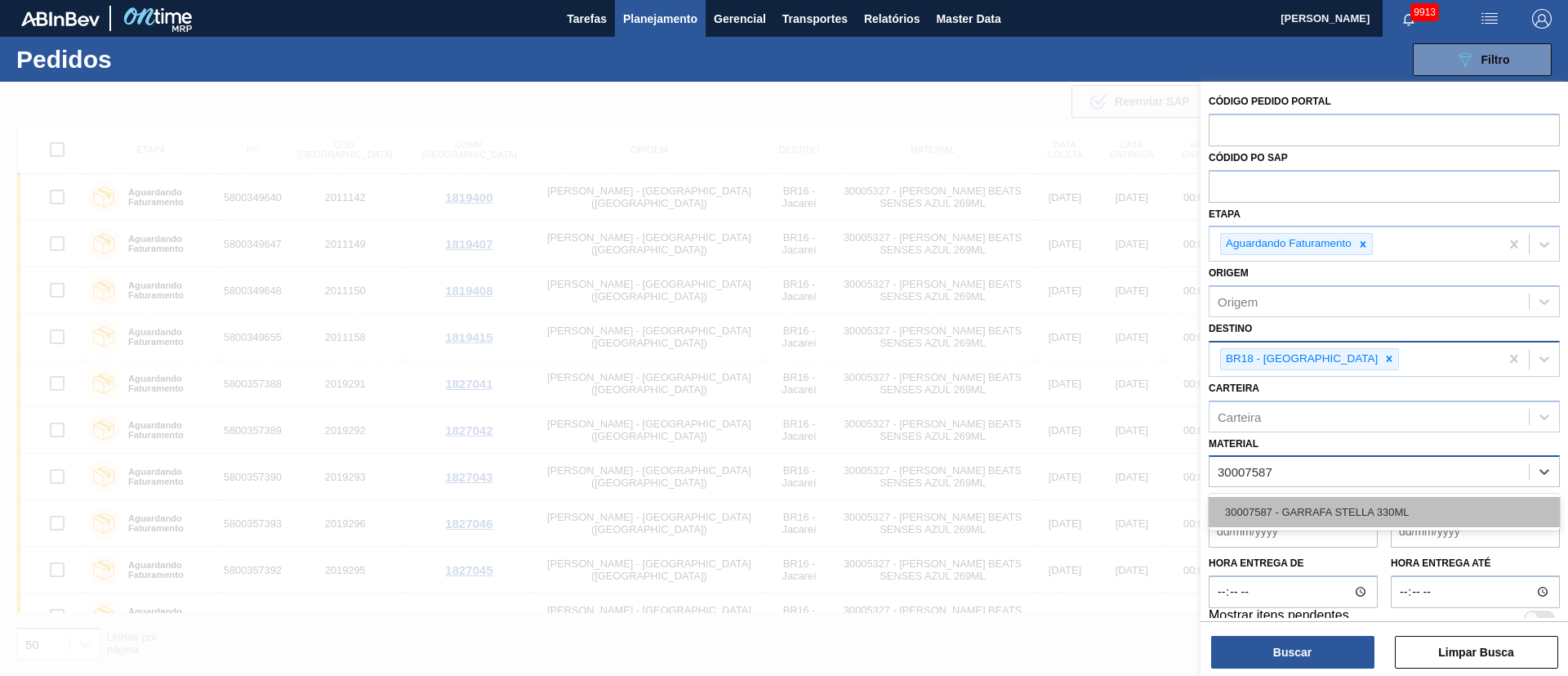
click at [1045, 450] on div "30007587 - GARRAFA STELLA 330ML" at bounding box center [1384, 512] width 351 height 31
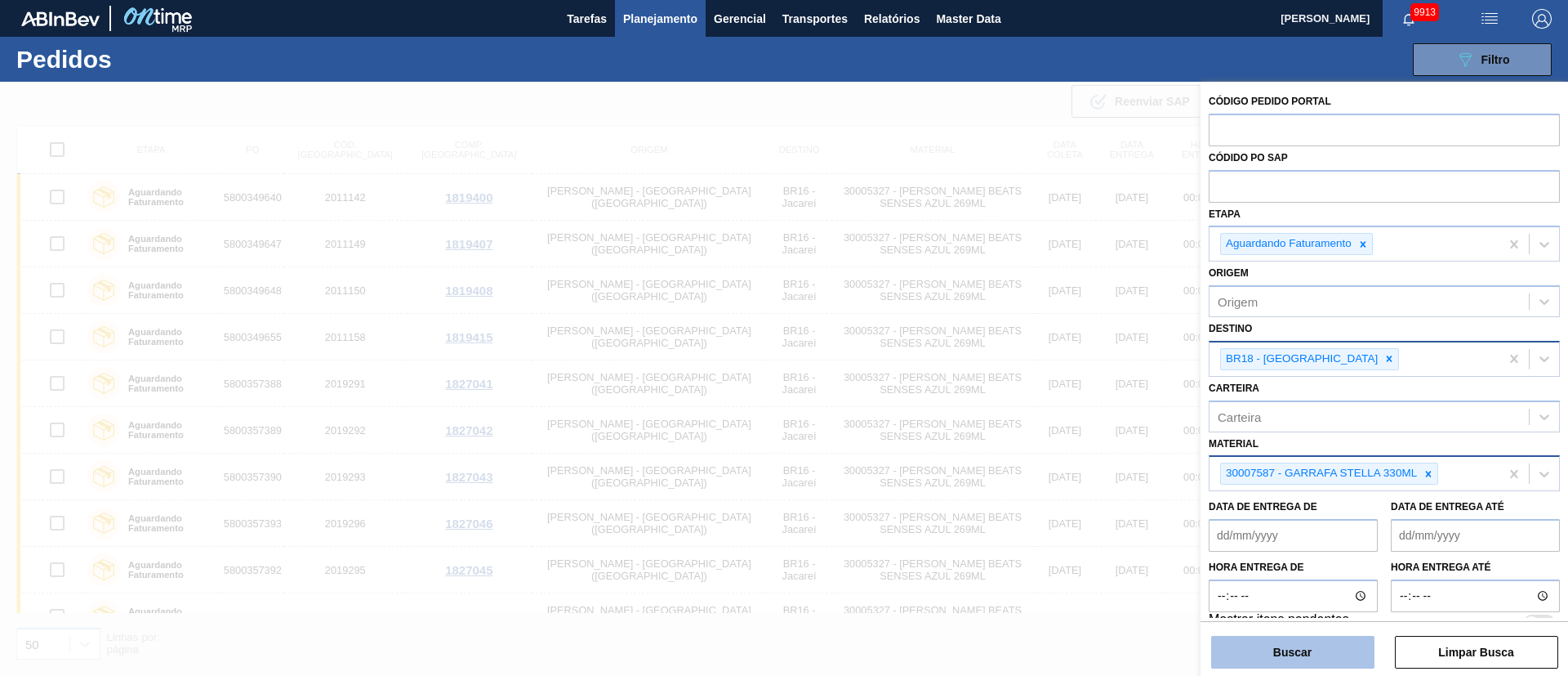
click at [1045, 450] on button "Buscar" at bounding box center [1293, 652] width 163 height 32
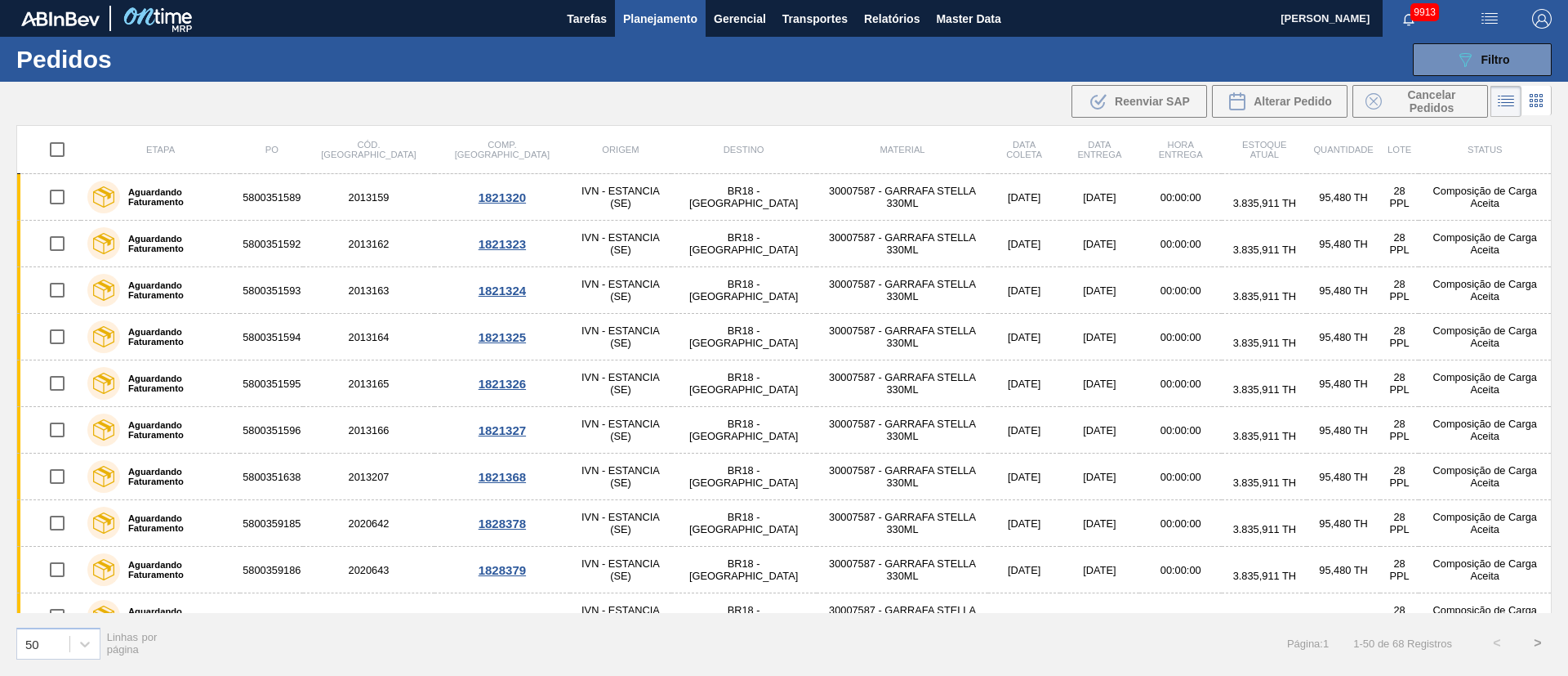
click at [1045, 80] on div "089F7B8B-B2A5-4AFE-B5C0-19BA573D28AC Filtro Código Pedido Portal Códido PO SAP …" at bounding box center [910, 59] width 1300 height 49
click at [1045, 64] on span "Filtro" at bounding box center [1496, 59] width 29 height 13
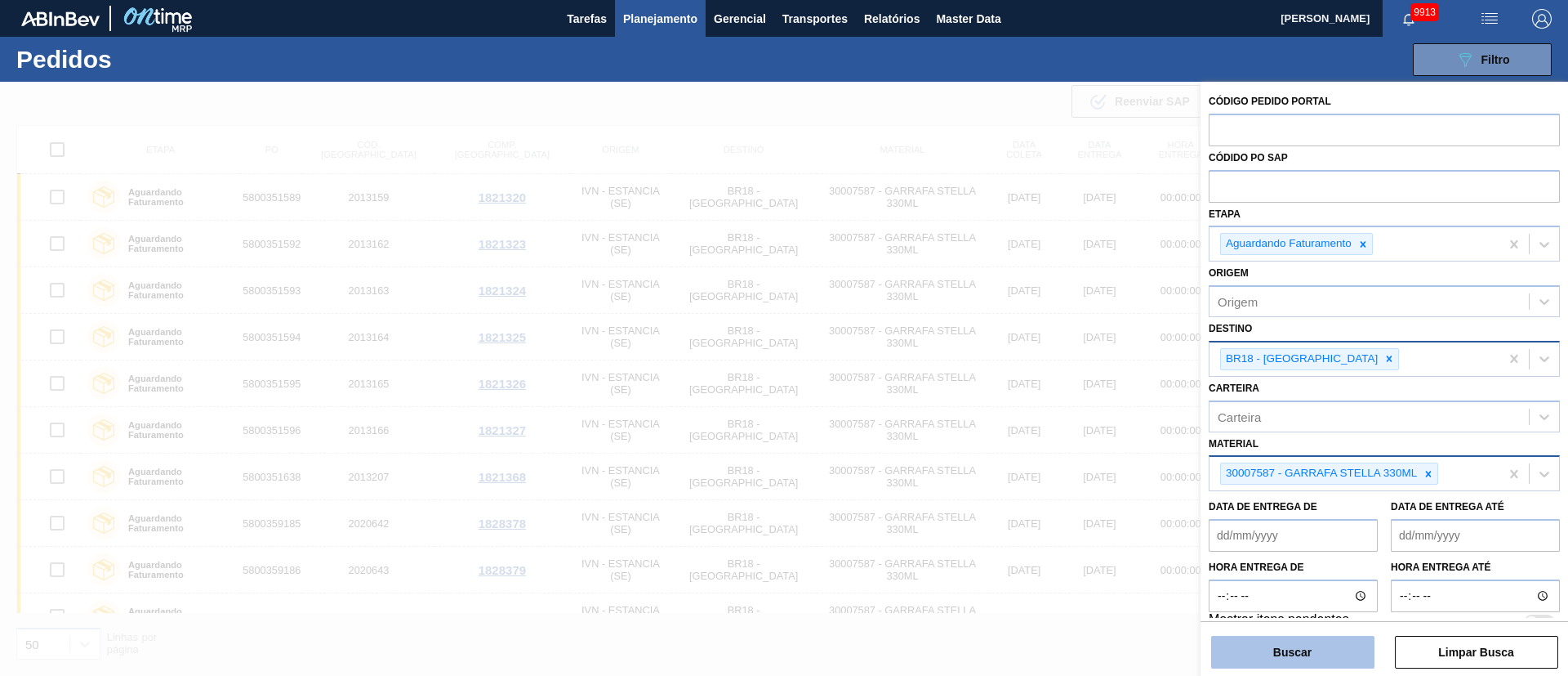
click at [1045, 450] on button "Buscar" at bounding box center [1293, 652] width 163 height 32
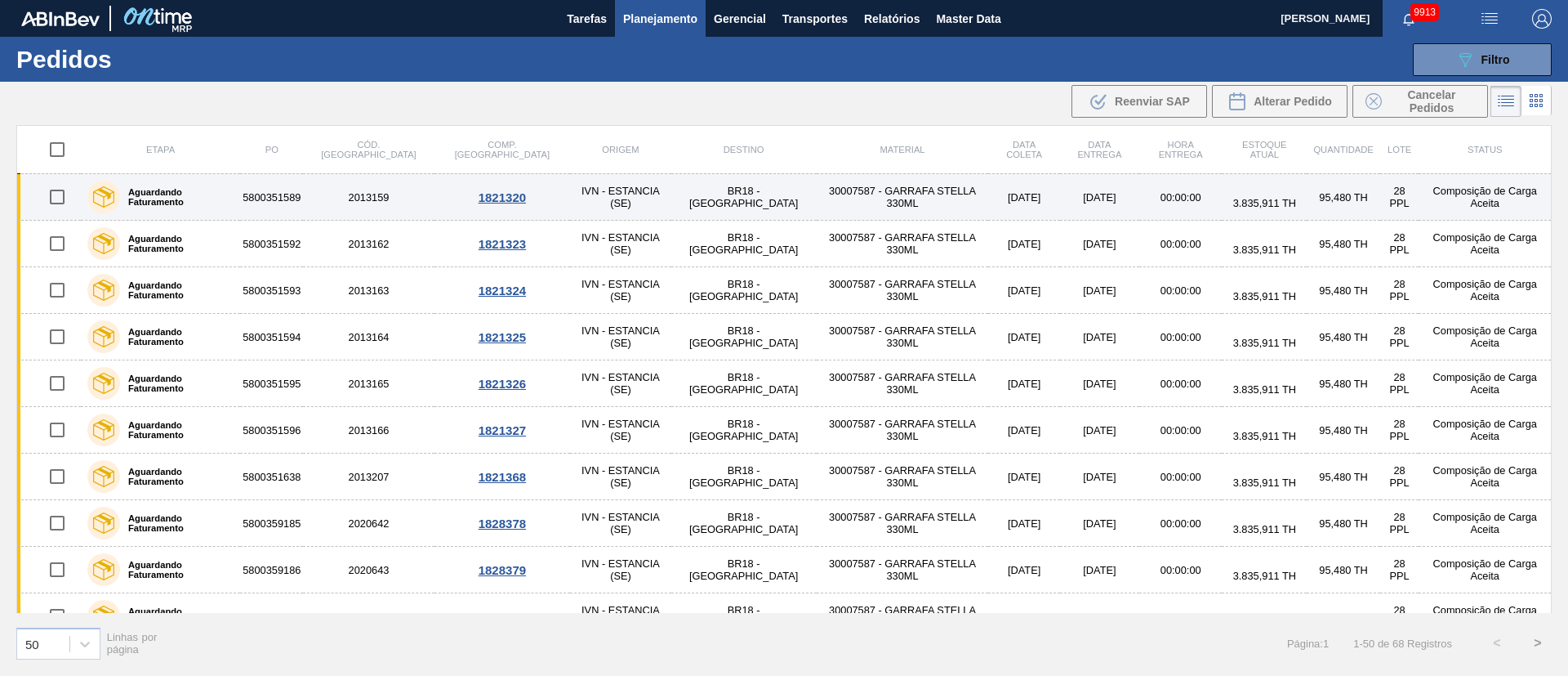
click at [59, 201] on input "checkbox" at bounding box center [57, 197] width 34 height 34
checkbox input "true"
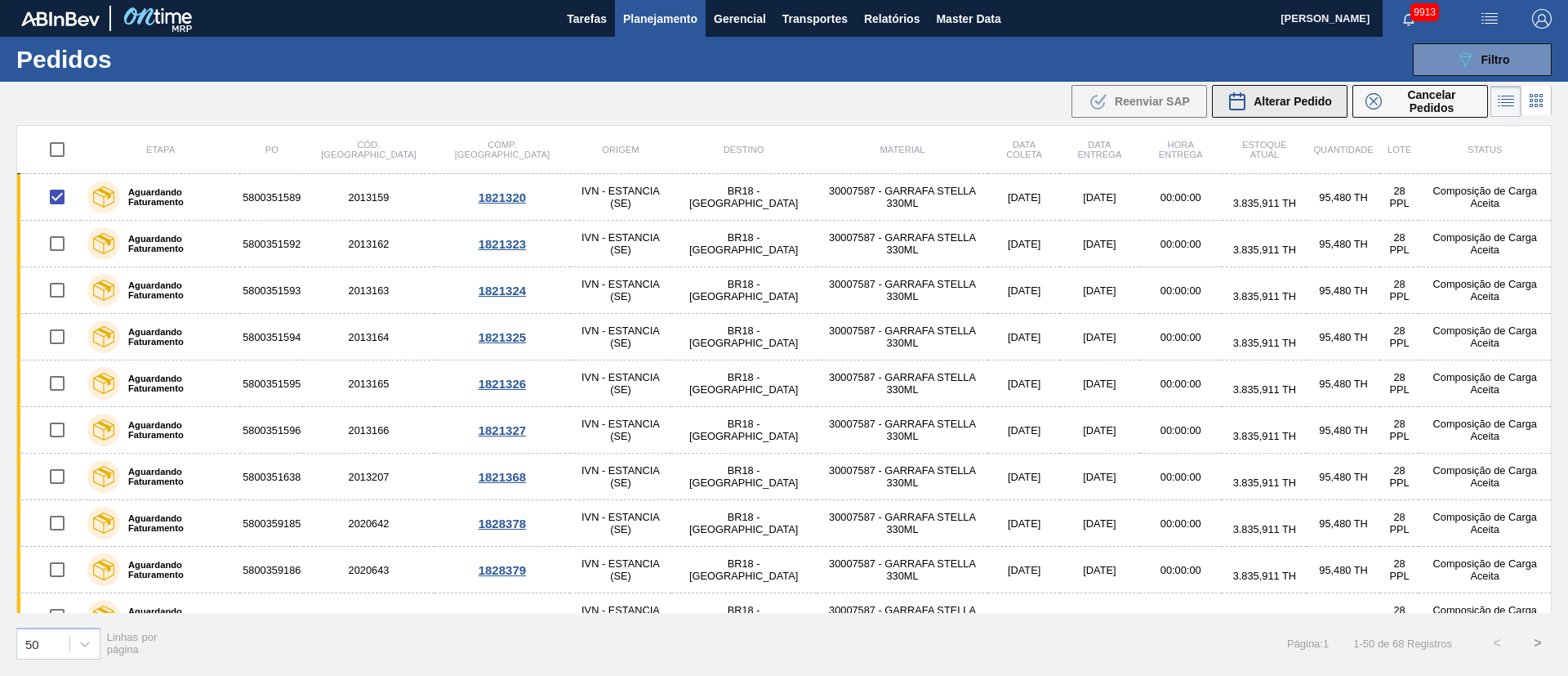
click at [1045, 103] on span "Alterar Pedido" at bounding box center [1292, 101] width 78 height 13
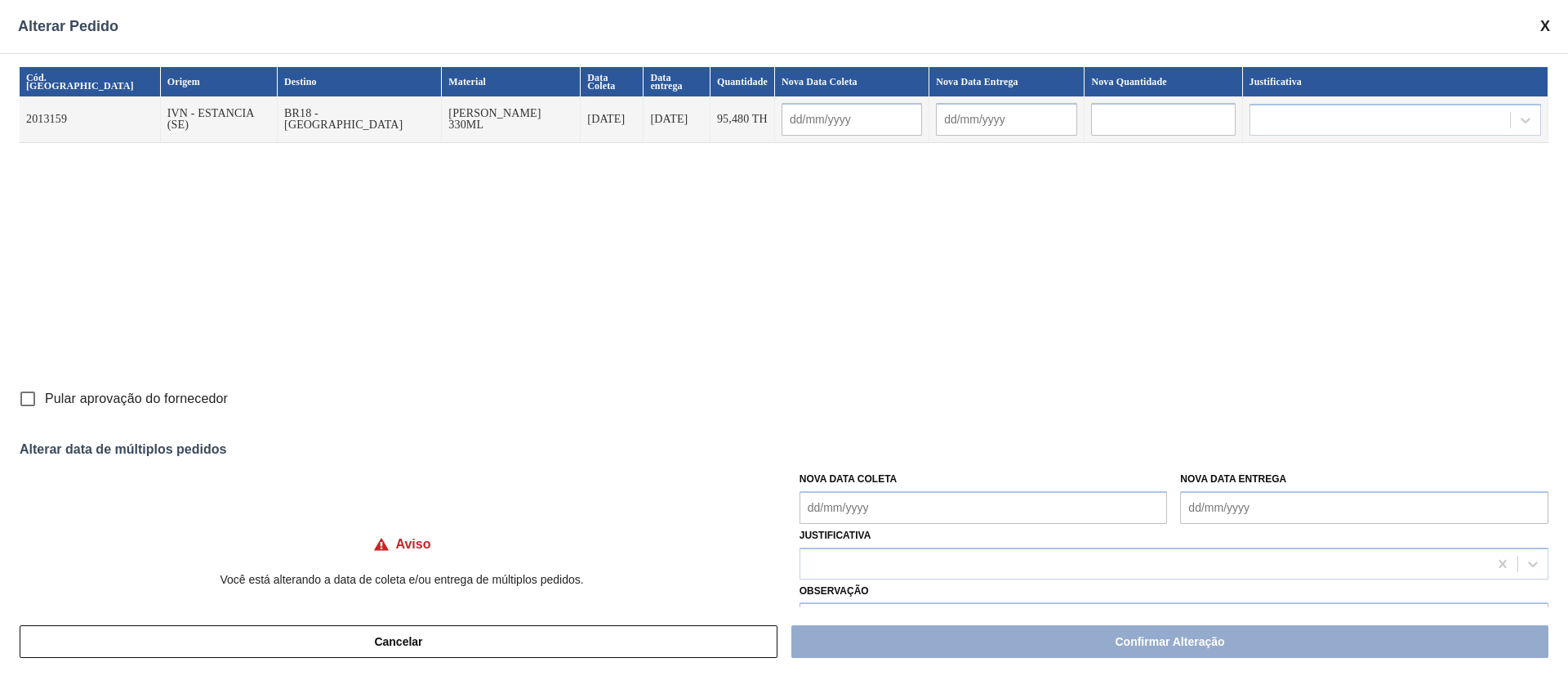
click at [35, 396] on input "Pular aprovação do fornecedor" at bounding box center [28, 399] width 34 height 34
checkbox input "true"
click at [851, 450] on Coleta "Nova Data Coleta" at bounding box center [984, 507] width 368 height 32
click at [818, 450] on div "31" at bounding box center [819, 461] width 22 height 22
type input "[DATE]"
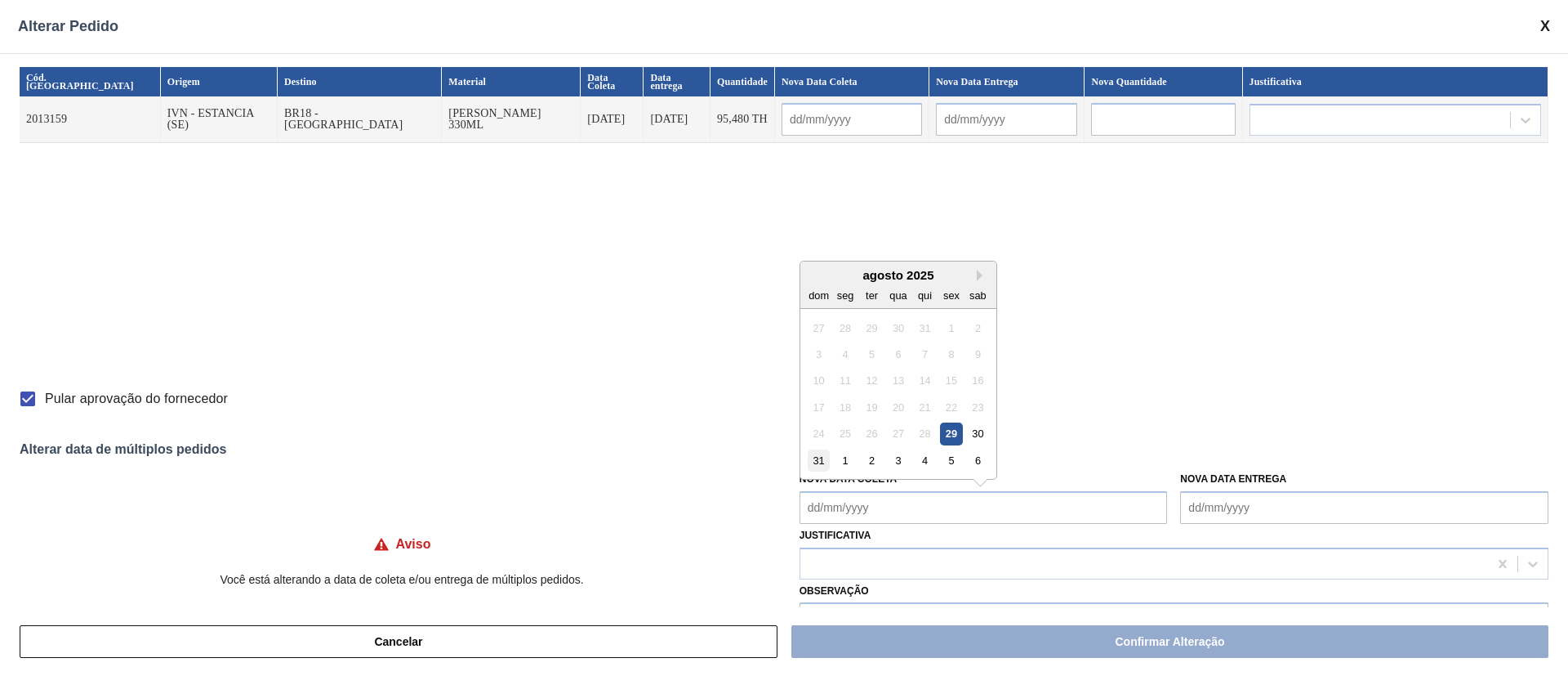
type input "[DATE]"
type Coleta "[DATE]"
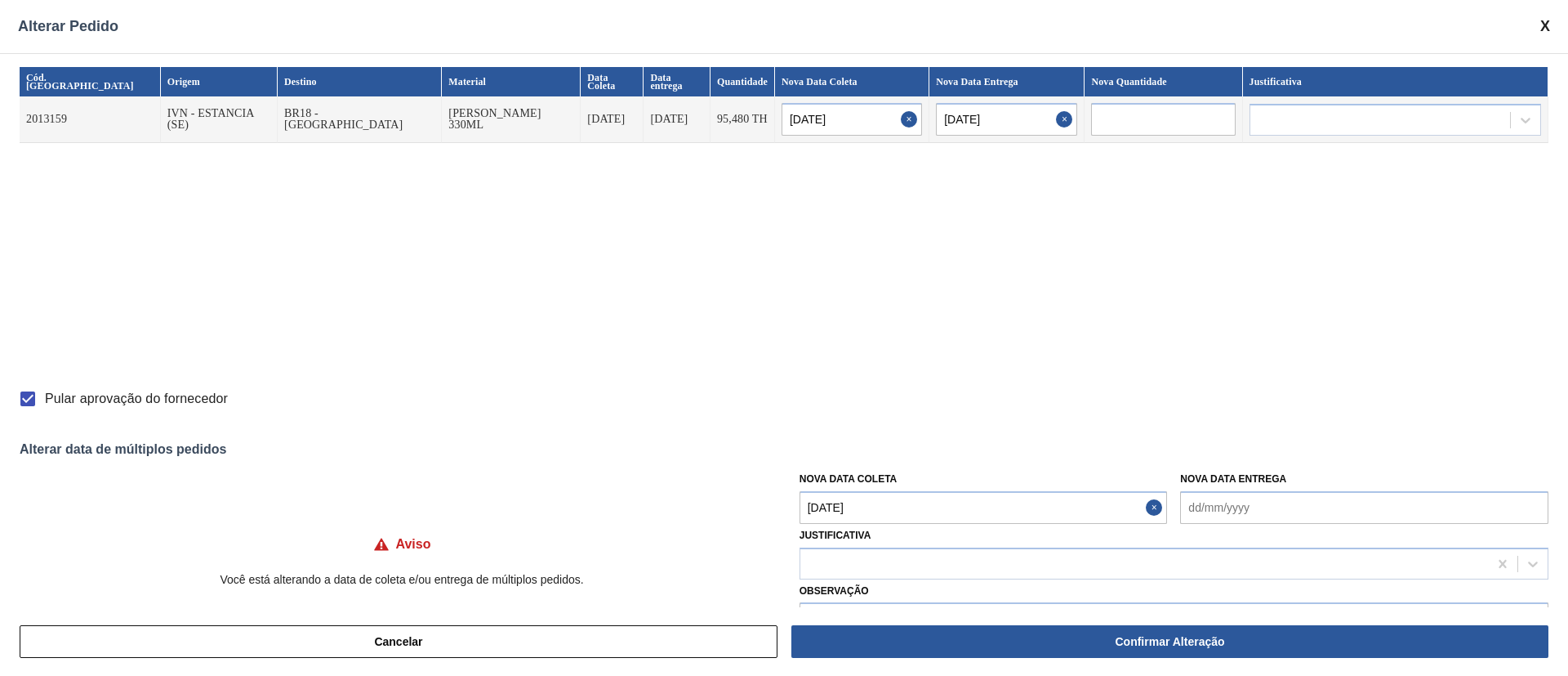
click at [842, 450] on Coleta "[DATE]" at bounding box center [984, 507] width 368 height 32
click at [977, 432] on div "30" at bounding box center [978, 434] width 22 height 22
type input "[DATE]"
type Coleta "[DATE]"
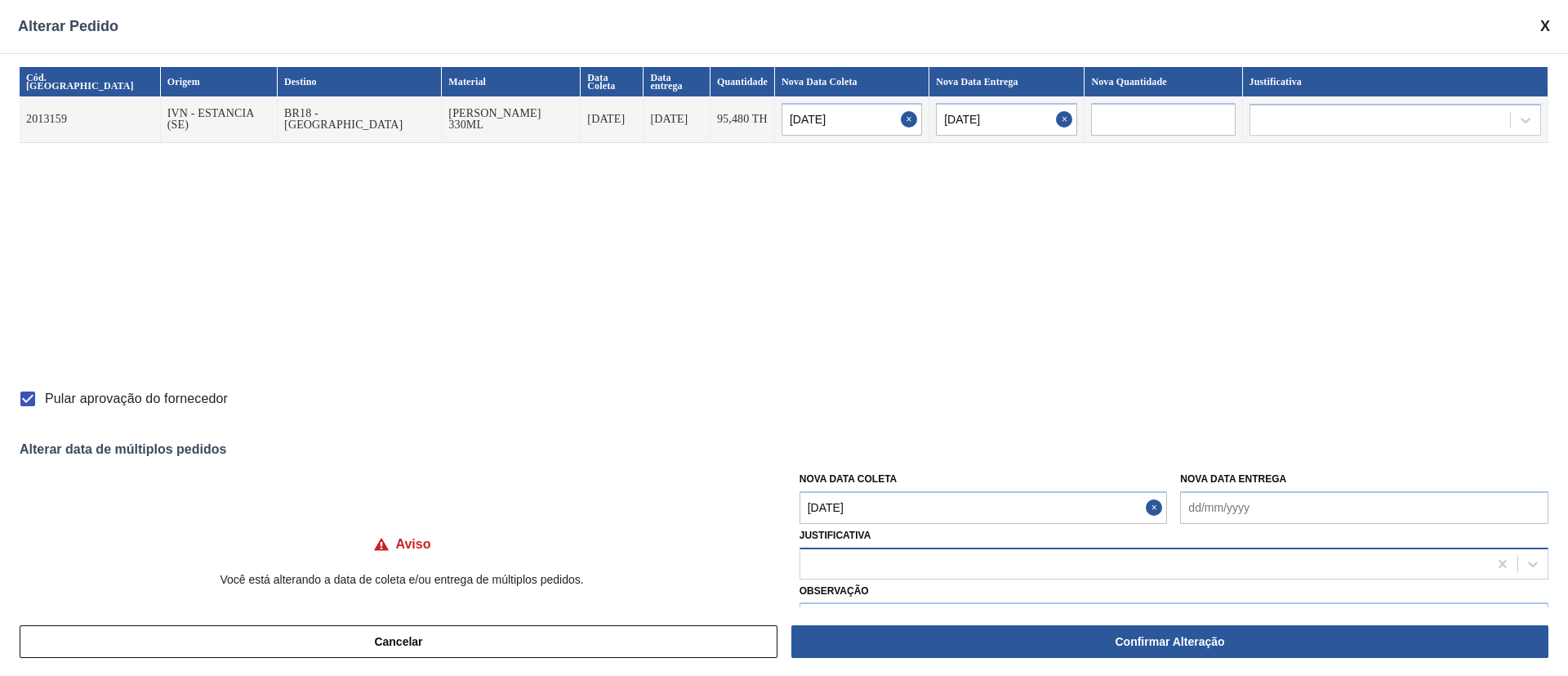
click at [908, 450] on div at bounding box center [1144, 563] width 688 height 23
type input "ou"
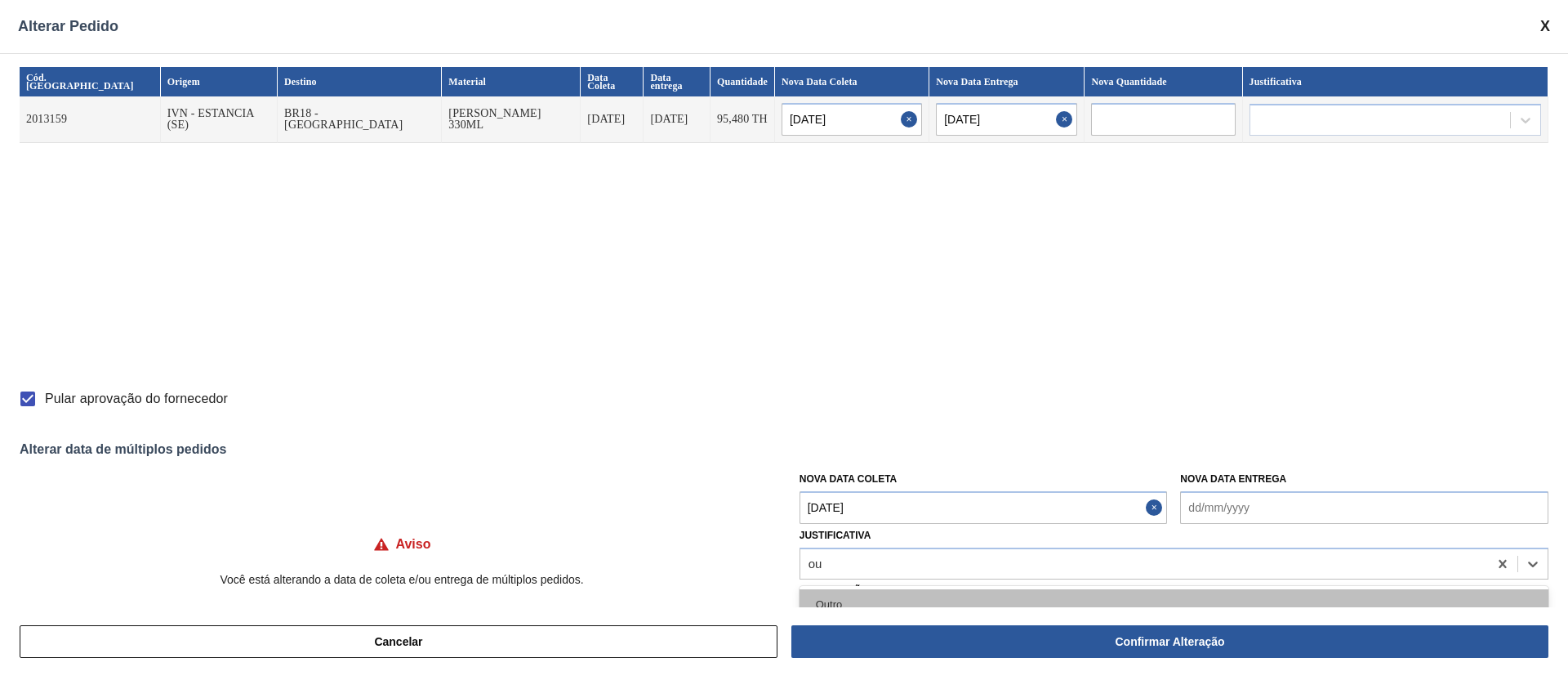
click at [836, 450] on div "Outro" at bounding box center [1174, 604] width 749 height 31
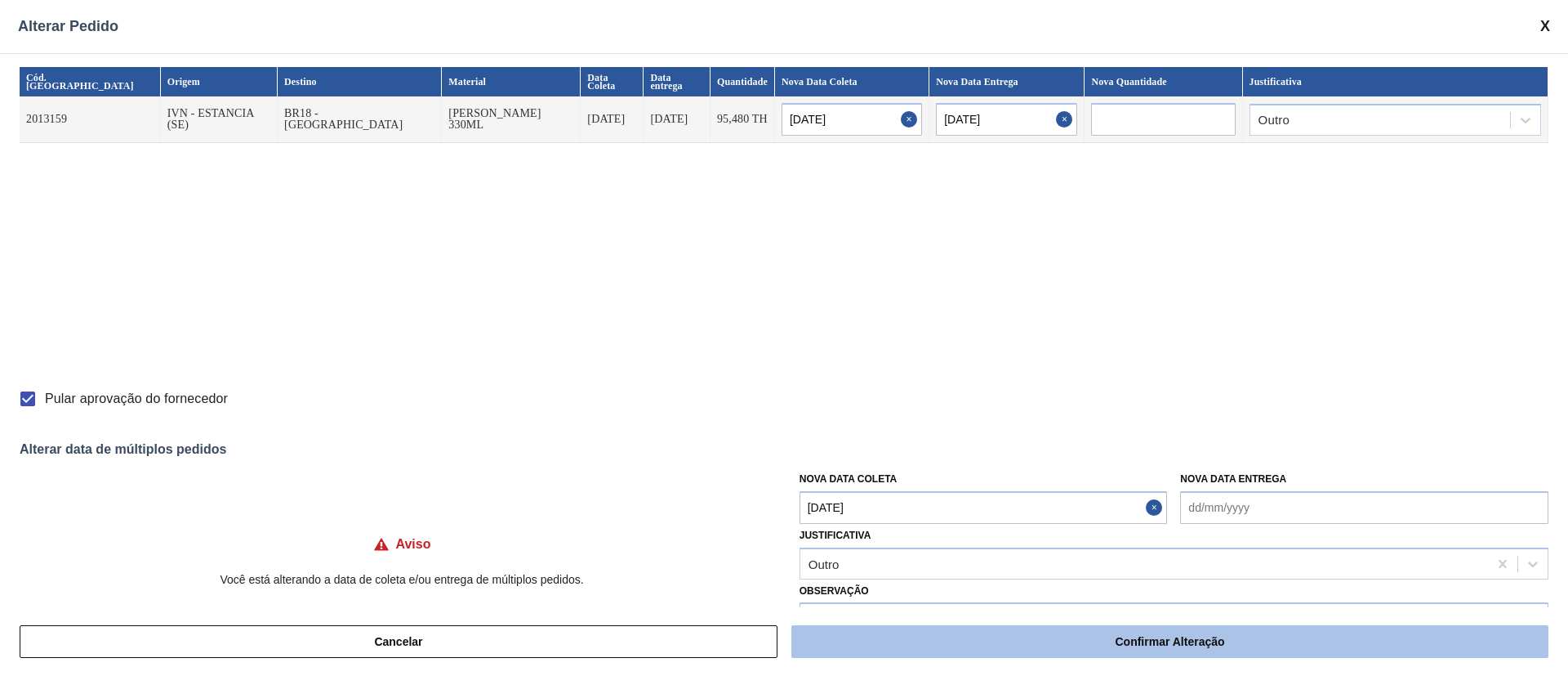
click at [859, 450] on button "Confirmar Alteração" at bounding box center [1170, 641] width 758 height 32
checkbox input "false"
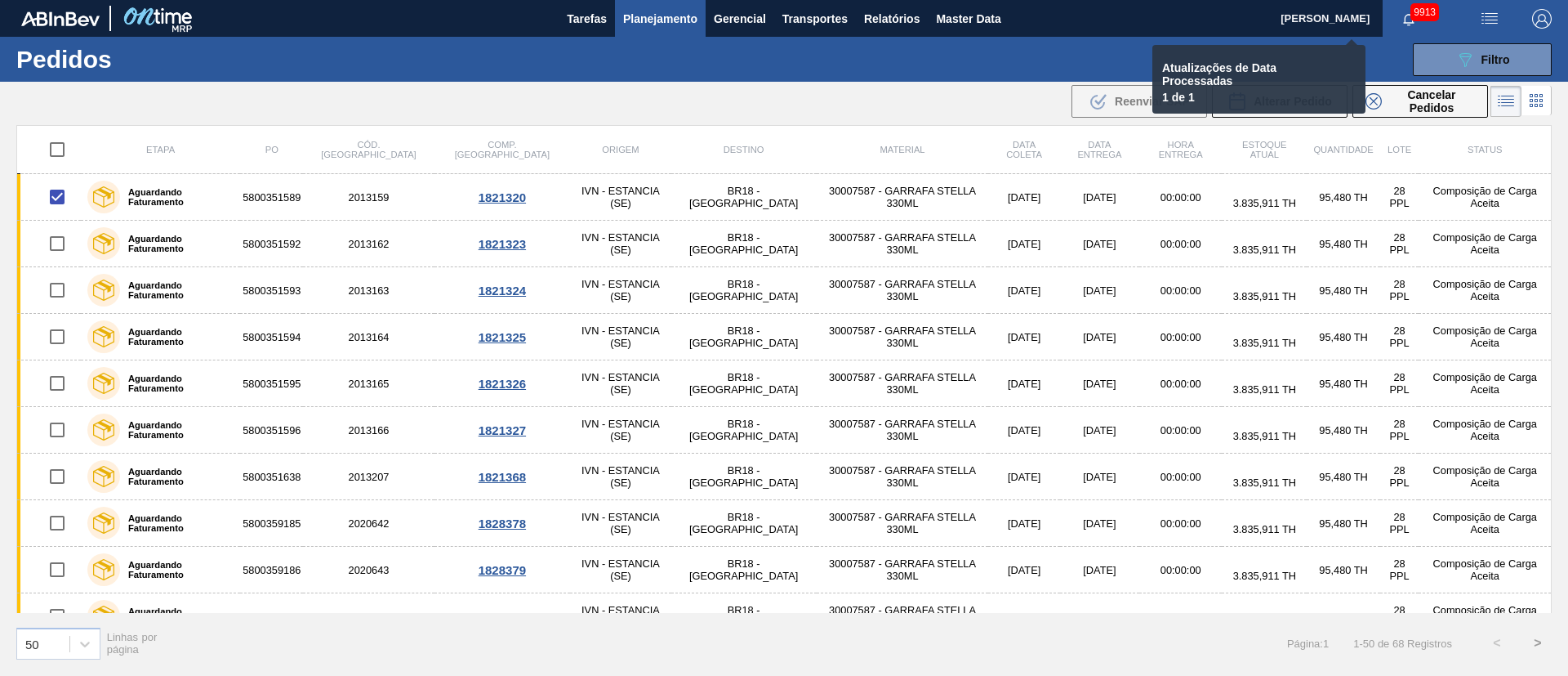
checkbox input "false"
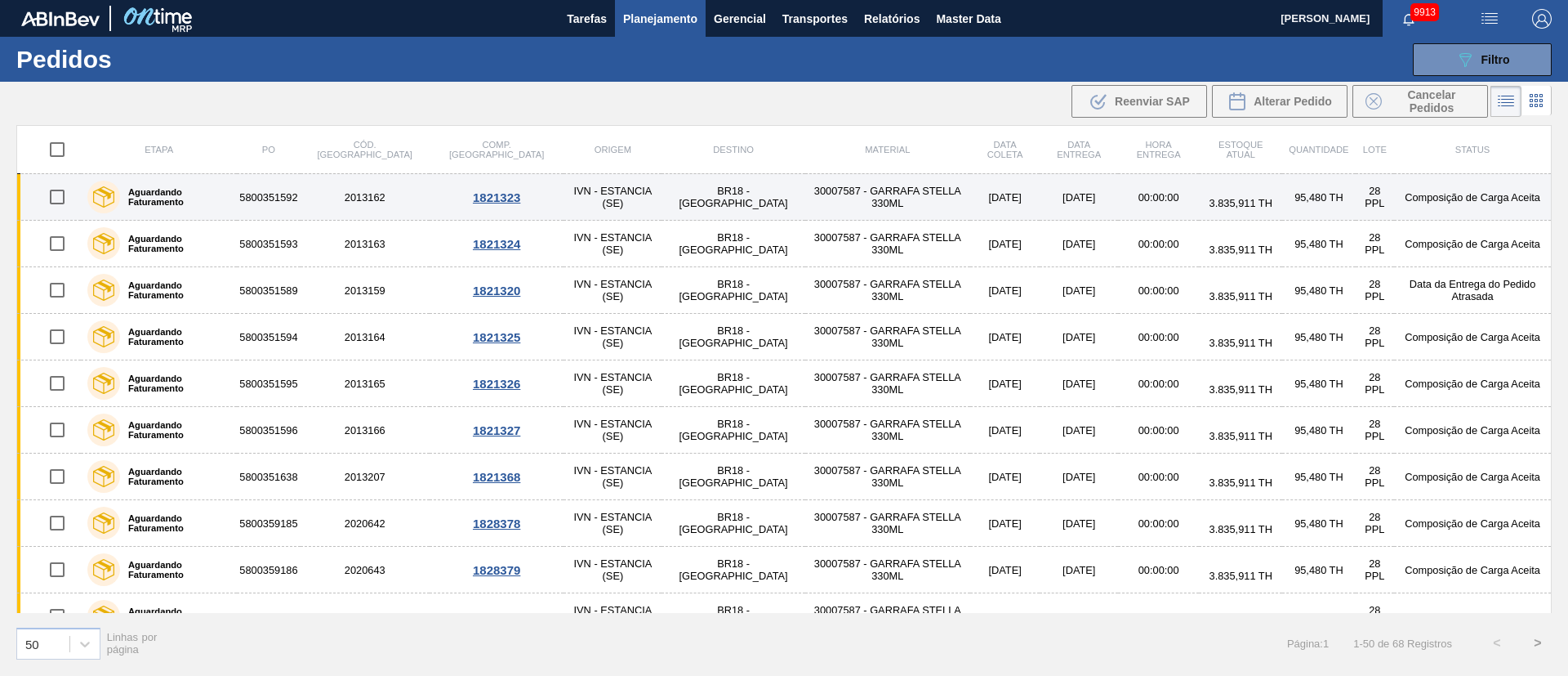
click at [57, 198] on input "checkbox" at bounding box center [57, 197] width 34 height 34
checkbox input "true"
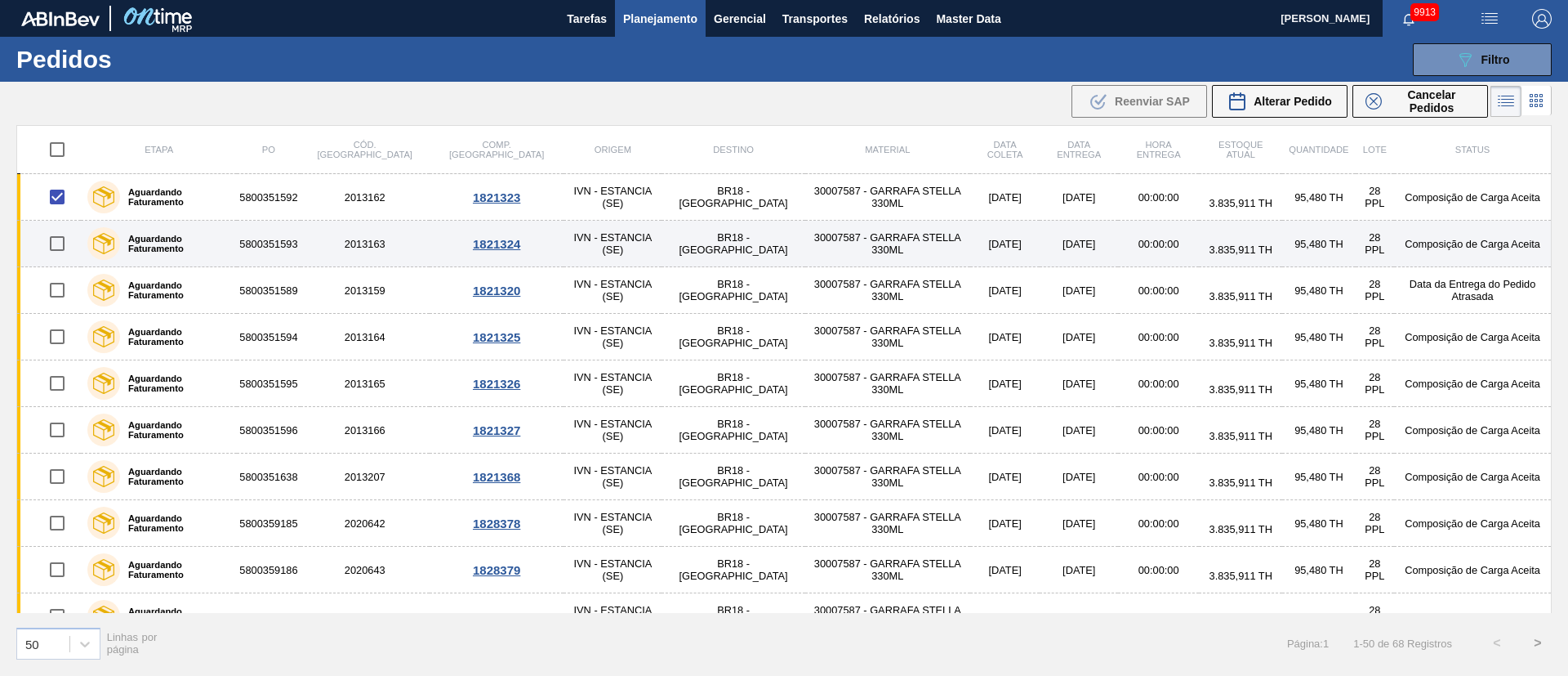
click at [57, 241] on input "checkbox" at bounding box center [57, 243] width 34 height 34
click at [63, 241] on input "checkbox" at bounding box center [57, 243] width 34 height 34
checkbox input "false"
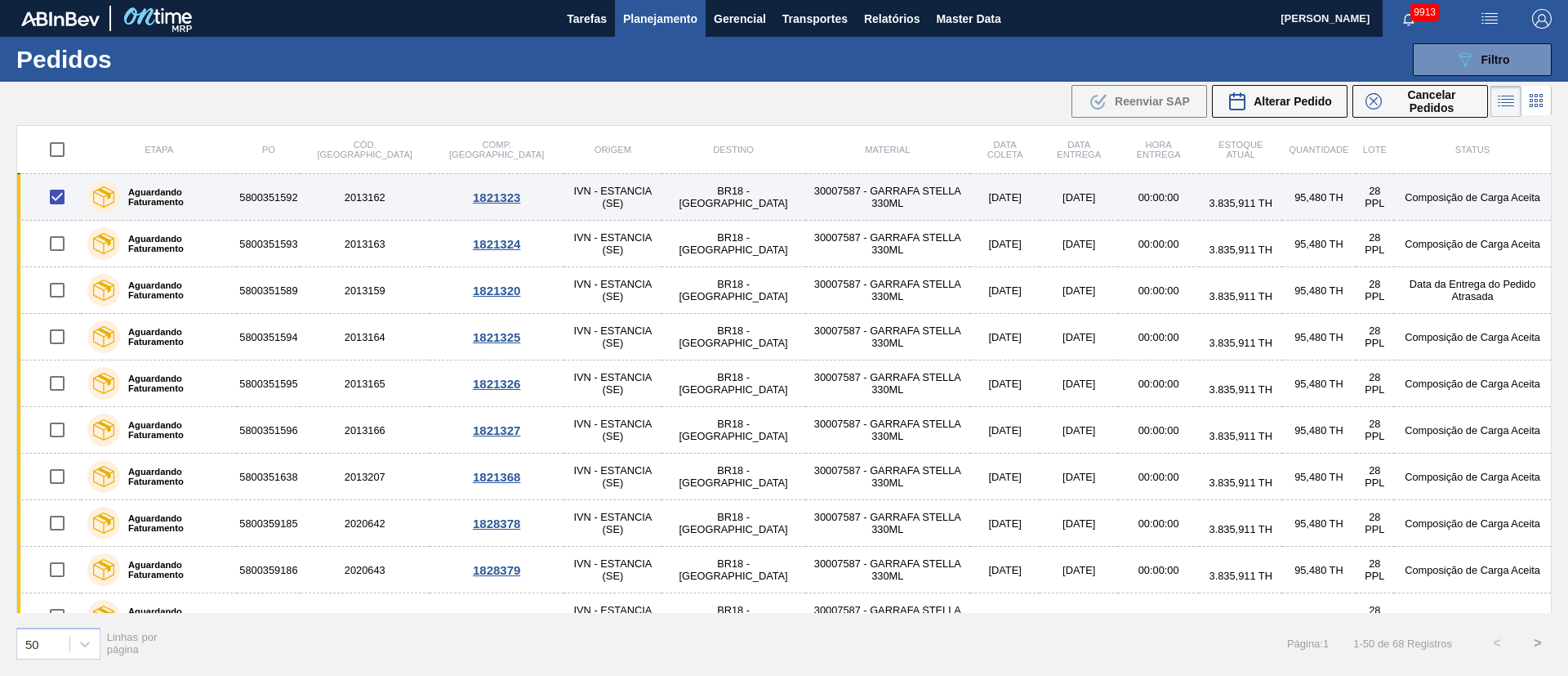
click at [57, 202] on input "checkbox" at bounding box center [57, 197] width 34 height 34
checkbox input "false"
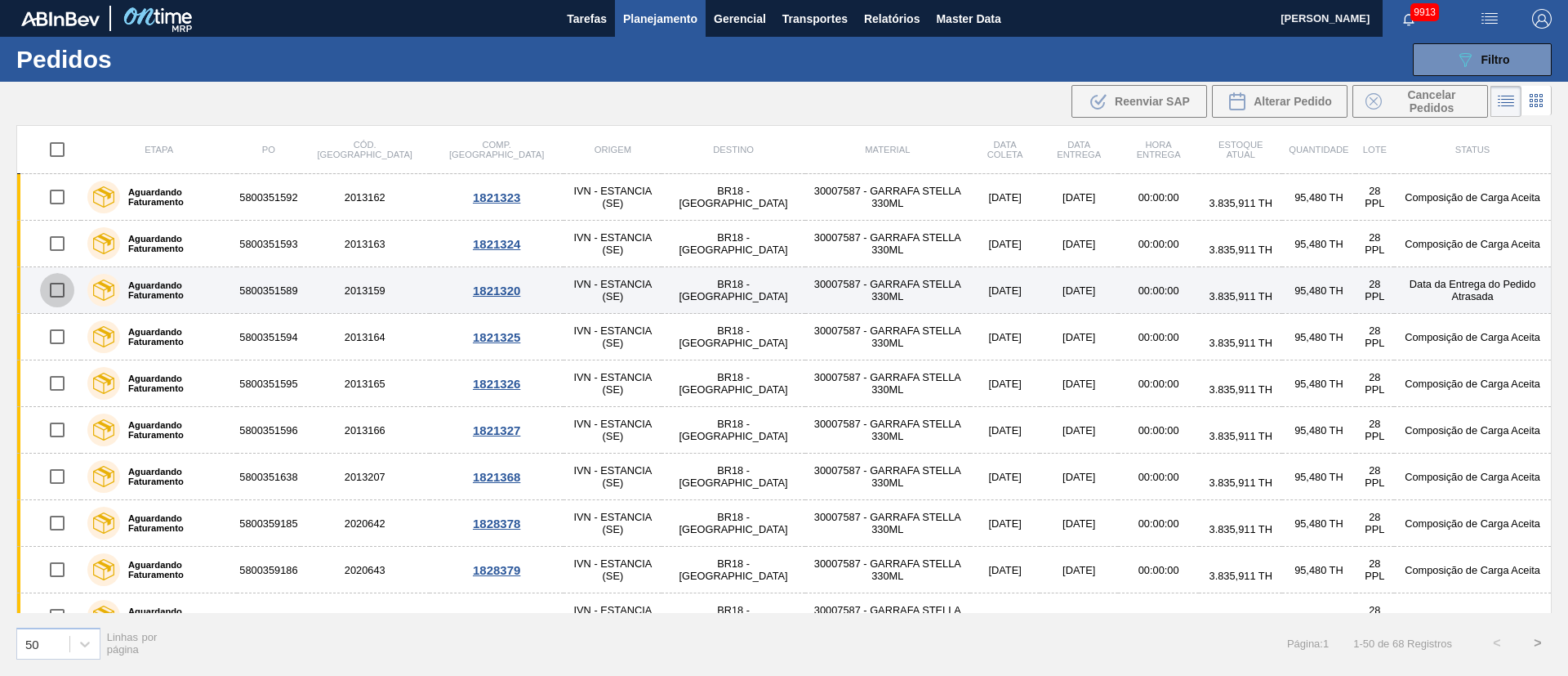
click at [61, 285] on input "checkbox" at bounding box center [57, 290] width 34 height 34
checkbox input "true"
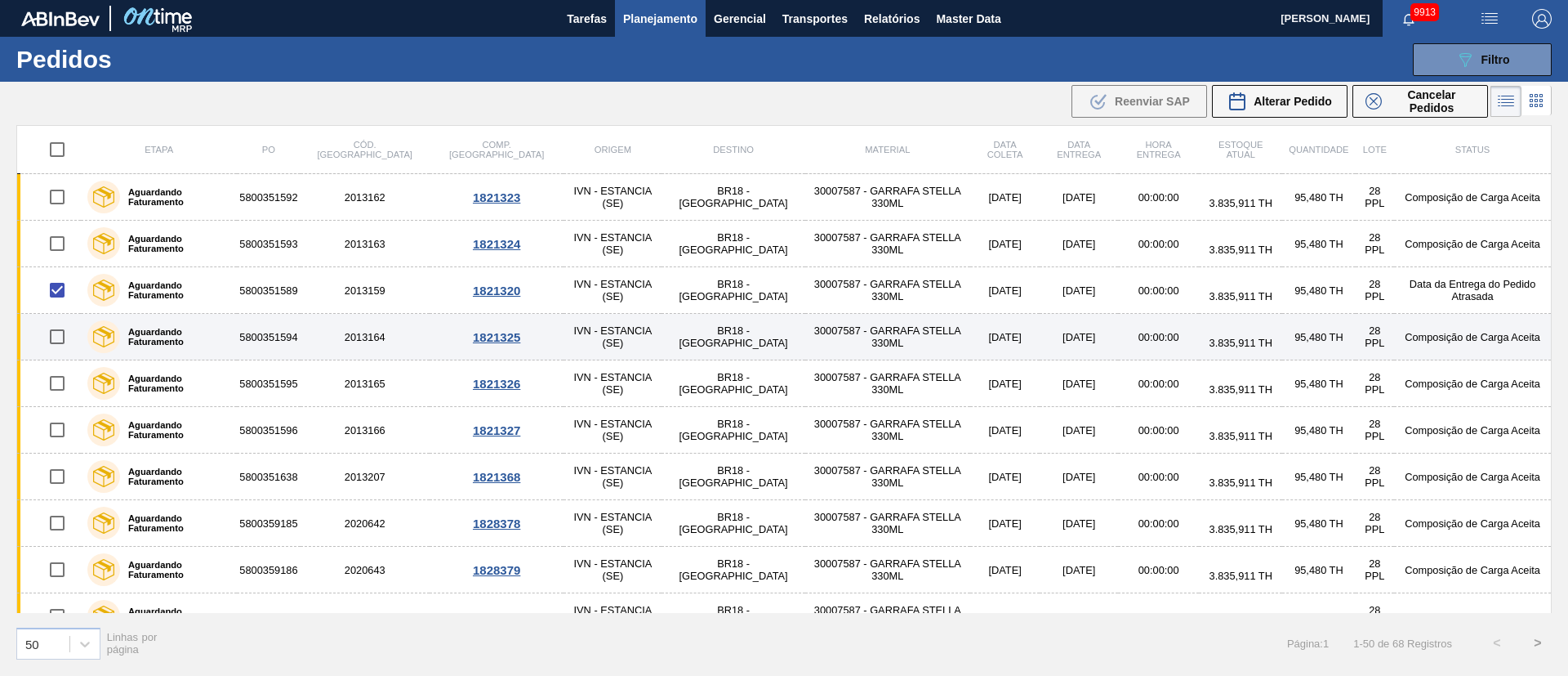
click at [56, 337] on input "checkbox" at bounding box center [57, 337] width 34 height 34
checkbox input "true"
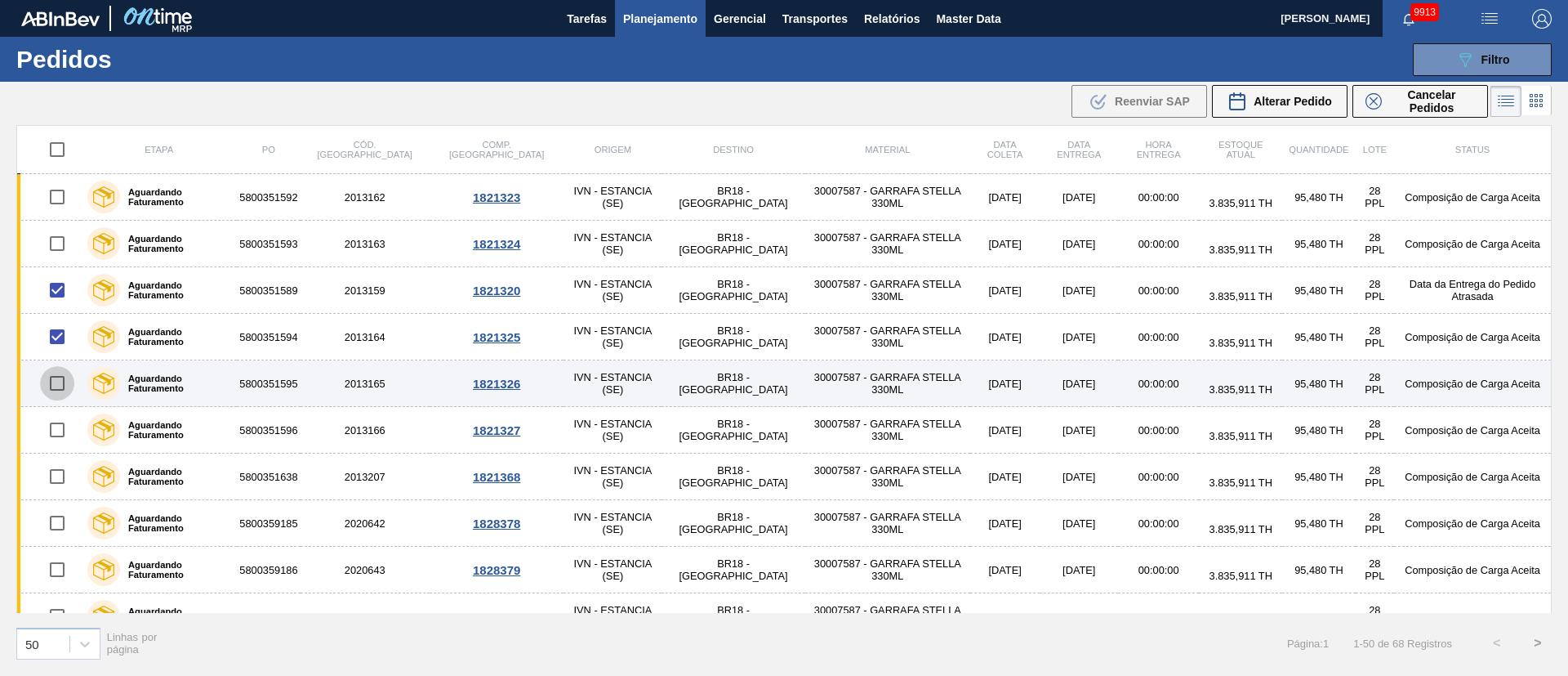
click at [53, 384] on input "checkbox" at bounding box center [57, 383] width 34 height 34
checkbox input "true"
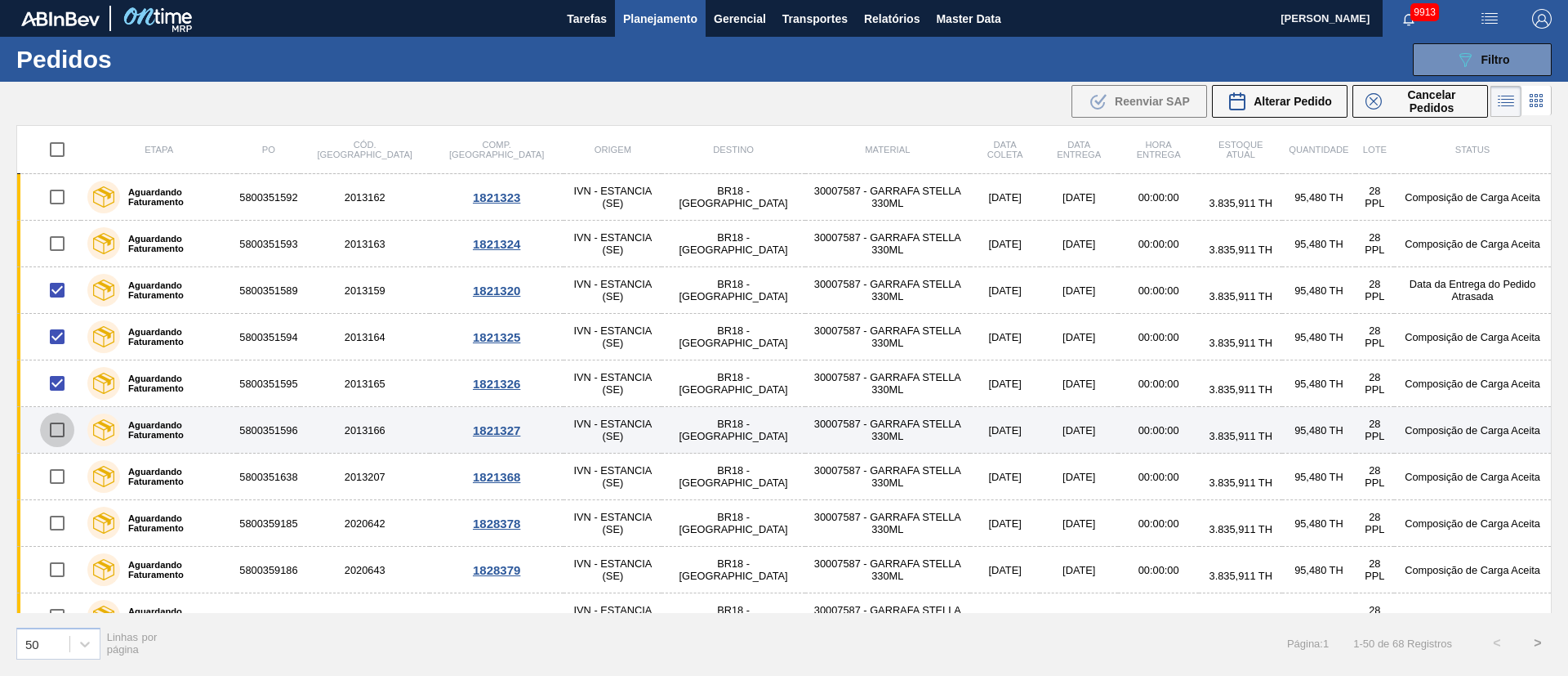
click at [61, 432] on input "checkbox" at bounding box center [57, 430] width 34 height 34
checkbox input "true"
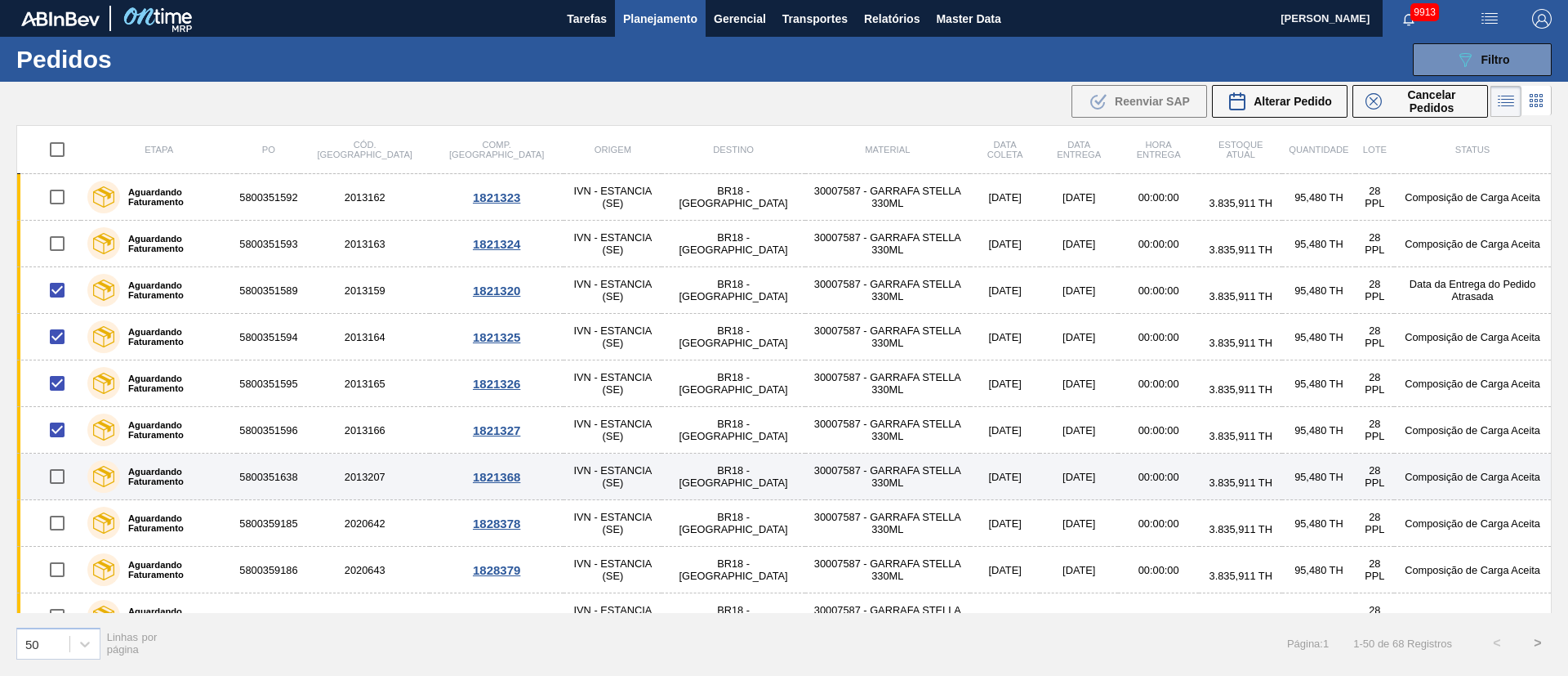
click at [64, 450] on input "checkbox" at bounding box center [57, 477] width 34 height 34
checkbox input "true"
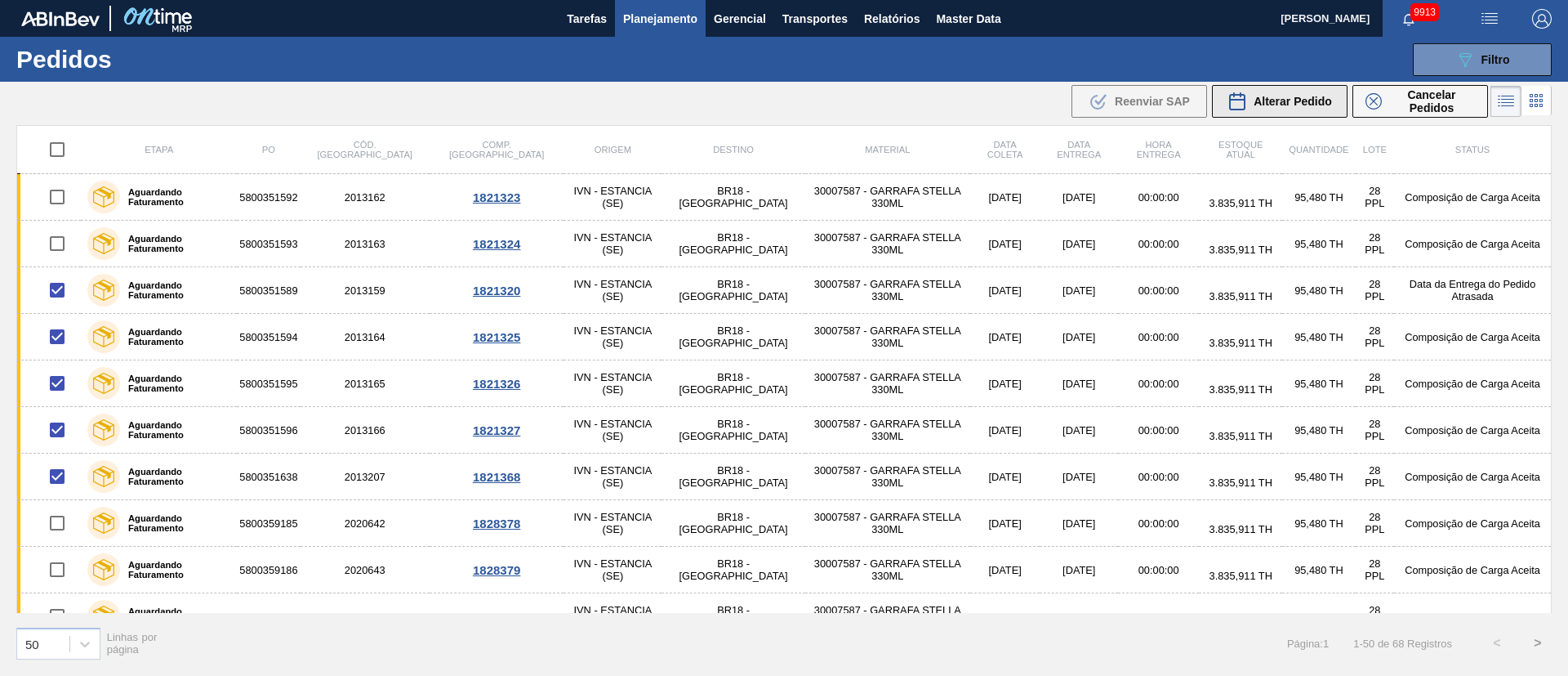
click at [1045, 92] on div "Alterar Pedido" at bounding box center [1280, 101] width 104 height 20
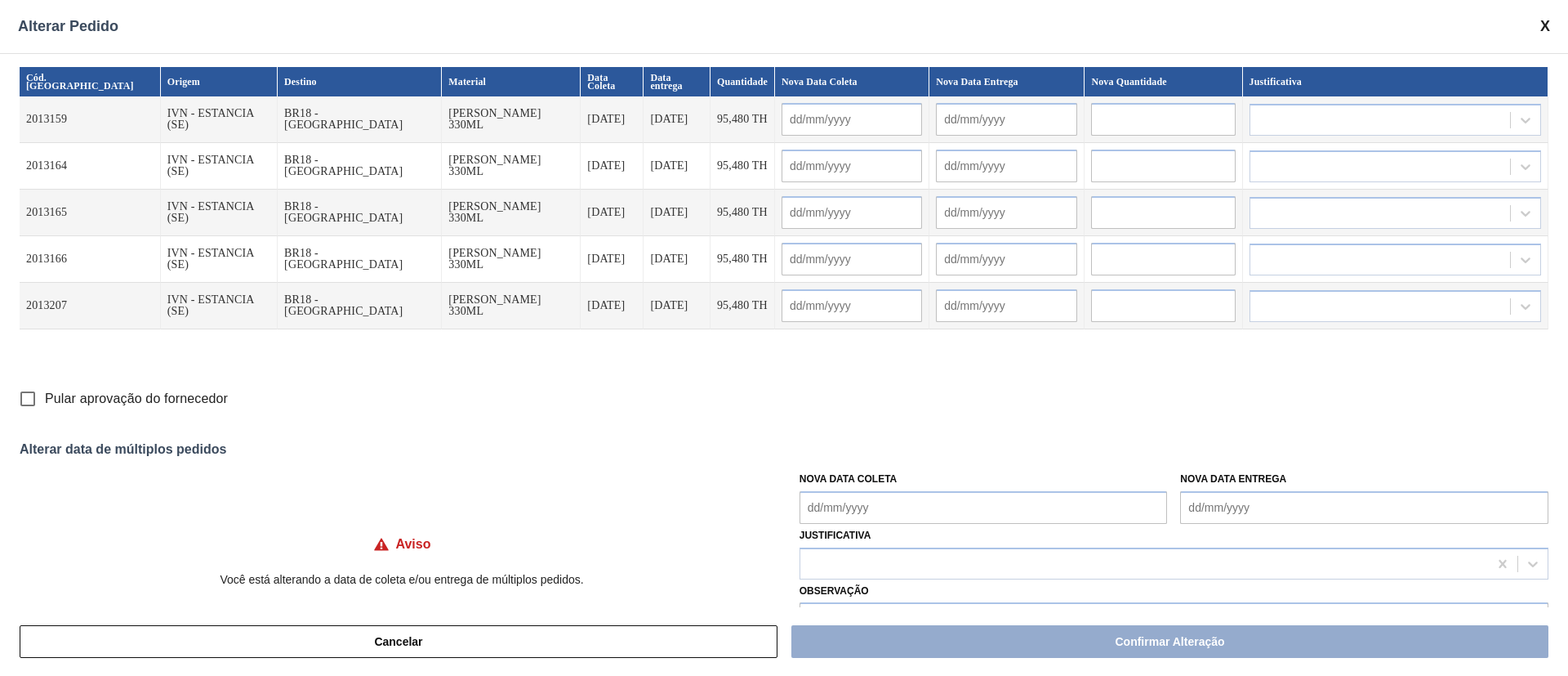
click at [868, 450] on Coleta "Nova Data Coleta" at bounding box center [984, 507] width 368 height 32
click at [895, 450] on div "3" at bounding box center [898, 461] width 22 height 22
type Coleta "[DATE]"
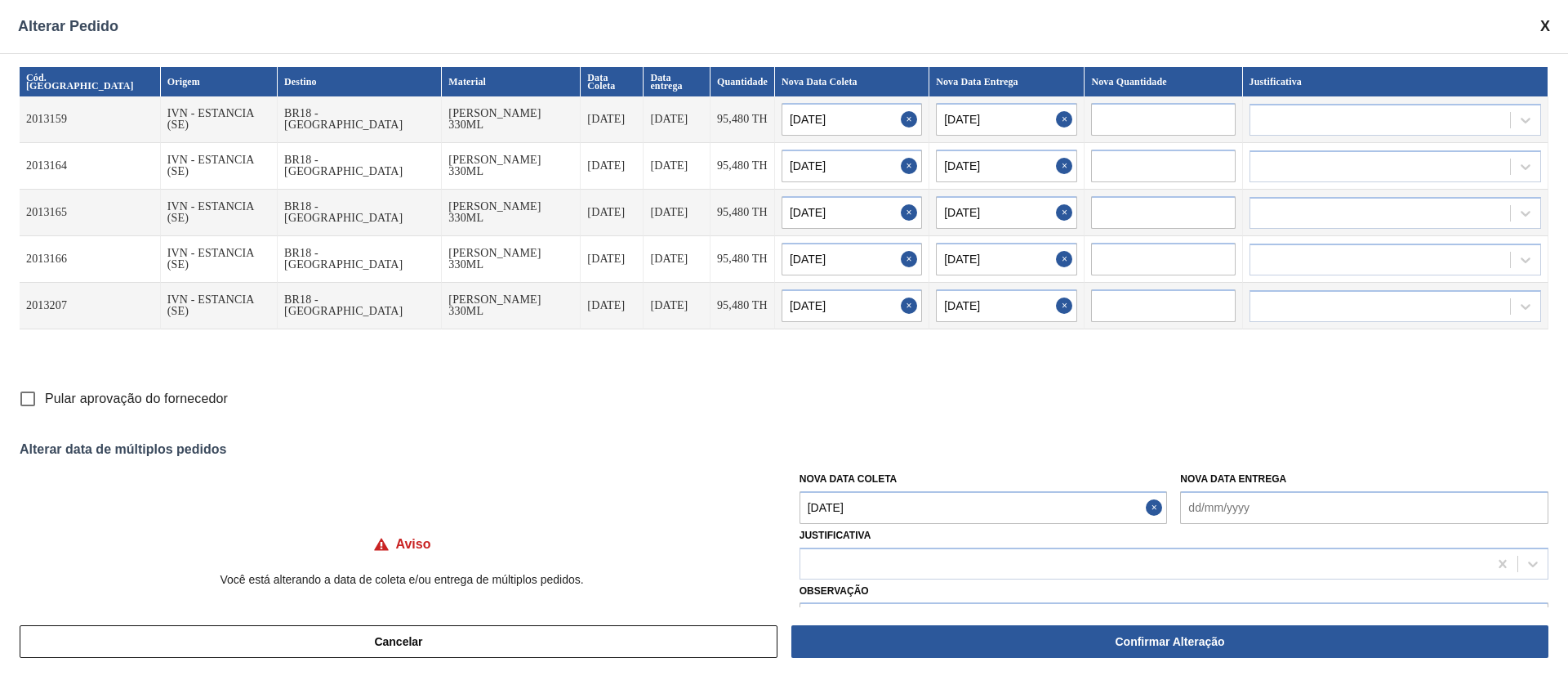
type input "[DATE]"
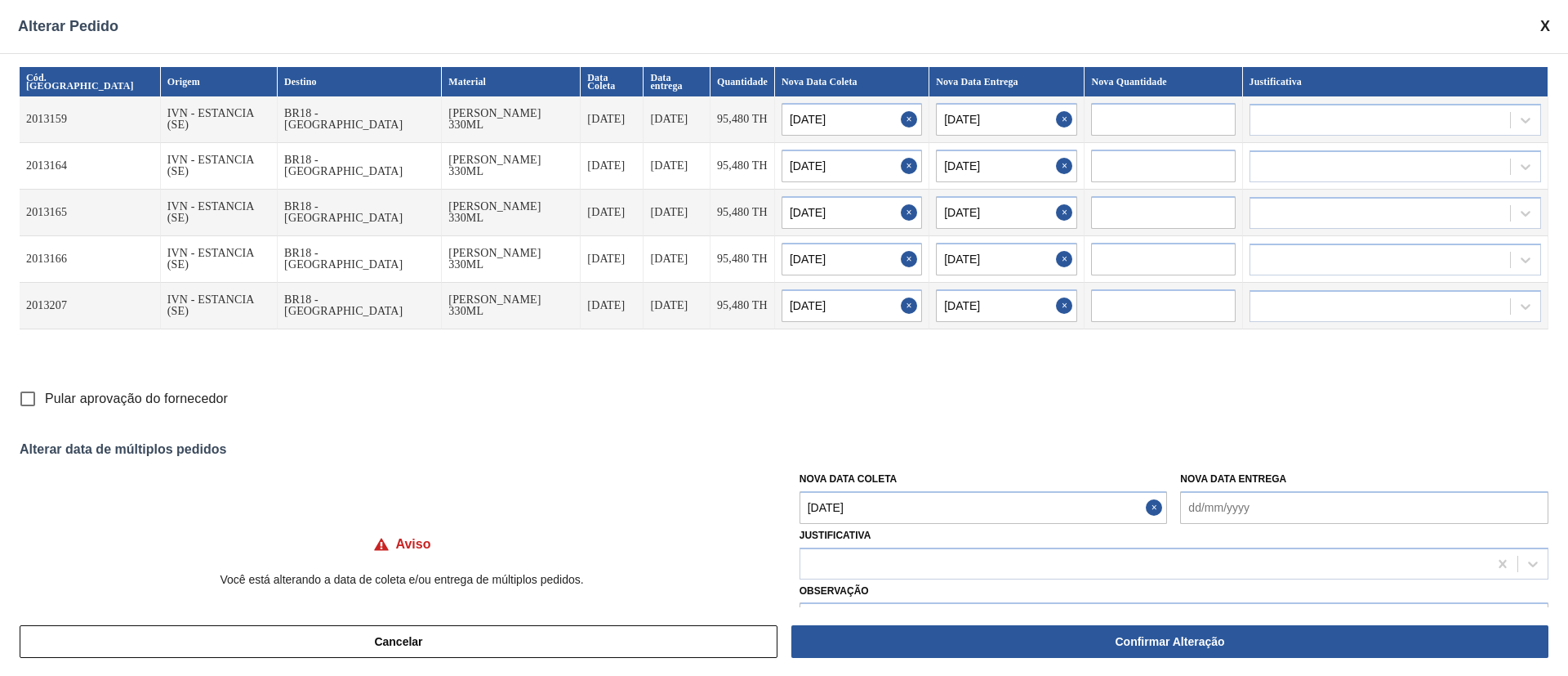
type input "[DATE]"
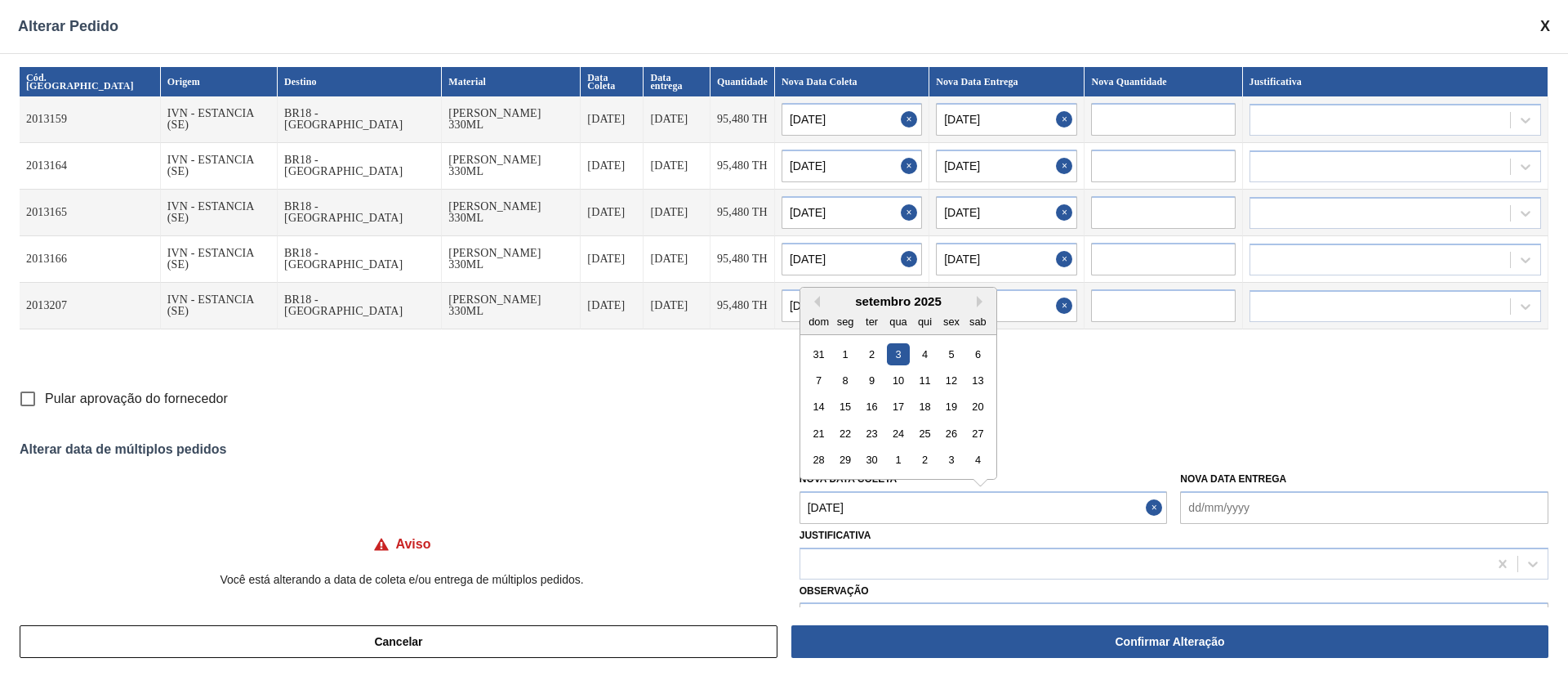
click at [898, 450] on Coleta "[DATE]" at bounding box center [984, 507] width 368 height 32
click at [969, 450] on div "4" at bounding box center [978, 460] width 22 height 22
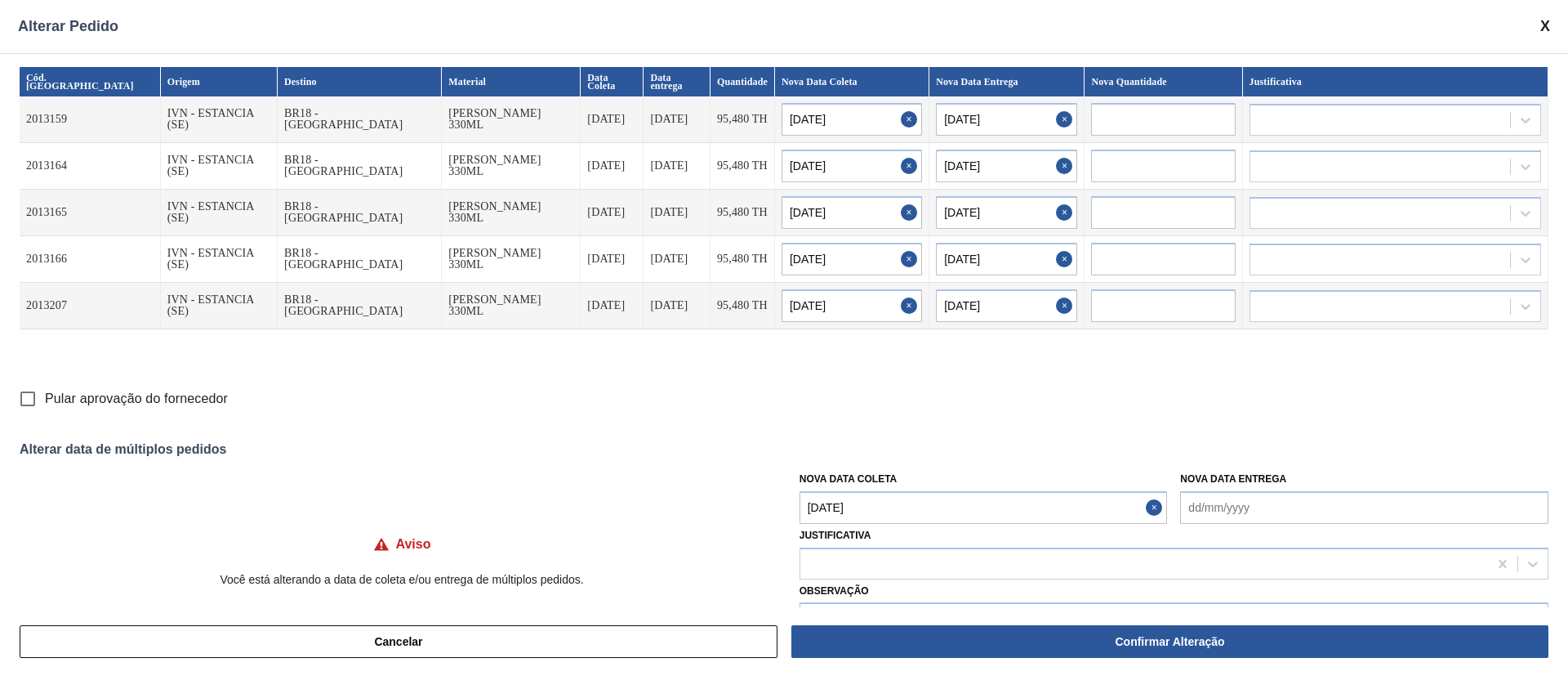
click at [900, 450] on Coleta "[DATE]" at bounding box center [984, 507] width 368 height 32
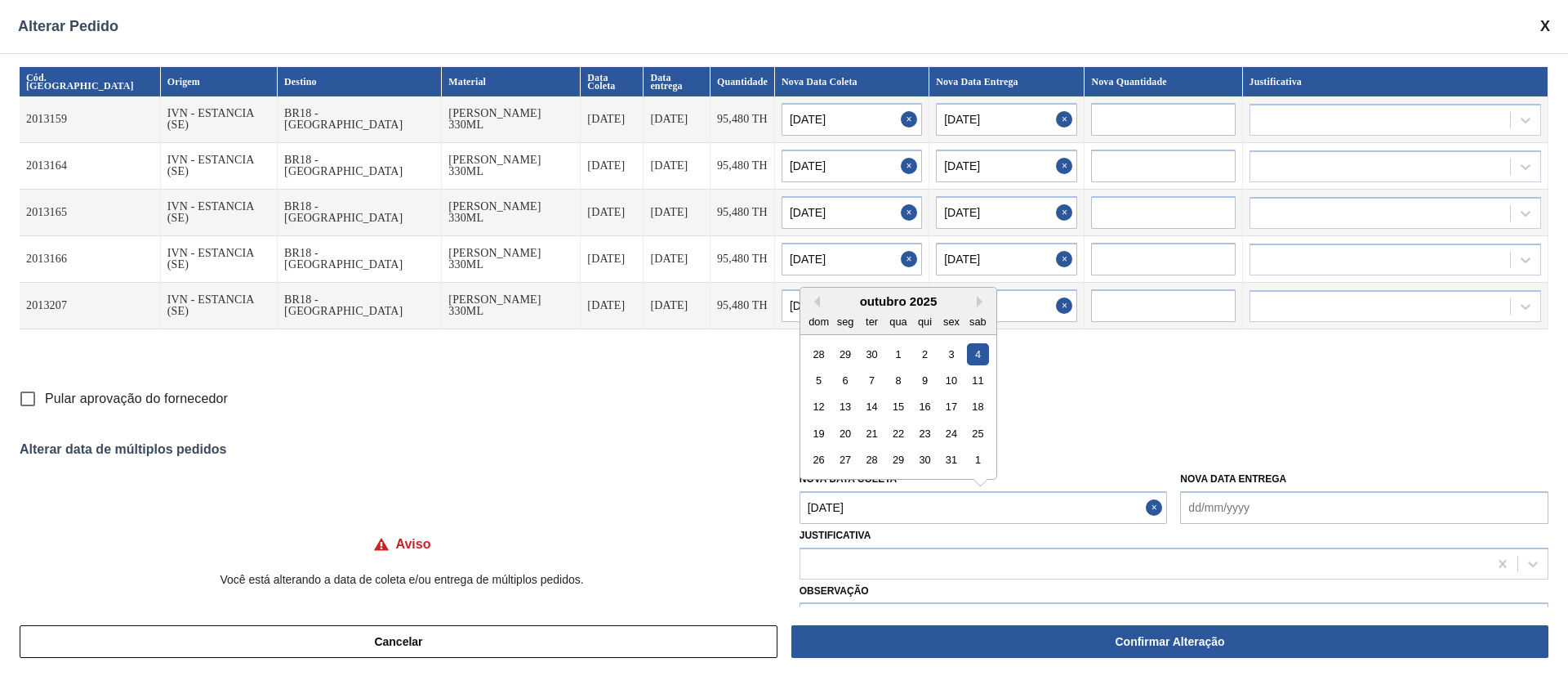
click at [820, 302] on div "outubro 2025" at bounding box center [898, 301] width 196 height 13
click at [817, 302] on button "Previous Month" at bounding box center [814, 301] width 12 height 12
click at [841, 412] on div "15" at bounding box center [845, 407] width 22 height 22
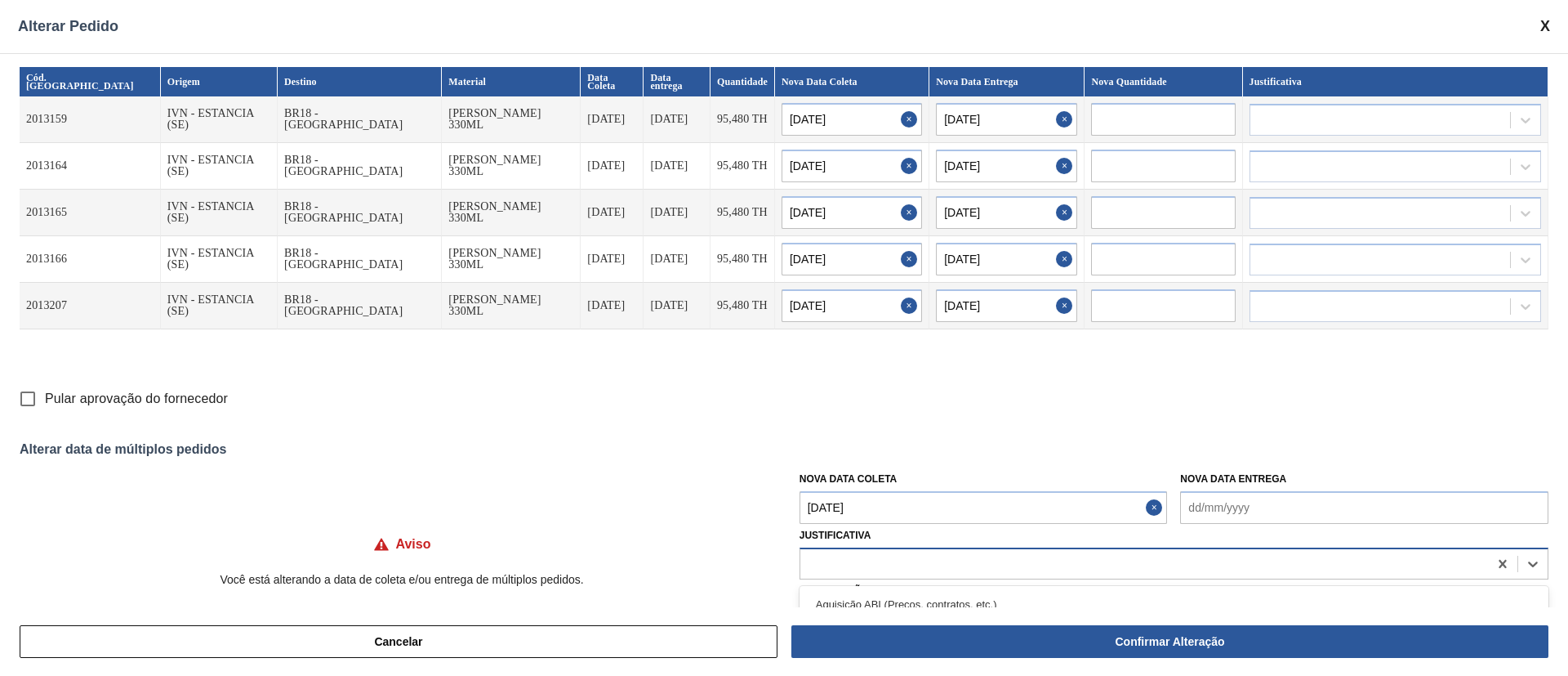
click at [842, 450] on div at bounding box center [1144, 563] width 688 height 23
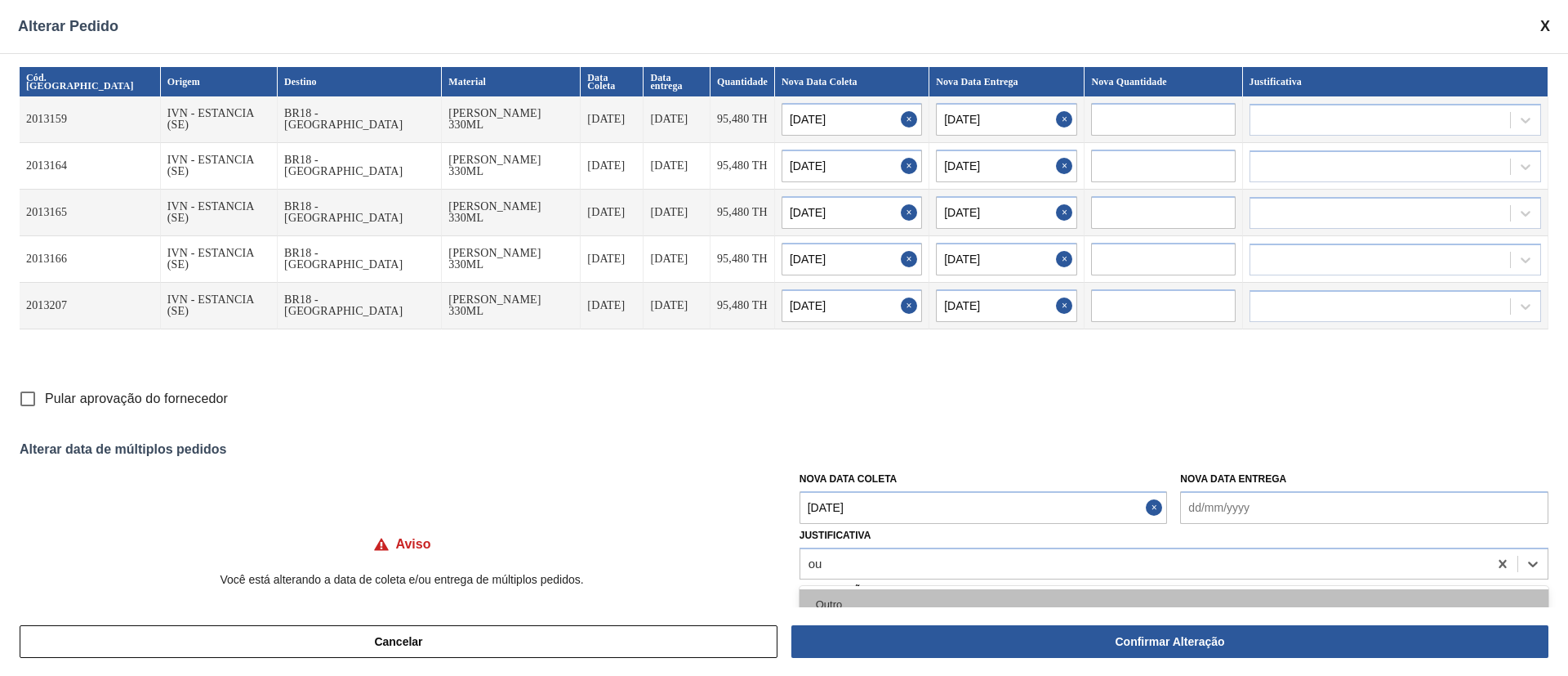
click at [819, 450] on div "Outro" at bounding box center [1174, 604] width 749 height 31
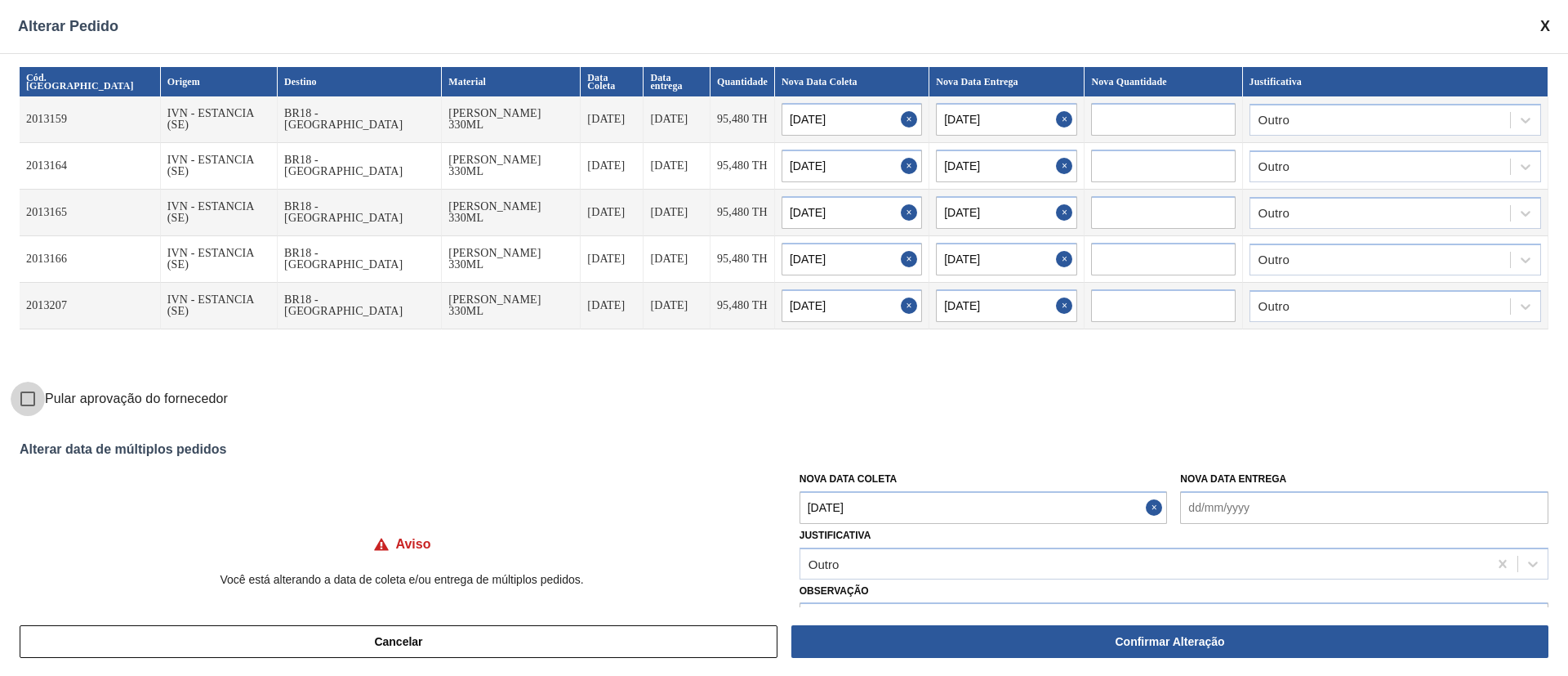
click at [28, 403] on input "Pular aprovação do fornecedor" at bounding box center [28, 399] width 34 height 34
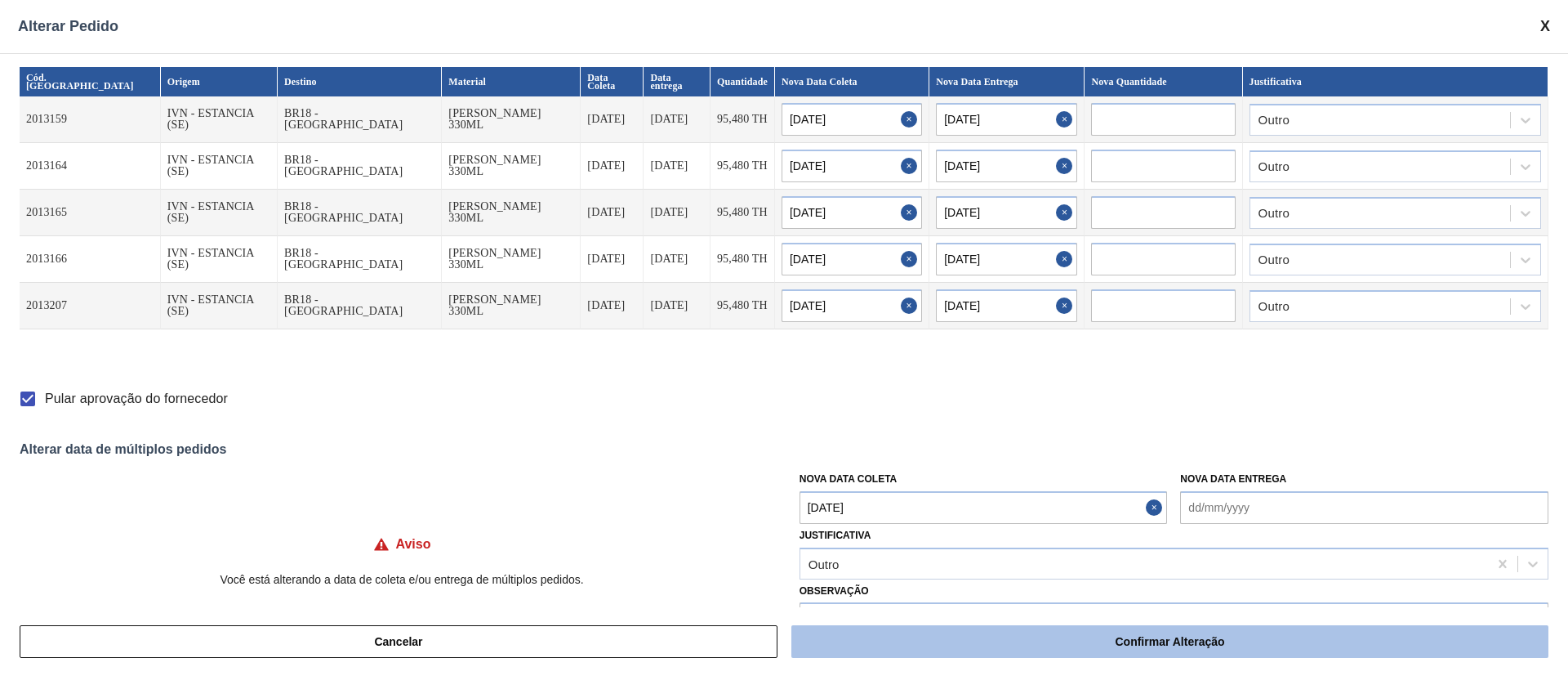
click at [1045, 450] on button "Confirmar Alteração" at bounding box center [1170, 641] width 758 height 32
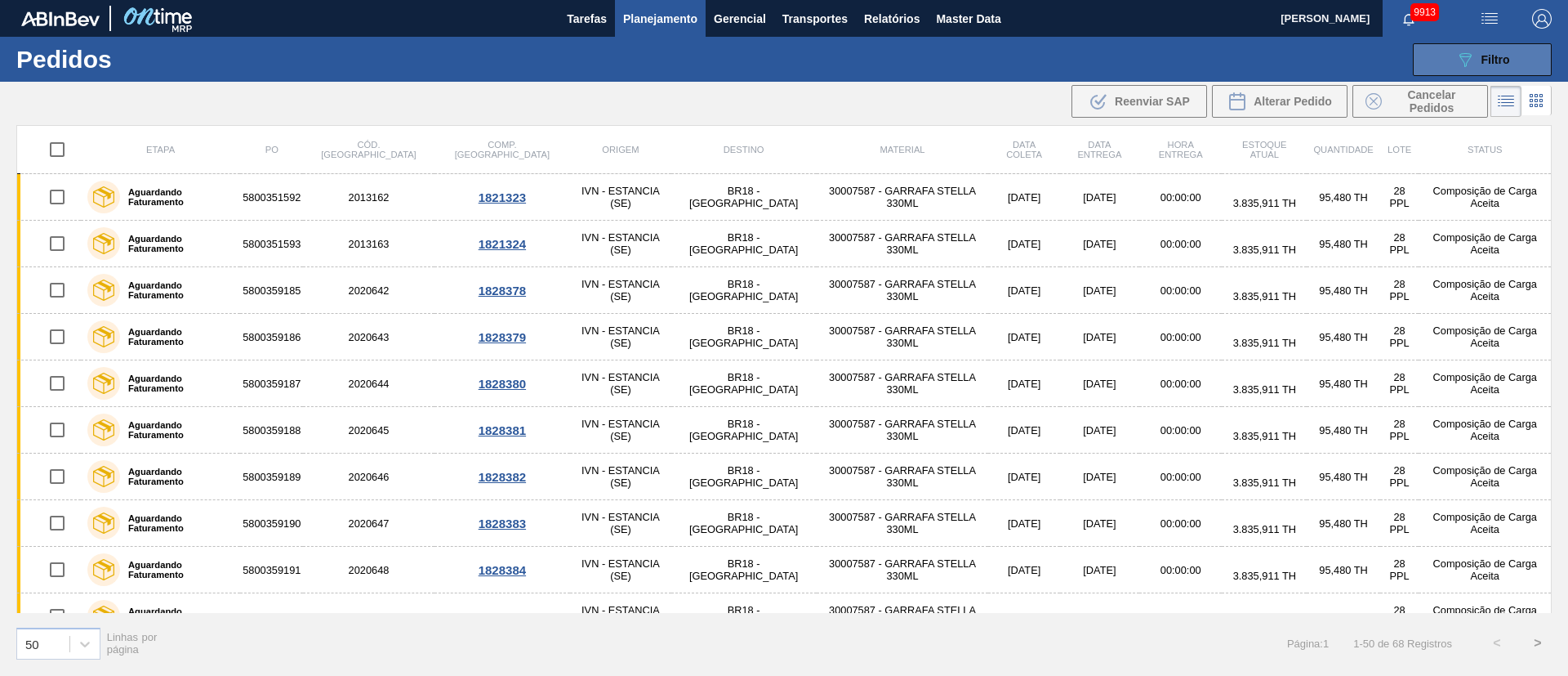
click at [1045, 47] on button "089F7B8B-B2A5-4AFE-B5C0-19BA573D28AC Filtro" at bounding box center [1483, 59] width 139 height 32
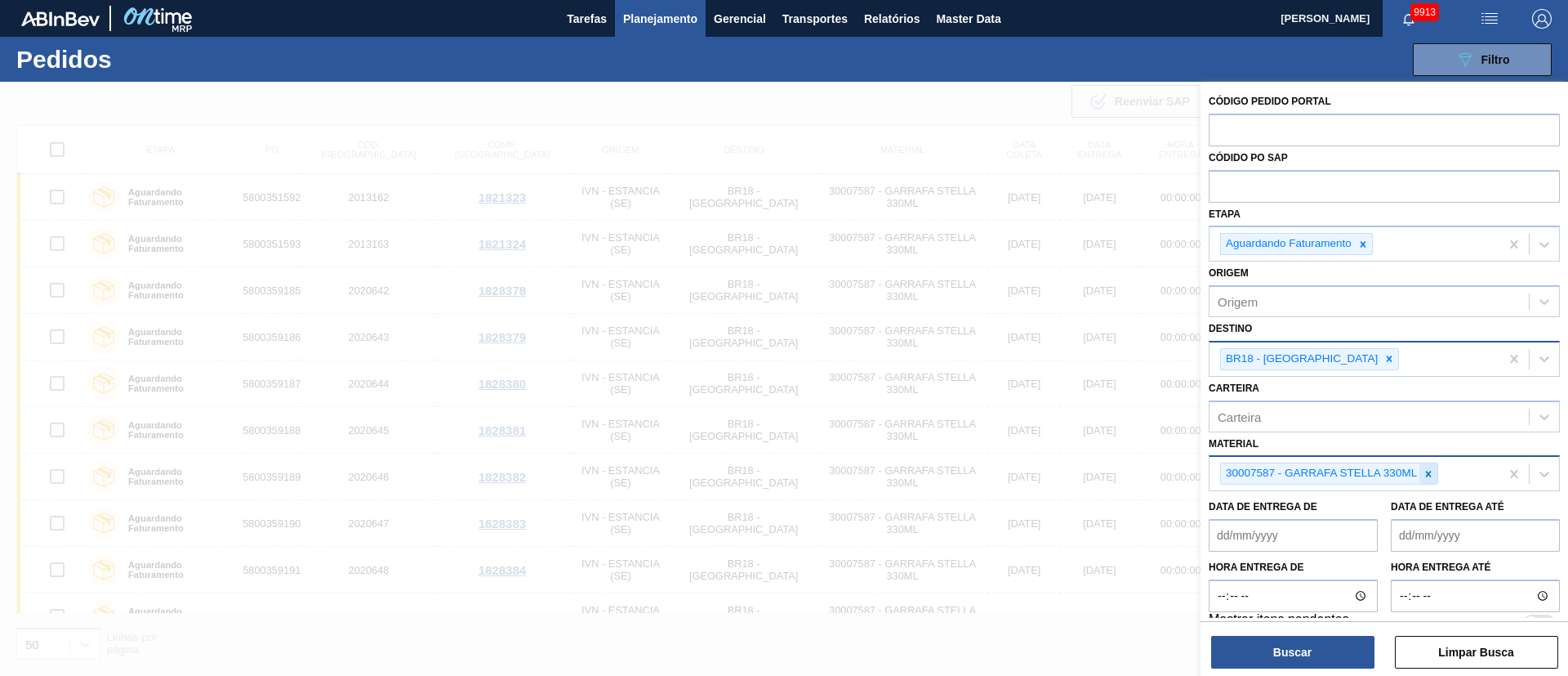
click at [1045, 450] on icon at bounding box center [1428, 474] width 12 height 12
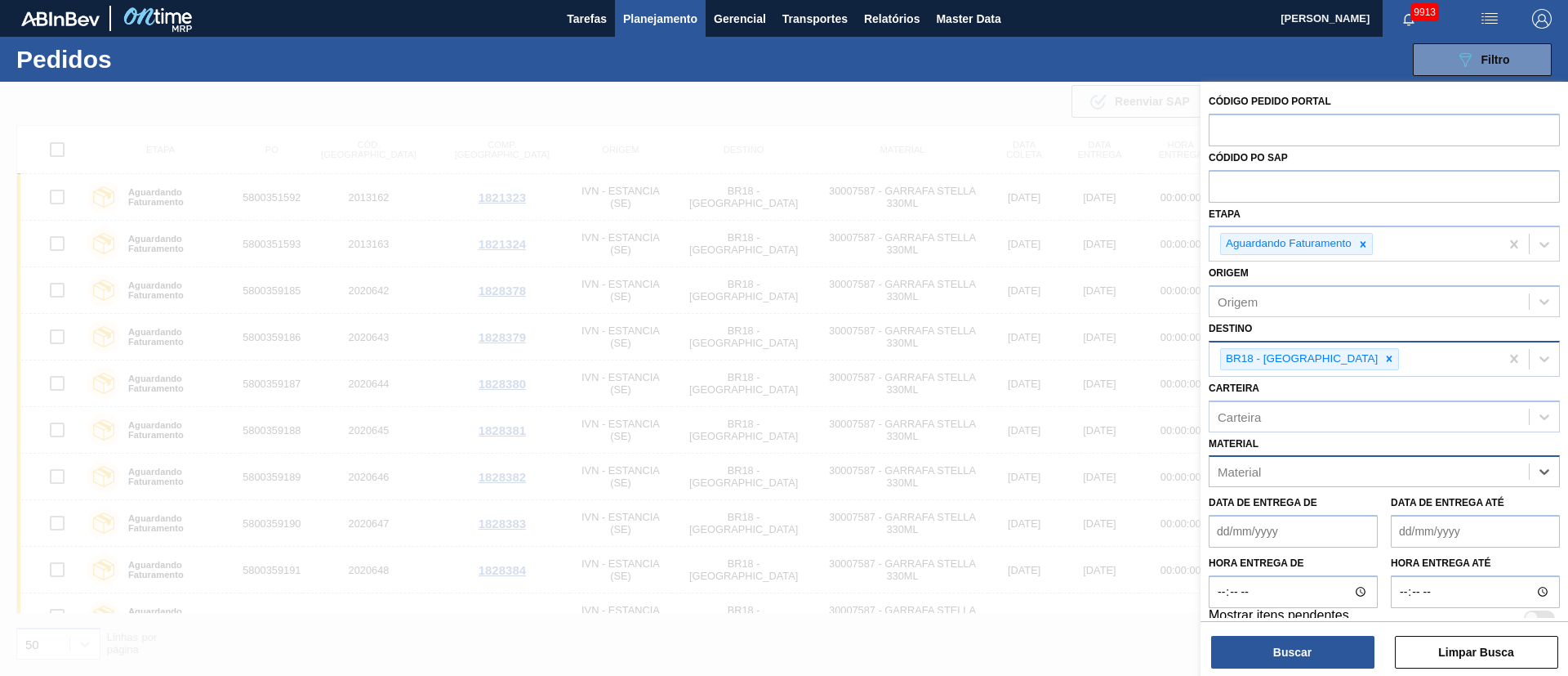
paste input "30004649"
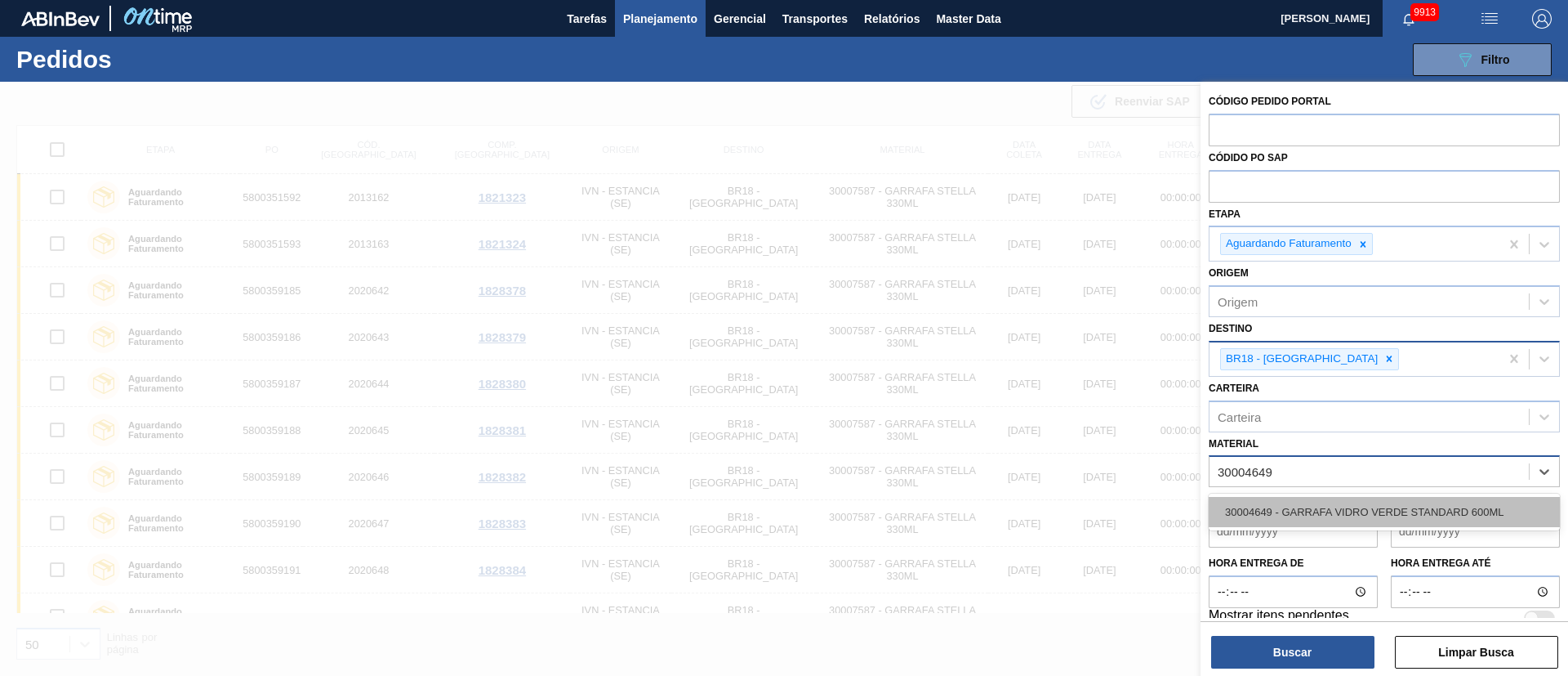
click at [1045, 450] on div "30004649 - GARRAFA VIDRO VERDE STANDARD 600ML" at bounding box center [1384, 512] width 351 height 31
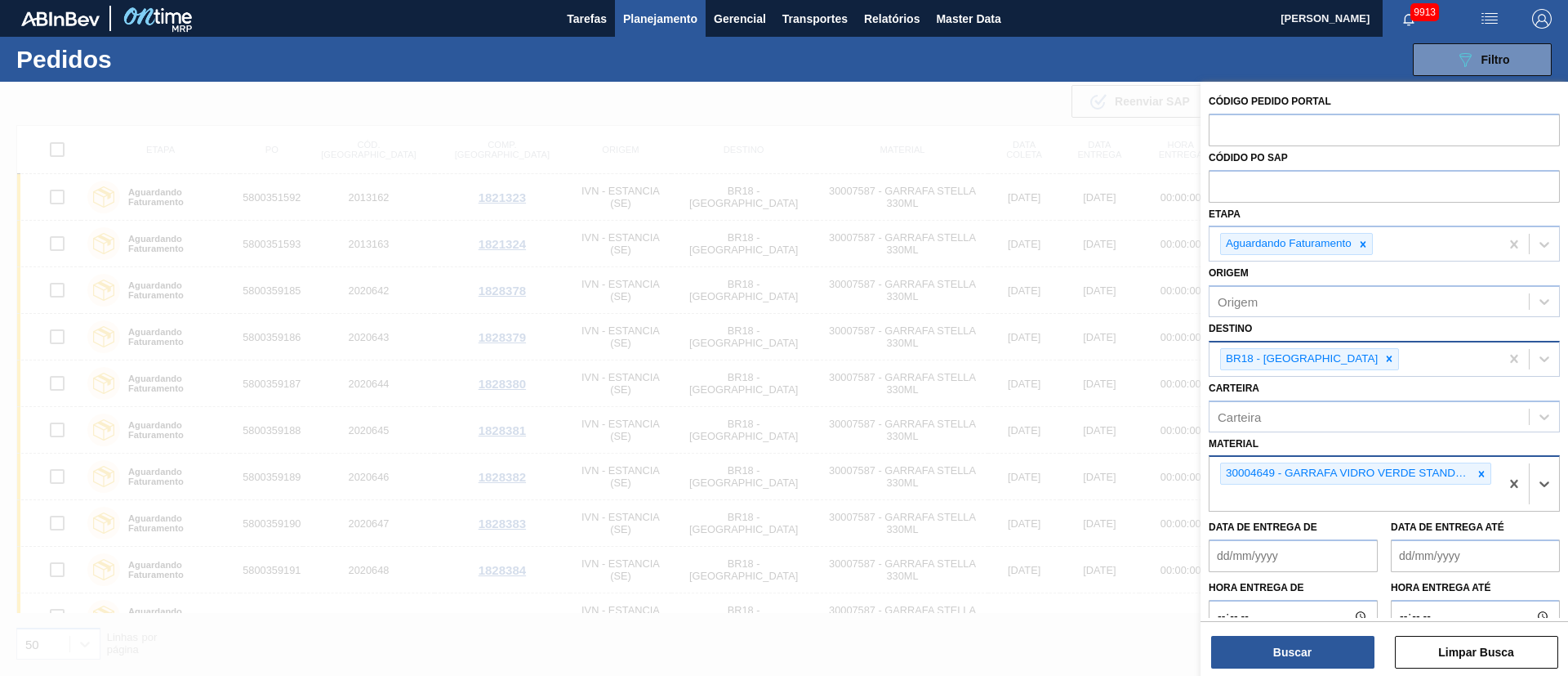
click at [1045, 355] on icon at bounding box center [1389, 358] width 12 height 12
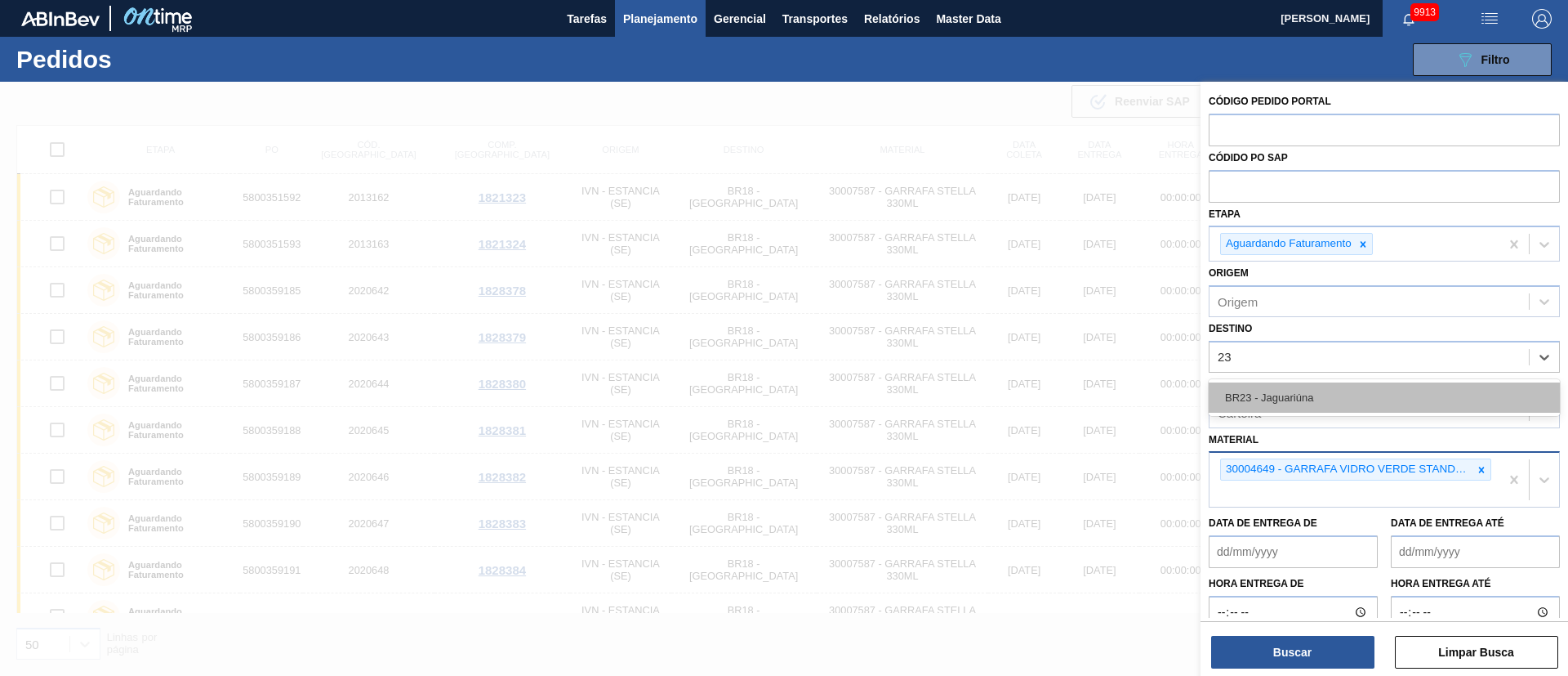
click at [1045, 387] on div "BR23 - Jaguariúna" at bounding box center [1384, 398] width 351 height 31
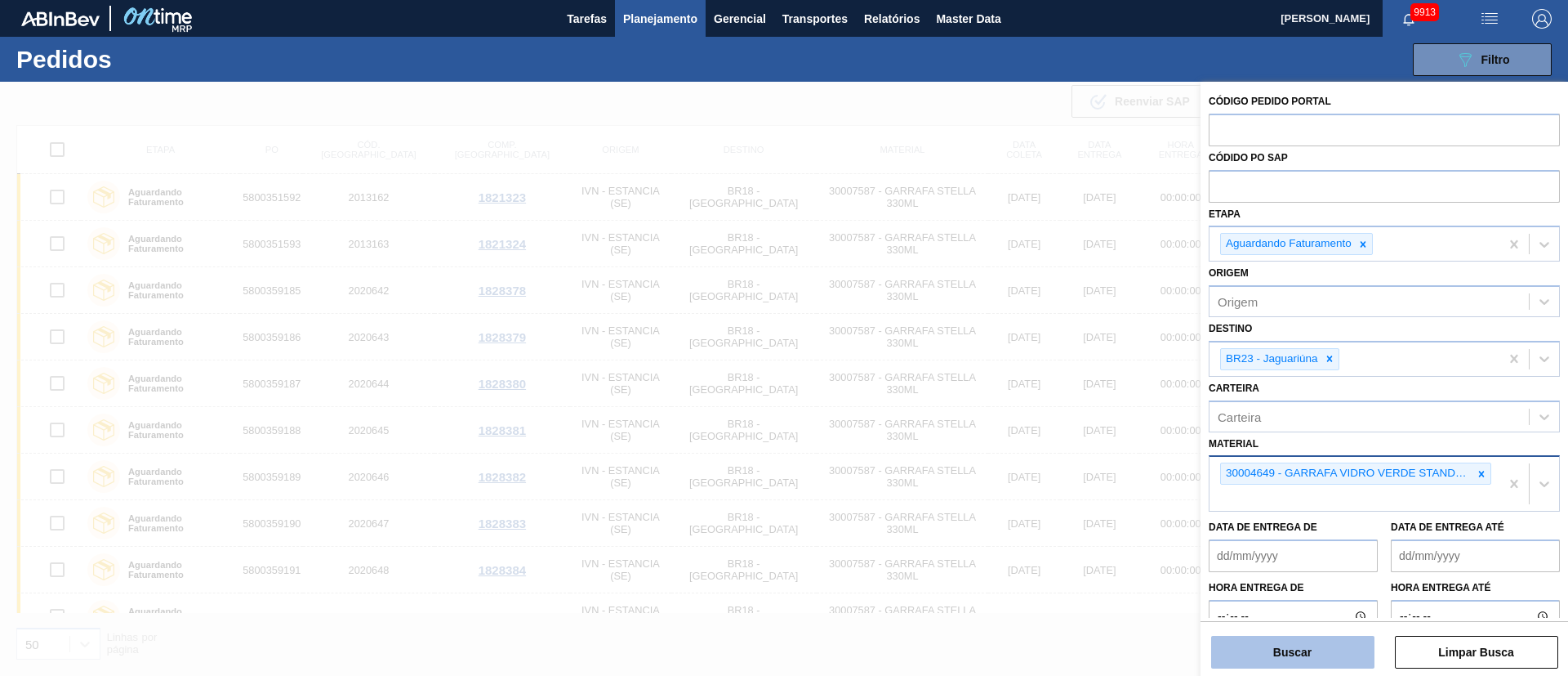
click at [1045, 450] on button "Buscar" at bounding box center [1293, 652] width 163 height 32
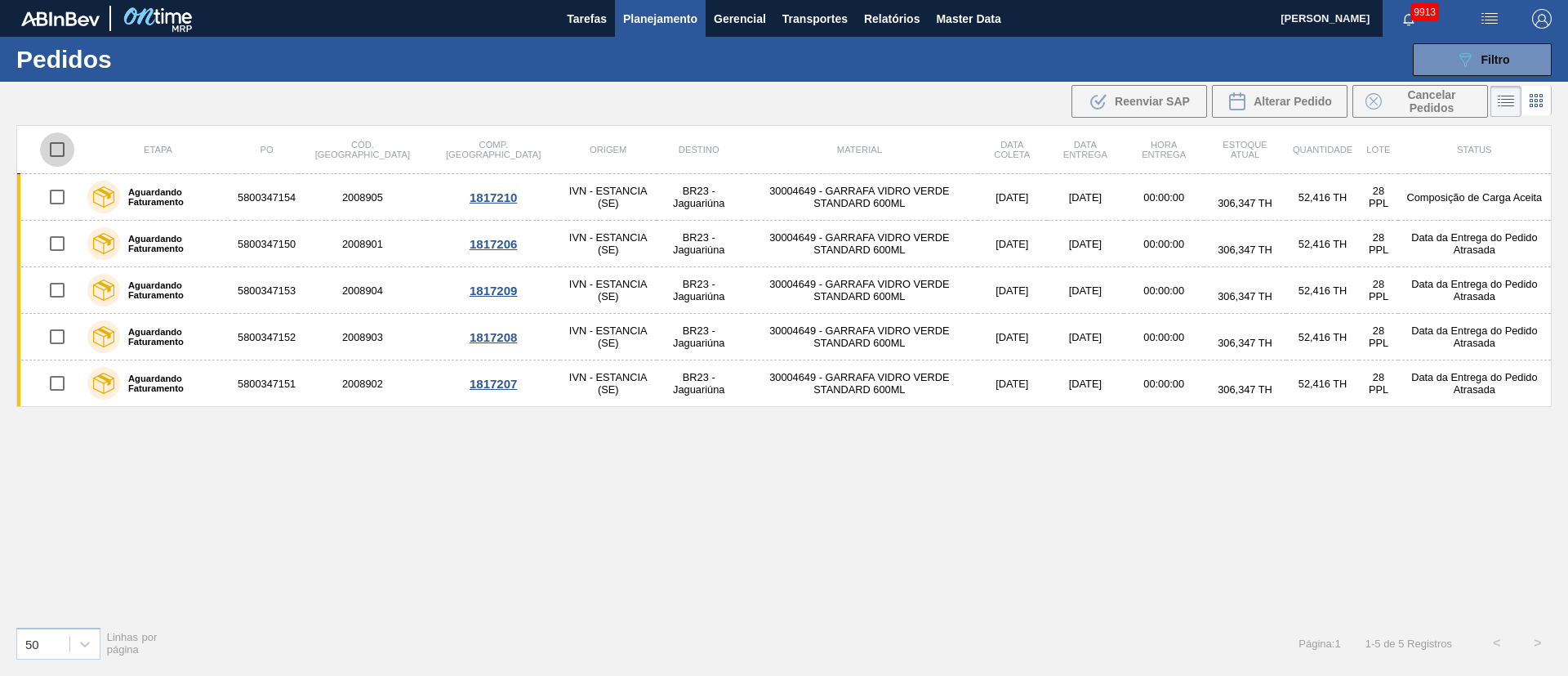
click at [57, 147] on input "checkbox" at bounding box center [57, 149] width 34 height 34
click at [1045, 104] on span "Alterar Pedido" at bounding box center [1292, 101] width 78 height 13
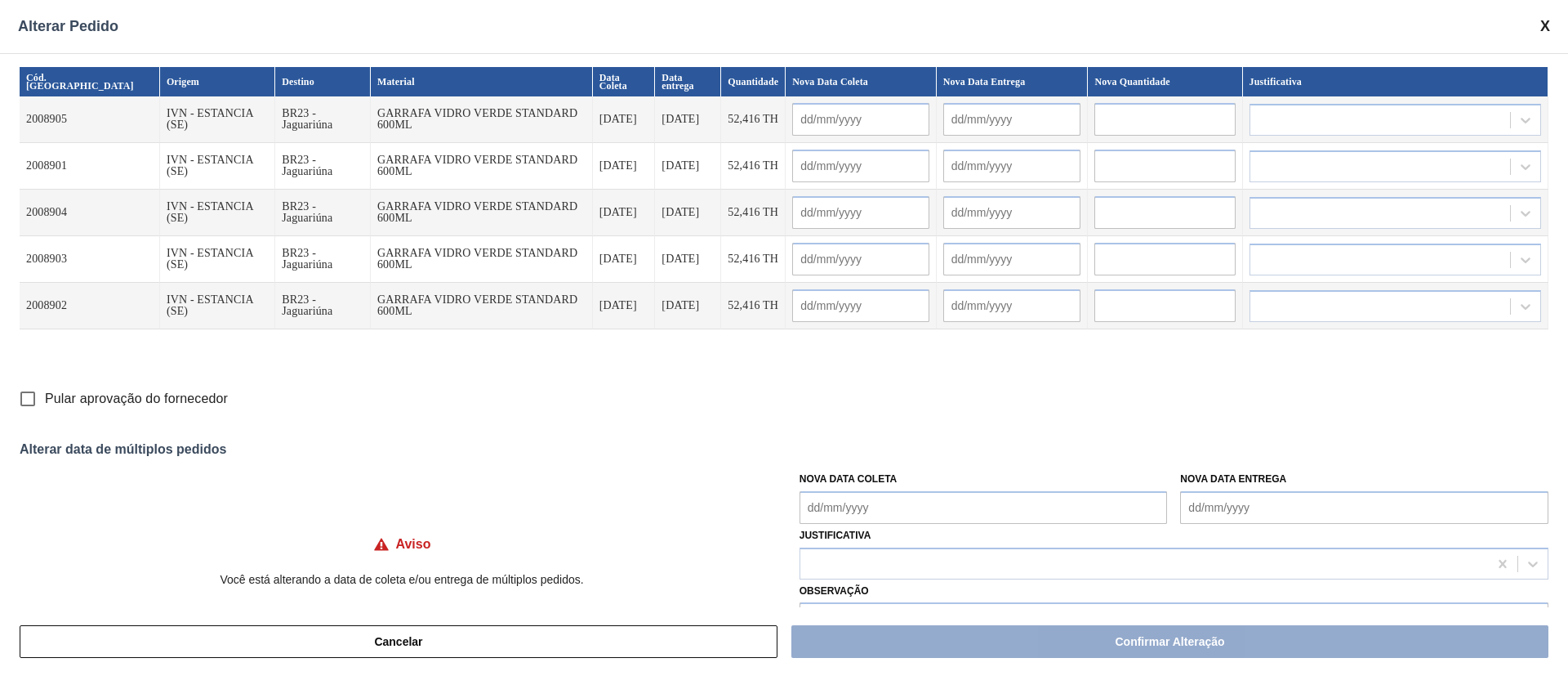
click at [23, 396] on input "Pular aprovação do fornecedor" at bounding box center [28, 399] width 34 height 34
click at [882, 450] on Coleta "Nova Data Coleta" at bounding box center [984, 507] width 368 height 32
click at [847, 450] on div "1" at bounding box center [845, 461] width 22 height 22
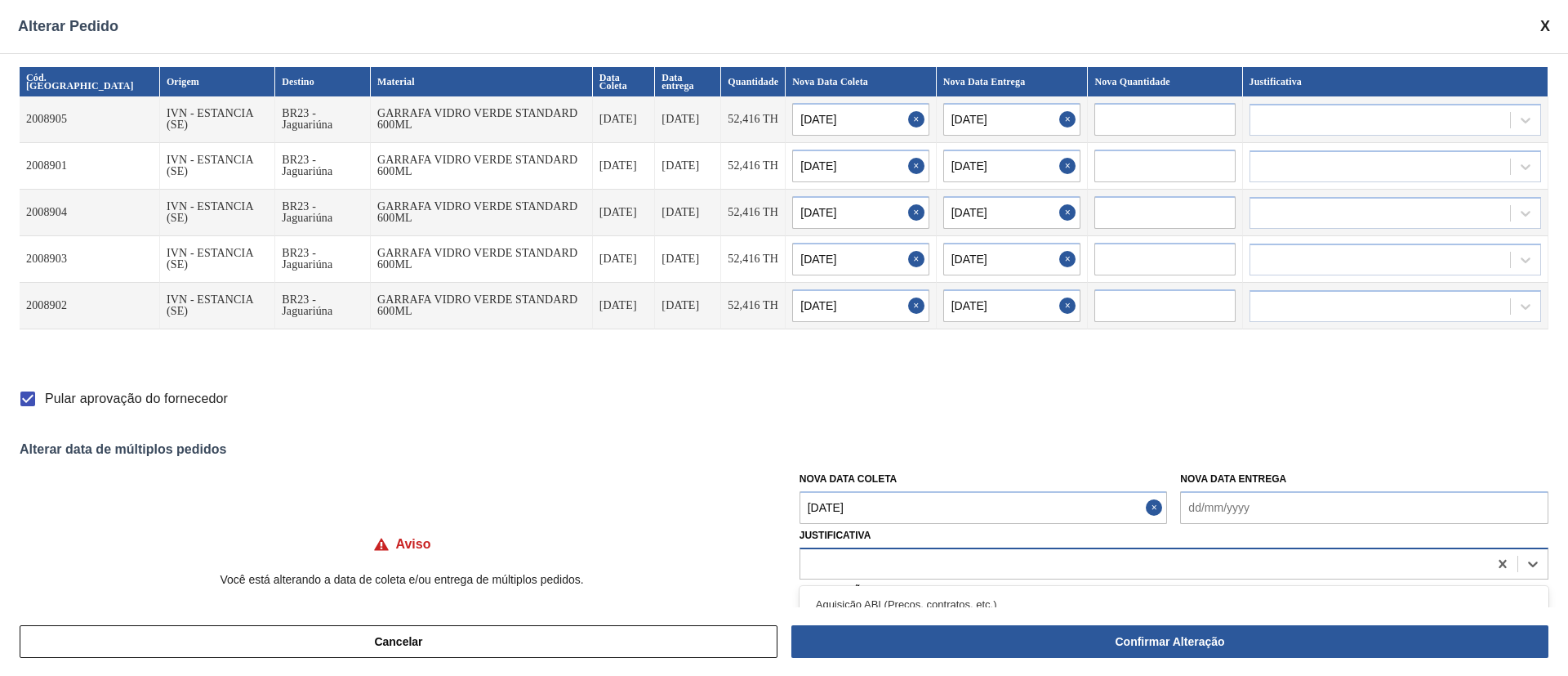
click at [834, 450] on div at bounding box center [1144, 563] width 688 height 23
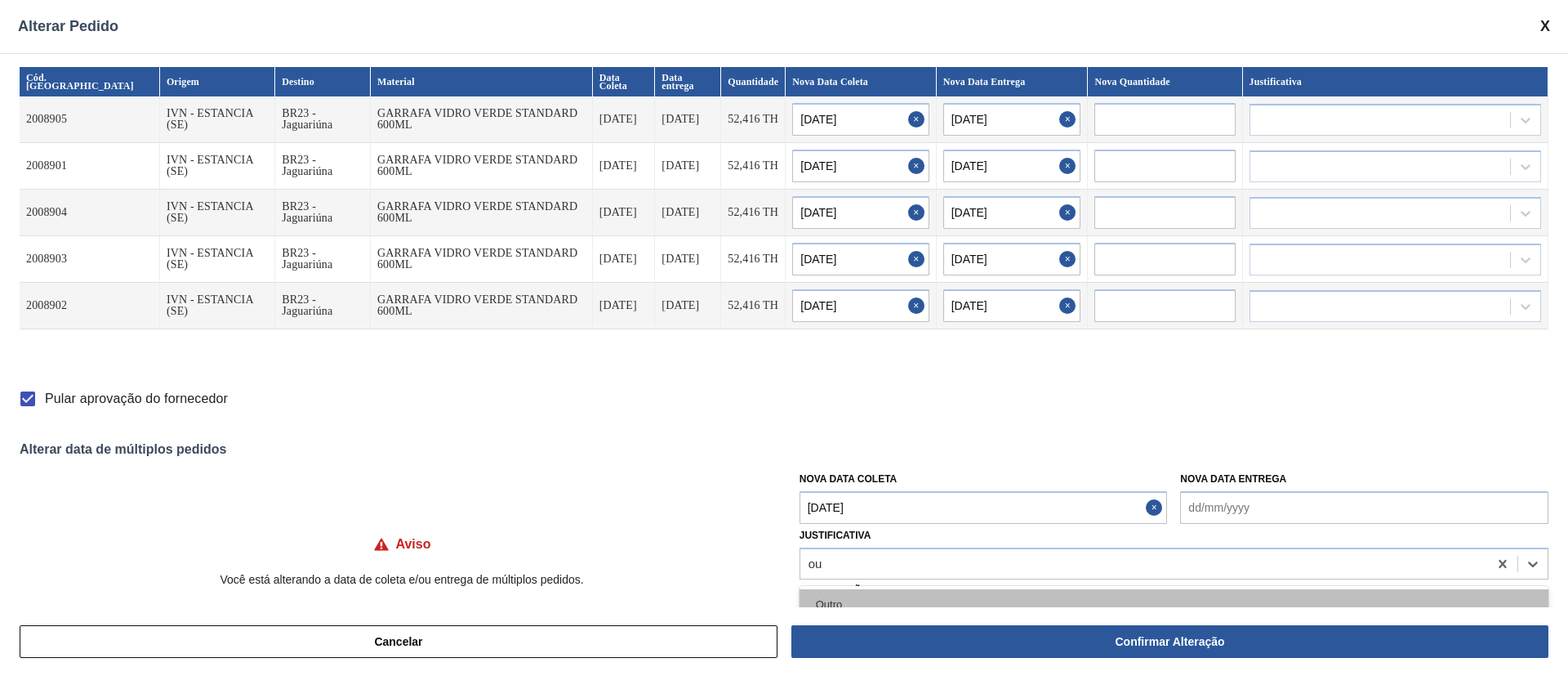
click at [834, 450] on div "Outro" at bounding box center [1174, 604] width 749 height 31
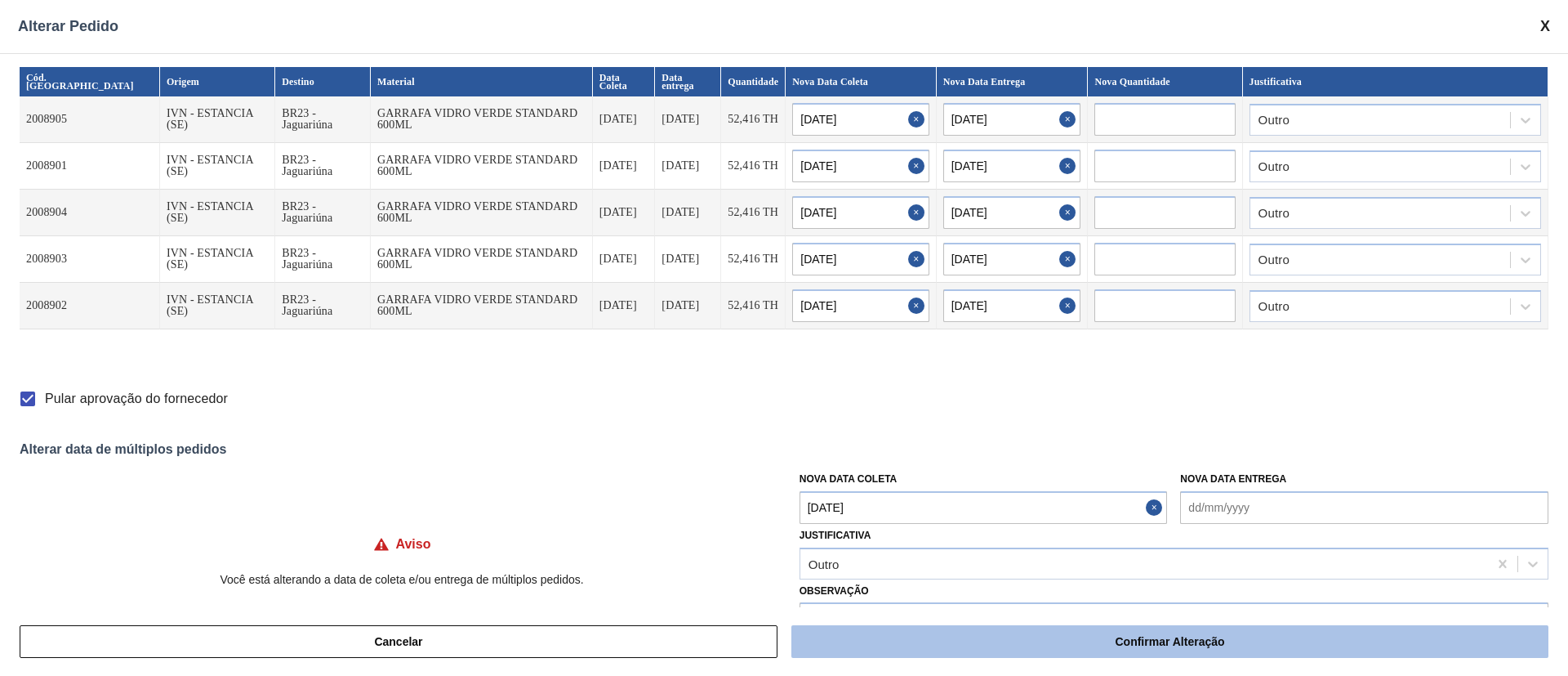
click at [991, 450] on button "Confirmar Alteração" at bounding box center [1170, 641] width 758 height 32
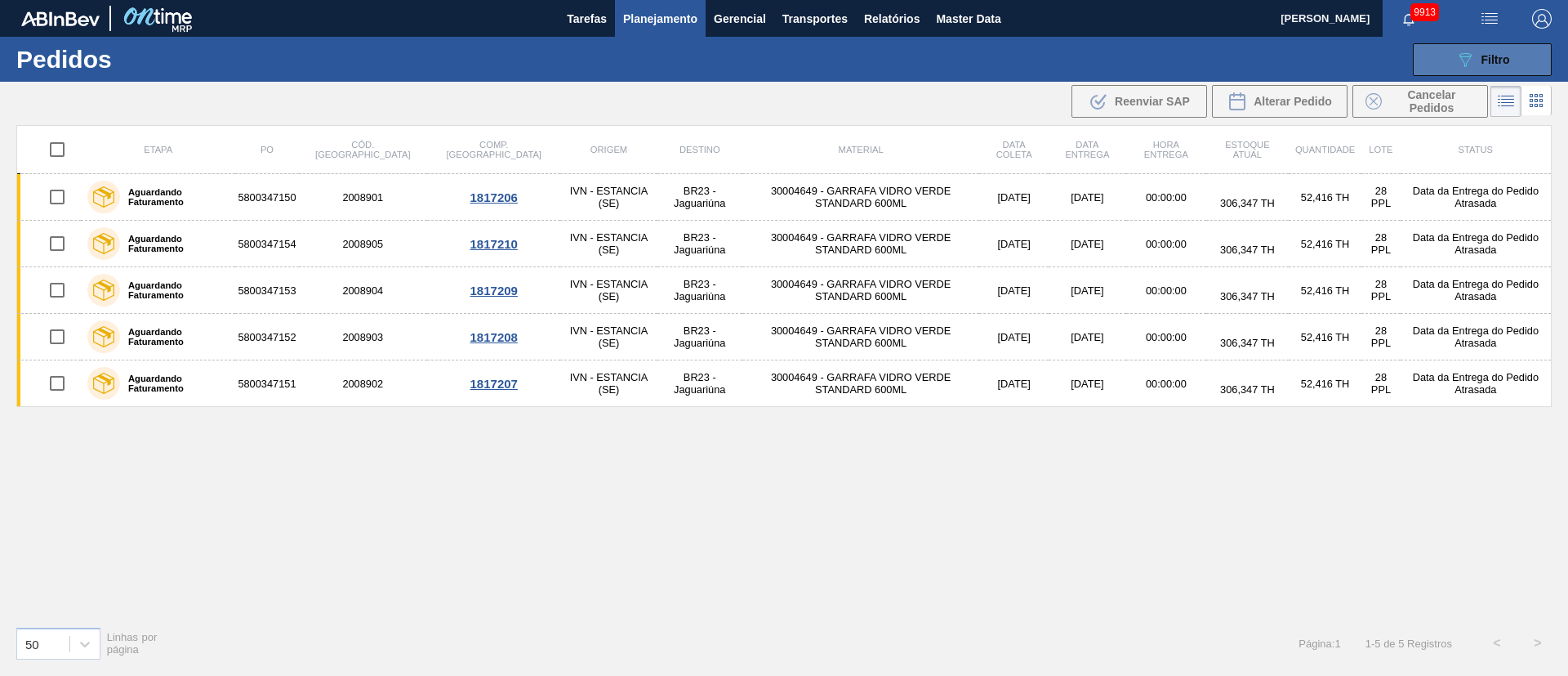
click at [1045, 68] on button "089F7B8B-B2A5-4AFE-B5C0-19BA573D28AC Filtro" at bounding box center [1483, 59] width 139 height 32
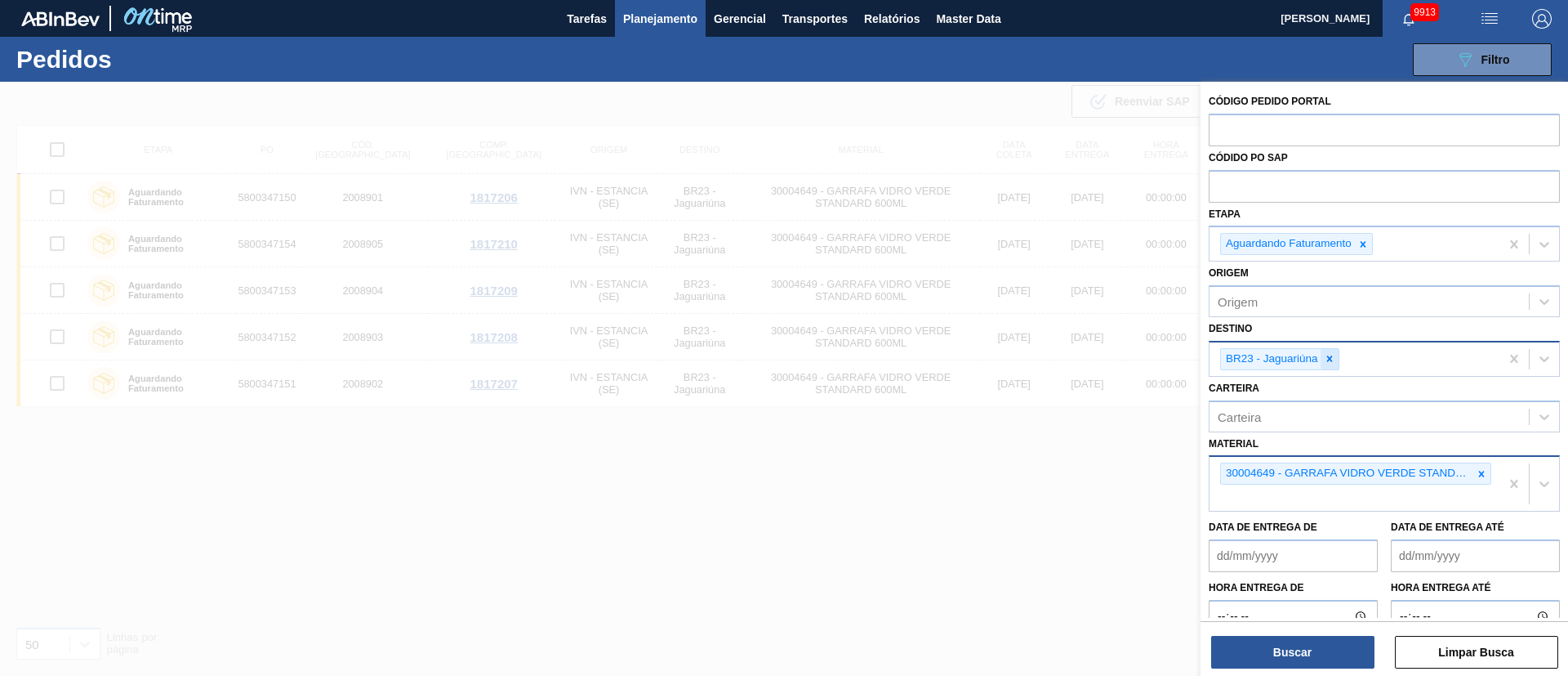
click at [1045, 361] on icon at bounding box center [1329, 358] width 12 height 12
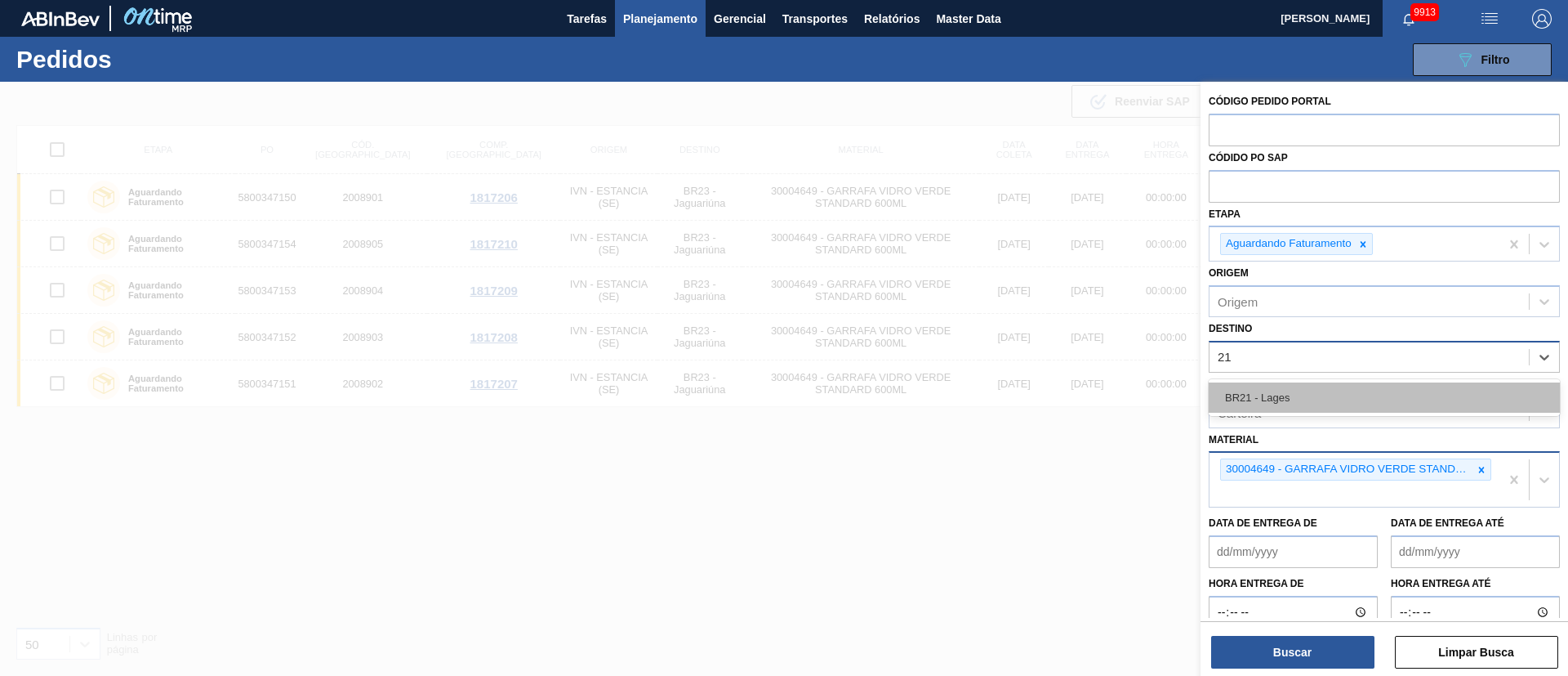
click at [1045, 395] on div "BR21 - Lages" at bounding box center [1384, 398] width 351 height 31
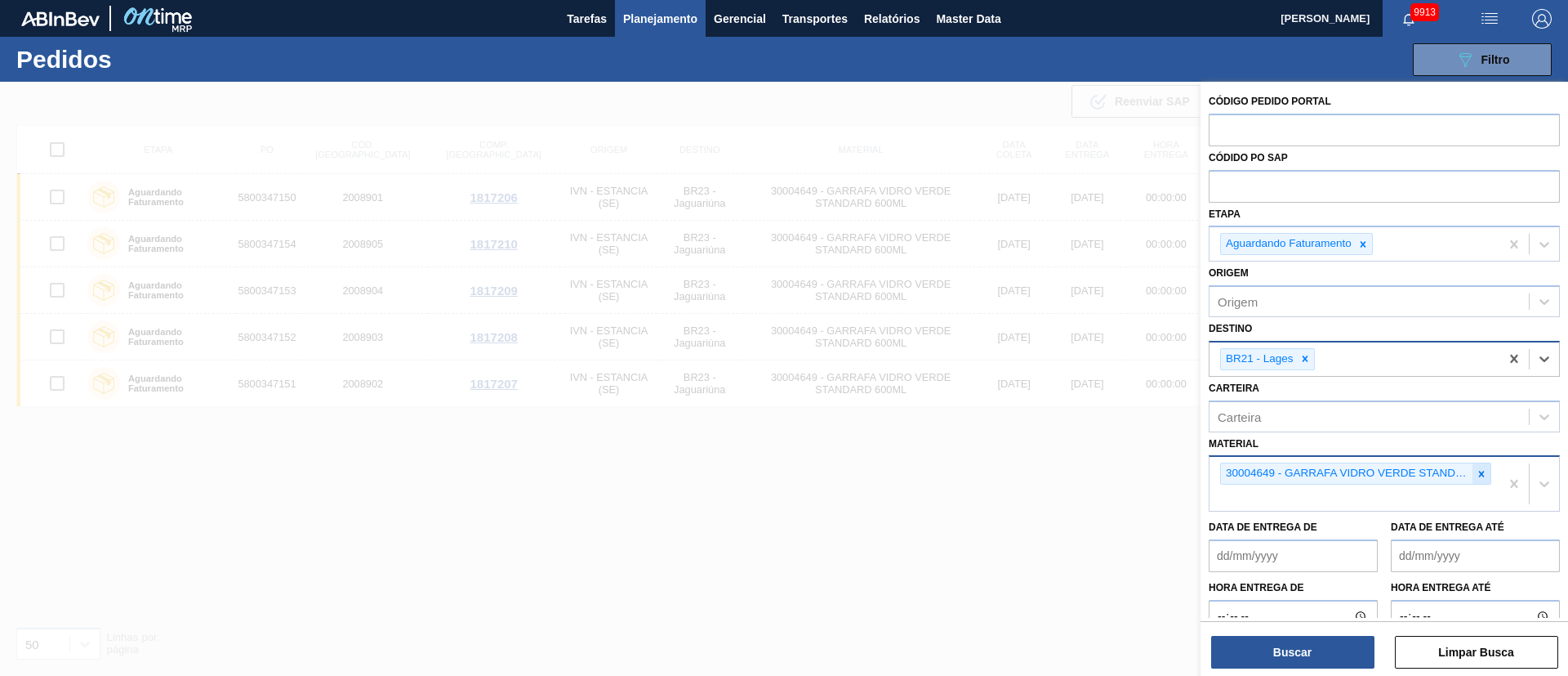
click at [1045, 450] on icon at bounding box center [1482, 474] width 12 height 12
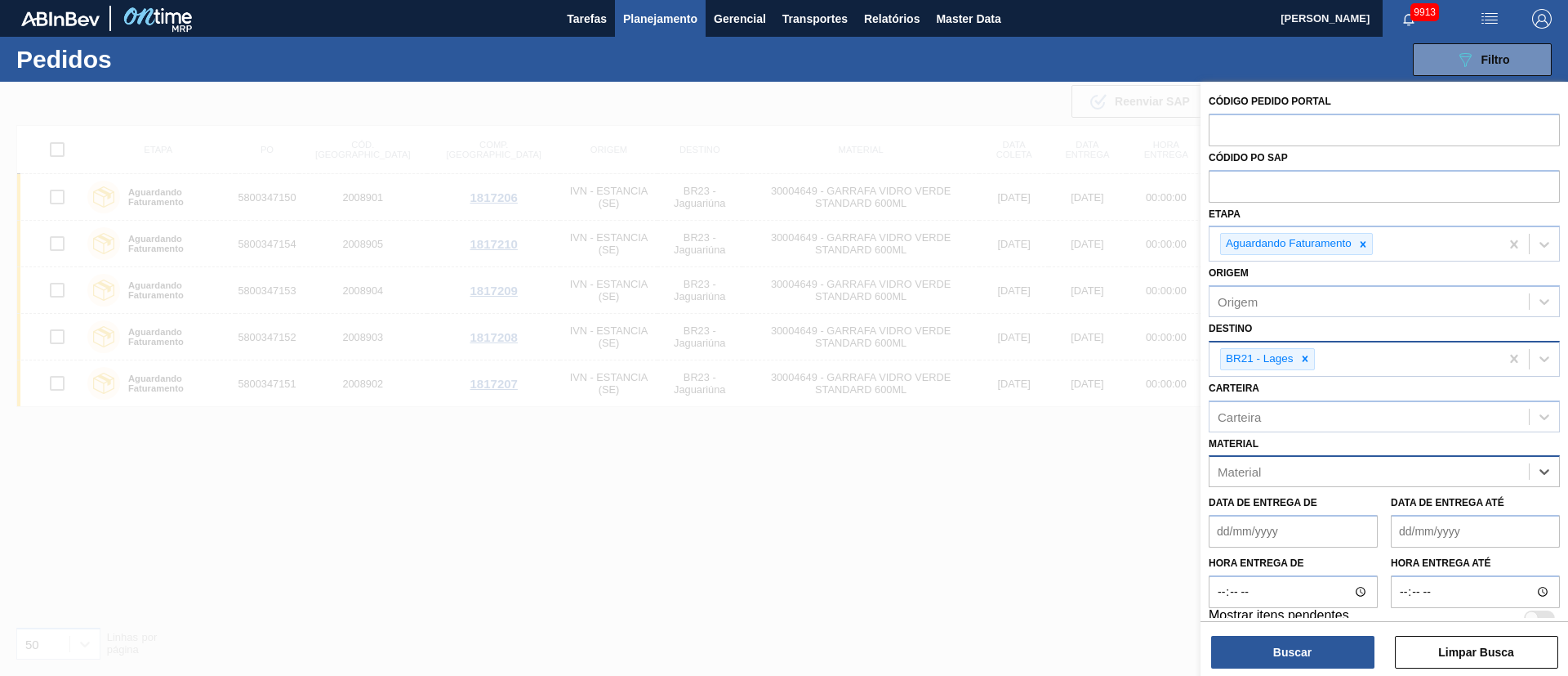
paste input "20002807"
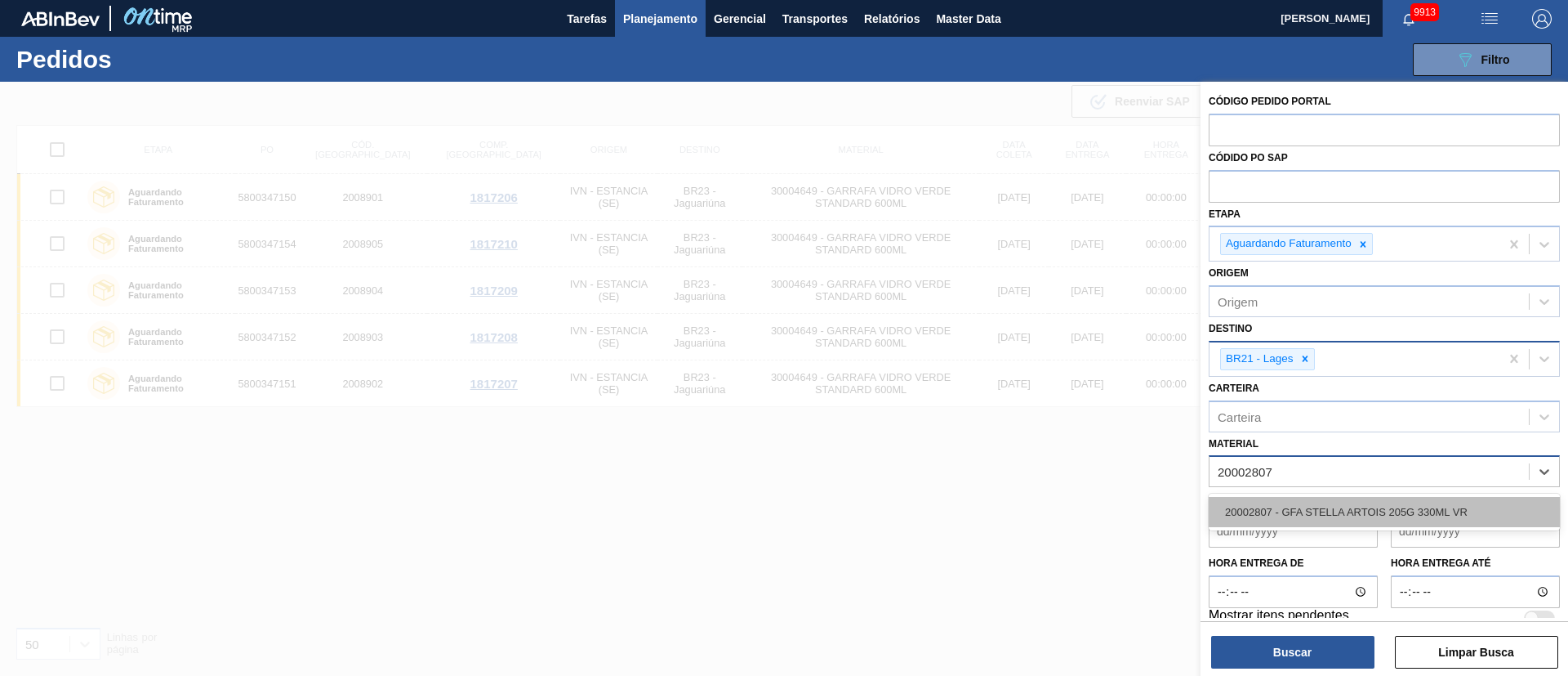
click at [1045, 450] on div "20002807 - GFA STELLA ARTOIS 205G 330ML VR" at bounding box center [1384, 512] width 351 height 31
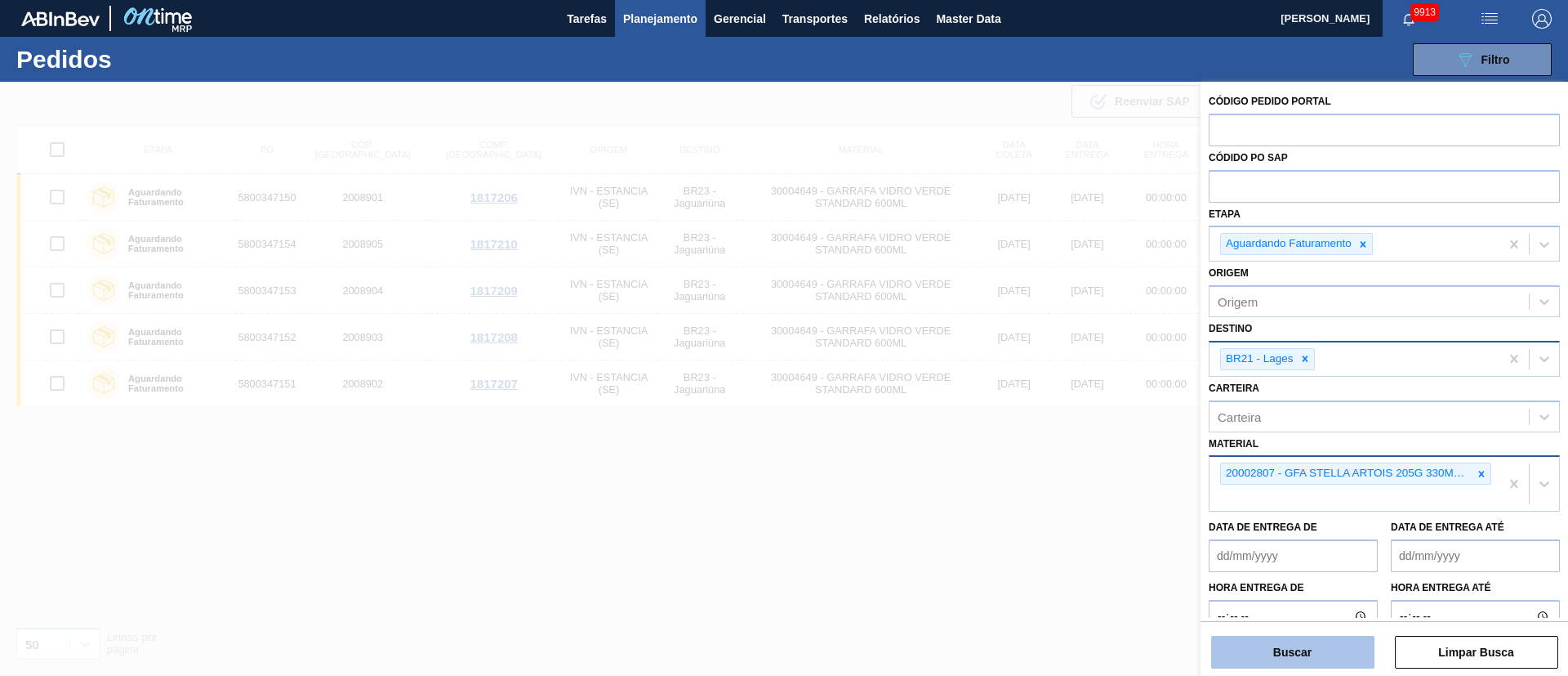
click at [1045, 450] on button "Buscar" at bounding box center [1293, 652] width 163 height 32
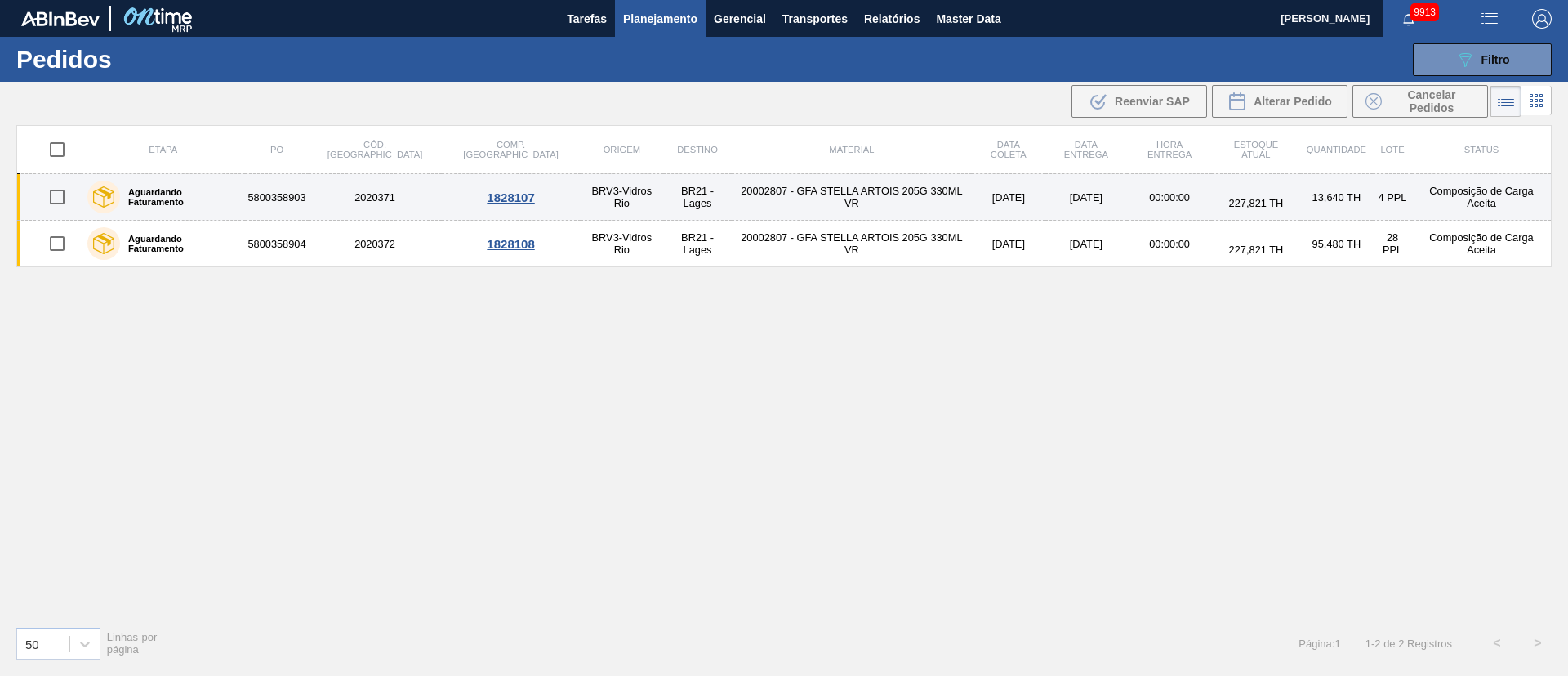
click at [57, 205] on input "checkbox" at bounding box center [57, 197] width 34 height 34
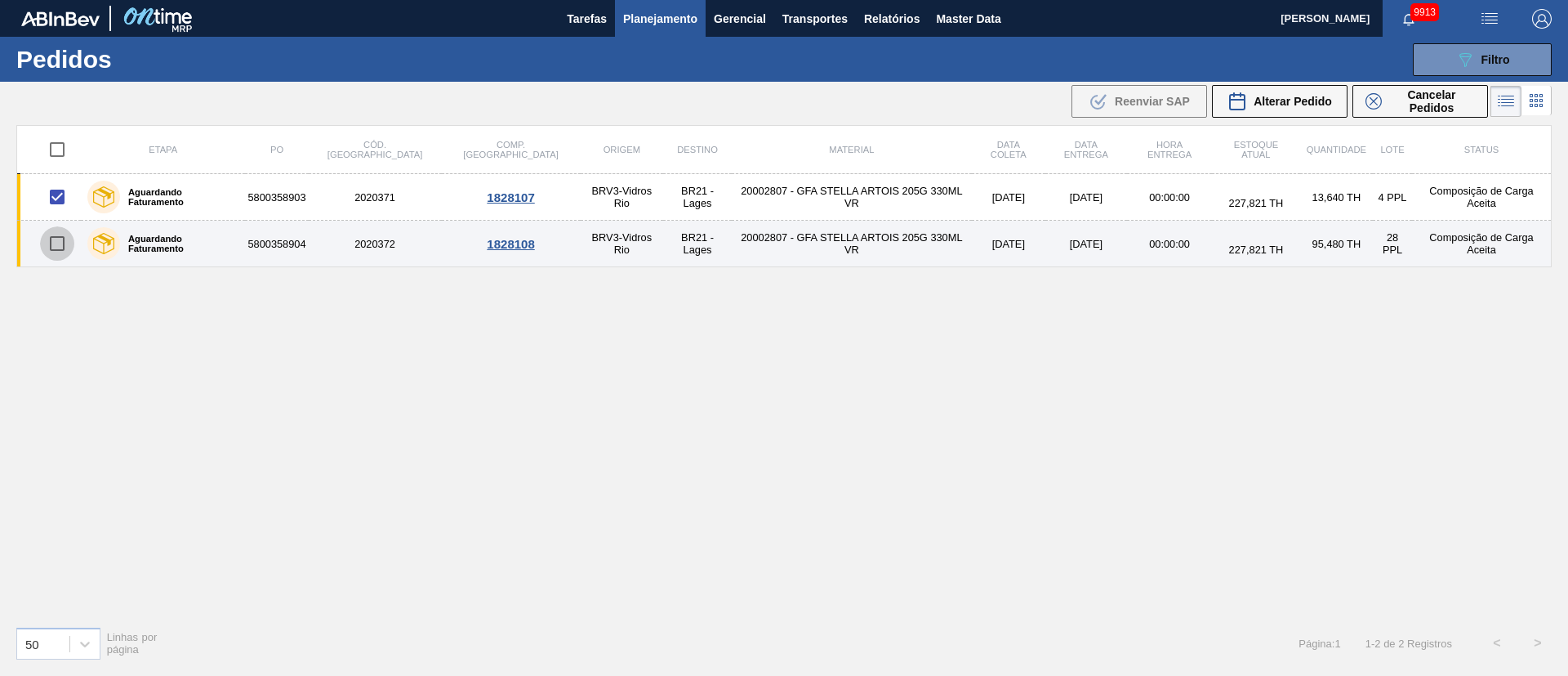
click at [54, 244] on input "checkbox" at bounding box center [57, 243] width 34 height 34
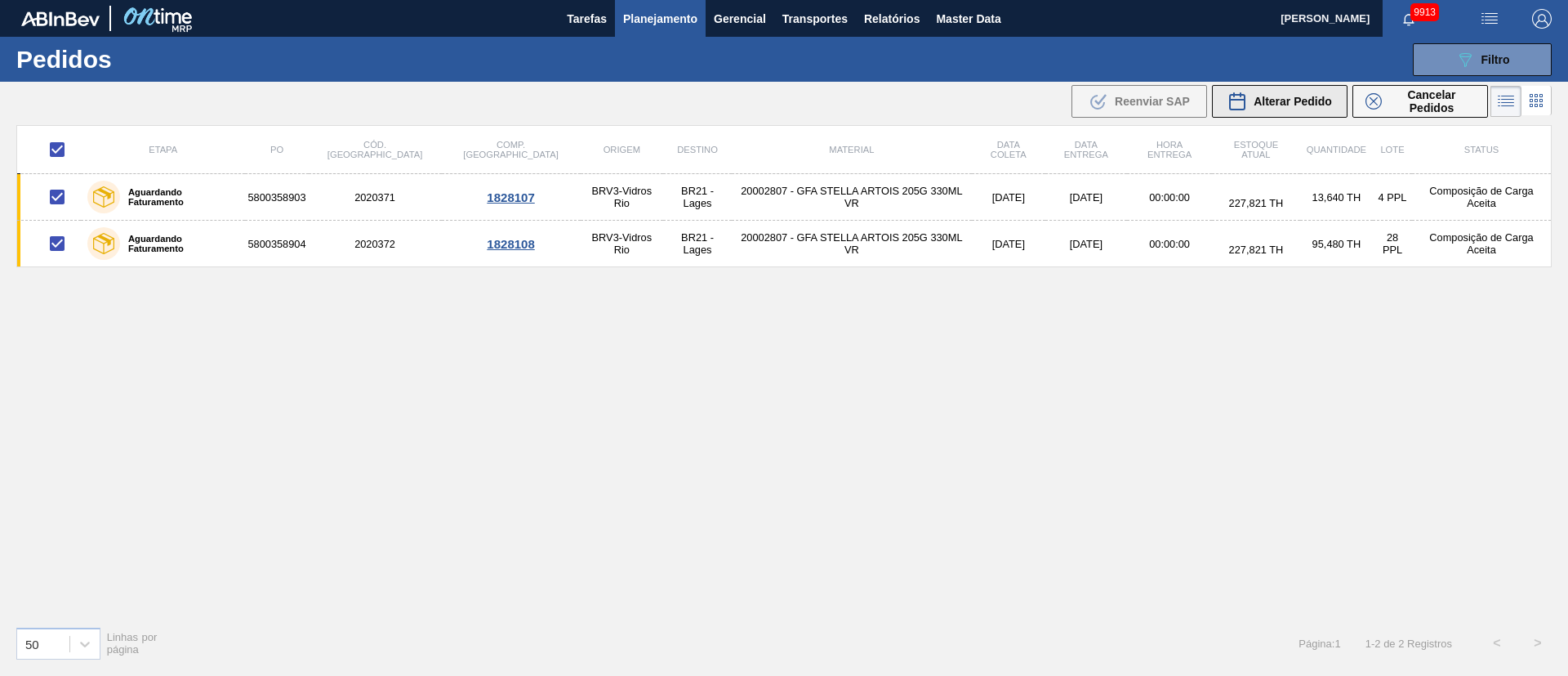
click at [1045, 103] on span "Alterar Pedido" at bounding box center [1292, 101] width 78 height 13
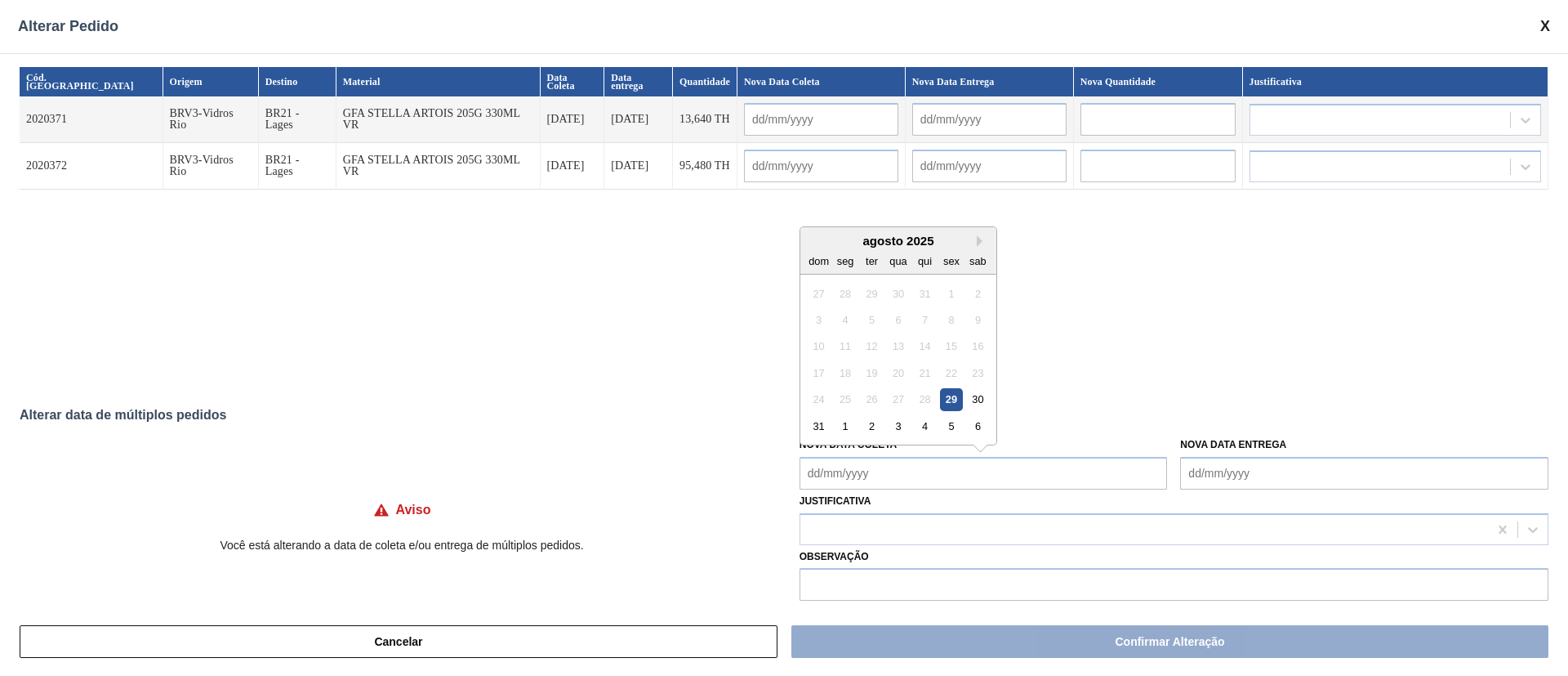
click at [842, 450] on Coleta "Nova Data Coleta" at bounding box center [984, 473] width 368 height 32
click at [848, 428] on div "1" at bounding box center [845, 426] width 22 height 22
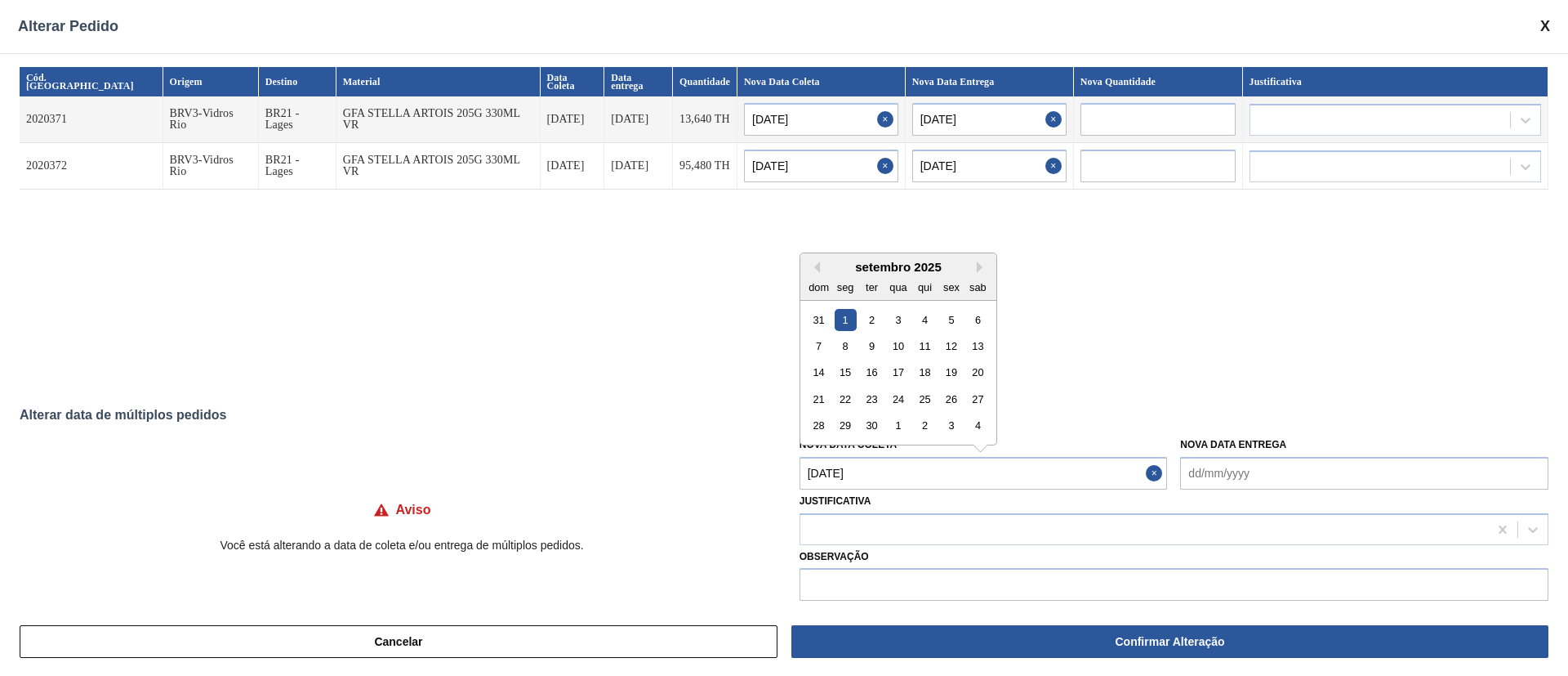
click at [856, 450] on Coleta "[DATE]" at bounding box center [984, 473] width 368 height 32
click at [843, 422] on div "29" at bounding box center [845, 425] width 22 height 22
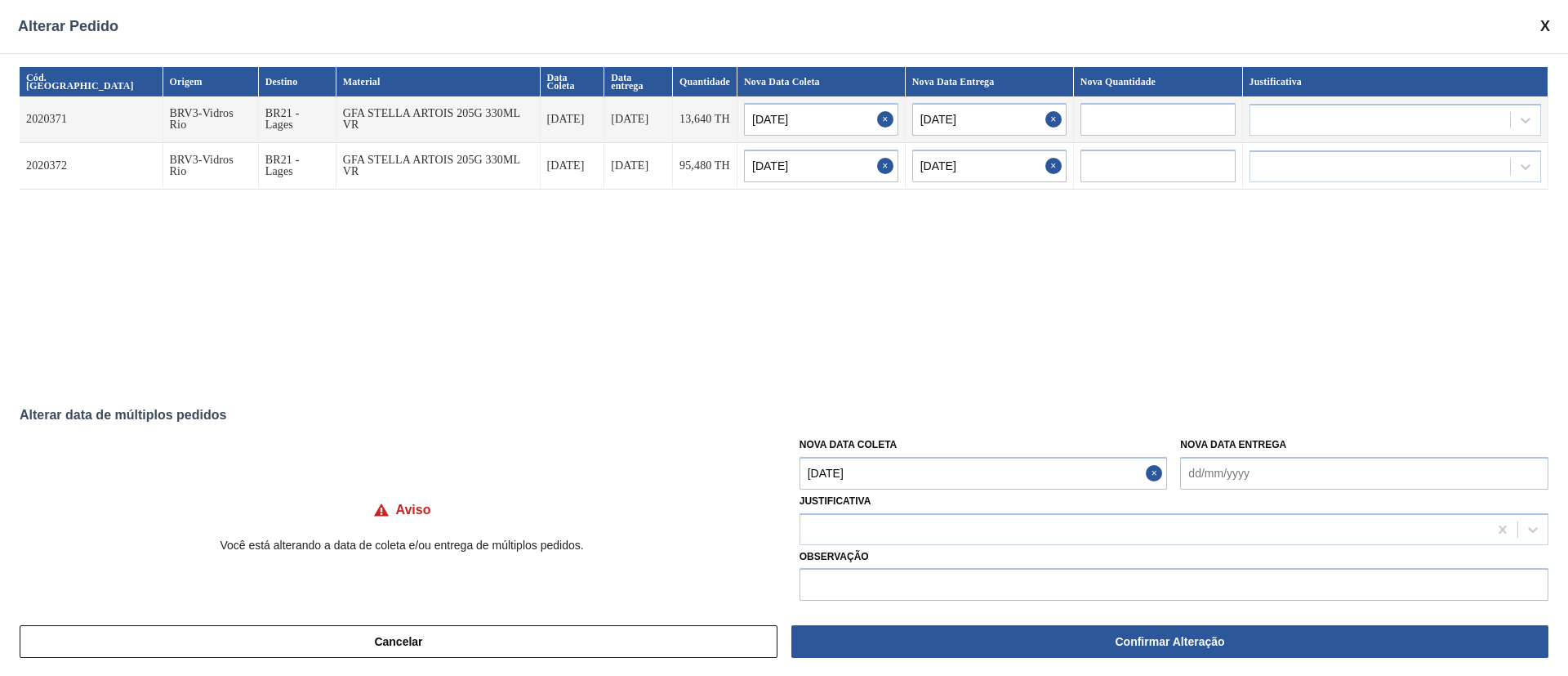
click at [850, 450] on Coleta "[DATE]" at bounding box center [984, 473] width 368 height 32
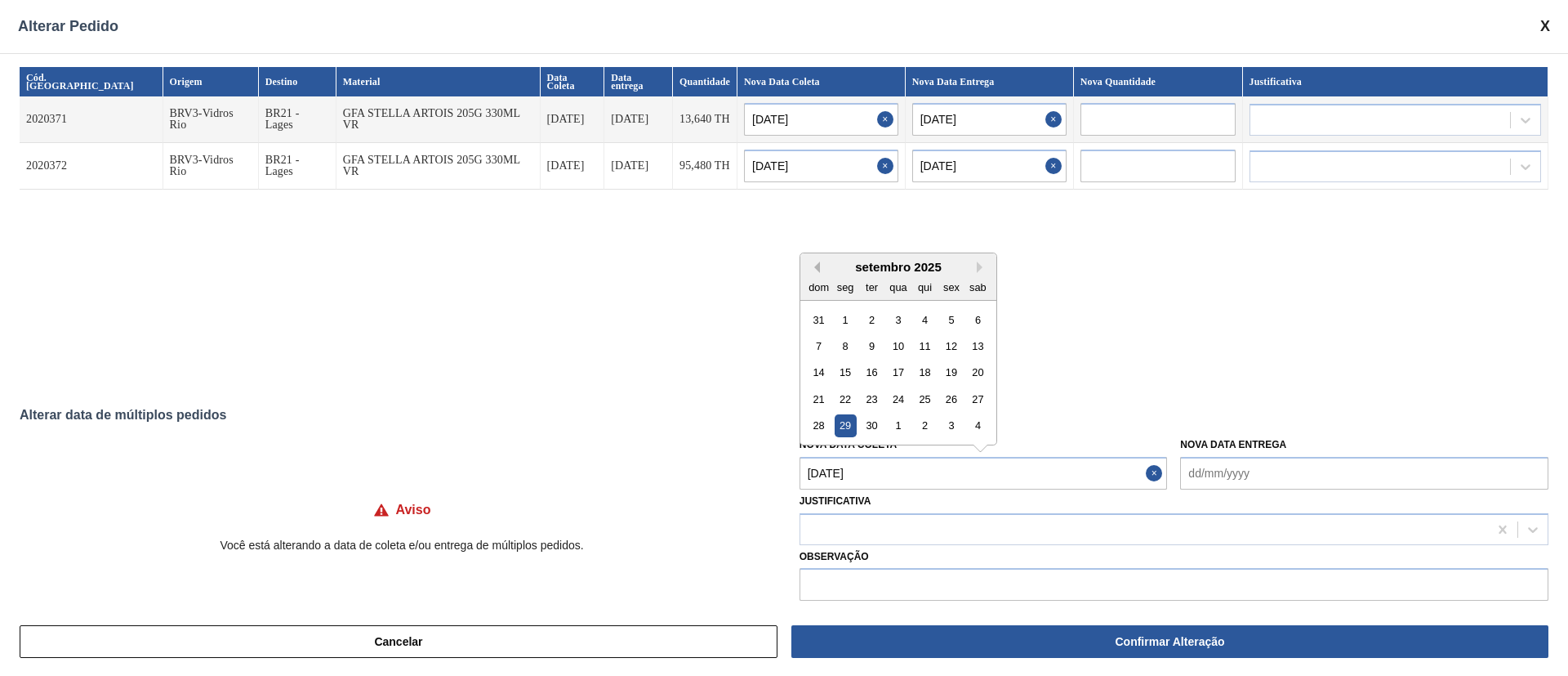
click at [818, 268] on button "Previous Month" at bounding box center [814, 267] width 12 height 12
click at [947, 424] on div "29" at bounding box center [951, 425] width 22 height 22
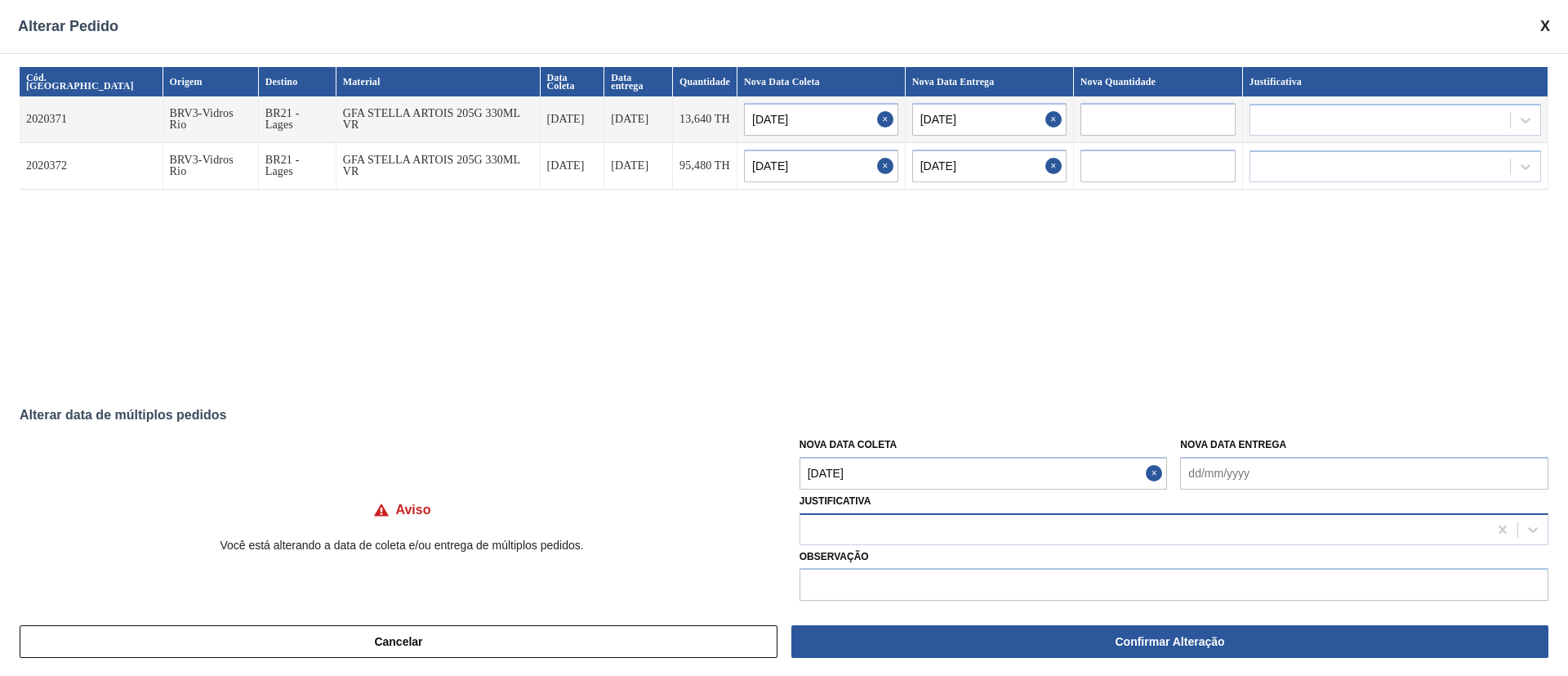
click at [834, 450] on div at bounding box center [1144, 529] width 688 height 23
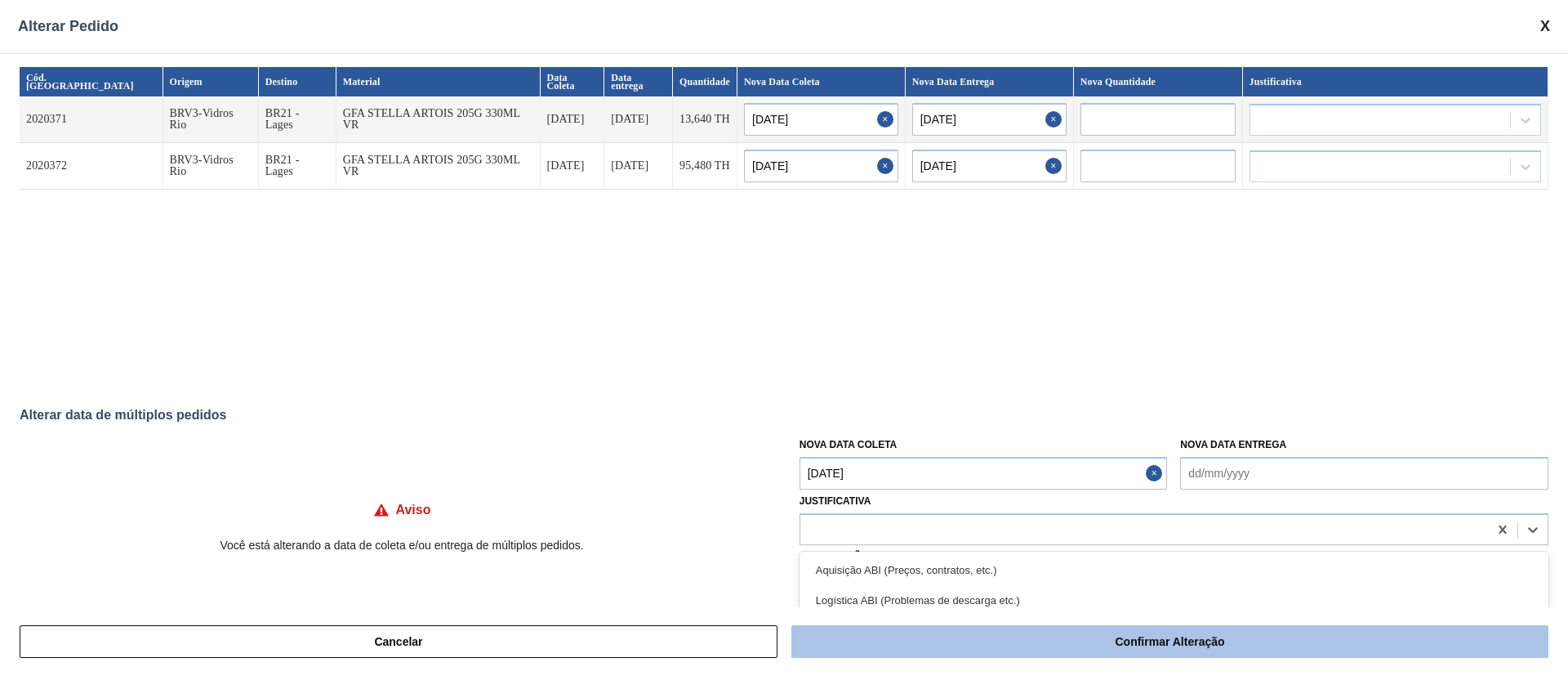
click at [1045, 450] on button "Confirmar Alteração" at bounding box center [1170, 641] width 758 height 32
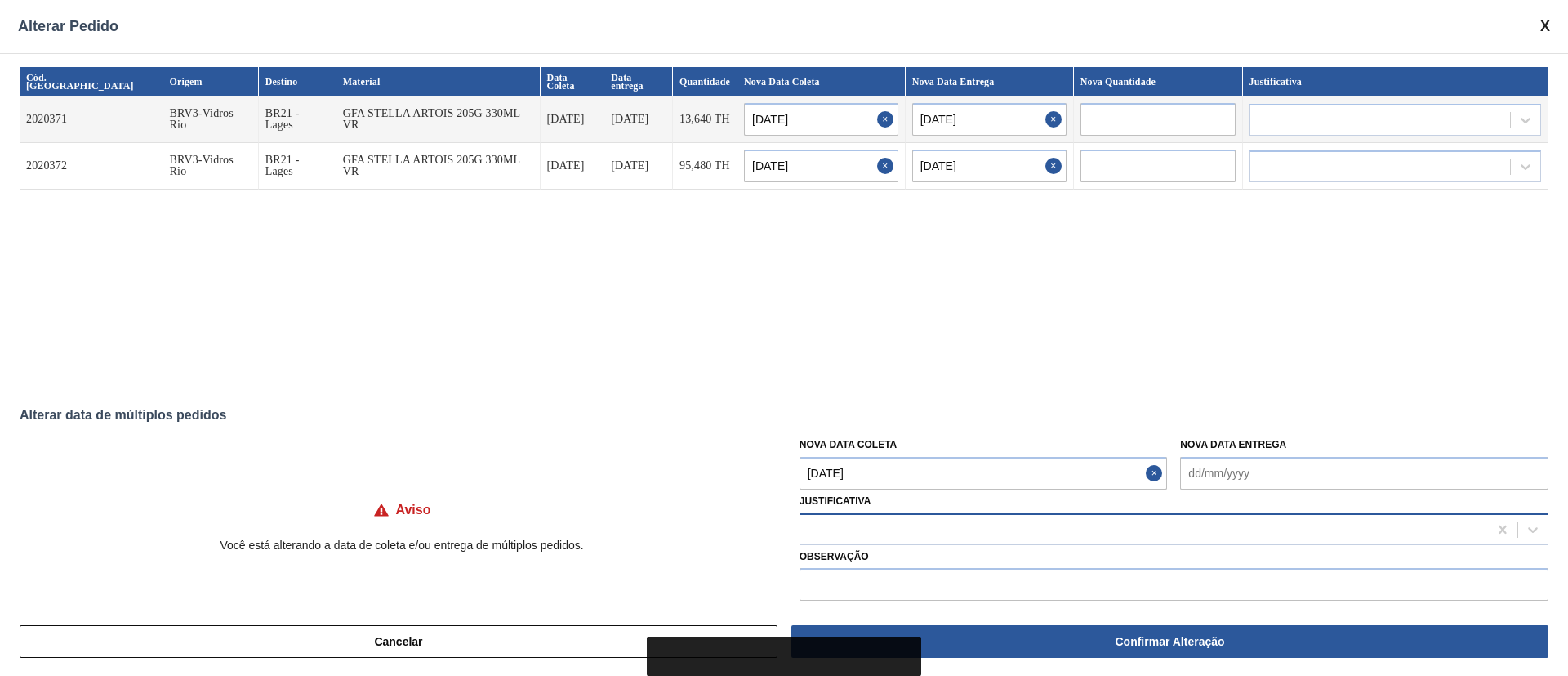
click at [834, 450] on div at bounding box center [1144, 529] width 688 height 23
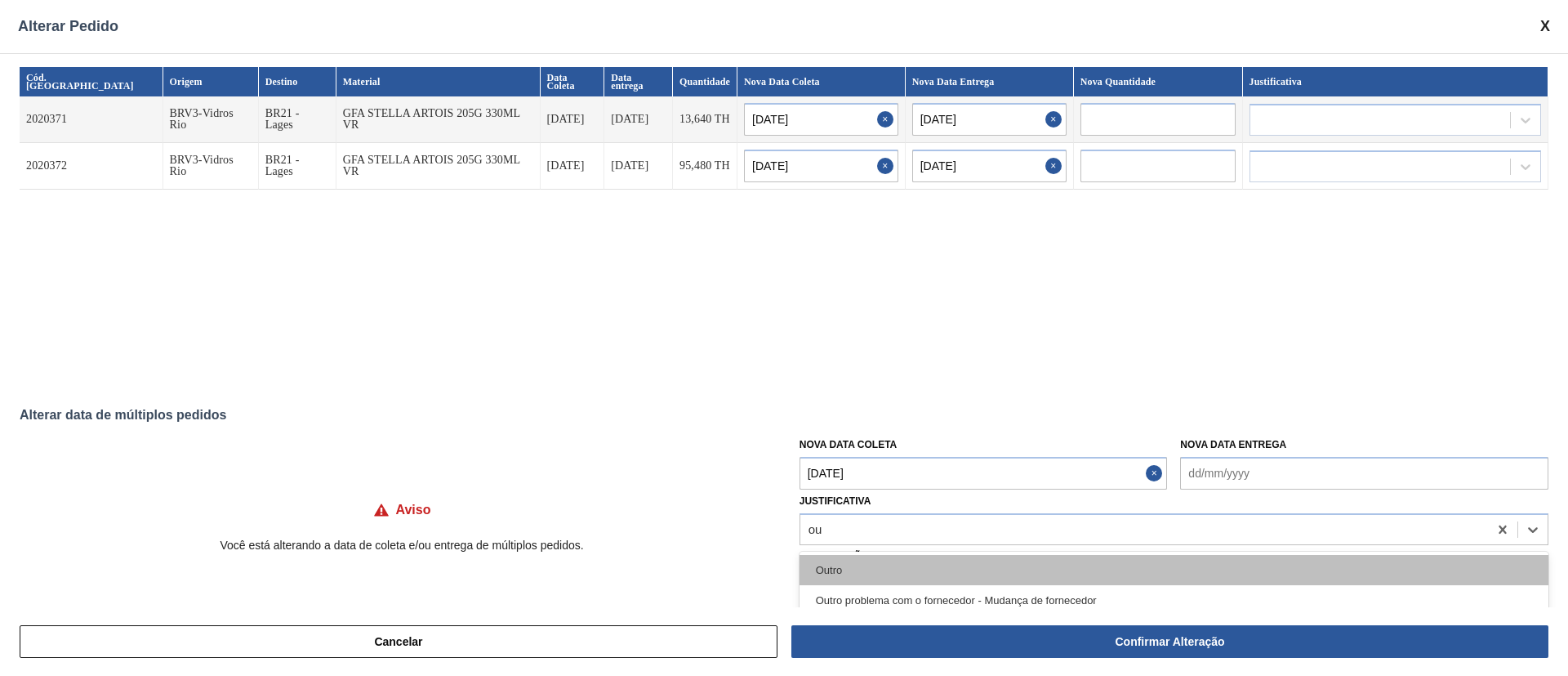
click at [836, 450] on div "Outro" at bounding box center [1174, 570] width 749 height 31
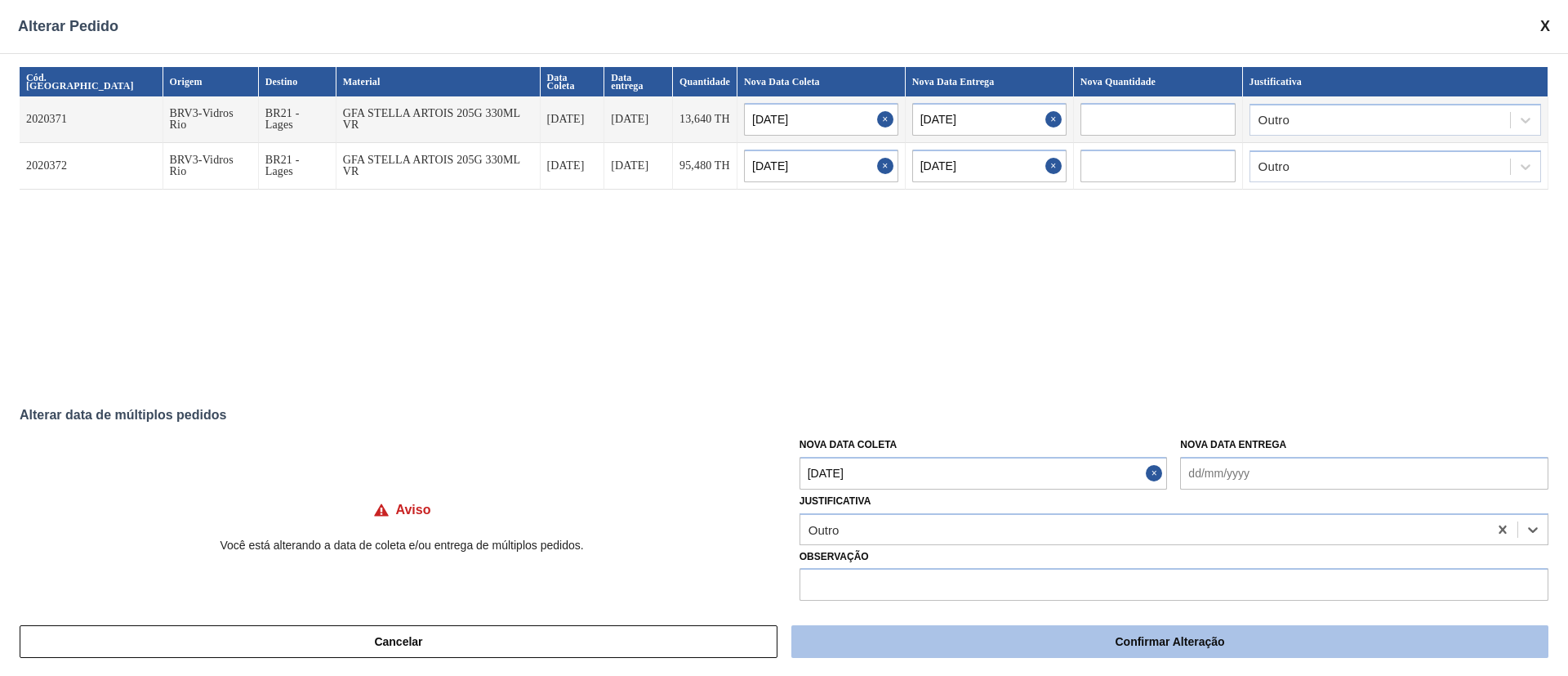
click at [1045, 450] on button "Confirmar Alteração" at bounding box center [1170, 641] width 758 height 32
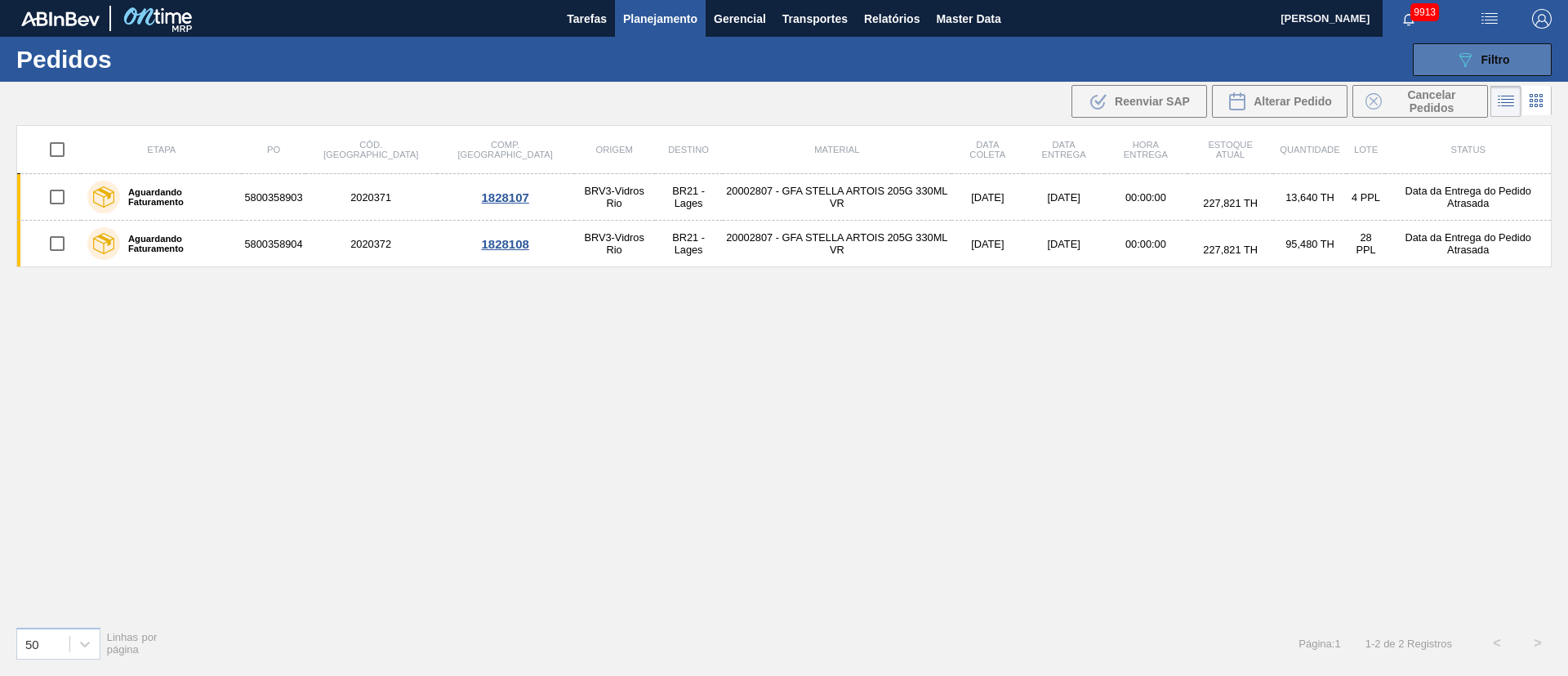
click at [1045, 57] on span "Filtro" at bounding box center [1496, 59] width 29 height 13
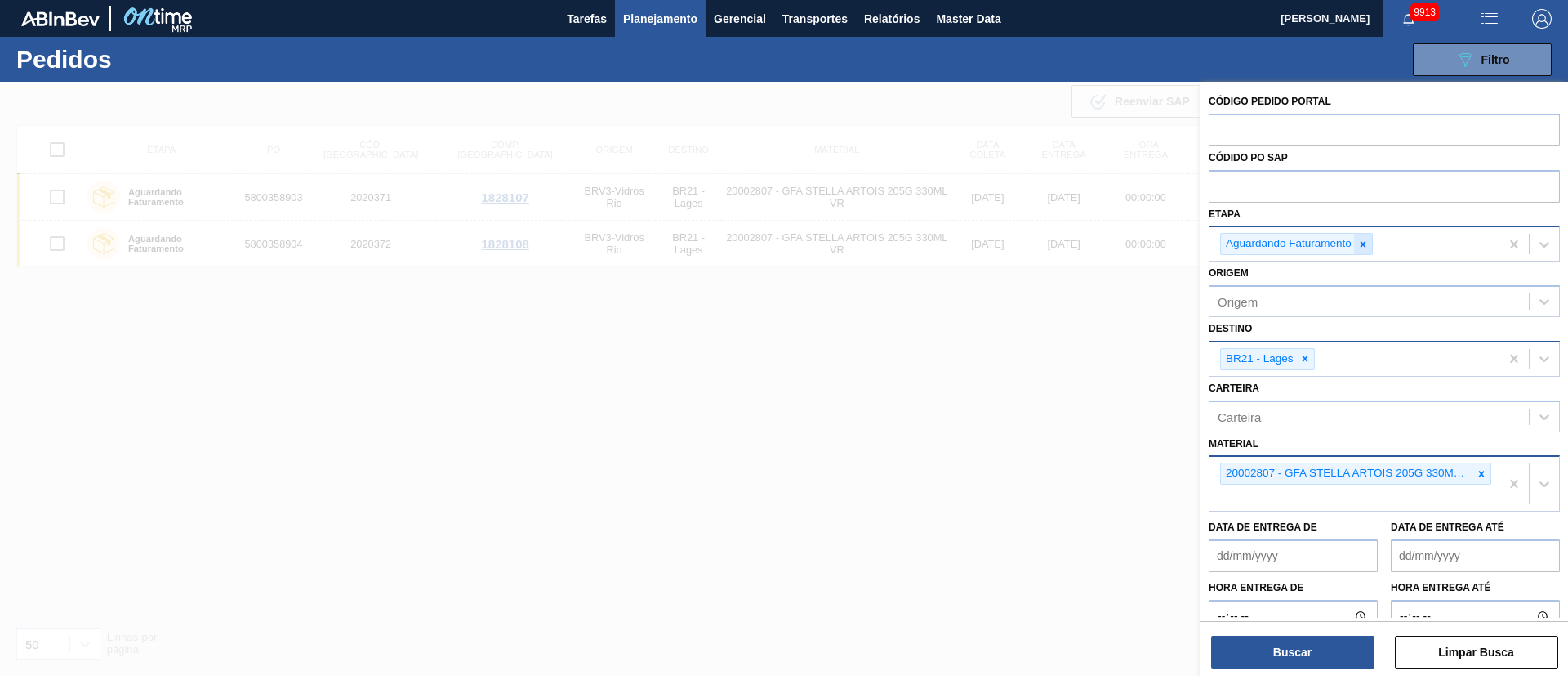
click at [1045, 247] on icon at bounding box center [1363, 244] width 12 height 12
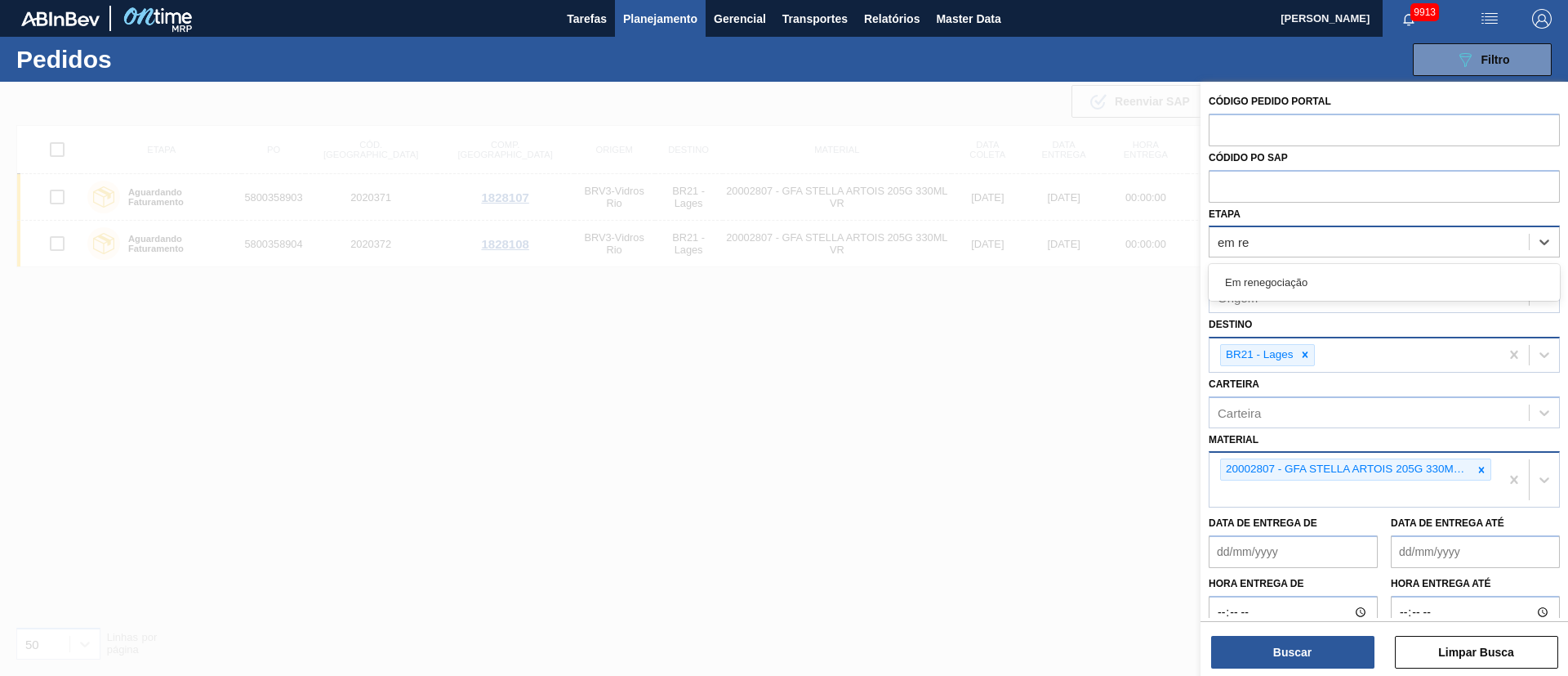
click at [1045, 265] on div "Em renegociação" at bounding box center [1384, 282] width 351 height 37
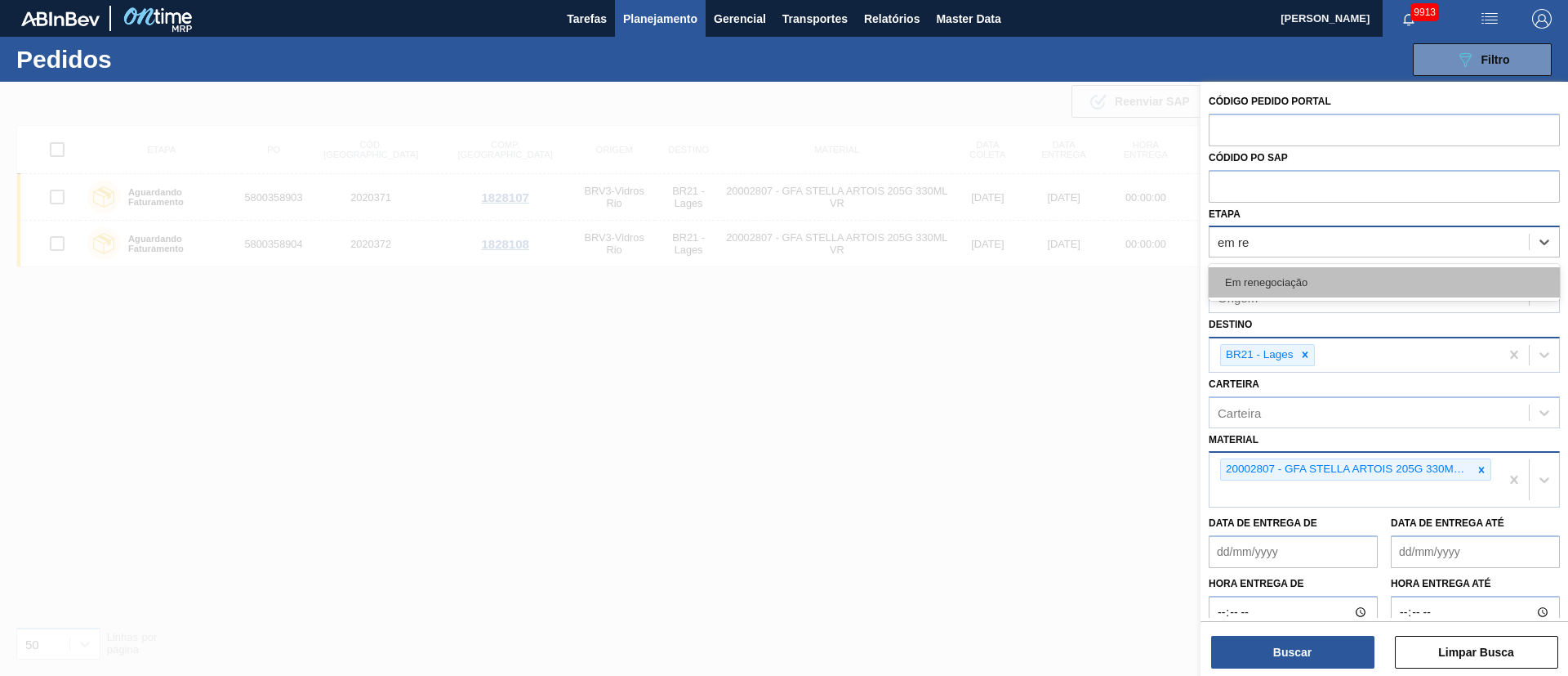
click at [1045, 278] on div "Em renegociação" at bounding box center [1384, 283] width 351 height 31
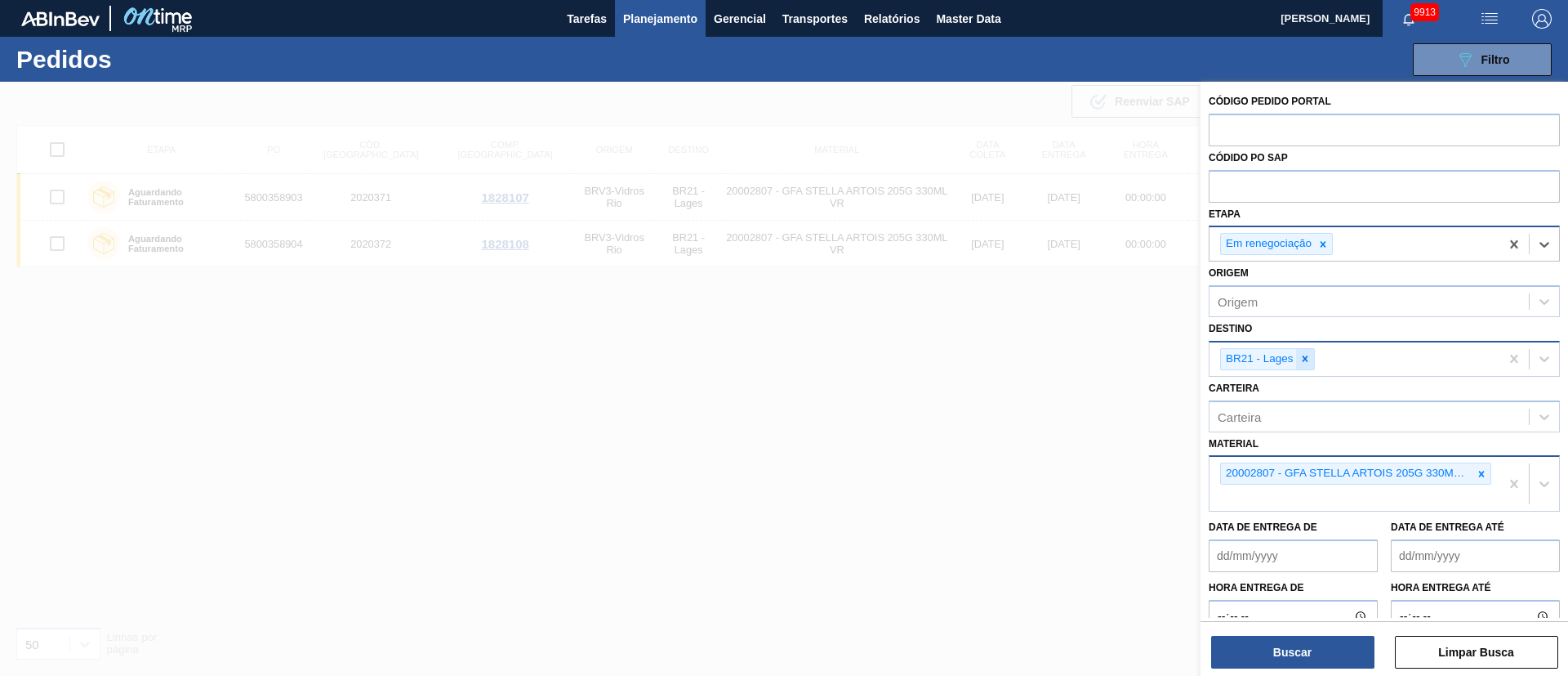
click at [1045, 355] on icon at bounding box center [1305, 358] width 12 height 12
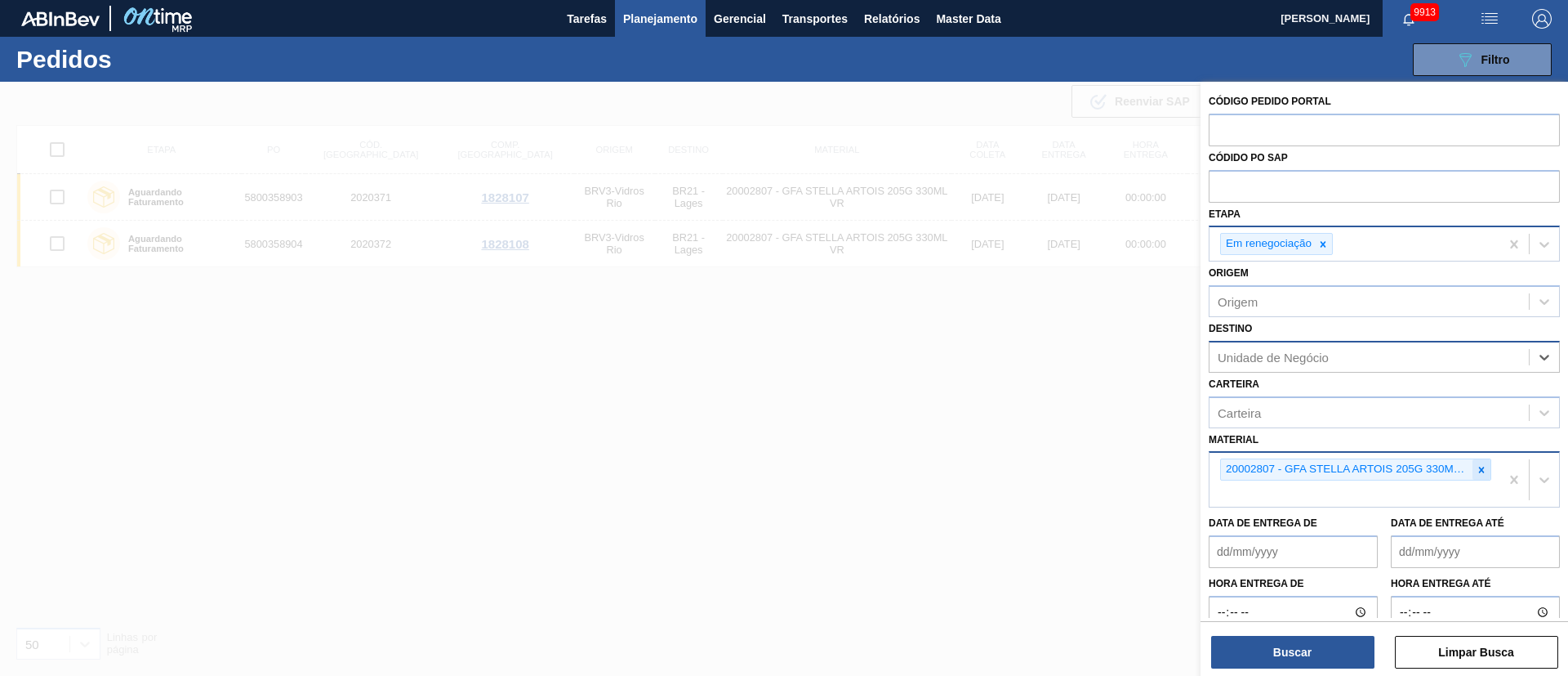
click at [1045, 450] on div at bounding box center [1482, 470] width 18 height 21
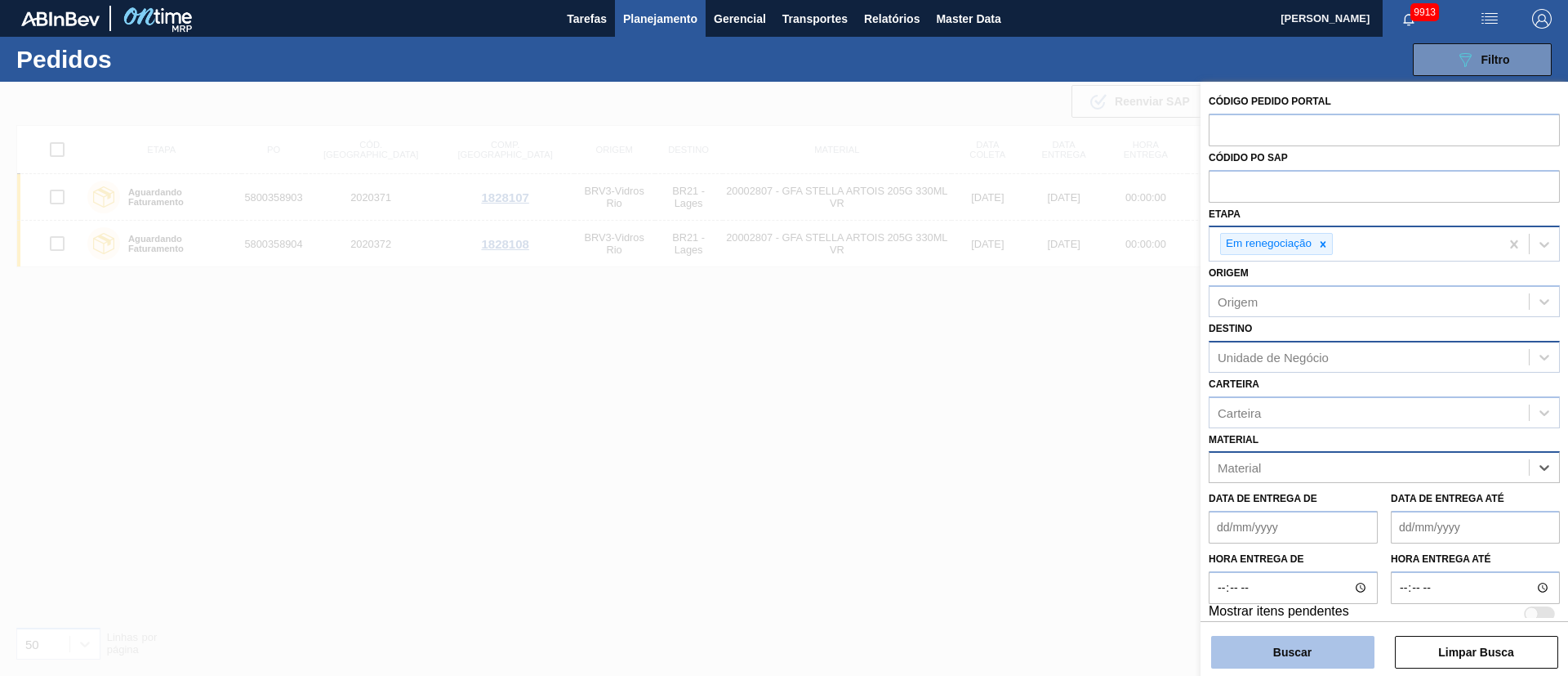
click at [1045, 450] on button "Buscar" at bounding box center [1293, 652] width 163 height 32
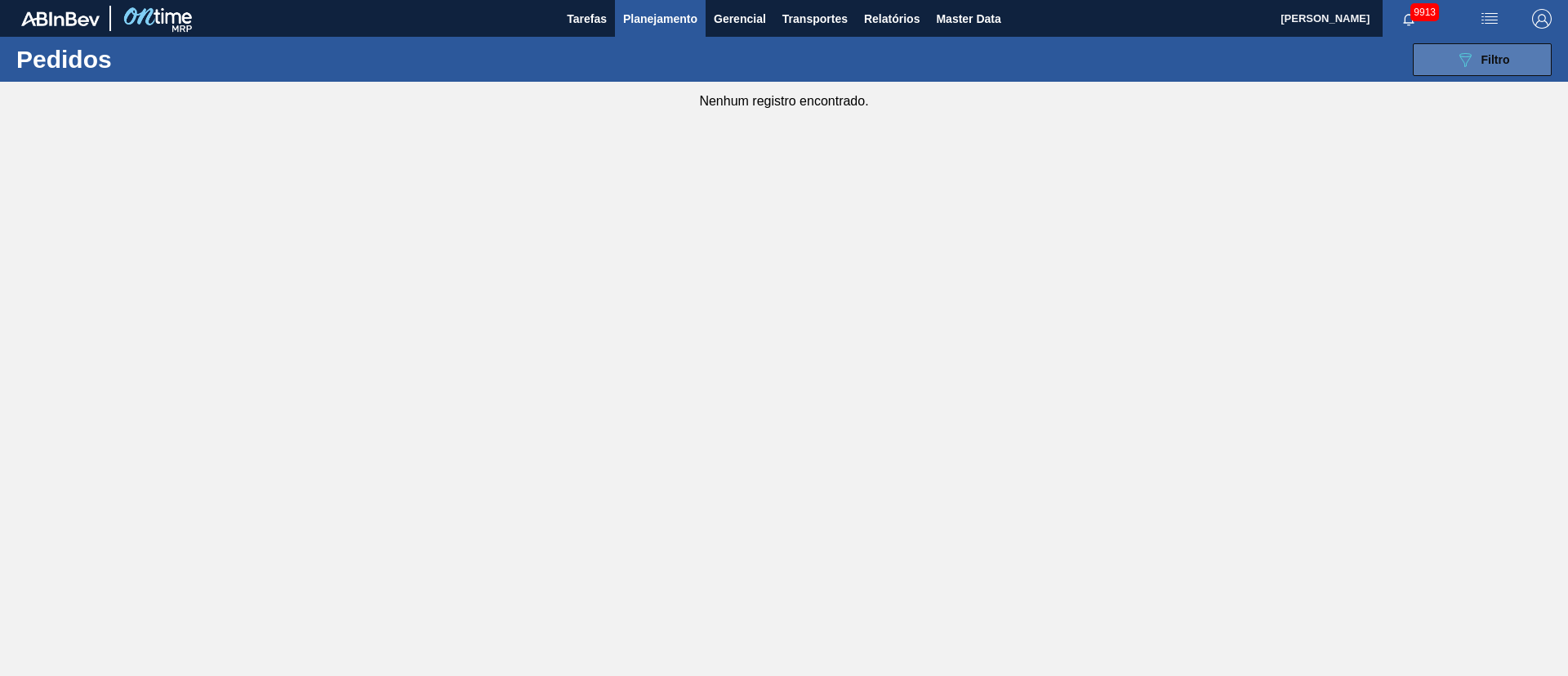
click at [1045, 57] on icon "089F7B8B-B2A5-4AFE-B5C0-19BA573D28AC" at bounding box center [1466, 60] width 20 height 20
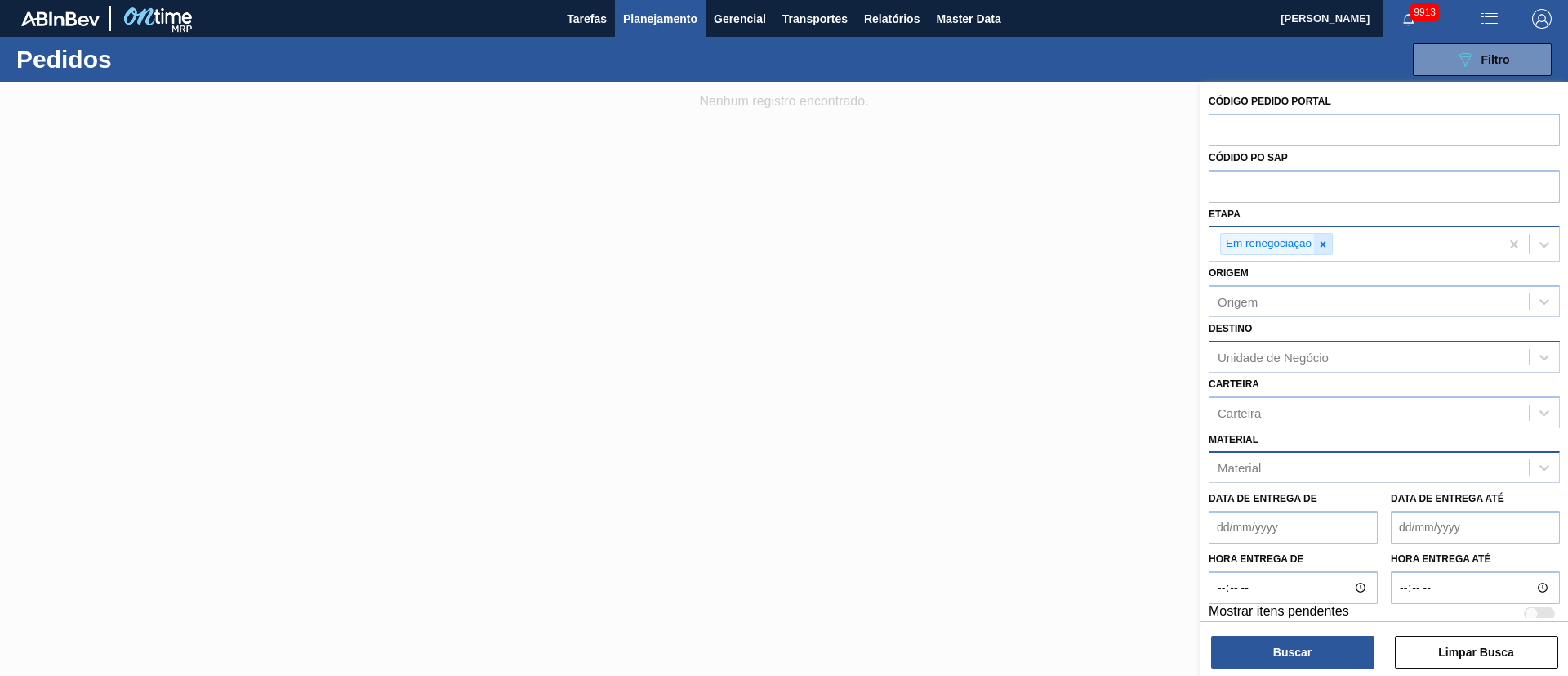
click at [1045, 247] on icon at bounding box center [1323, 244] width 12 height 12
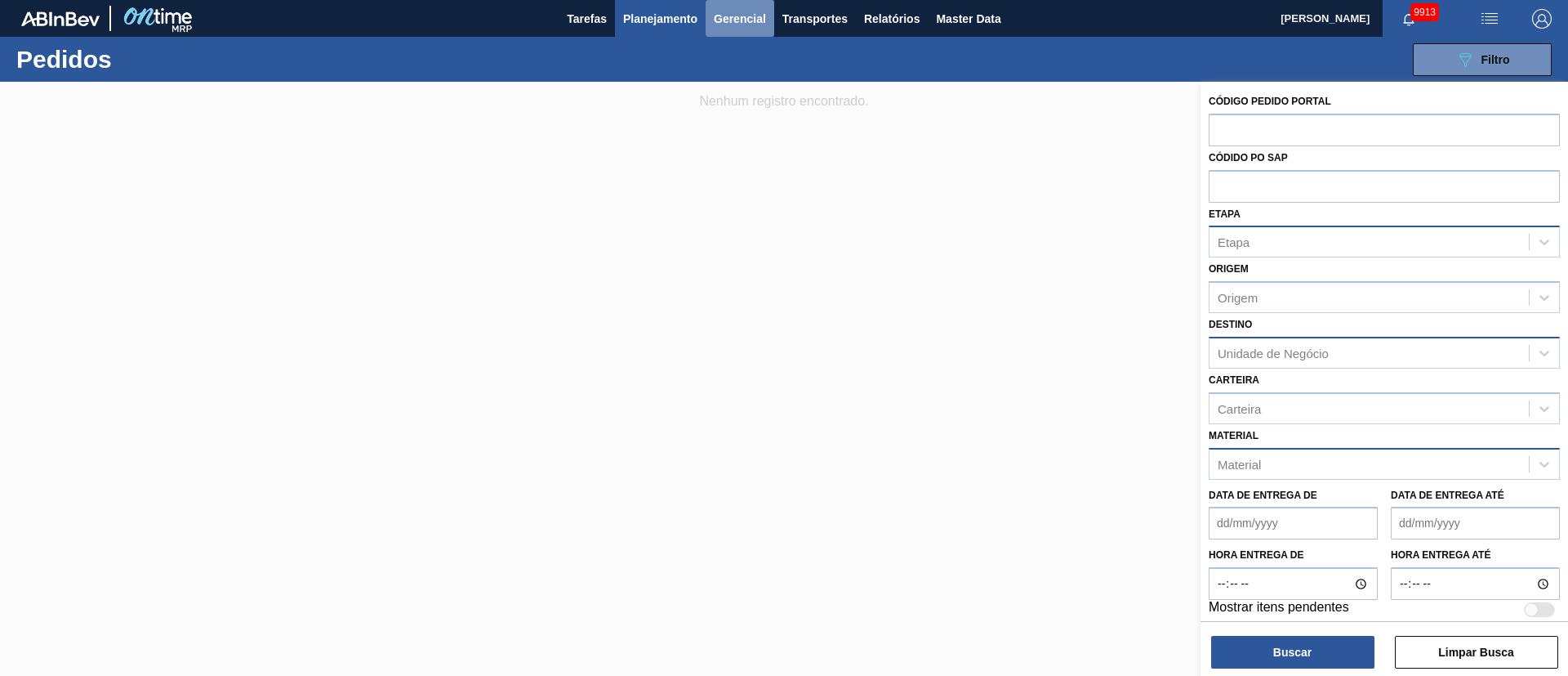
click at [726, 24] on span "Gerencial" at bounding box center [740, 19] width 52 height 20
click at [814, 21] on div at bounding box center [784, 338] width 1568 height 676
click at [868, 22] on span "Relatórios" at bounding box center [892, 19] width 56 height 20
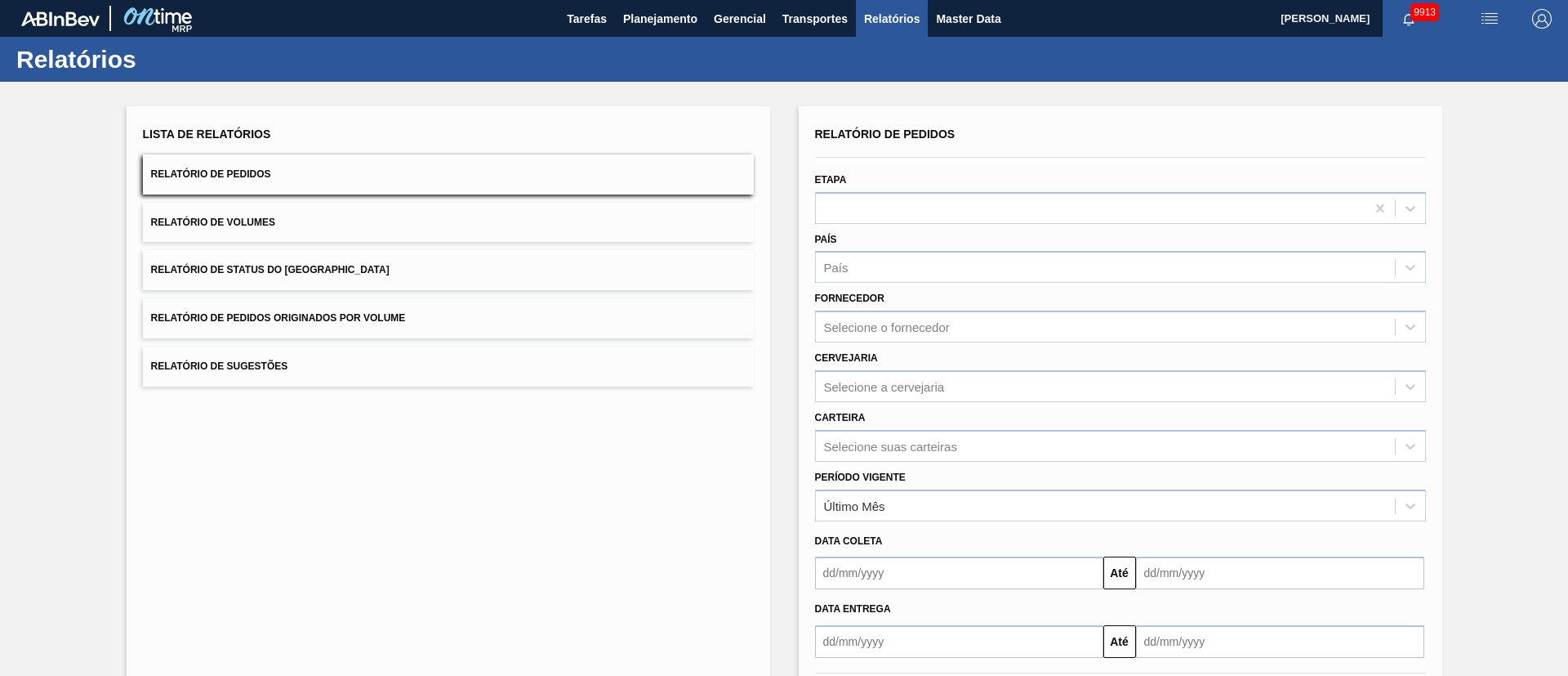
click at [376, 308] on button "Relatório de Pedidos Originados por Volume" at bounding box center [448, 318] width 611 height 40
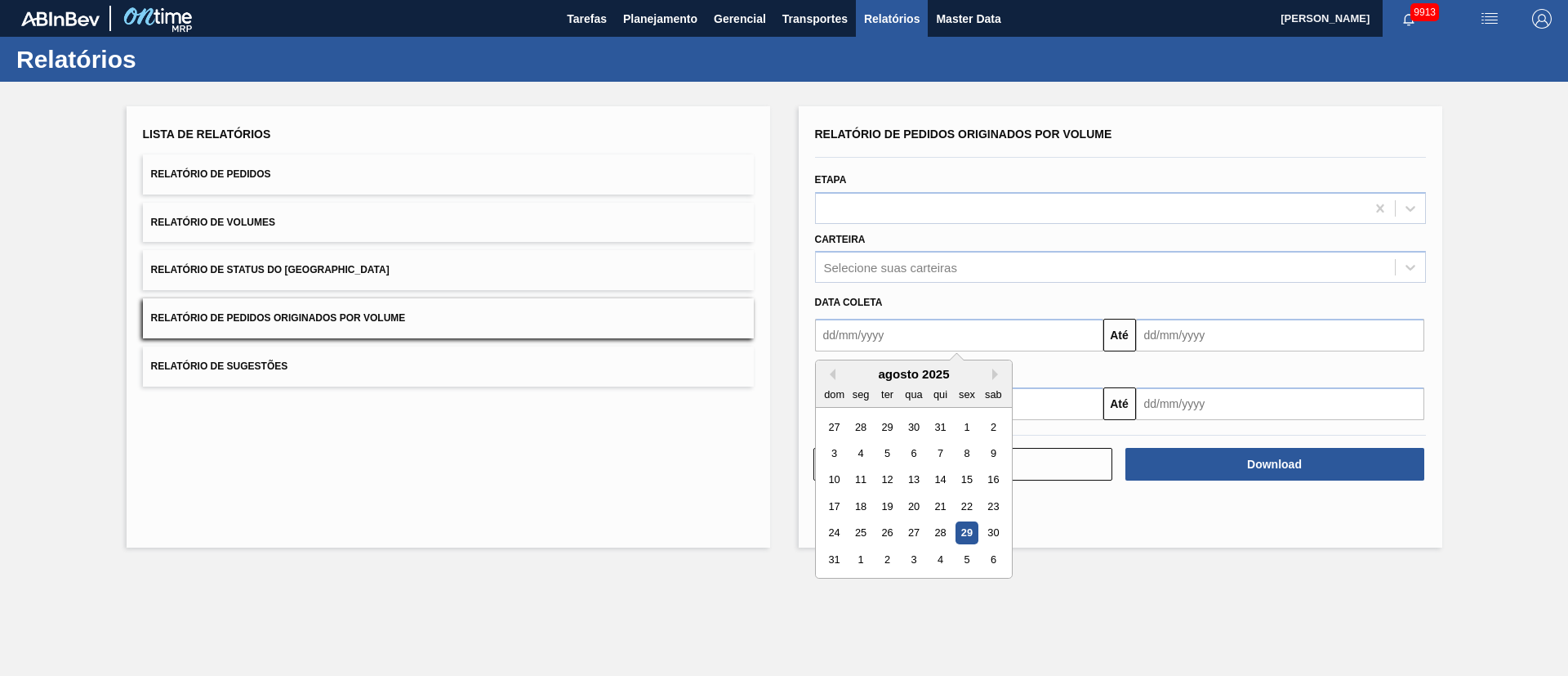
click at [901, 329] on input "text" at bounding box center [959, 335] width 288 height 32
click at [854, 450] on div "4" at bounding box center [861, 452] width 22 height 22
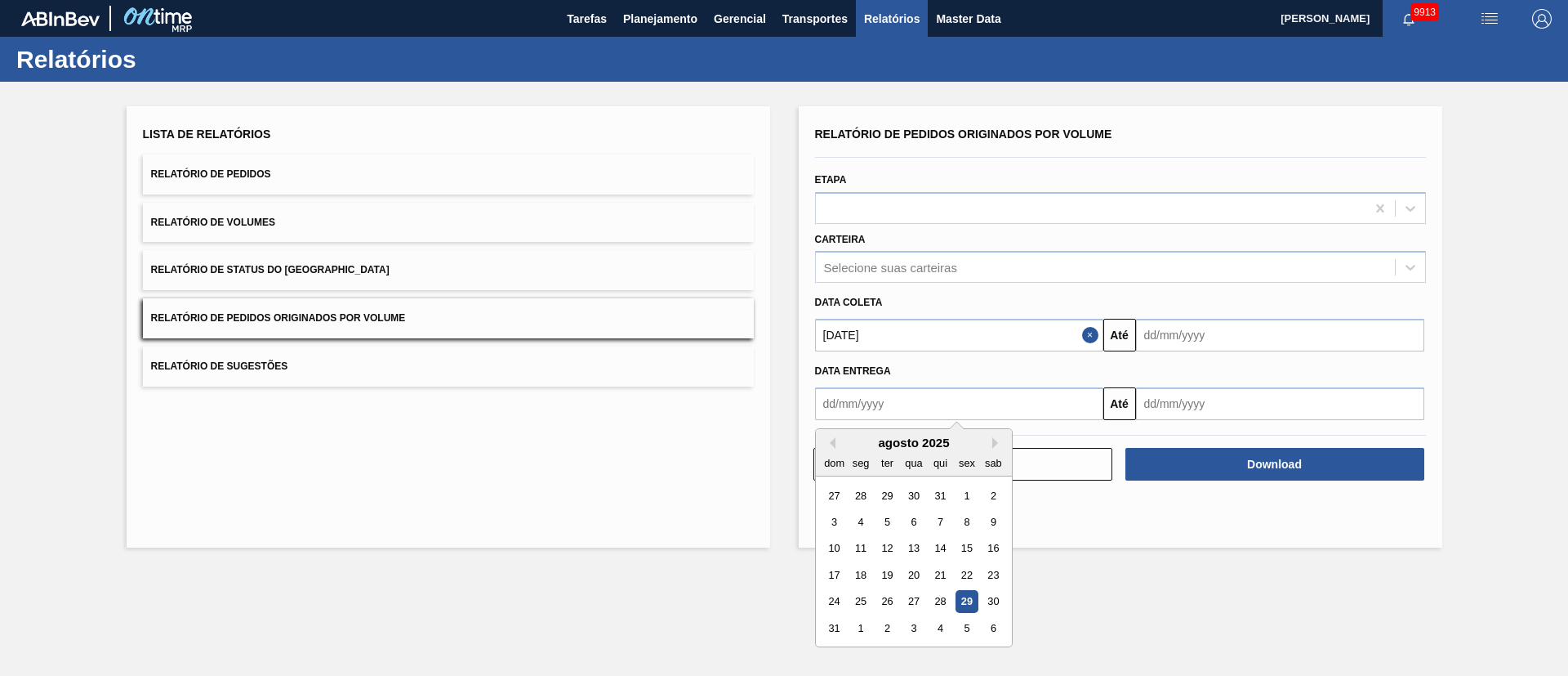
drag, startPoint x: 898, startPoint y: 418, endPoint x: 910, endPoint y: 424, distance: 13.4
click at [908, 424] on div "Relatório de Pedidos Originados por Volume Etapa Carteira Selecione suas cartei…" at bounding box center [1120, 303] width 611 height 359
click at [971, 450] on div "1" at bounding box center [967, 496] width 22 height 22
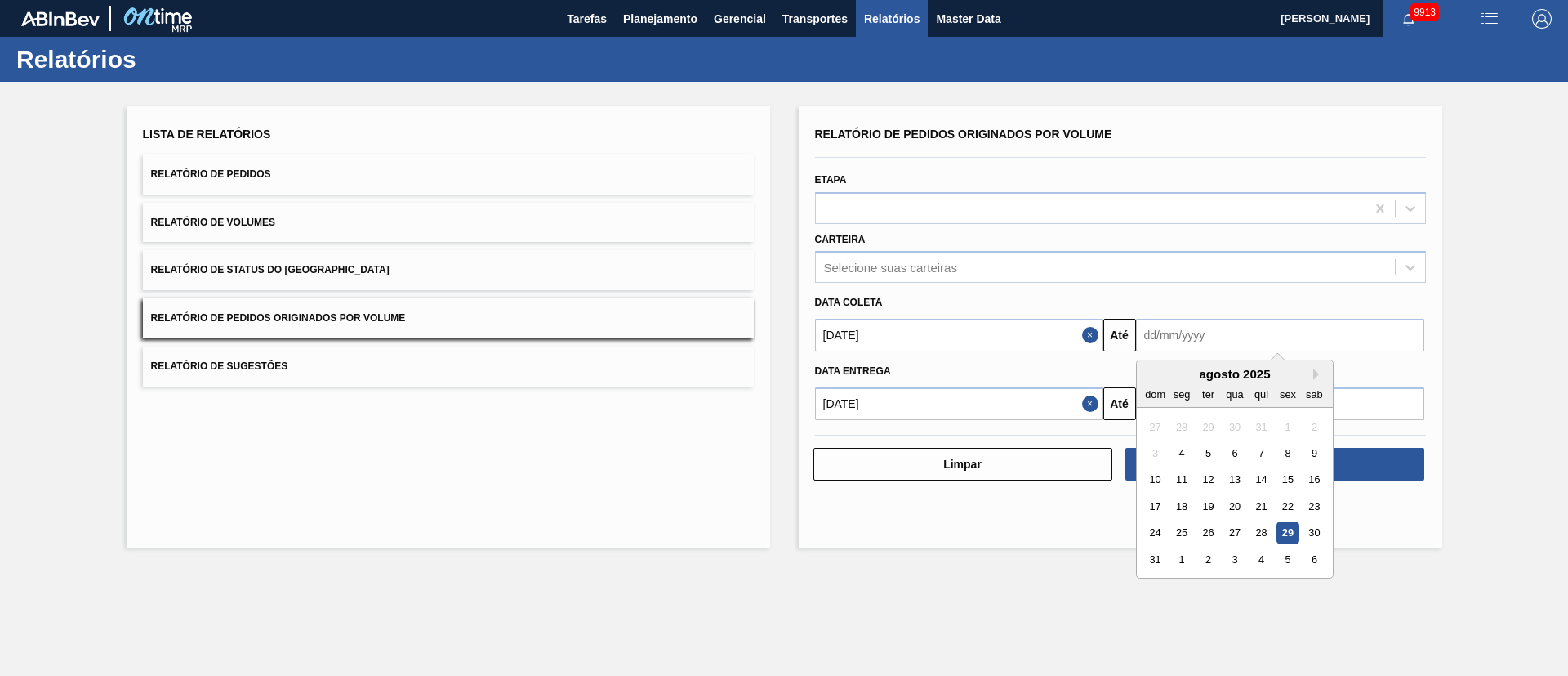
click at [1045, 338] on input "text" at bounding box center [1280, 335] width 288 height 32
click at [1045, 375] on div "agosto 2025" at bounding box center [1235, 373] width 196 height 13
click at [1045, 378] on div "agosto 2025" at bounding box center [1235, 373] width 196 height 13
click at [1045, 370] on button "Next Month" at bounding box center [1319, 373] width 12 height 12
drag, startPoint x: 1205, startPoint y: 531, endPoint x: 1206, endPoint y: 489, distance: 42.0
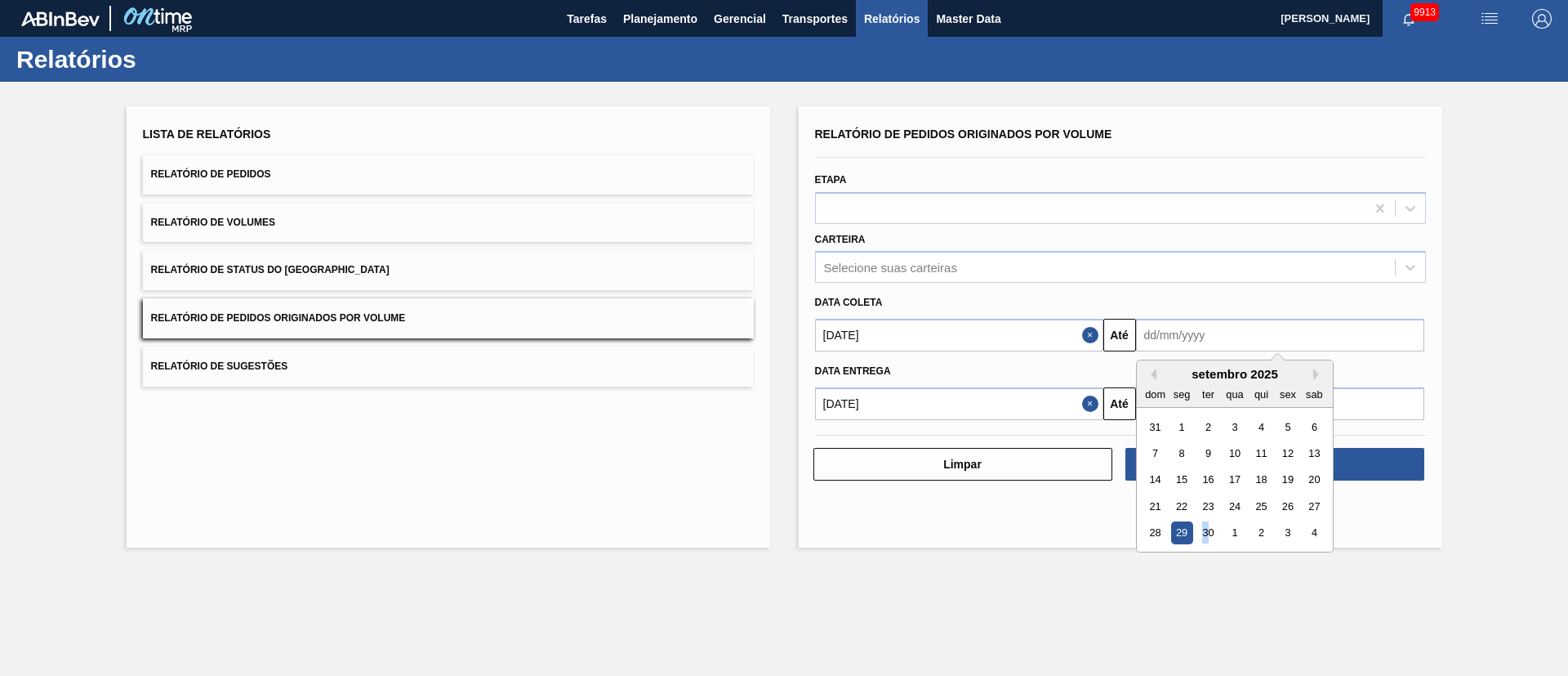
click at [1045, 450] on div "30" at bounding box center [1207, 533] width 22 height 22
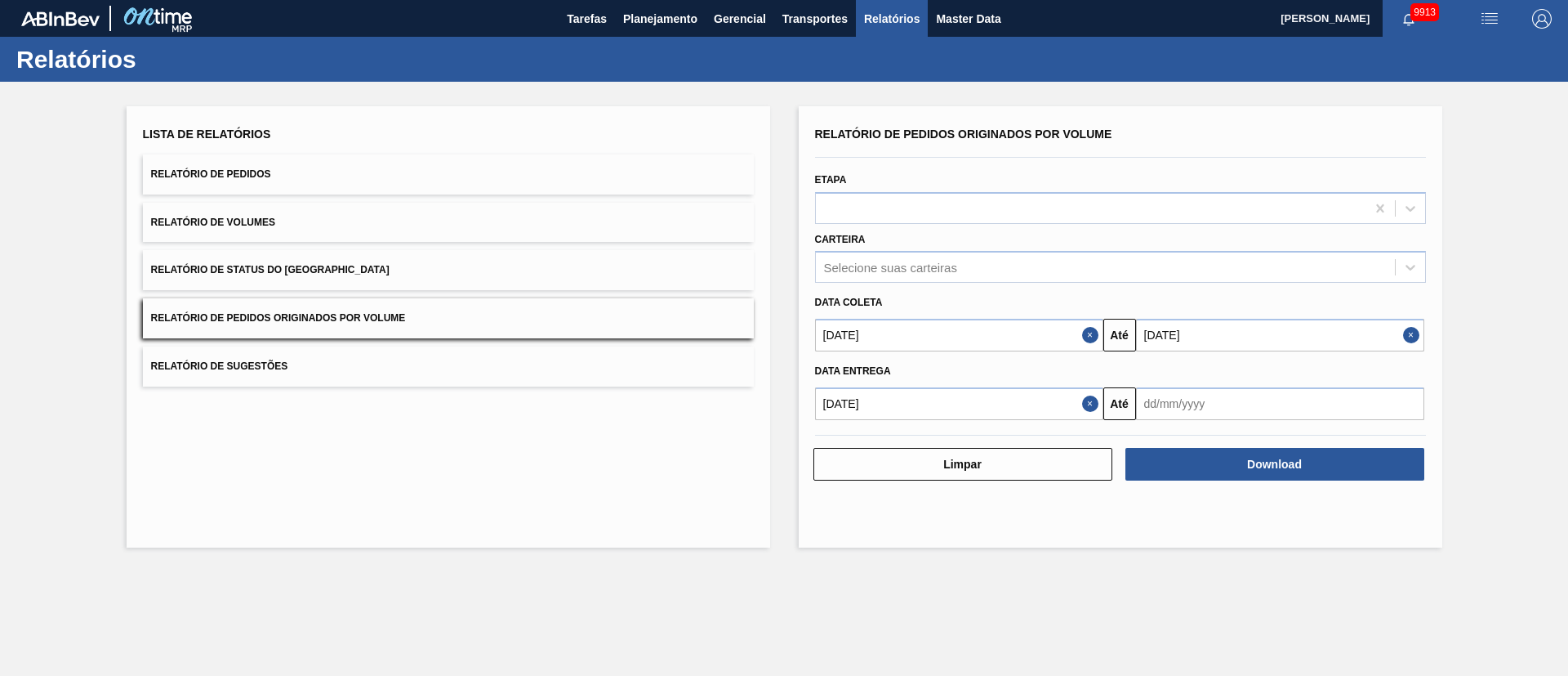
click at [1045, 333] on button "Close" at bounding box center [1093, 335] width 22 height 32
click at [1045, 339] on button "Close" at bounding box center [1415, 335] width 22 height 32
click at [1045, 404] on button "Close" at bounding box center [1093, 403] width 22 height 32
click at [1045, 330] on input "text" at bounding box center [959, 335] width 288 height 32
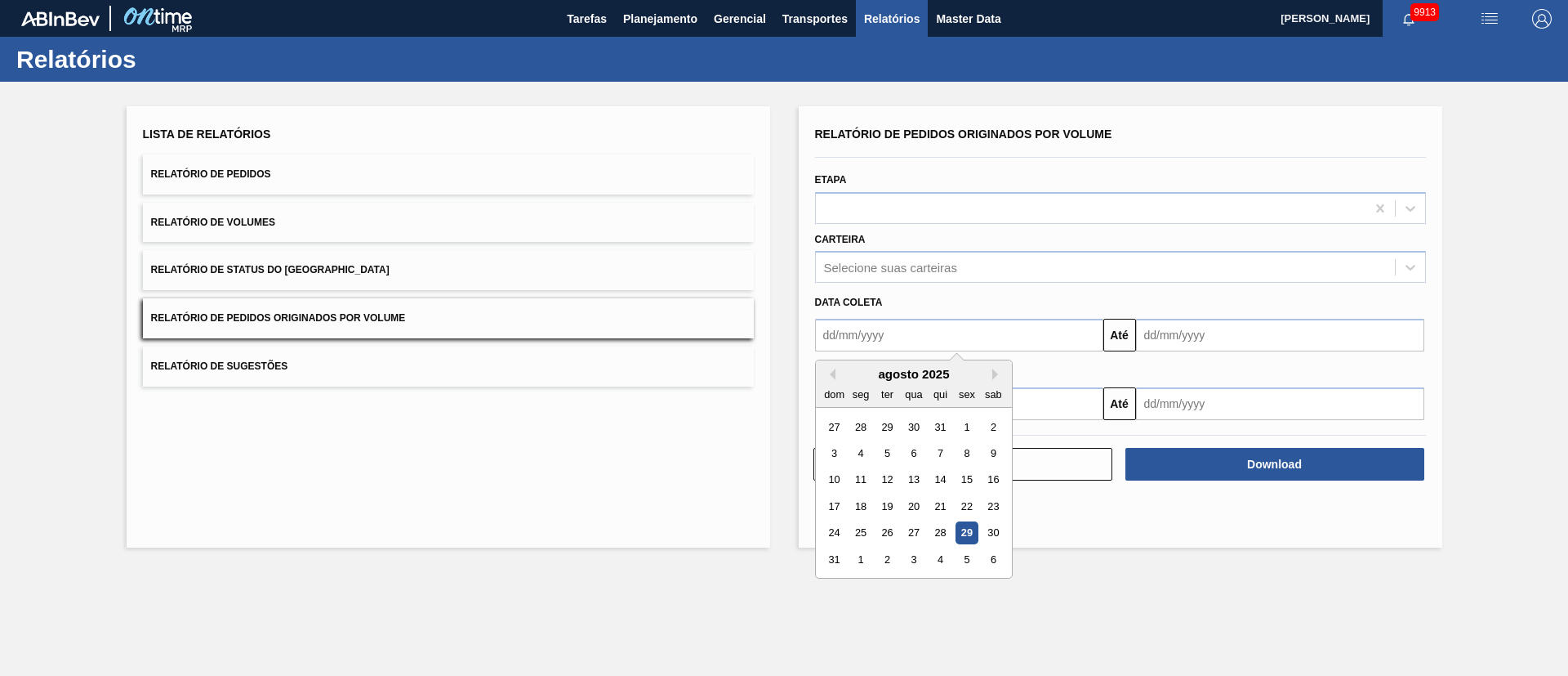
drag, startPoint x: 868, startPoint y: 559, endPoint x: 861, endPoint y: 523, distance: 36.7
click at [866, 450] on div "1" at bounding box center [861, 559] width 22 height 22
click at [980, 329] on input "[DATE]" at bounding box center [959, 335] width 288 height 32
click at [872, 427] on div "31 1 2 3 4 5 6" at bounding box center [914, 426] width 186 height 26
click at [832, 373] on button "Previous Month" at bounding box center [829, 373] width 12 height 12
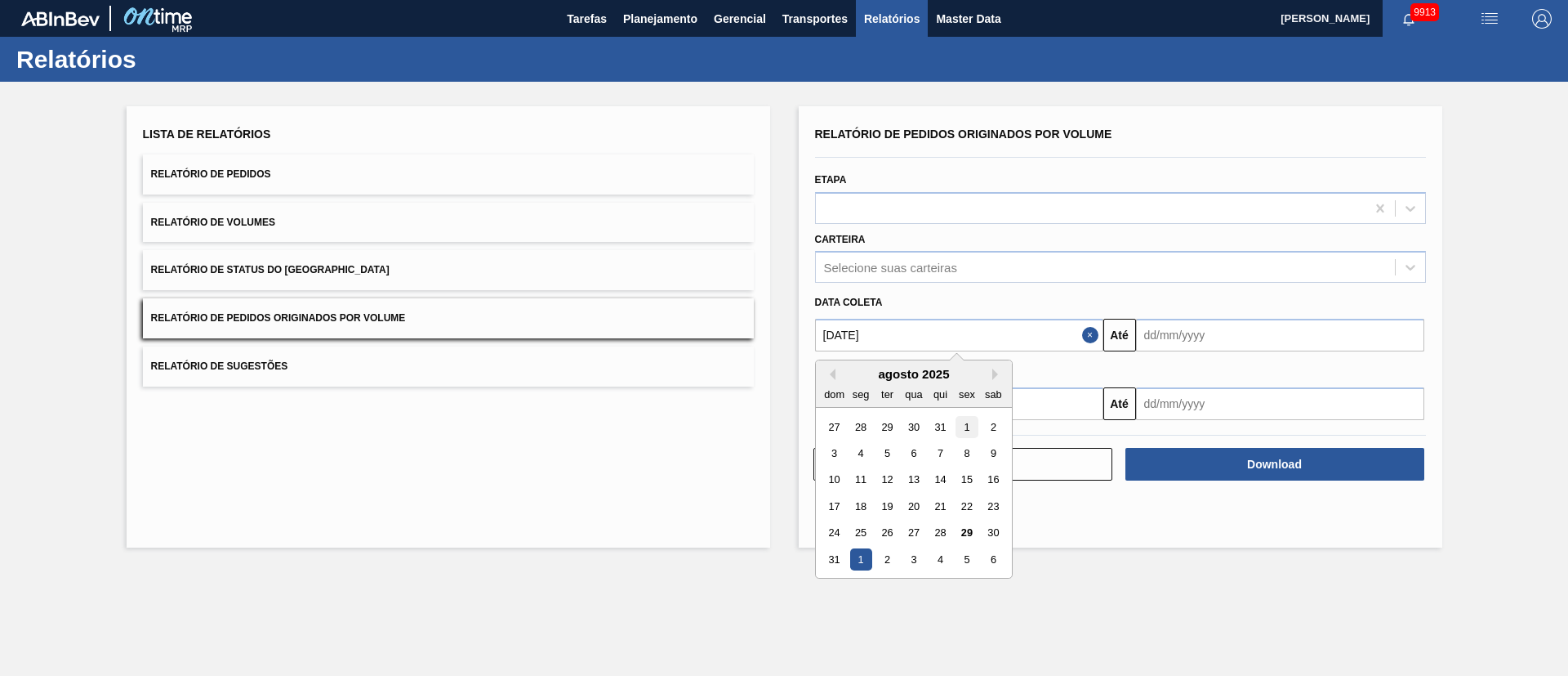
click at [962, 425] on div "1" at bounding box center [967, 426] width 22 height 22
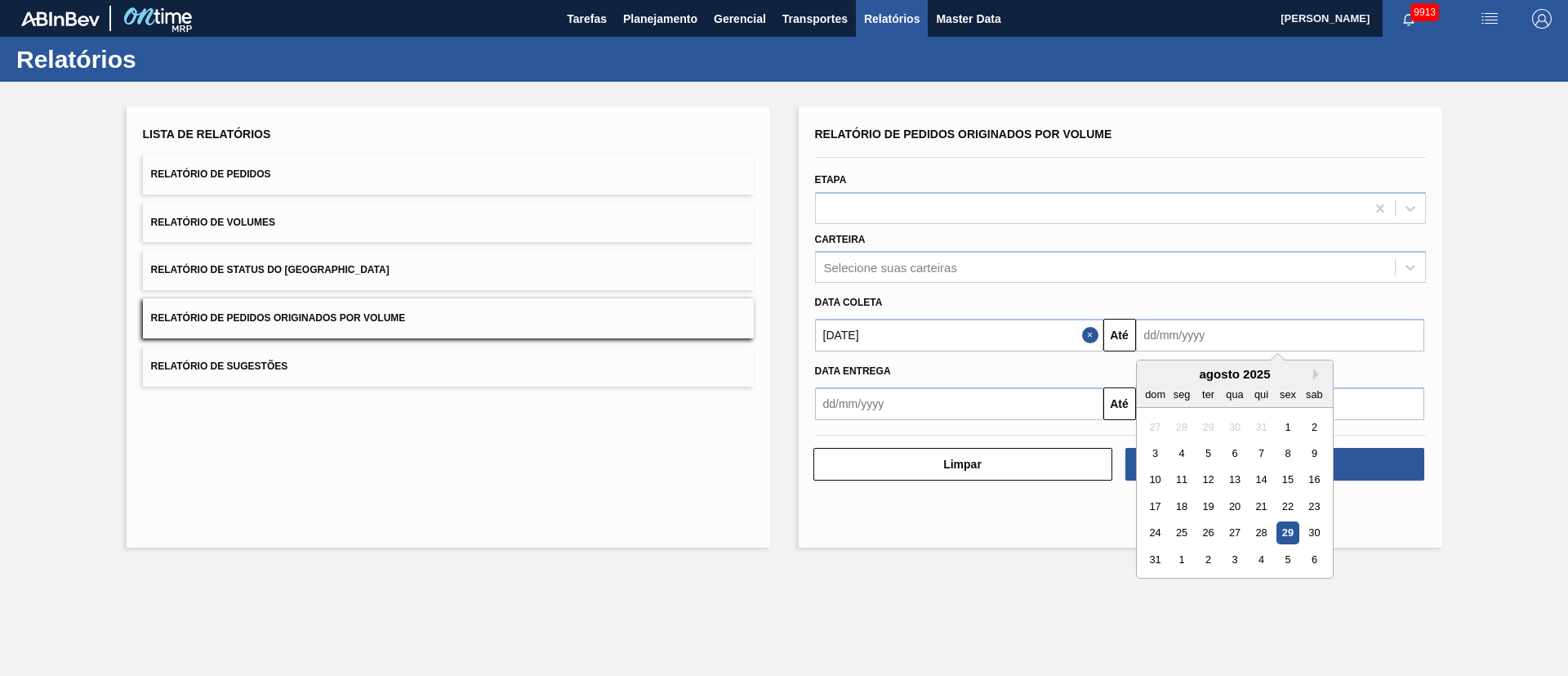
click at [1045, 321] on input "text" at bounding box center [1280, 335] width 288 height 32
click at [1045, 450] on div "25" at bounding box center [1181, 533] width 22 height 22
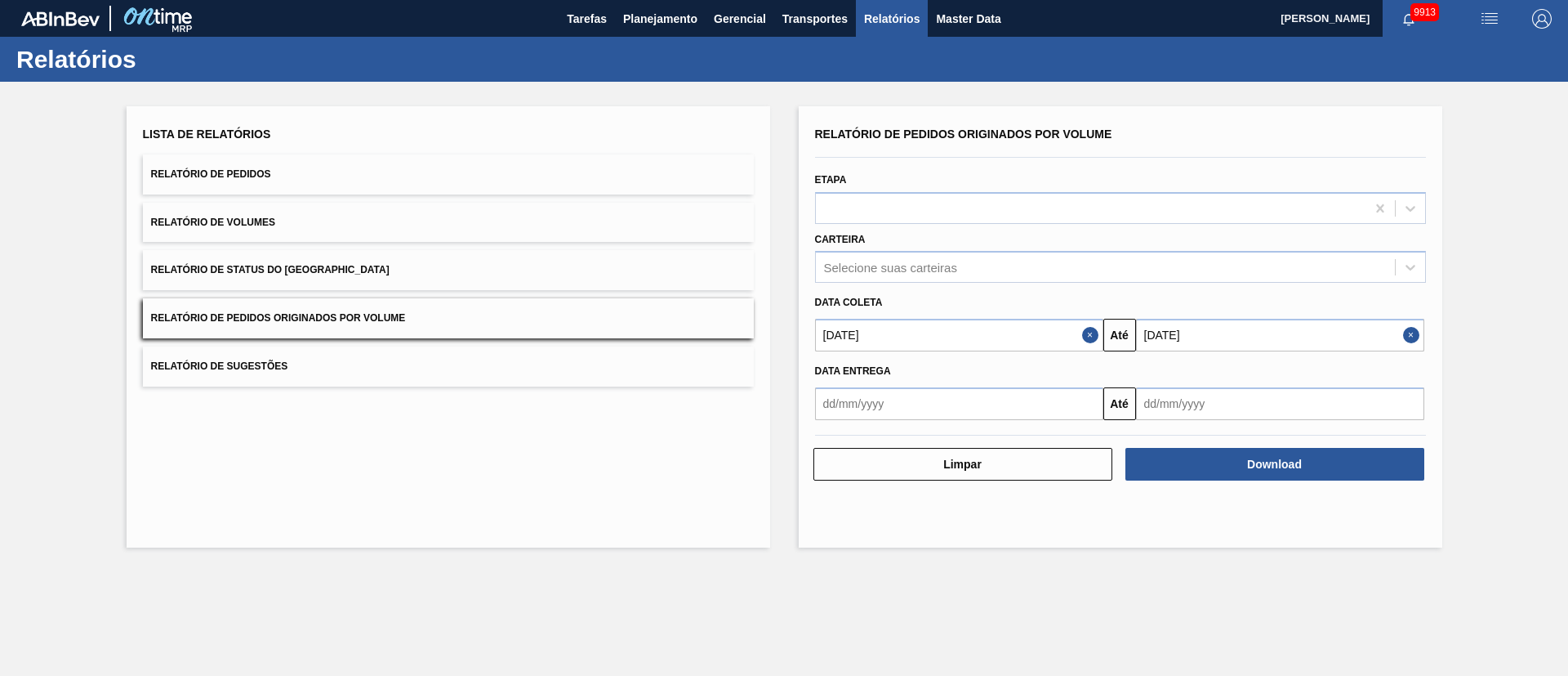
click at [1045, 339] on input "[DATE]" at bounding box center [1280, 335] width 288 height 32
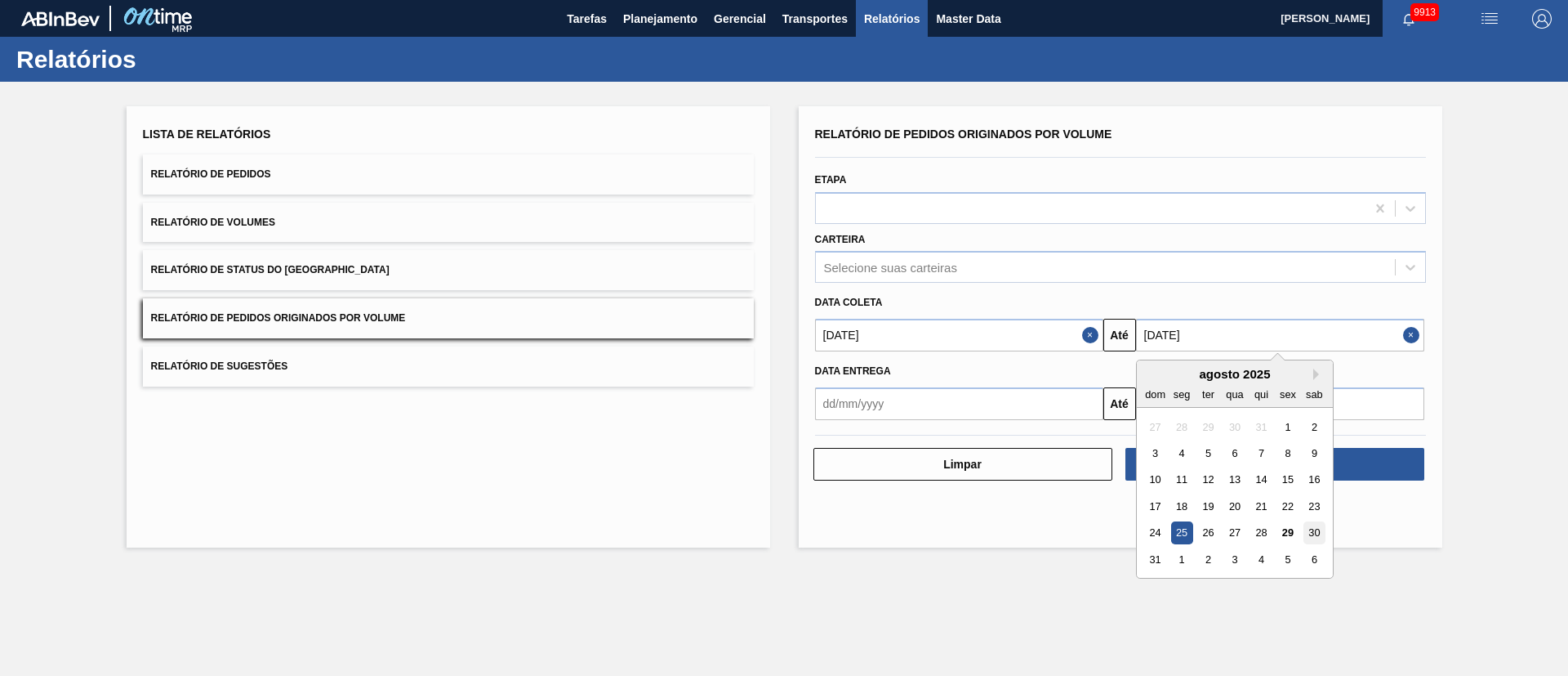
click at [1045, 450] on div "30" at bounding box center [1314, 533] width 22 height 22
click at [1045, 332] on input "[DATE]" at bounding box center [1280, 335] width 288 height 32
click at [1045, 450] on div "30" at bounding box center [1314, 533] width 22 height 22
click at [1045, 336] on input "[DATE]" at bounding box center [1280, 335] width 288 height 32
click at [1045, 368] on button "Next Month" at bounding box center [1319, 373] width 12 height 12
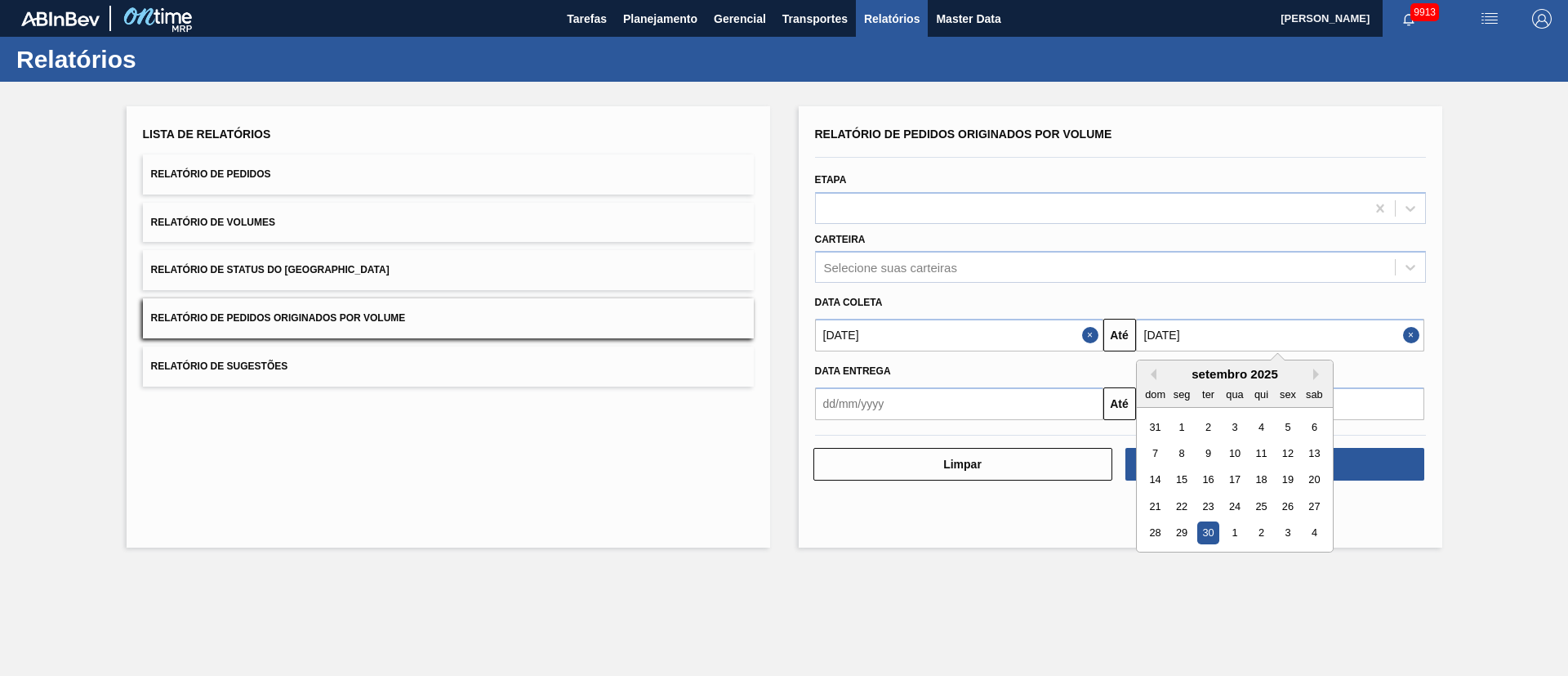
click at [1045, 450] on div "30" at bounding box center [1207, 533] width 22 height 22
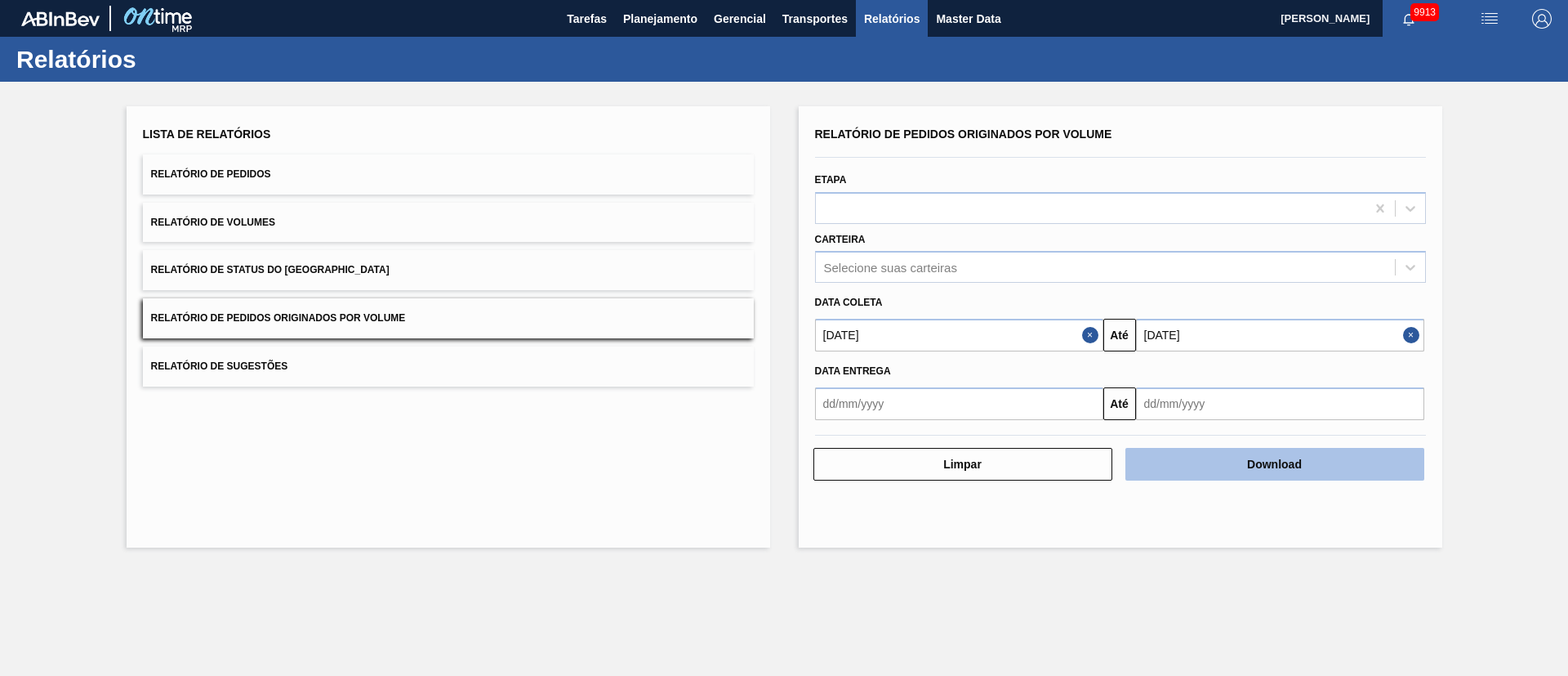
click at [1045, 450] on button "Download" at bounding box center [1275, 464] width 299 height 32
click at [847, 259] on div "Selecione suas carteiras" at bounding box center [1105, 268] width 579 height 23
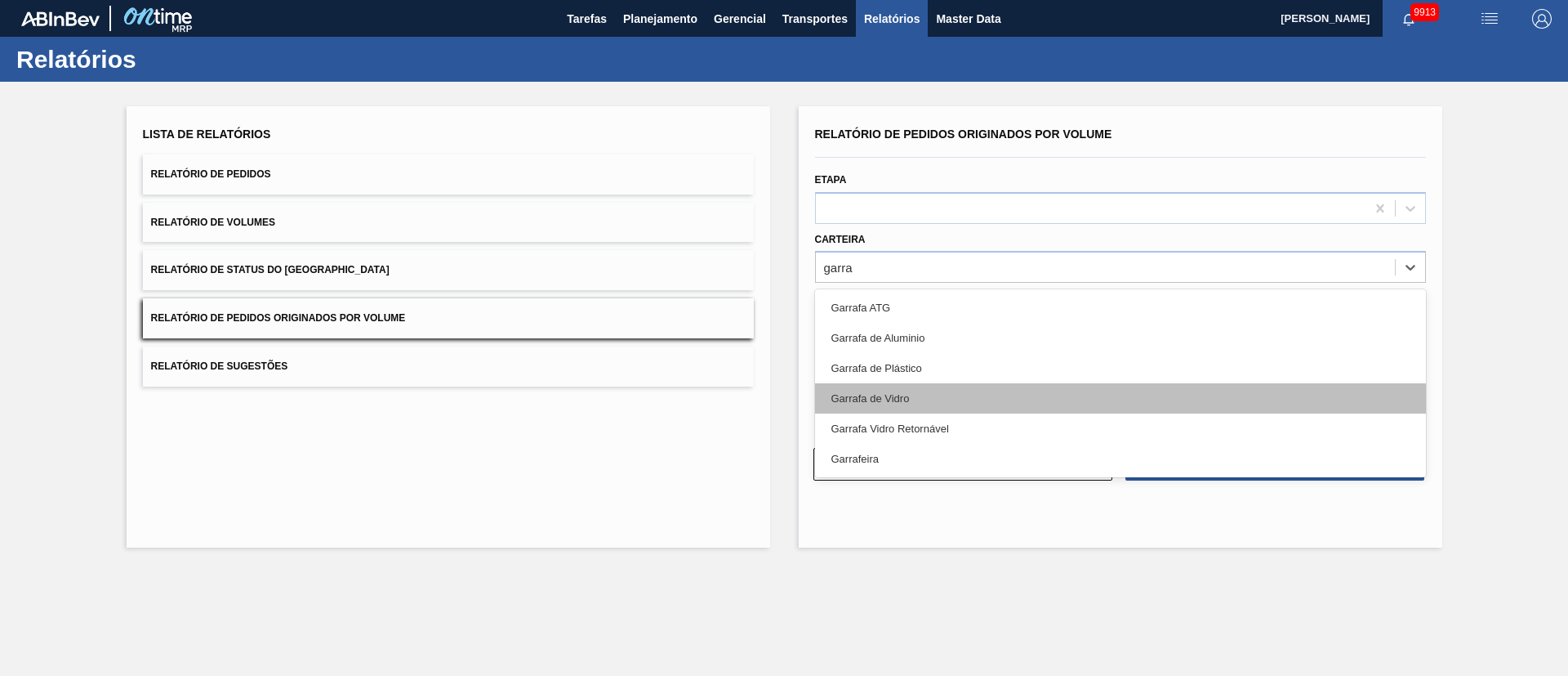
click at [899, 386] on div "Garrafa de Vidro" at bounding box center [1120, 399] width 611 height 31
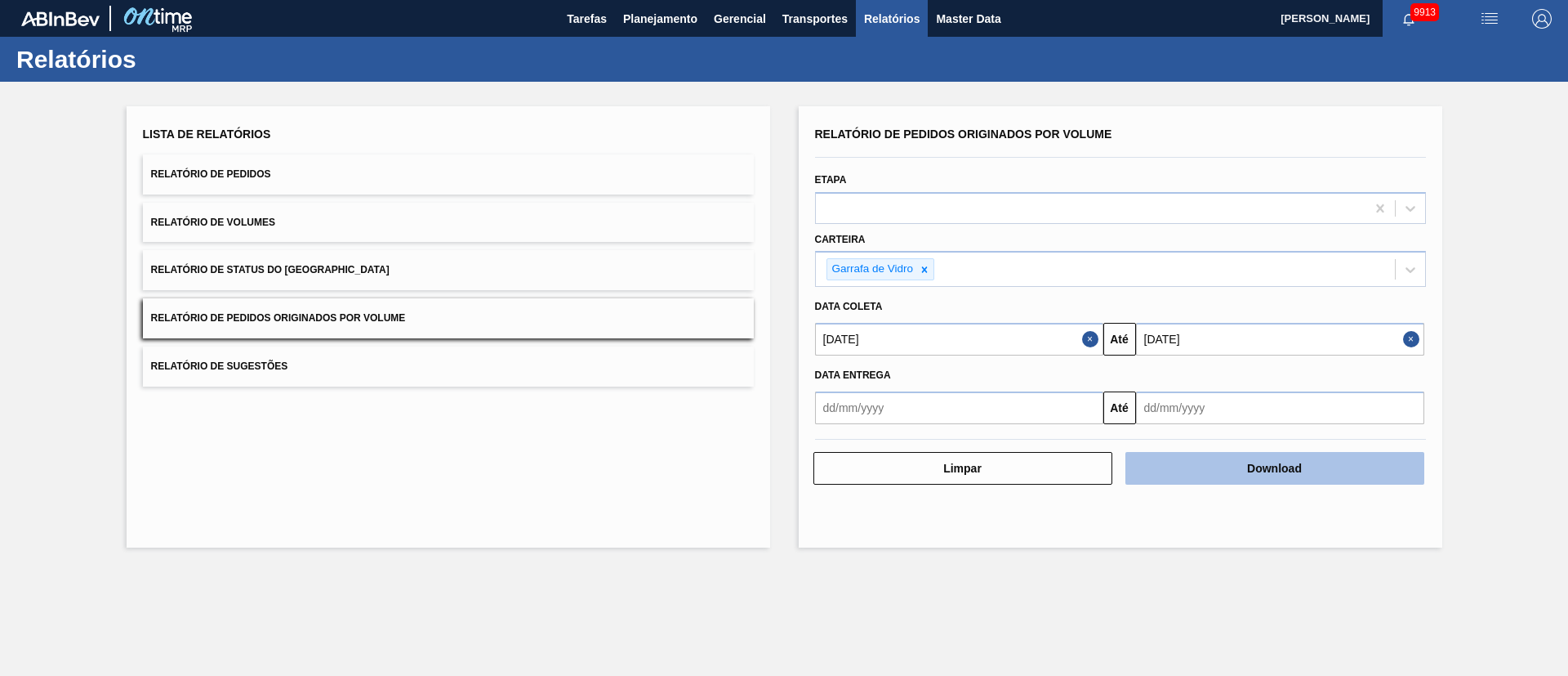
click at [1045, 450] on button "Download" at bounding box center [1275, 468] width 299 height 32
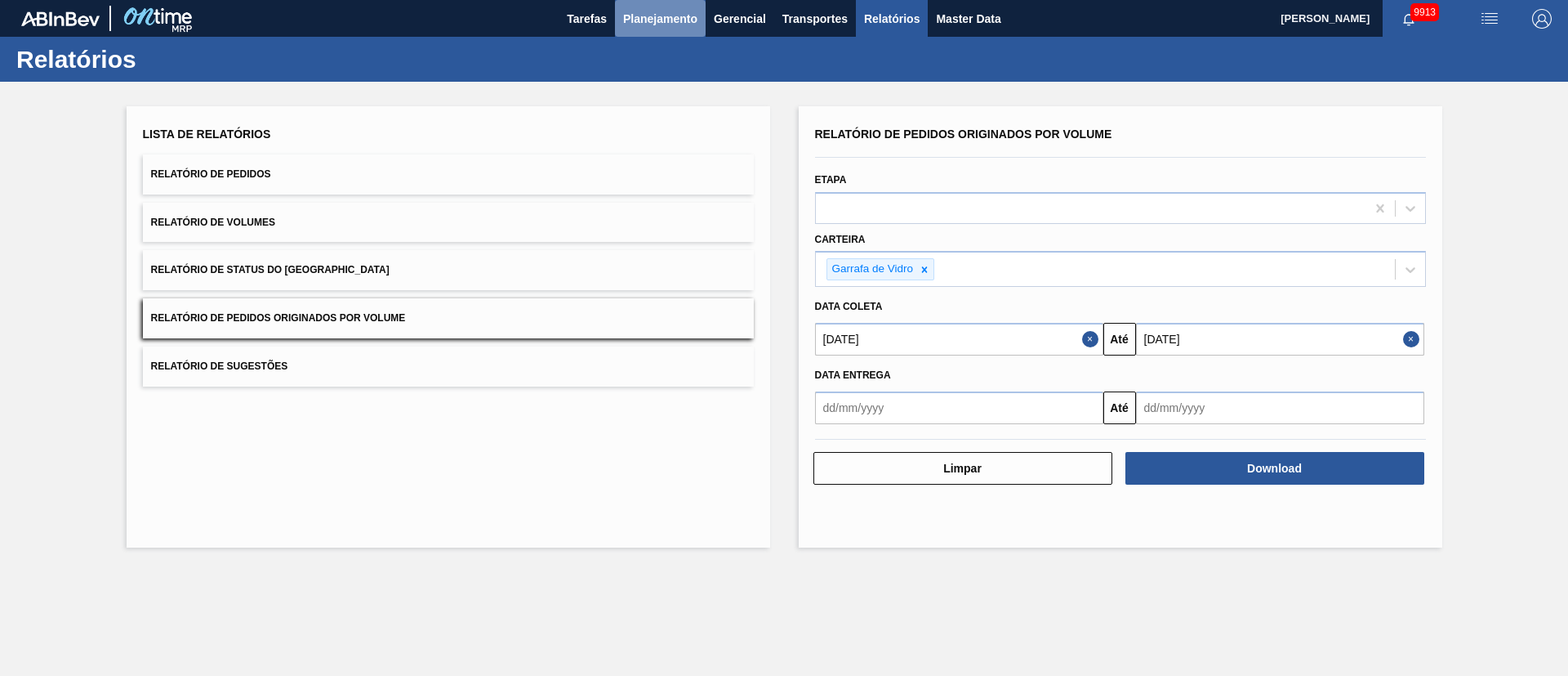
click at [659, 13] on span "Planejamento" at bounding box center [660, 19] width 74 height 20
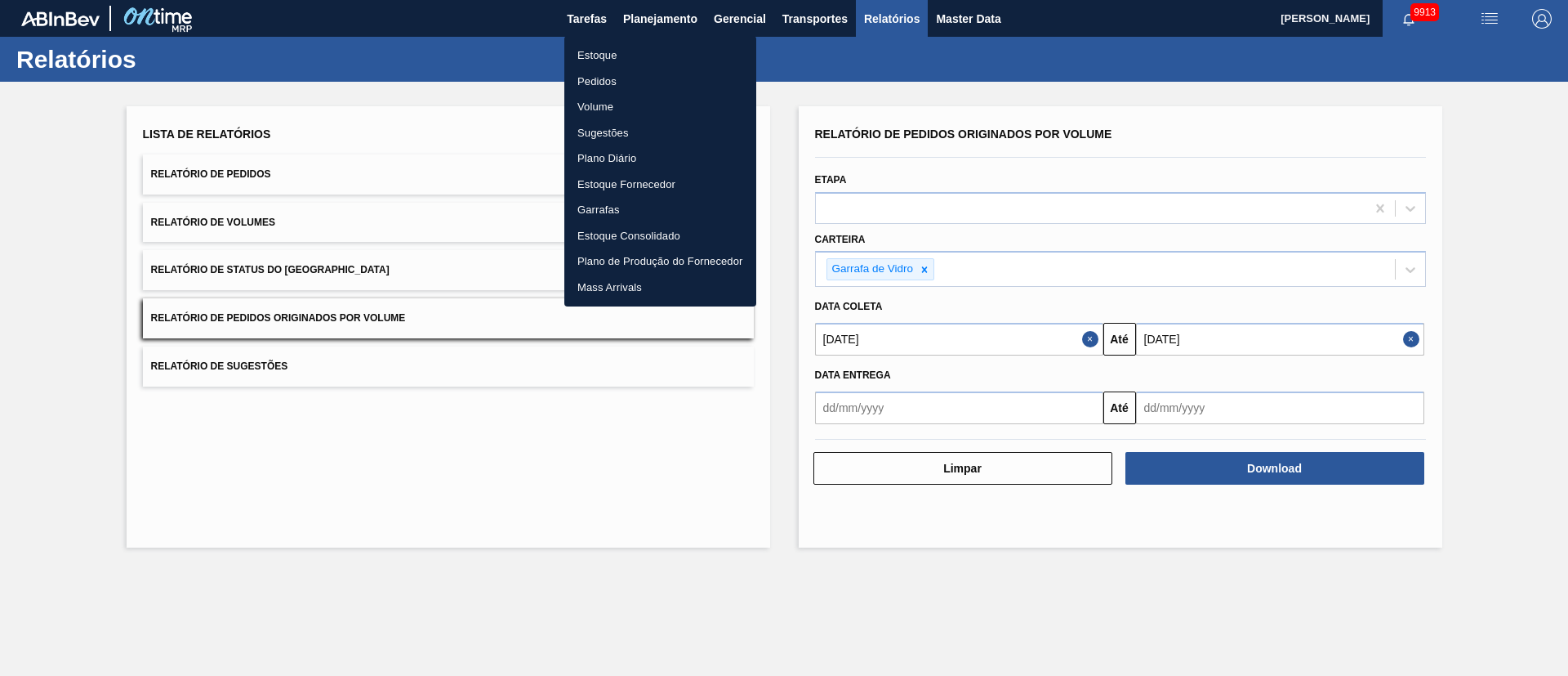
click at [582, 84] on li "Pedidos" at bounding box center [661, 81] width 192 height 26
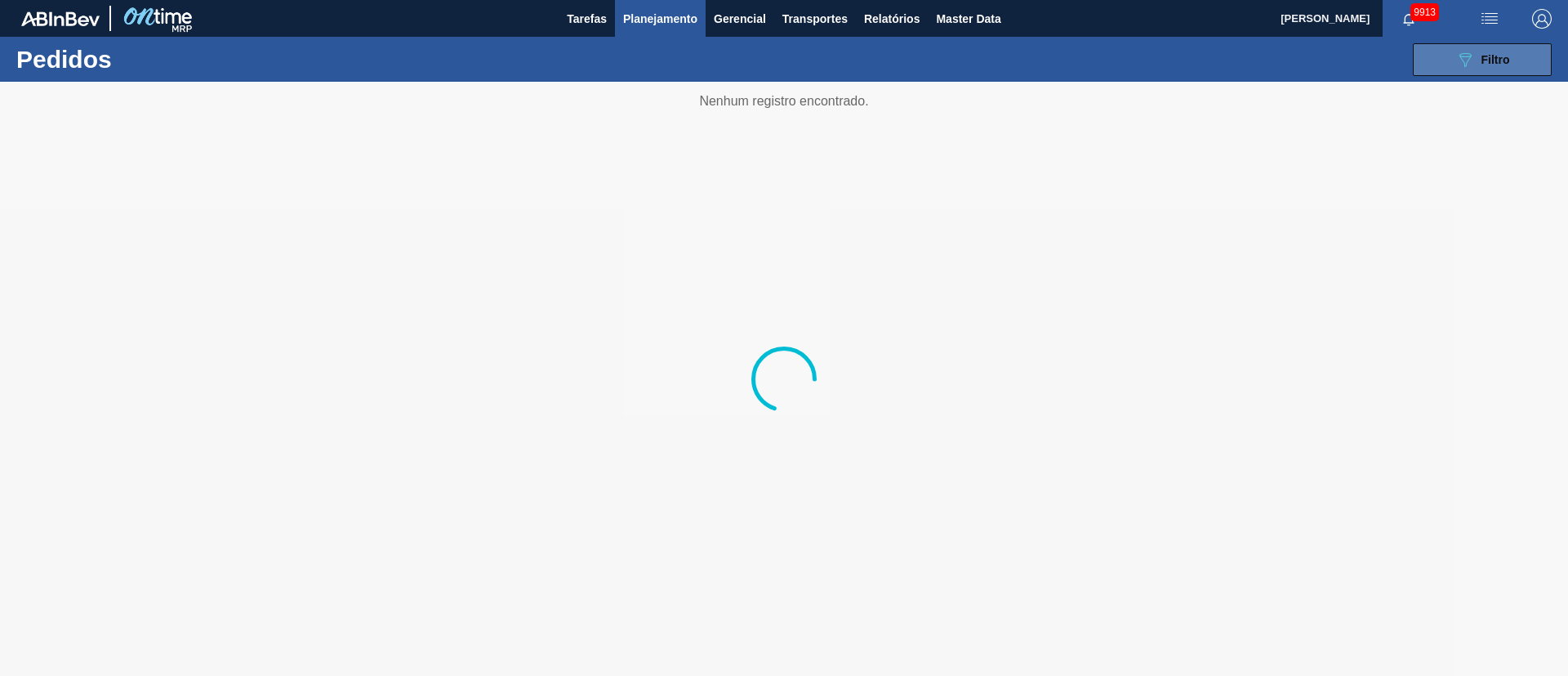
click at [1045, 51] on icon "089F7B8B-B2A5-4AFE-B5C0-19BA573D28AC" at bounding box center [1466, 60] width 20 height 20
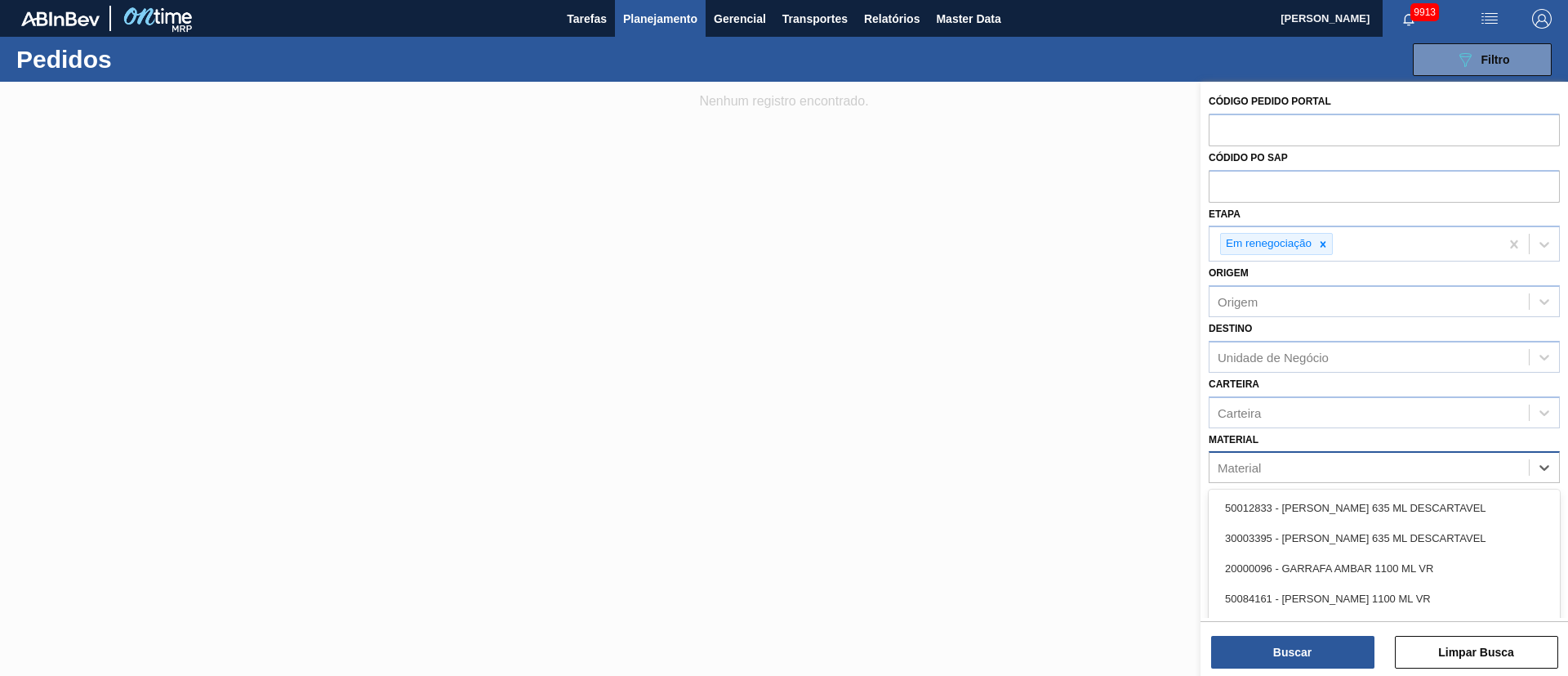
click at [1045, 450] on div "Material" at bounding box center [1240, 467] width 43 height 13
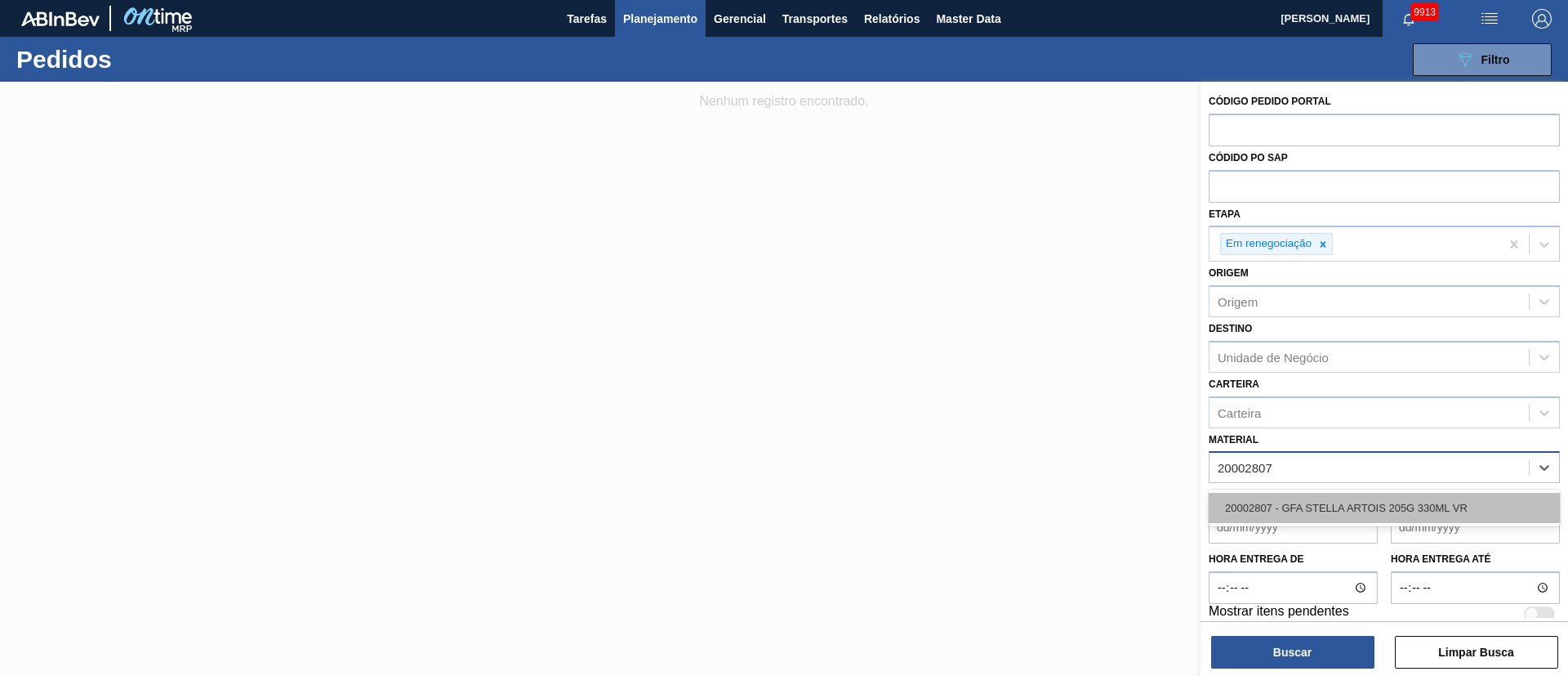
click at [1045, 450] on div "20002807 - GFA STELLA ARTOIS 205G 330ML VR" at bounding box center [1384, 508] width 351 height 31
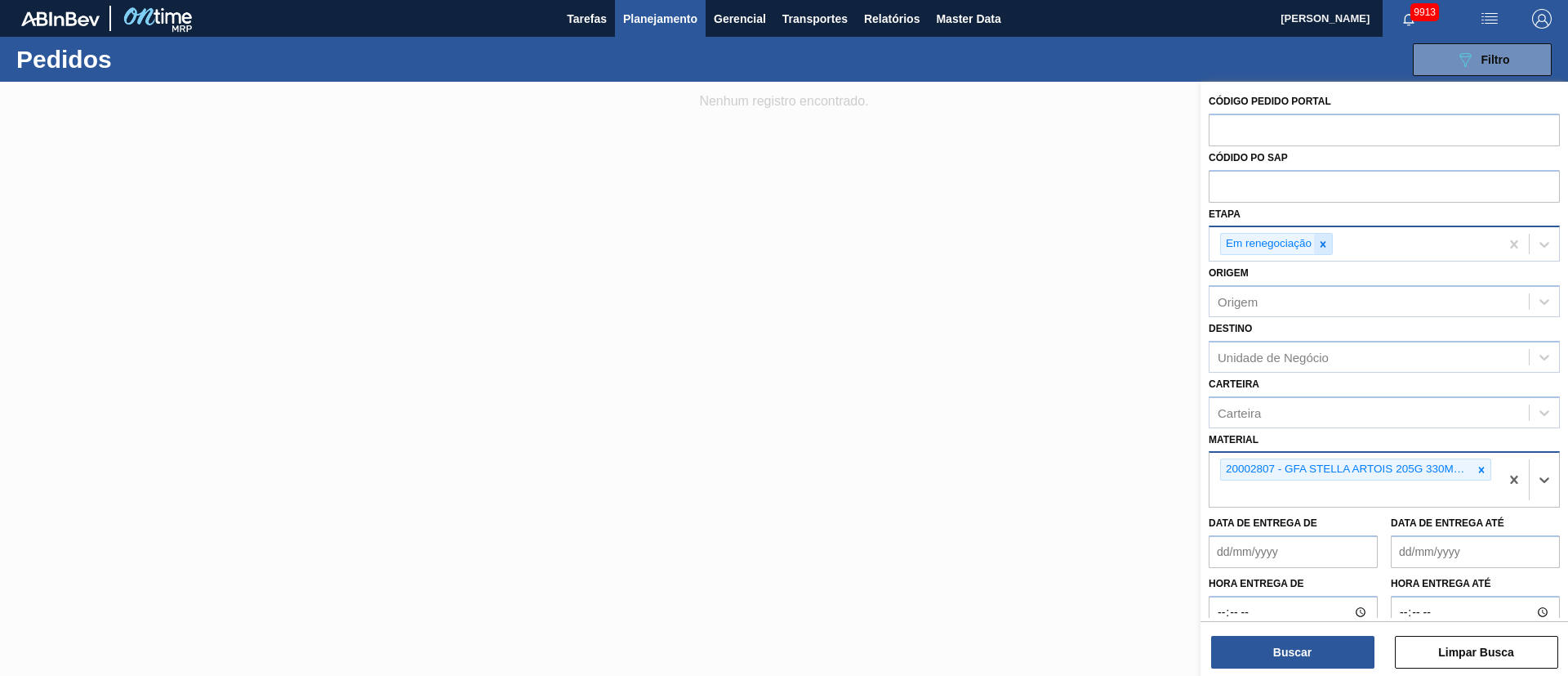
click at [1045, 245] on icon at bounding box center [1323, 244] width 12 height 12
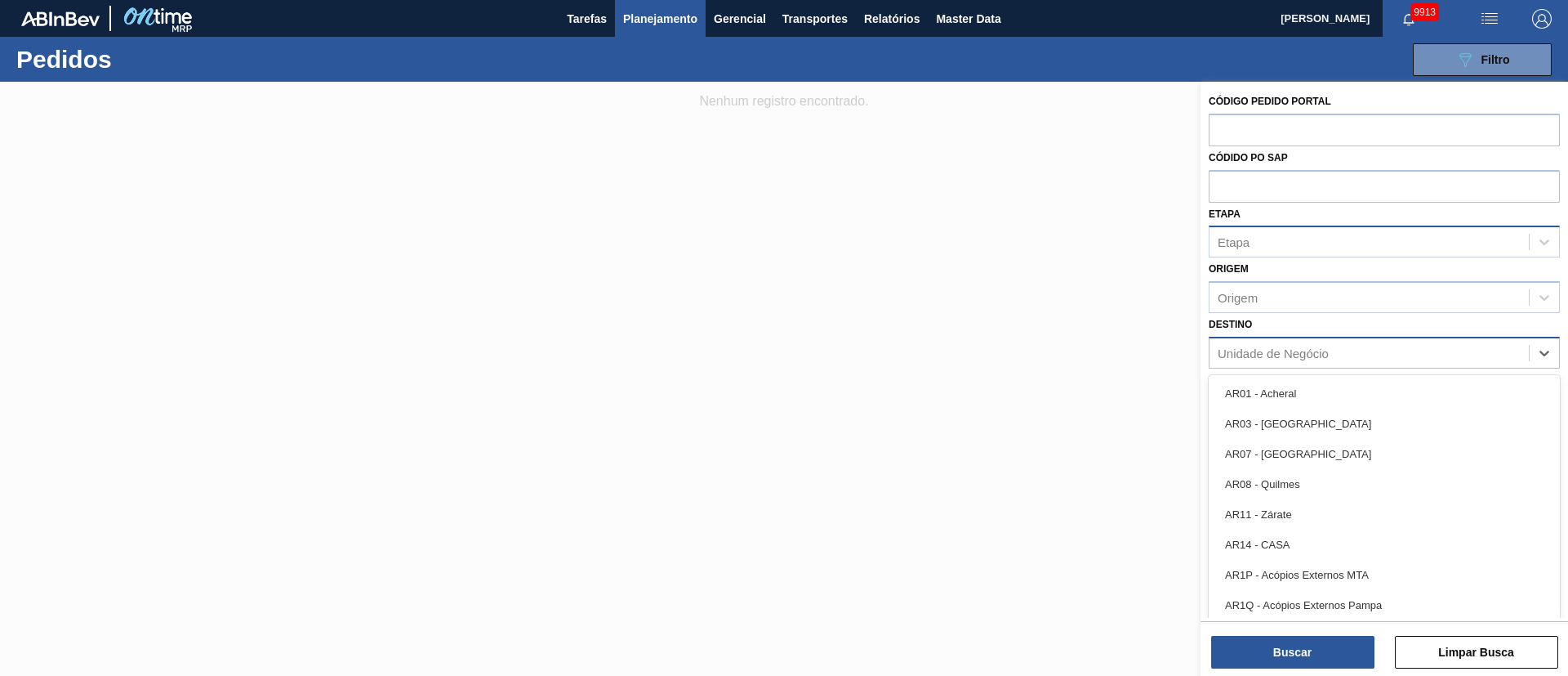
click at [1045, 348] on div "Unidade de Negócio" at bounding box center [1274, 352] width 111 height 13
click at [1045, 250] on div "Etapa" at bounding box center [1370, 242] width 320 height 23
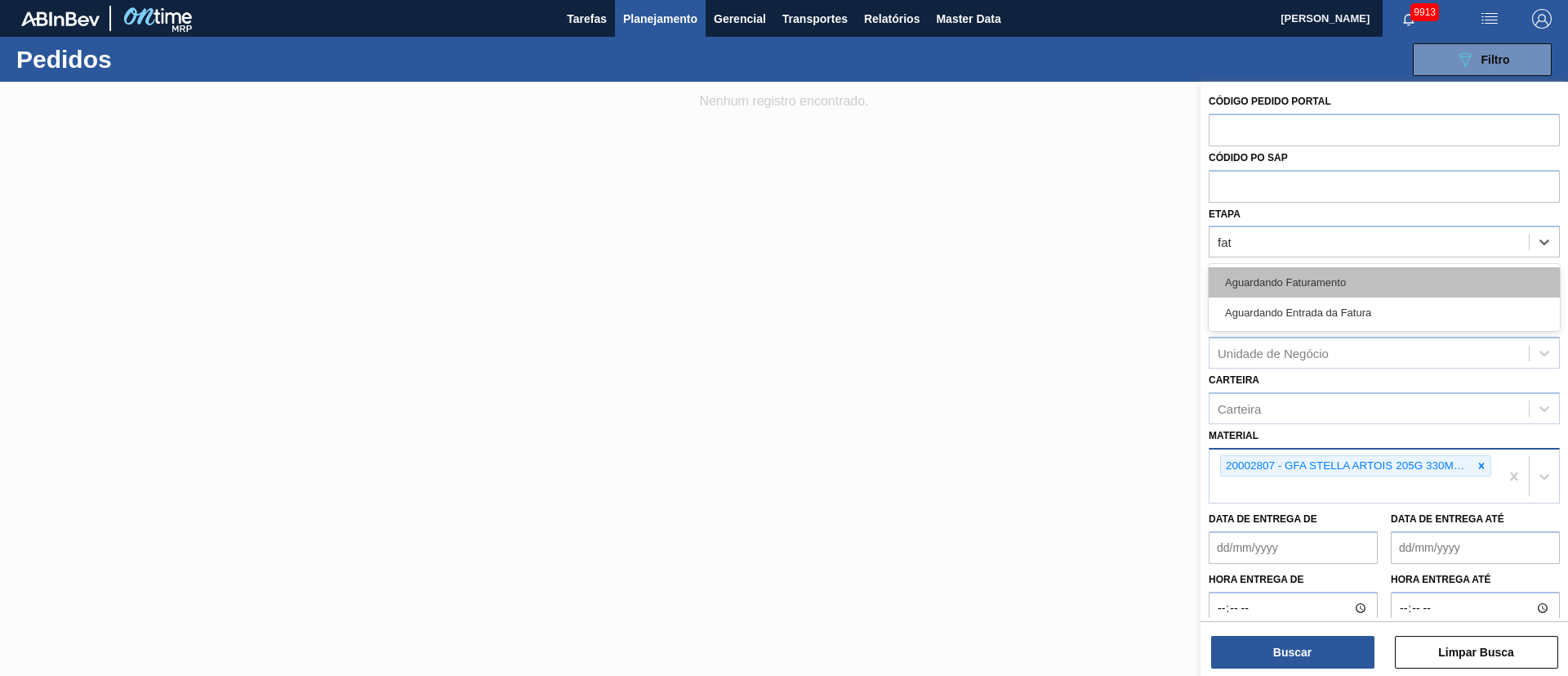
click at [1045, 283] on div "Aguardando Faturamento" at bounding box center [1384, 283] width 351 height 31
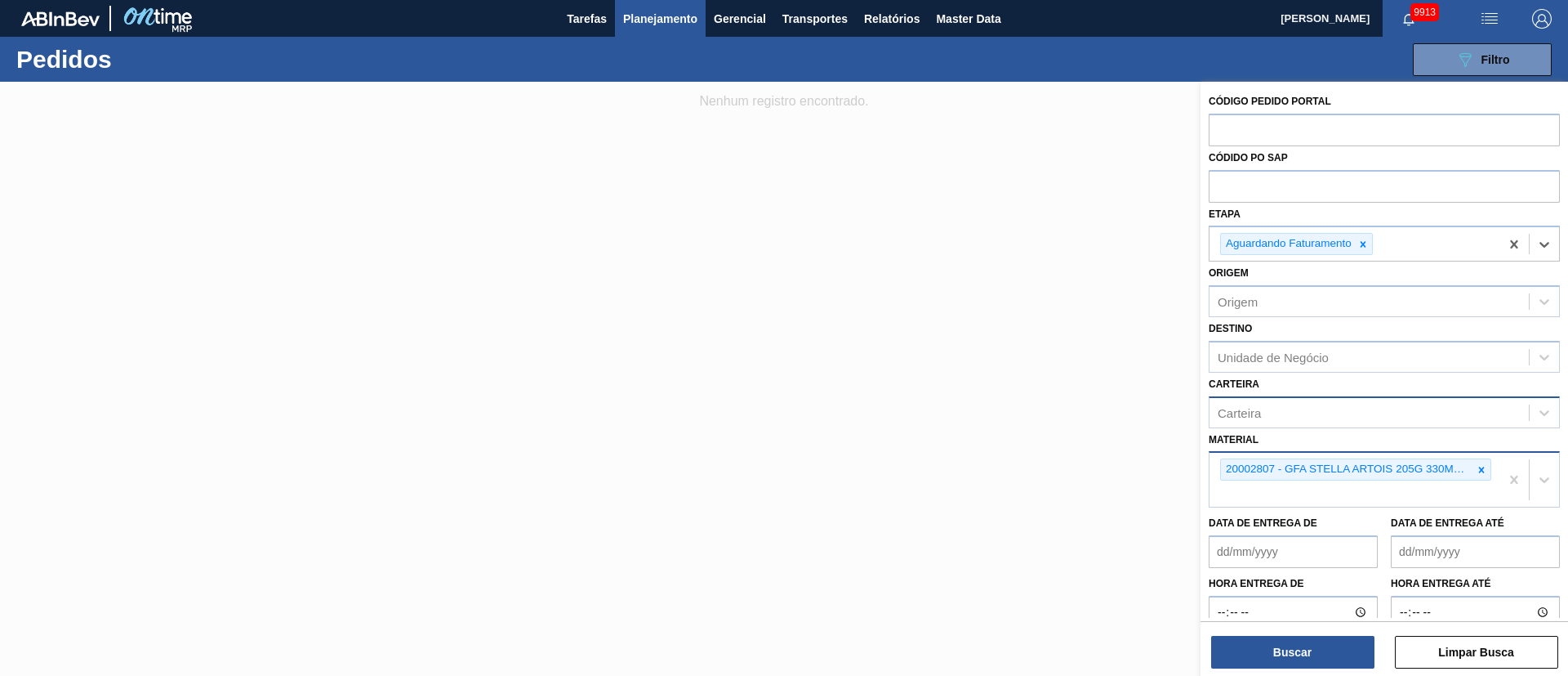
click at [1045, 417] on div "Carteira" at bounding box center [1240, 411] width 43 height 13
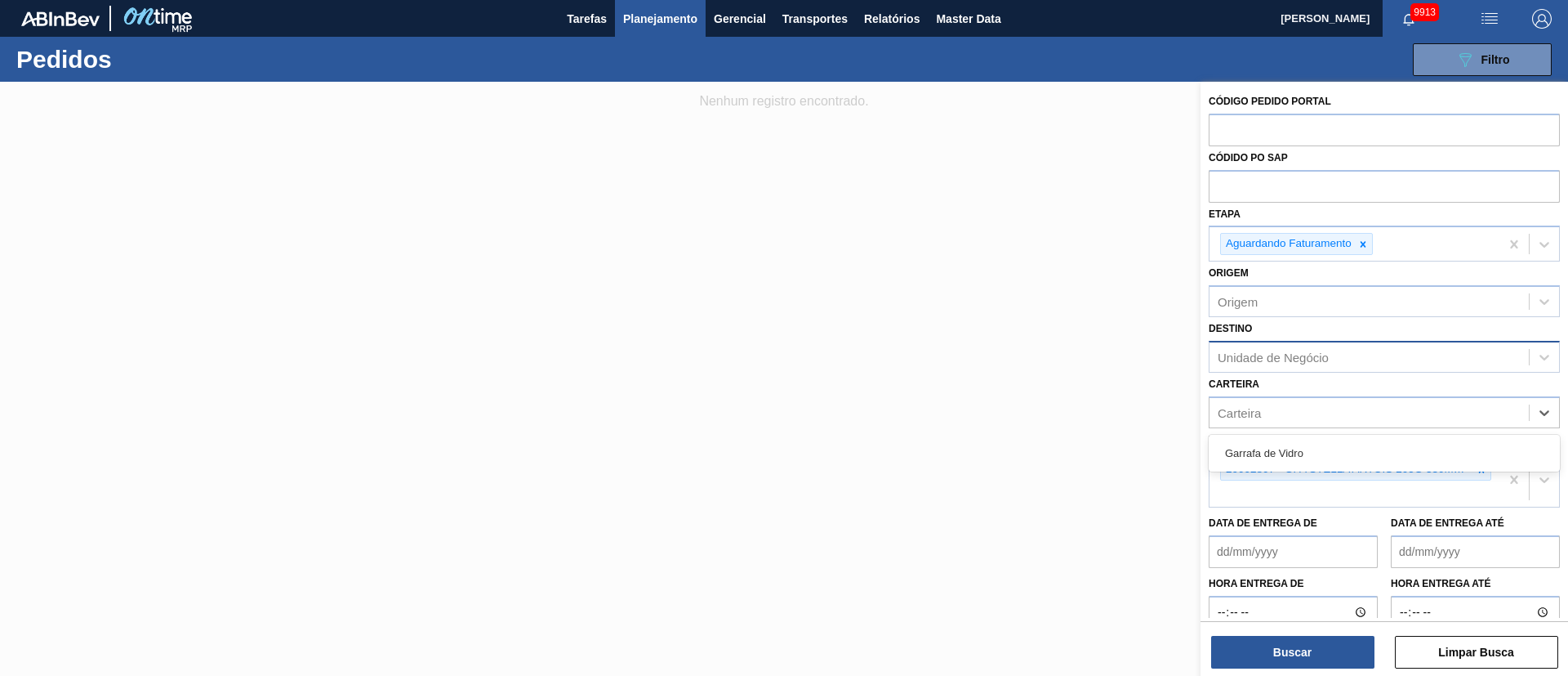
click at [1045, 356] on div "Unidade de Negócio" at bounding box center [1274, 356] width 111 height 13
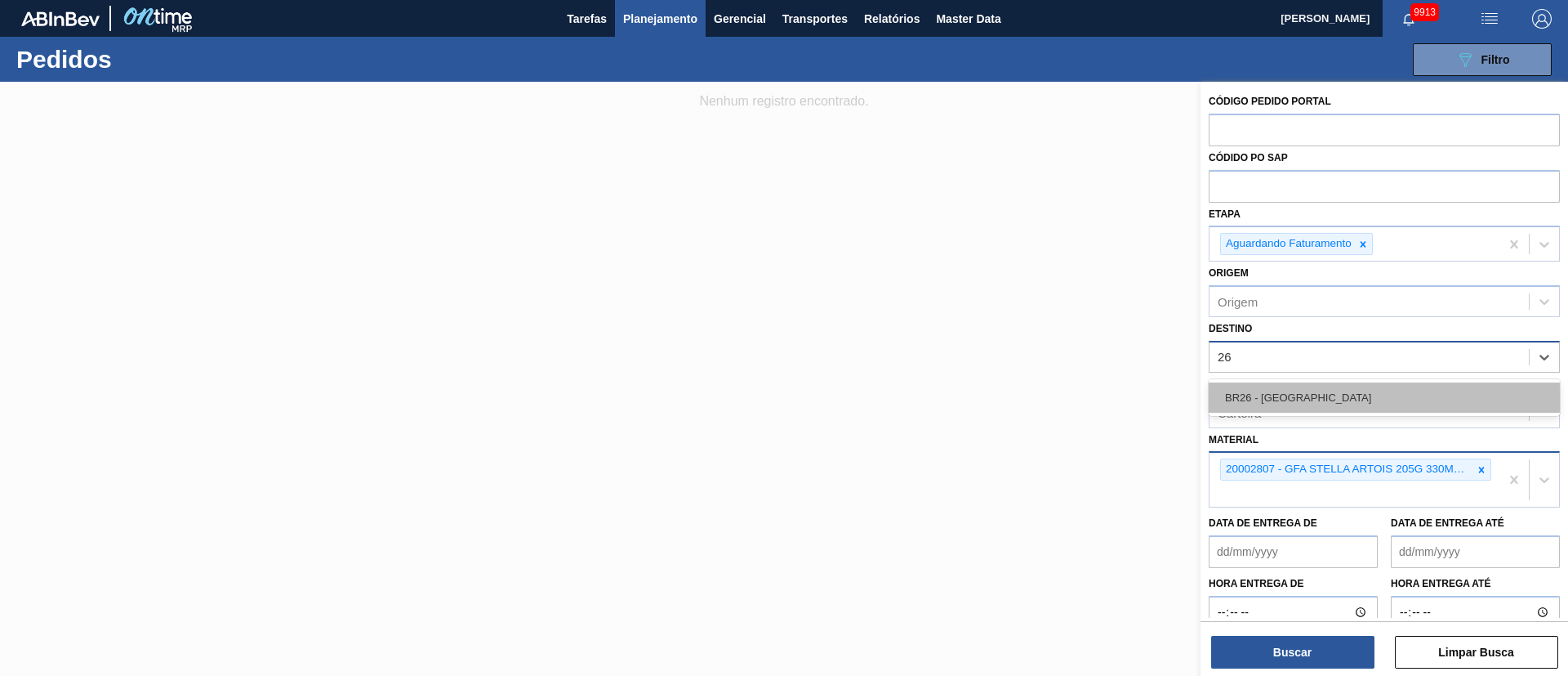
click at [1045, 396] on div "BR26 - [GEOGRAPHIC_DATA]" at bounding box center [1384, 398] width 351 height 31
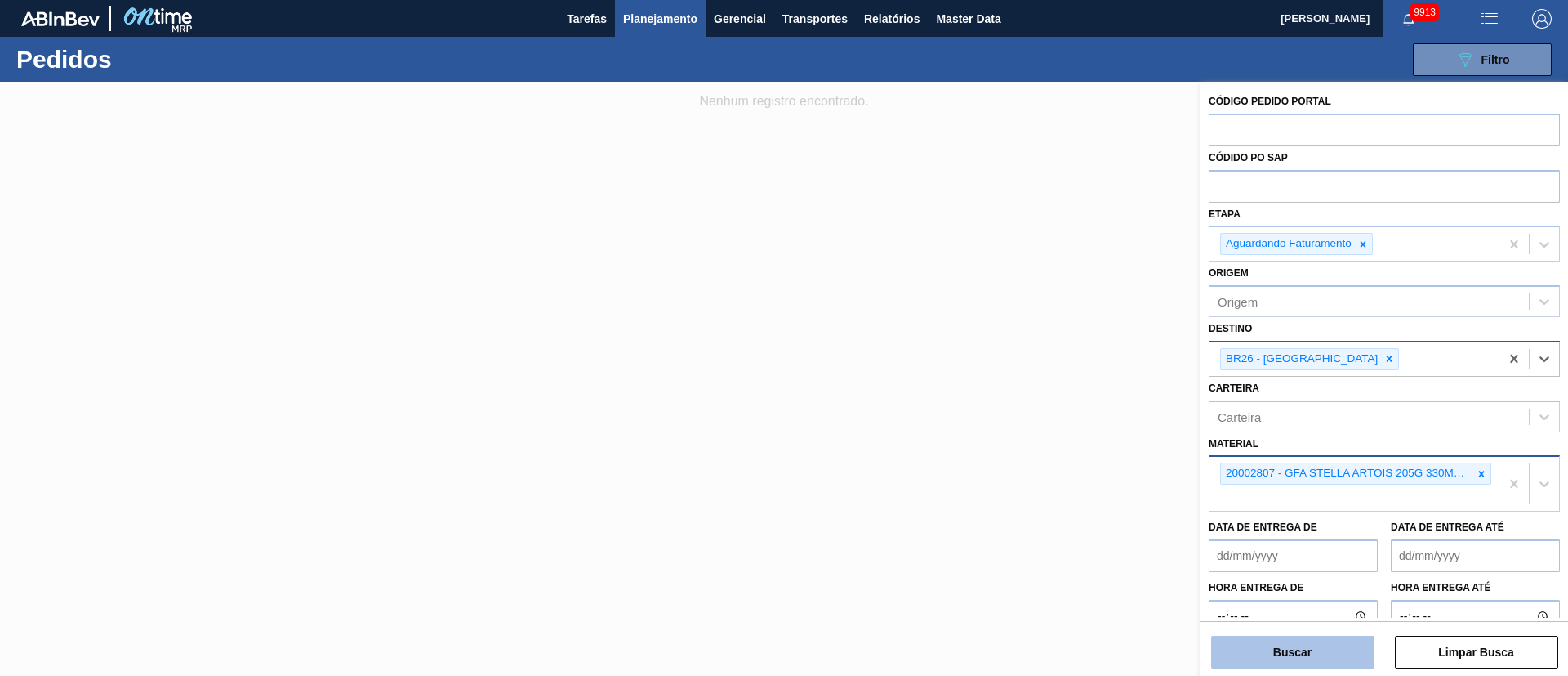
click at [1045, 450] on button "Buscar" at bounding box center [1293, 652] width 163 height 32
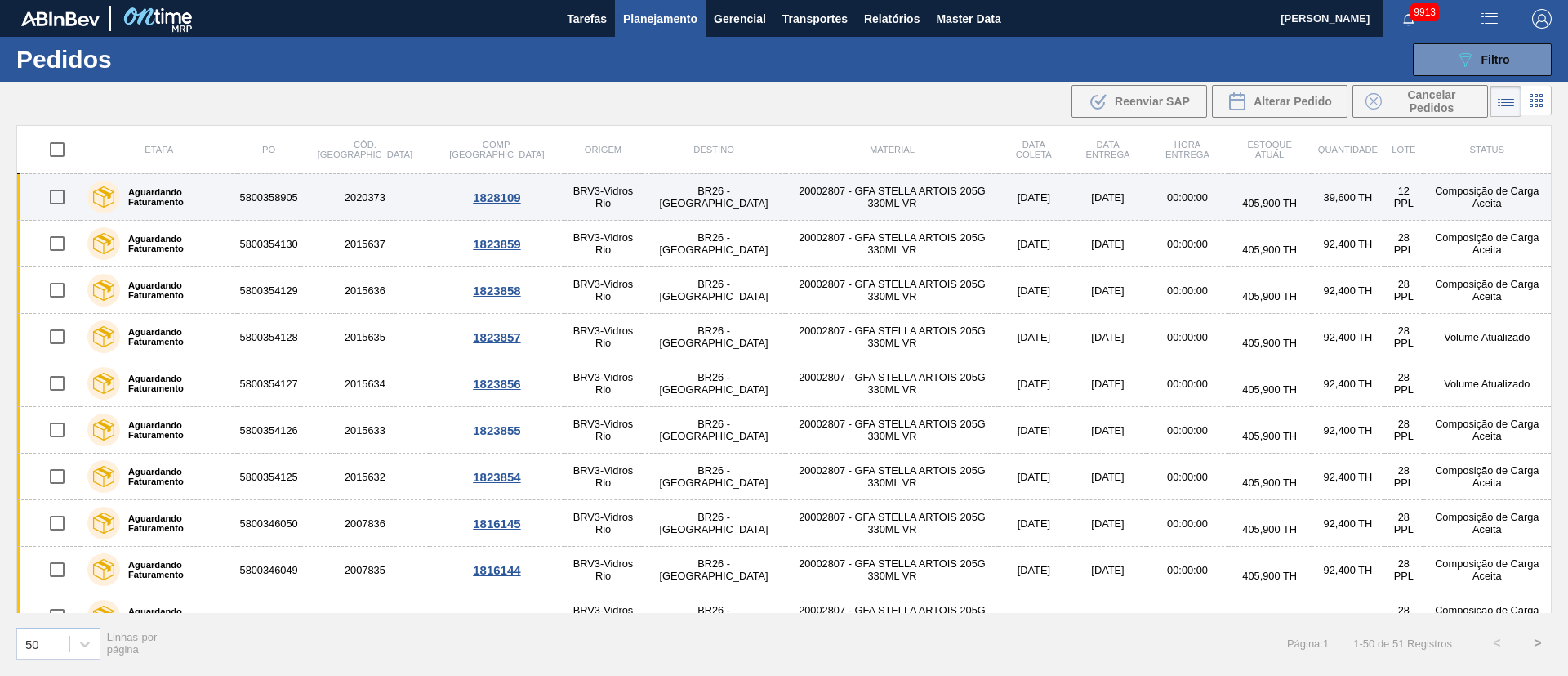
click at [68, 189] on input "checkbox" at bounding box center [57, 197] width 34 height 34
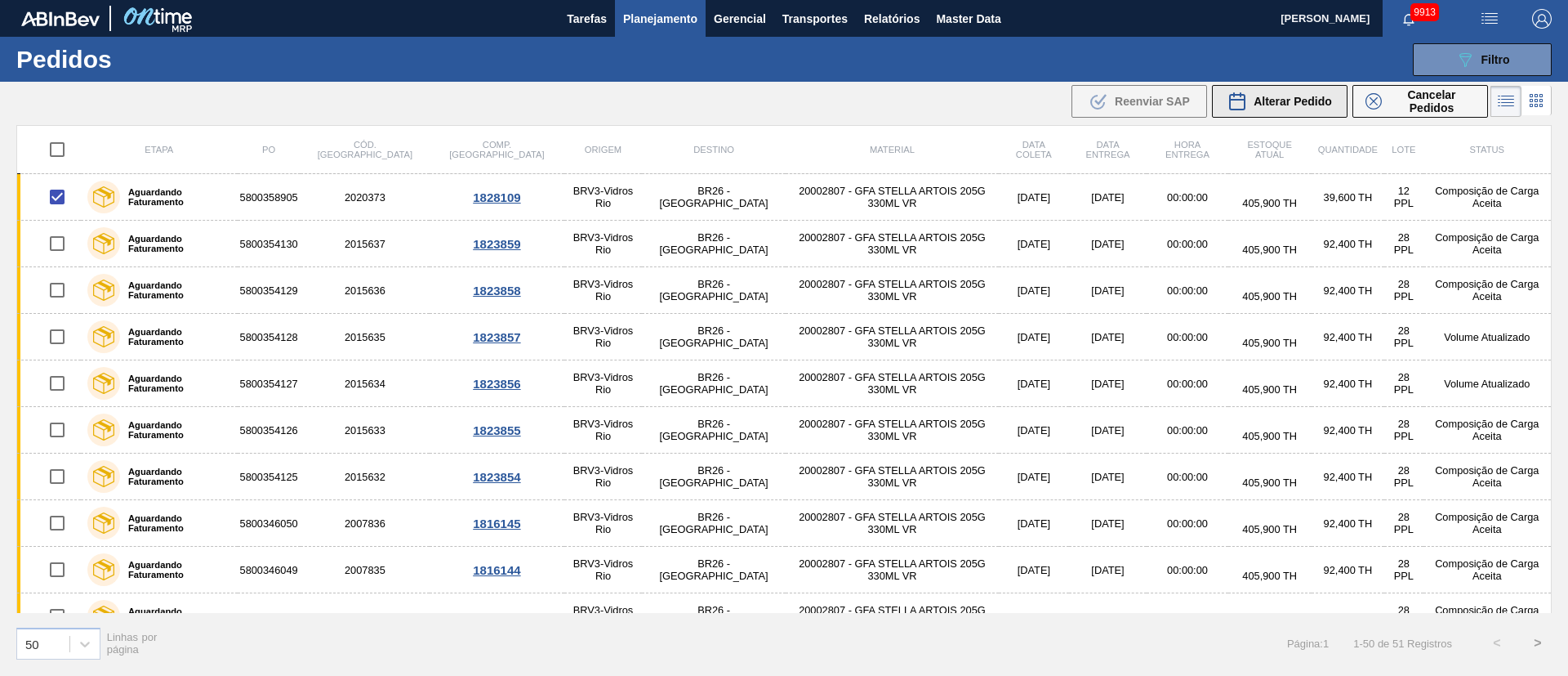
click at [1045, 97] on span "Alterar Pedido" at bounding box center [1292, 101] width 78 height 13
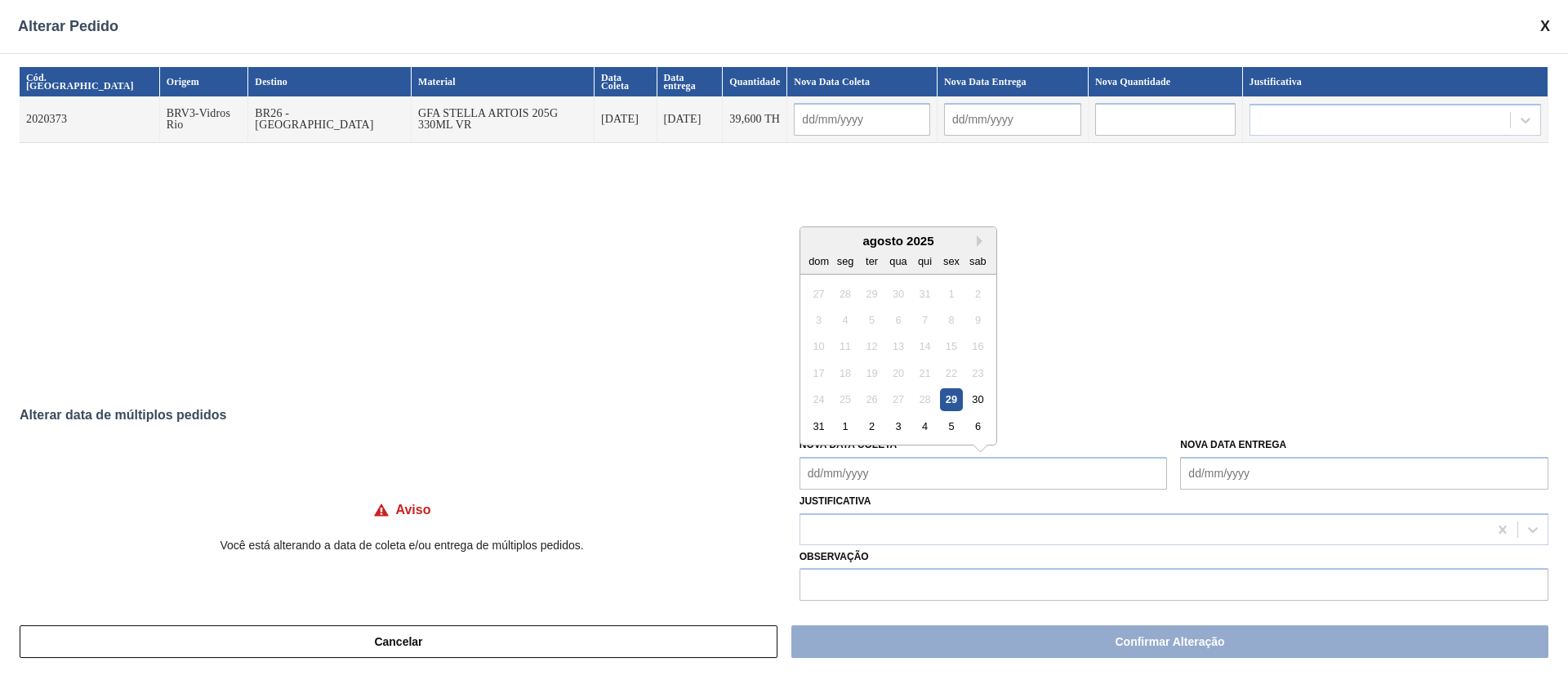
click at [829, 450] on Coleta "Nova Data Coleta" at bounding box center [984, 473] width 368 height 32
click at [868, 431] on div "2" at bounding box center [872, 426] width 22 height 22
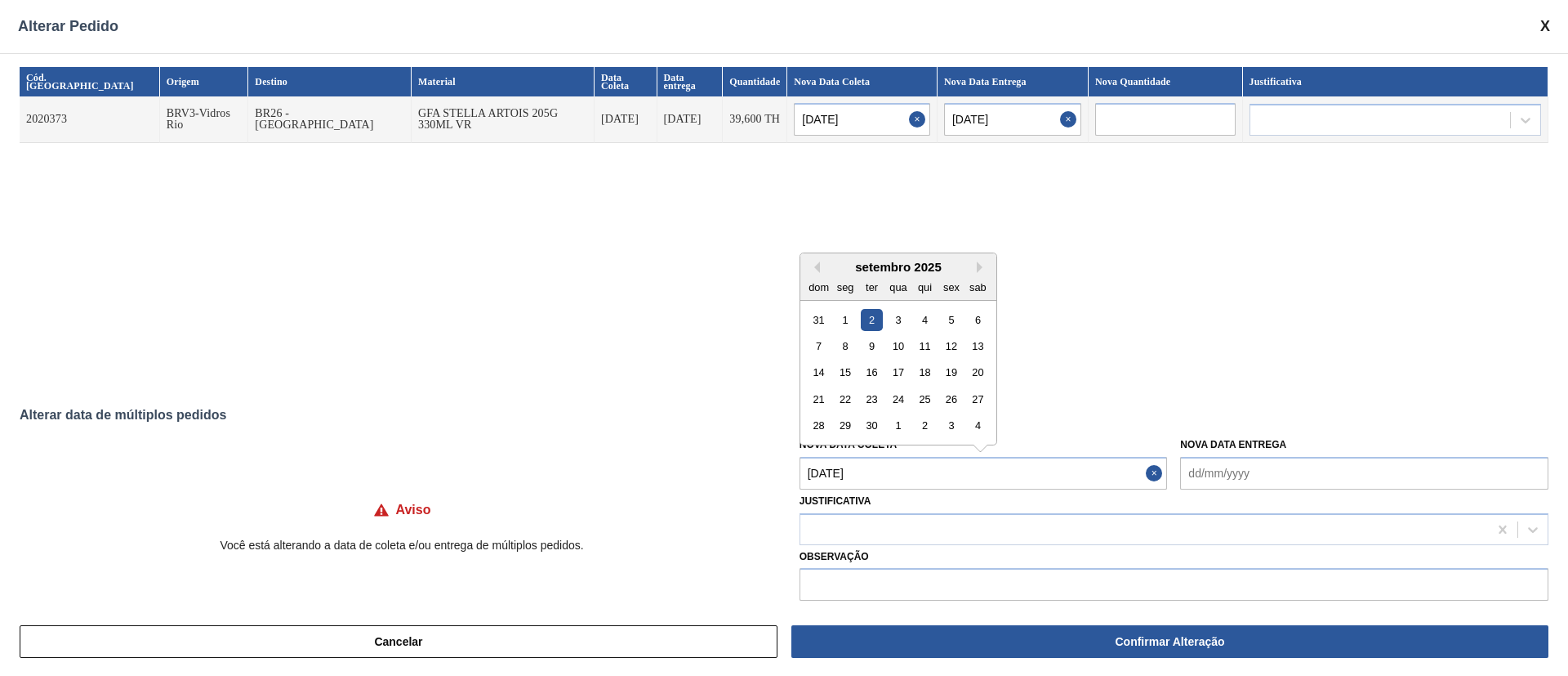
click at [859, 450] on Coleta "[DATE]" at bounding box center [984, 473] width 368 height 32
click at [819, 268] on div "setembro 2025" at bounding box center [898, 266] width 196 height 13
click at [814, 268] on button "Previous Month" at bounding box center [814, 267] width 12 height 12
click at [950, 435] on div "29" at bounding box center [951, 425] width 22 height 22
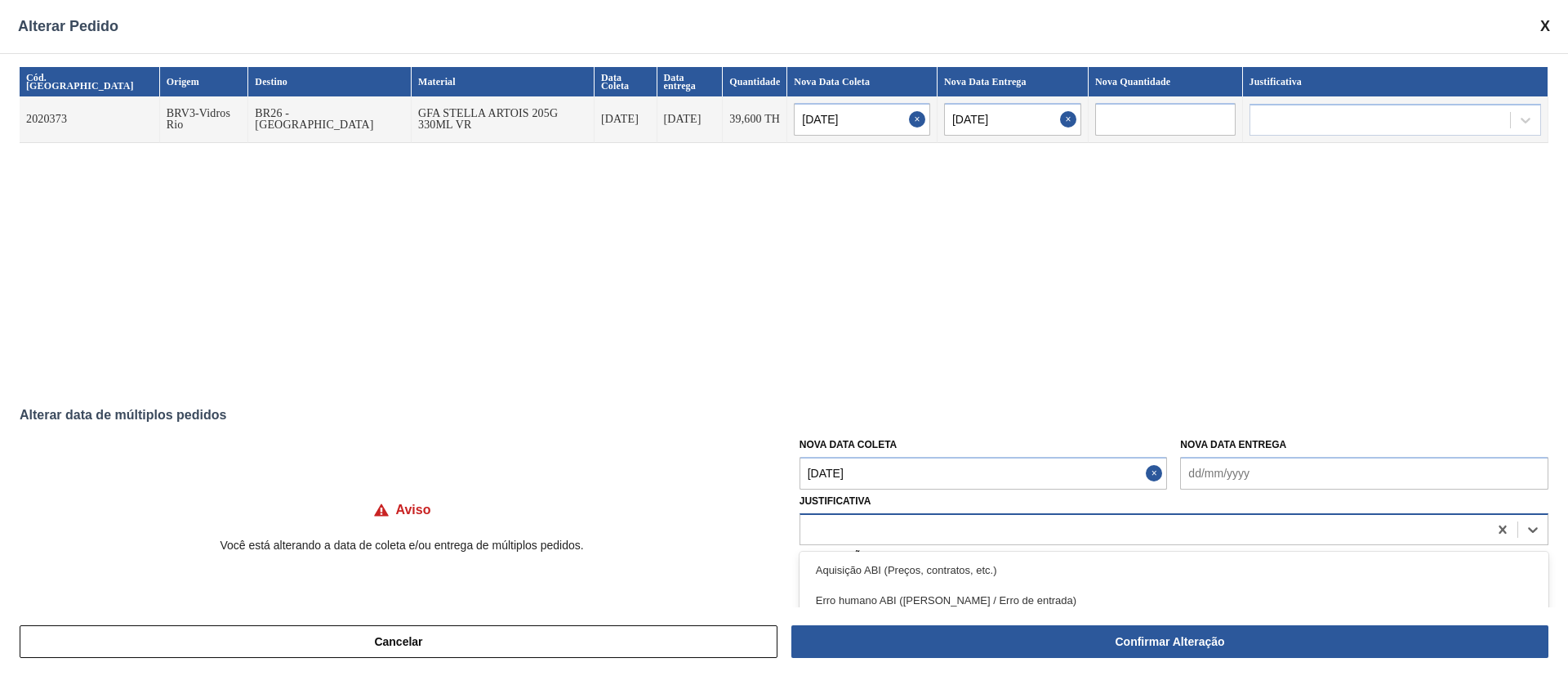
click at [832, 450] on div at bounding box center [1144, 529] width 688 height 23
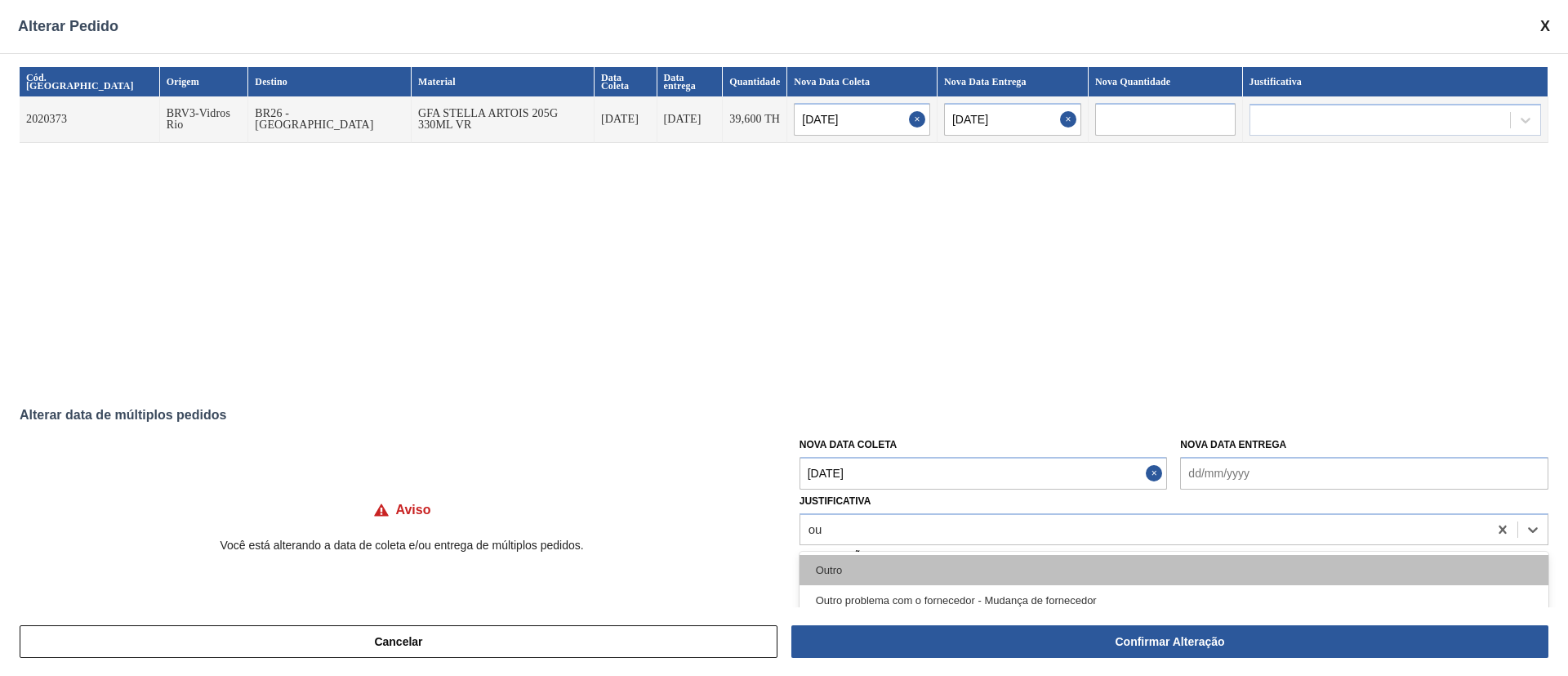
click at [835, 450] on div "Outro" at bounding box center [1174, 570] width 749 height 31
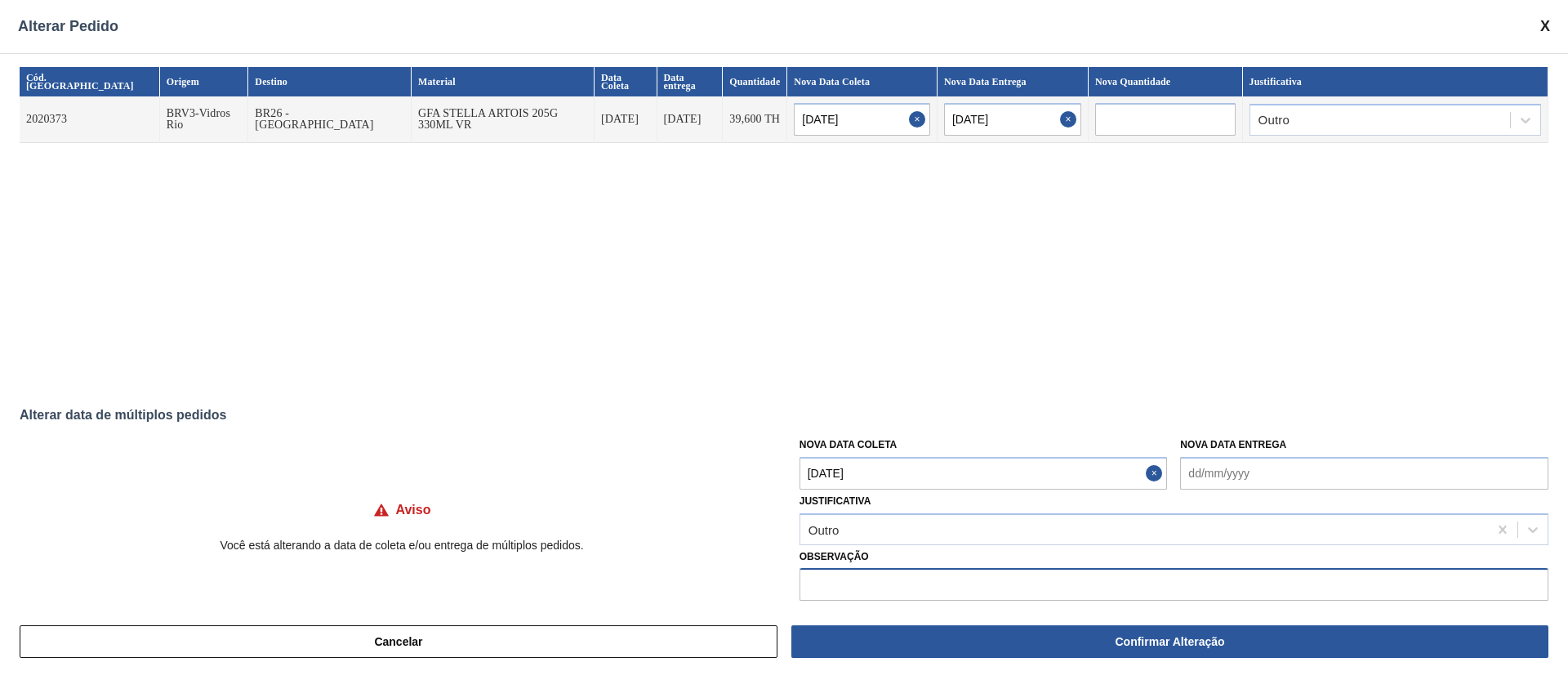
click at [895, 450] on input "text" at bounding box center [1174, 584] width 749 height 32
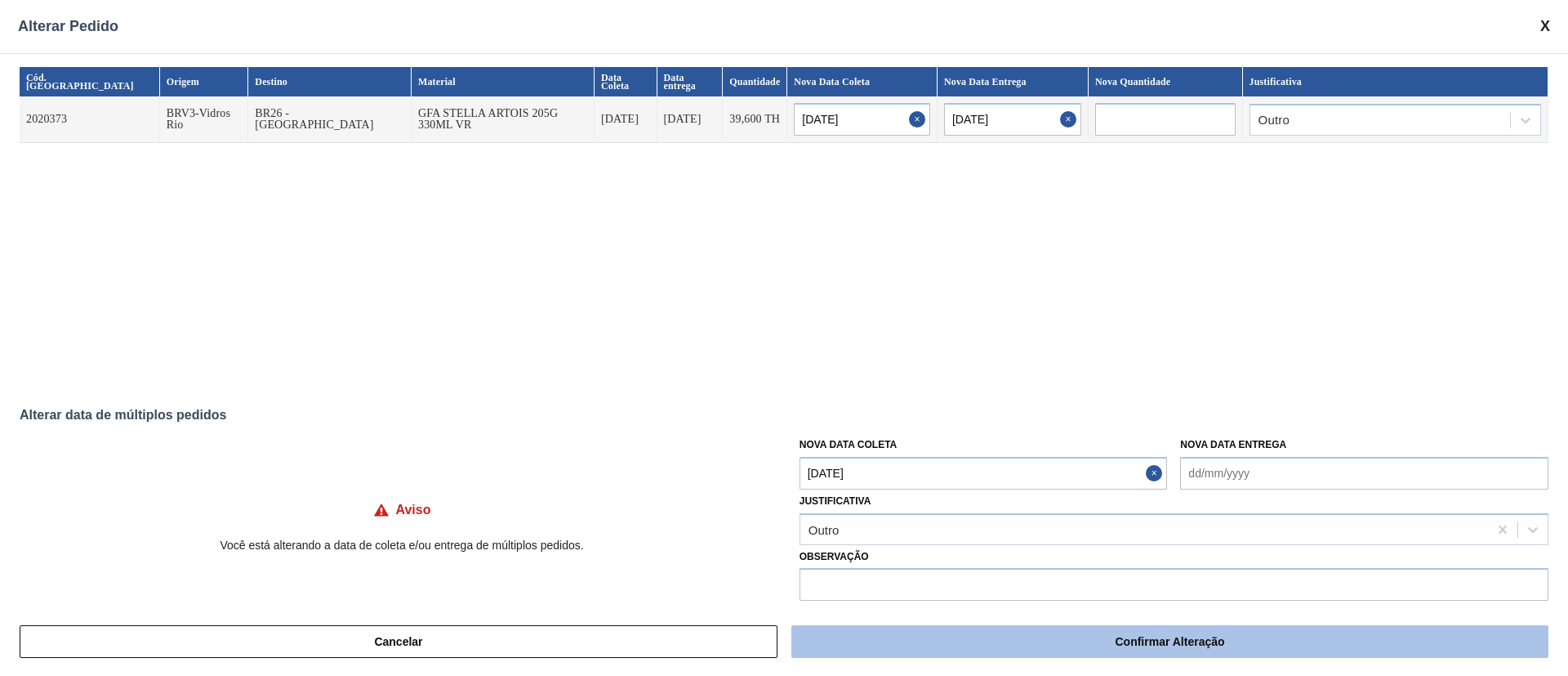
click at [905, 450] on button "Confirmar Alteração" at bounding box center [1170, 641] width 758 height 32
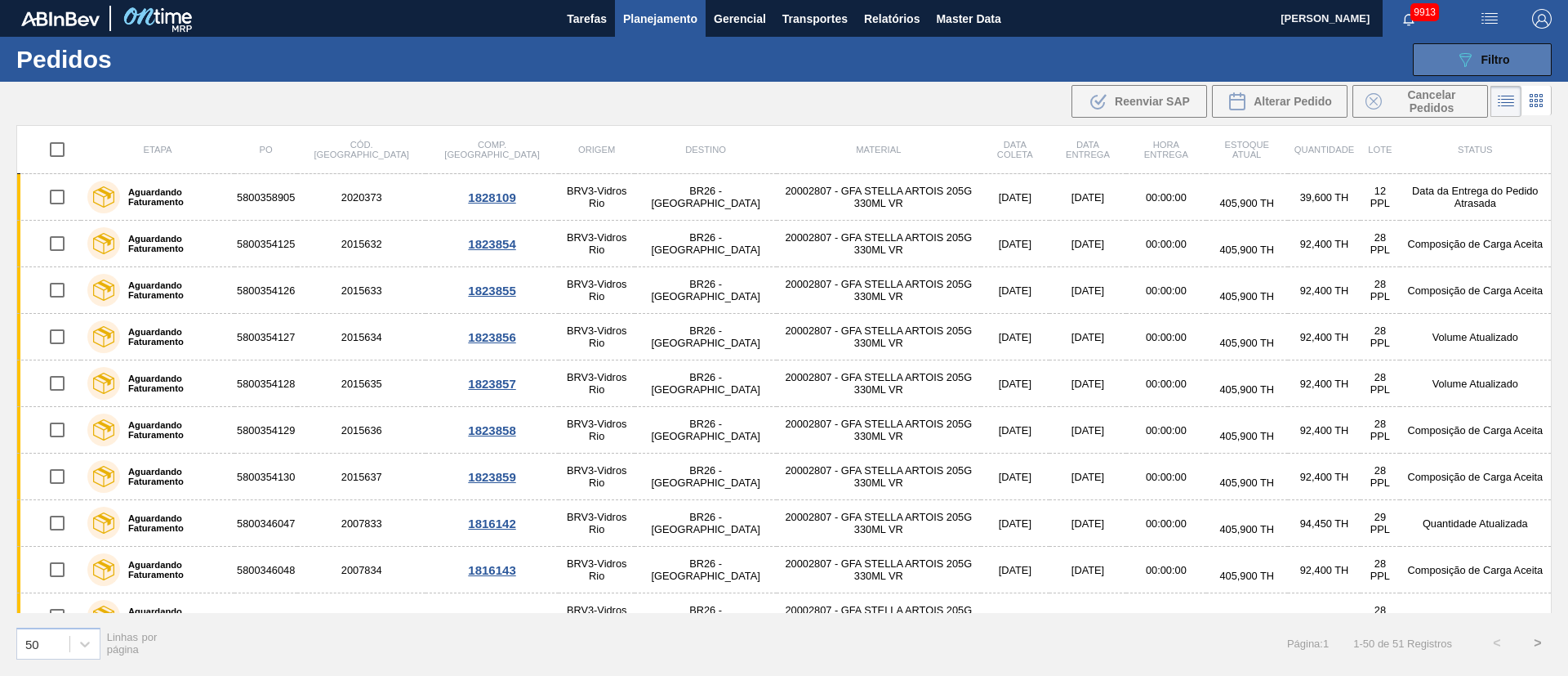
click at [1045, 60] on span "Filtro" at bounding box center [1496, 59] width 29 height 13
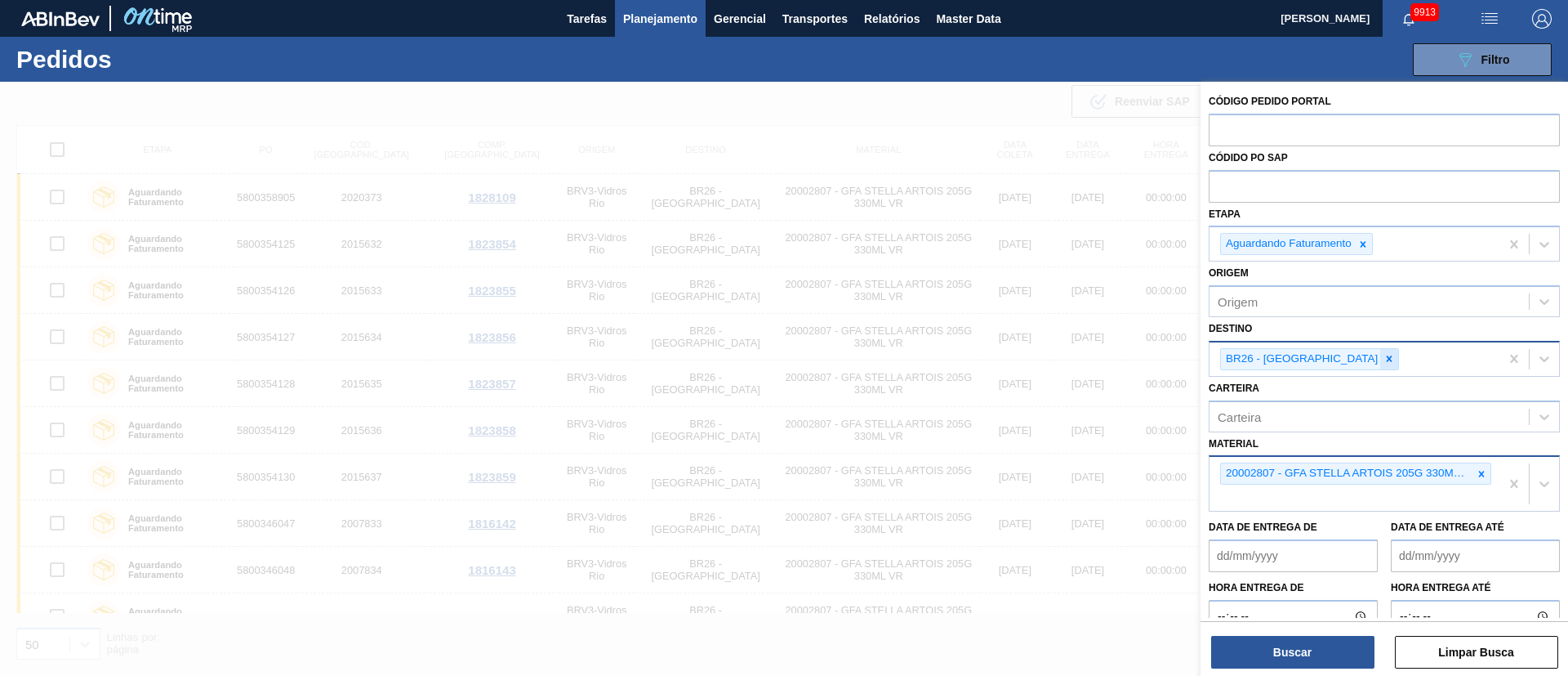
click at [1045, 360] on icon at bounding box center [1389, 358] width 12 height 12
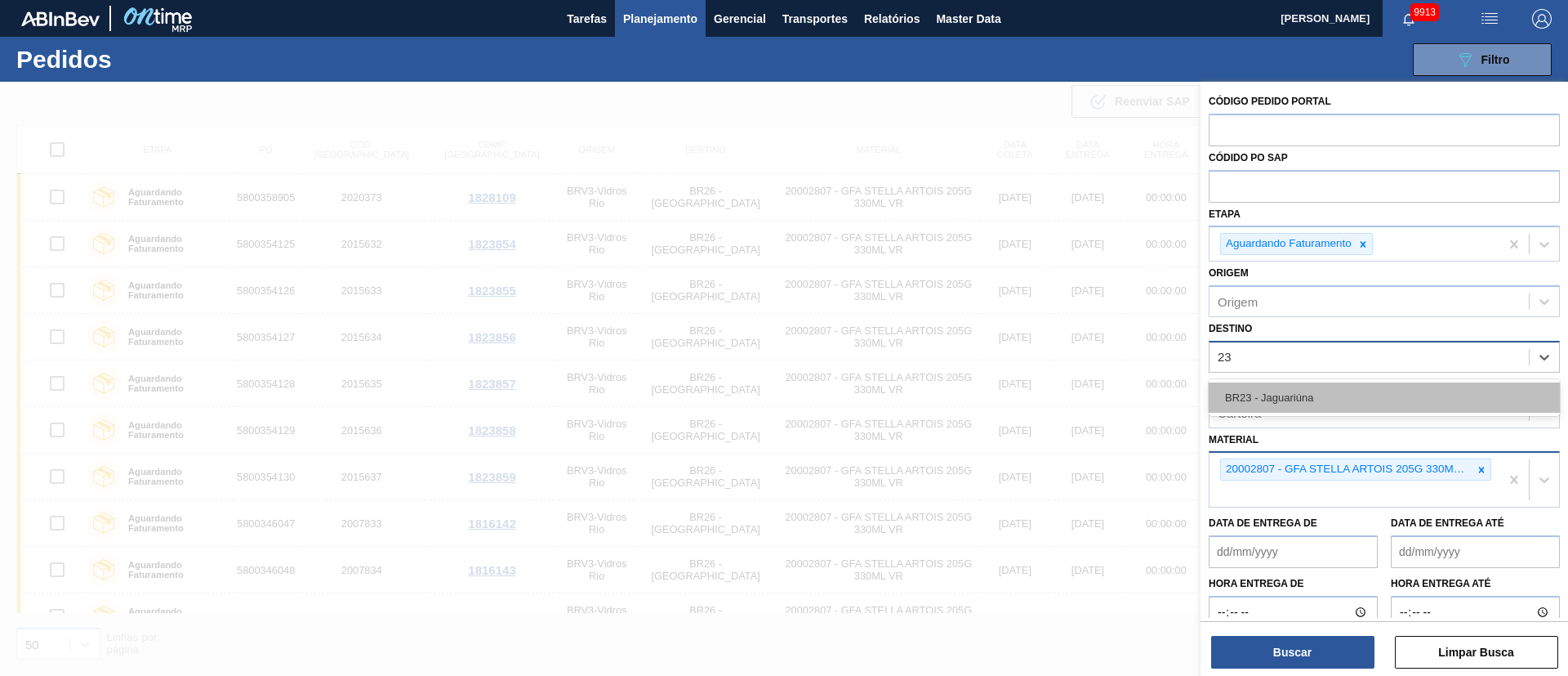
click at [1045, 400] on div "BR23 - Jaguariúna" at bounding box center [1384, 398] width 351 height 31
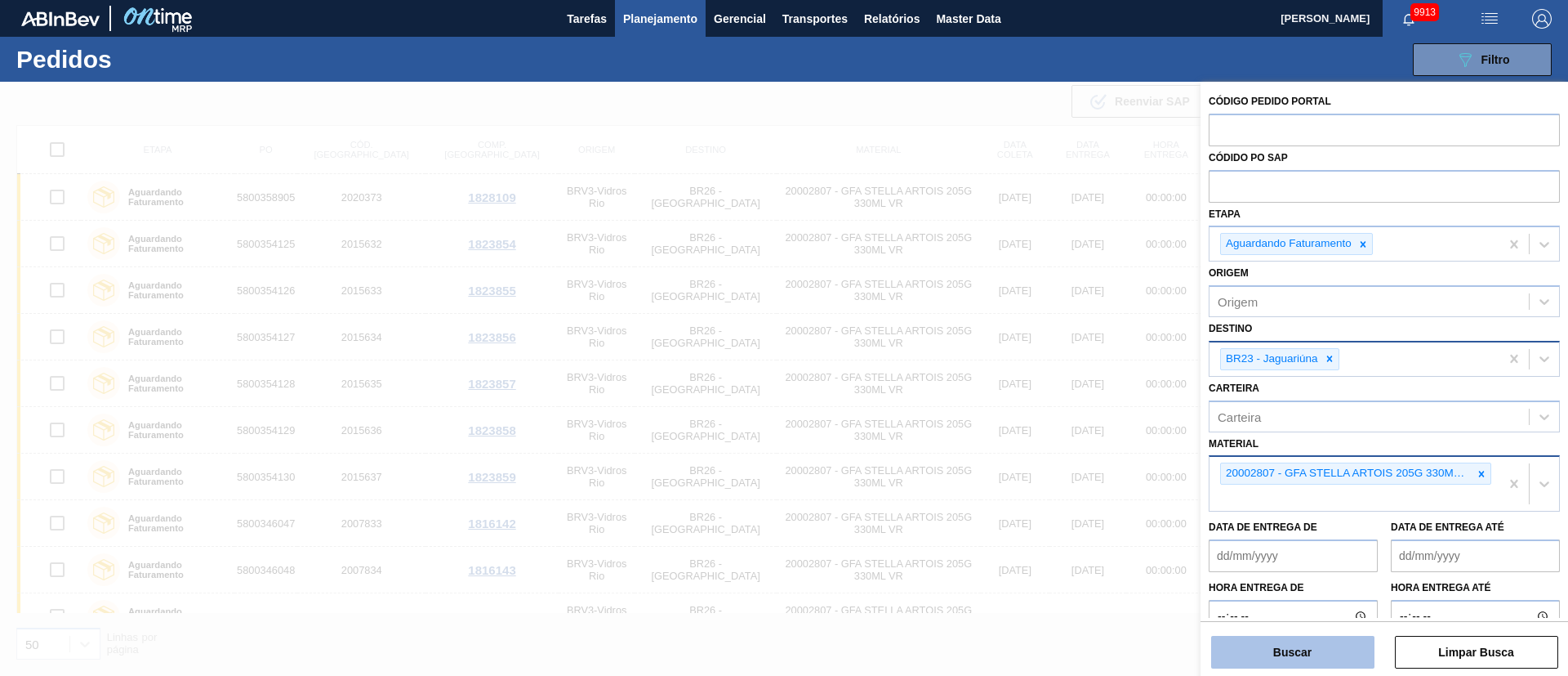
click at [1045, 450] on button "Buscar" at bounding box center [1293, 652] width 163 height 32
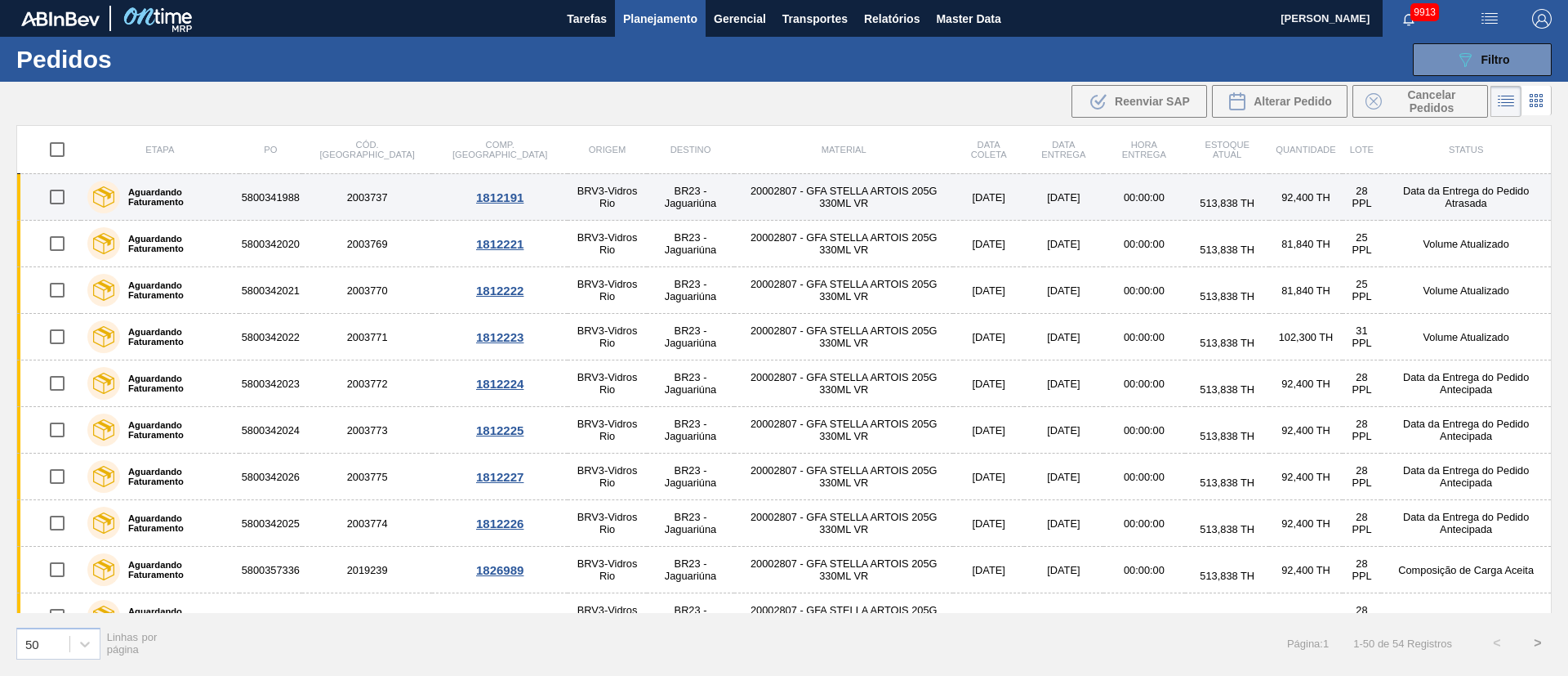
click at [57, 195] on input "checkbox" at bounding box center [57, 197] width 34 height 34
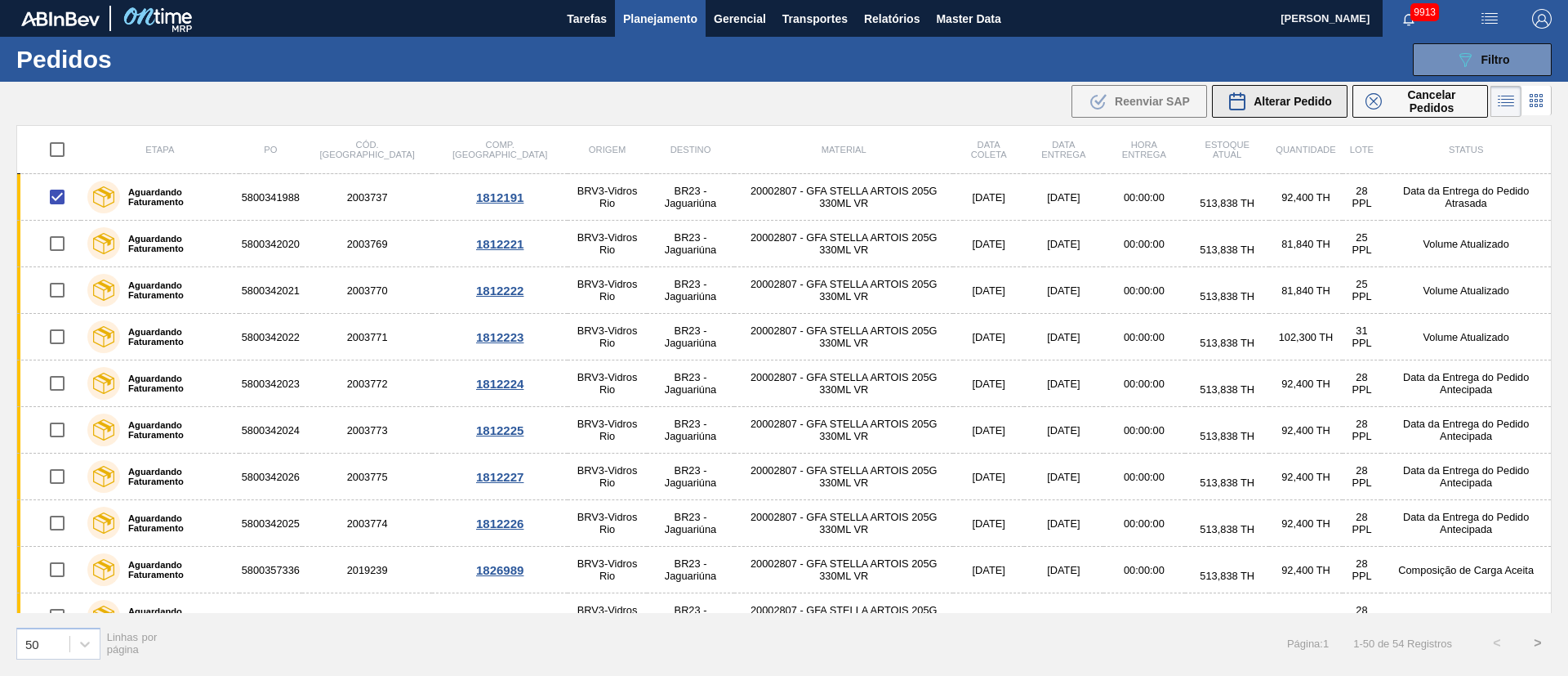
click at [1045, 107] on button "Alterar Pedido" at bounding box center [1280, 101] width 136 height 32
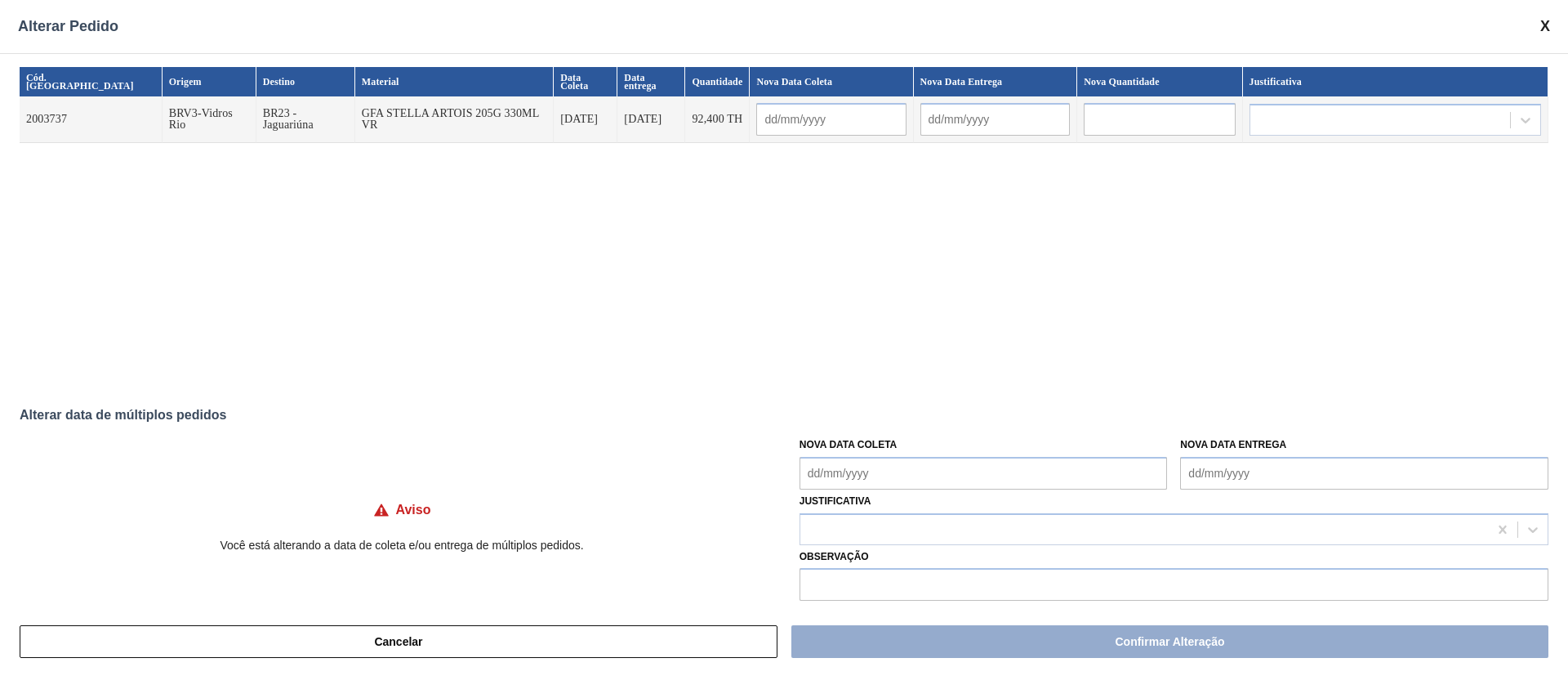
click at [930, 450] on Coleta "Nova Data Coleta" at bounding box center [984, 473] width 368 height 32
click at [841, 424] on div "1" at bounding box center [845, 426] width 22 height 22
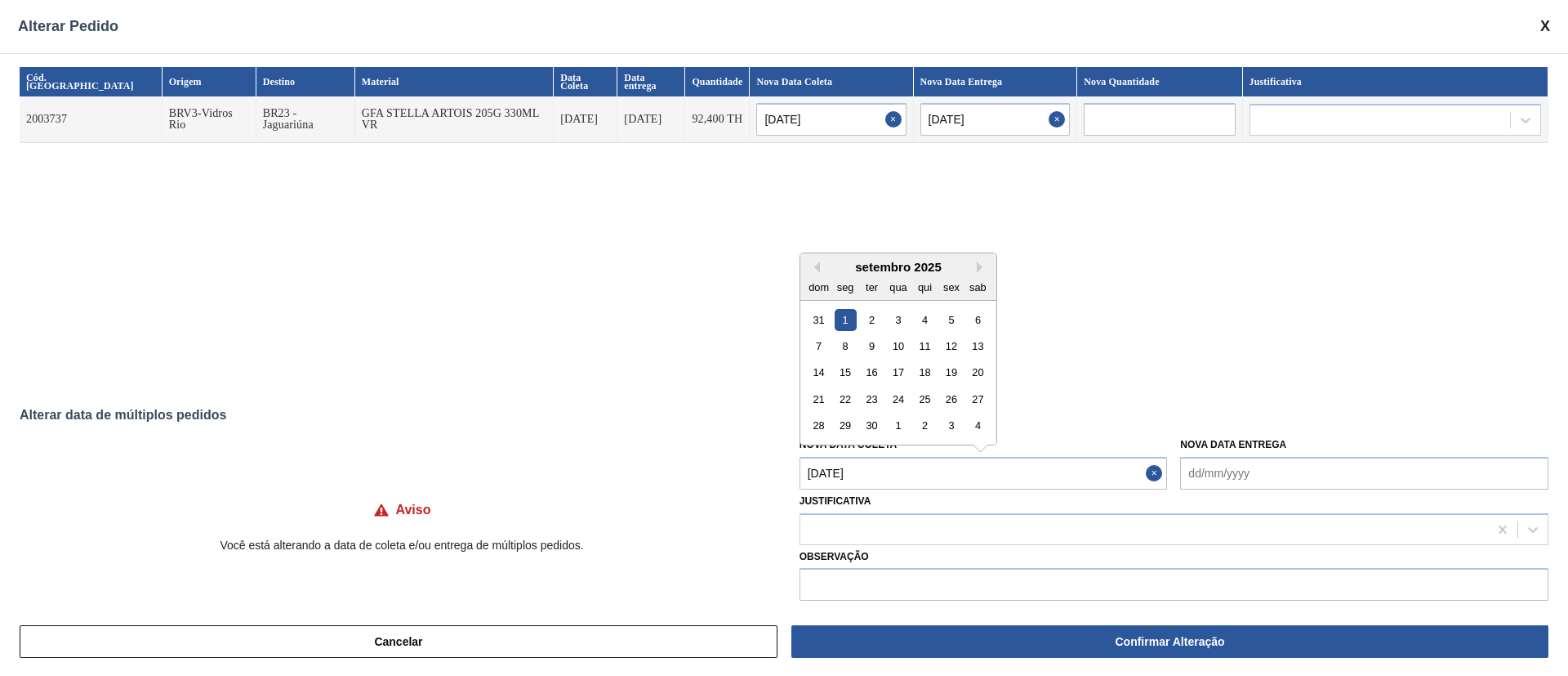
click at [816, 450] on Coleta "[DATE]" at bounding box center [984, 473] width 368 height 32
click at [814, 270] on button "Previous Month" at bounding box center [814, 267] width 12 height 12
click at [970, 425] on div "30" at bounding box center [978, 425] width 22 height 22
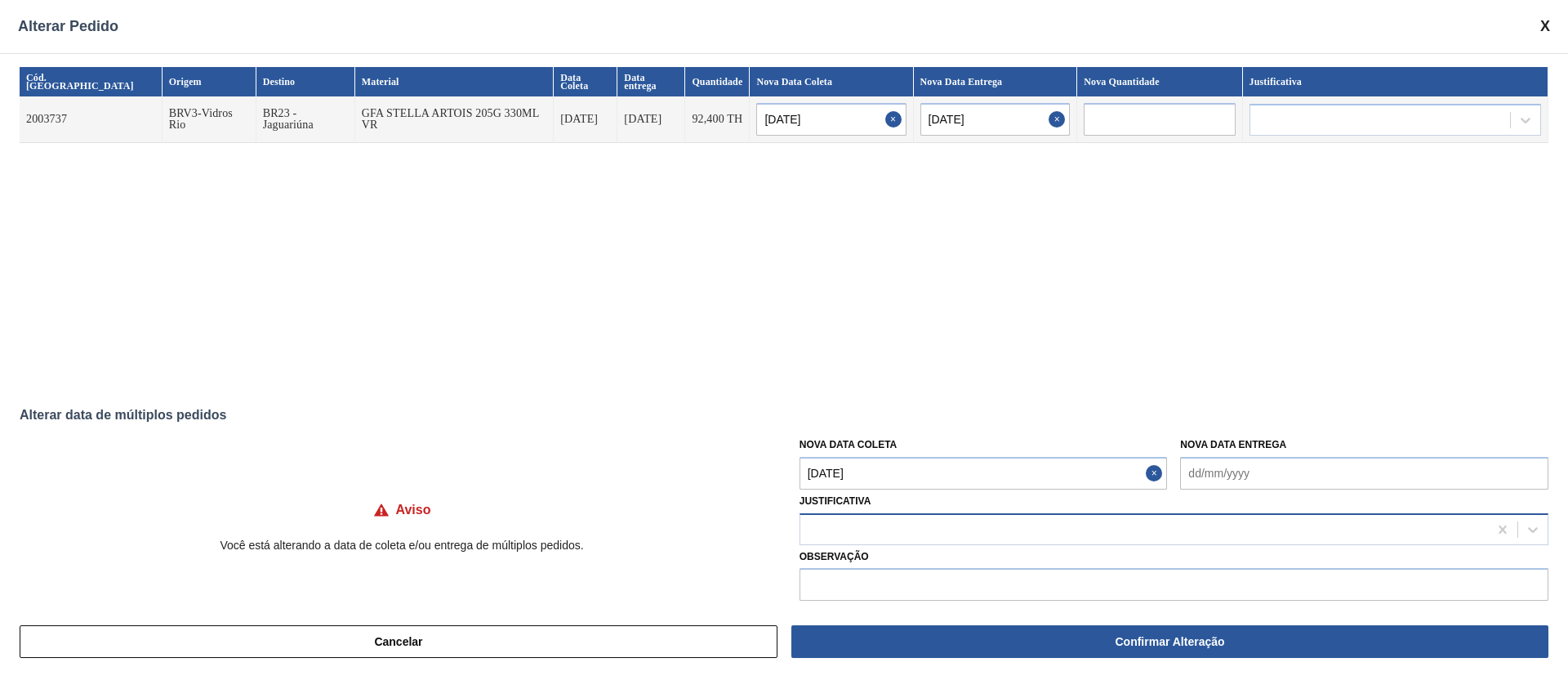
click at [874, 450] on div at bounding box center [1144, 529] width 688 height 23
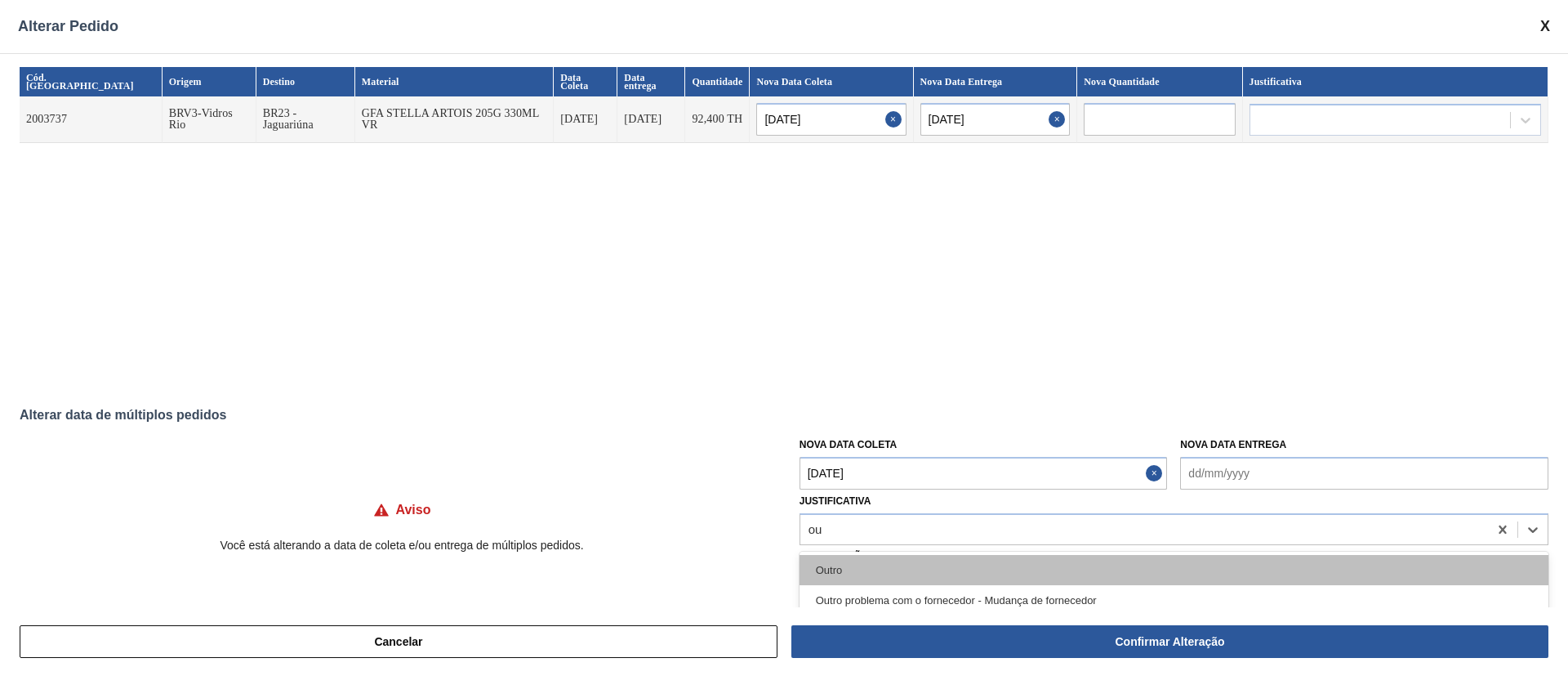
click at [850, 450] on div "Outro" at bounding box center [1174, 570] width 749 height 31
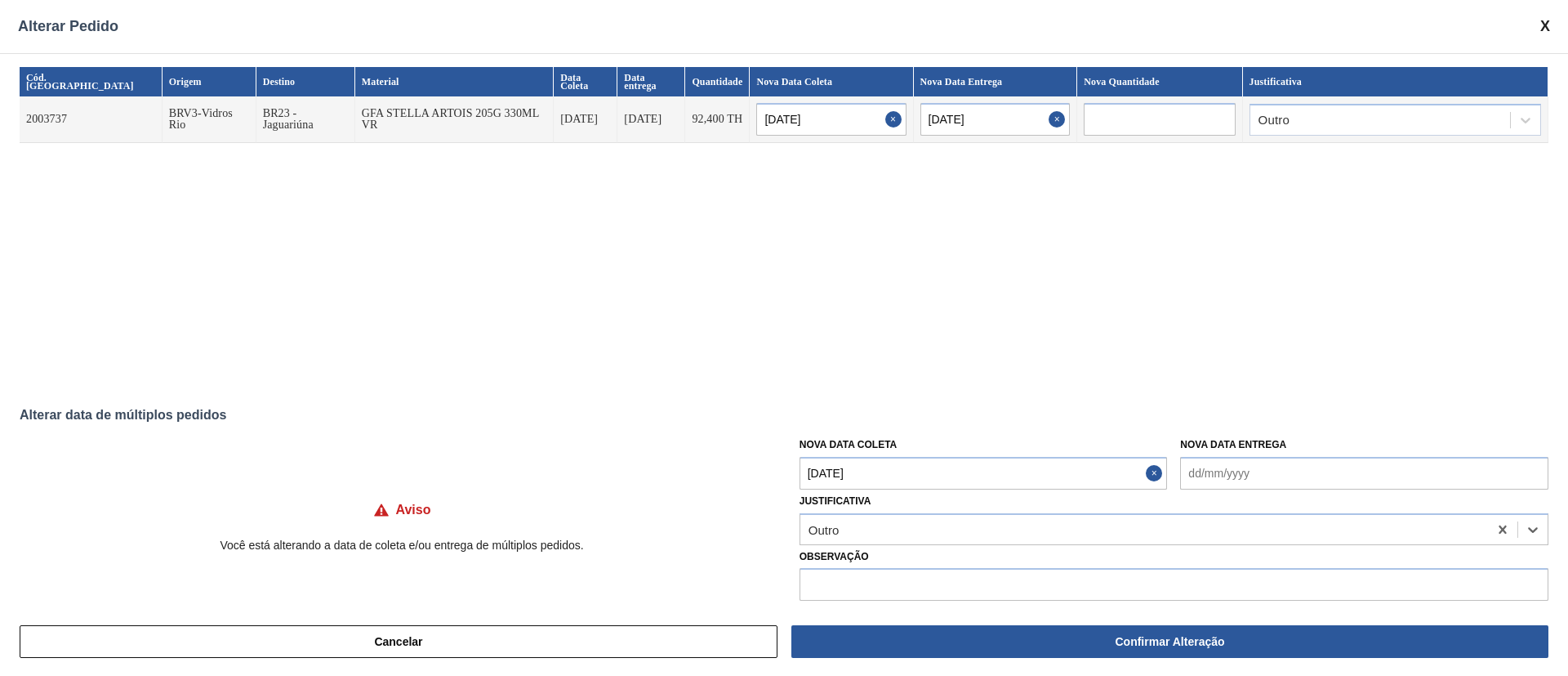
click at [1016, 450] on button "Confirmar Alteração" at bounding box center [1170, 641] width 758 height 32
